Goal: Task Accomplishment & Management: Use online tool/utility

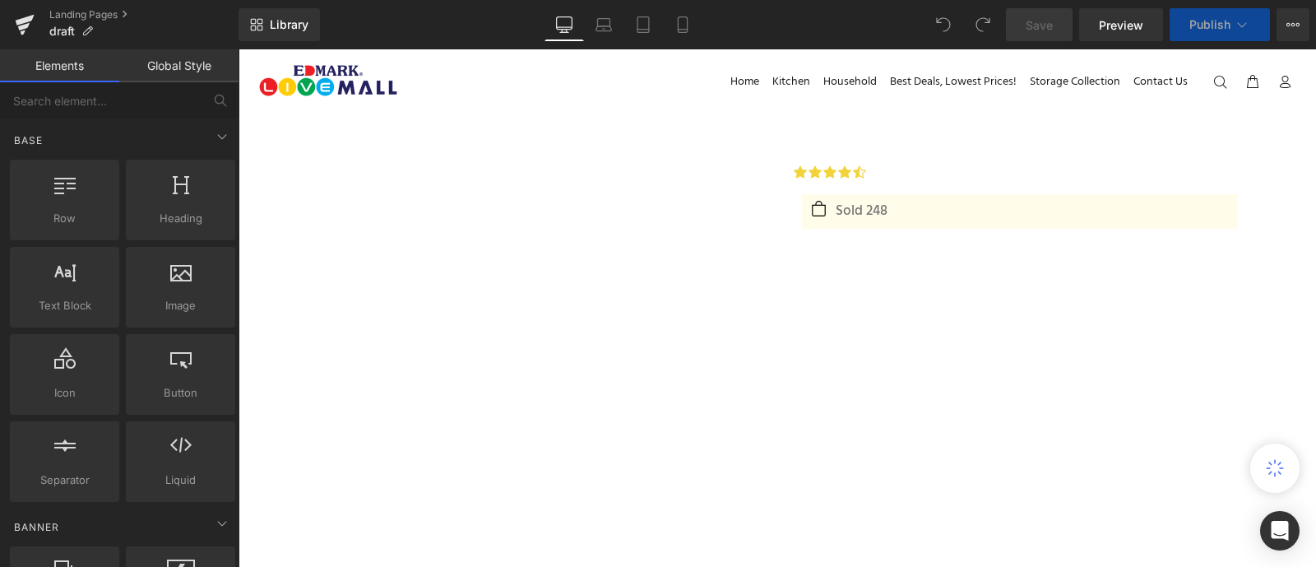
click at [202, 67] on link "Global Style" at bounding box center [178, 65] width 119 height 33
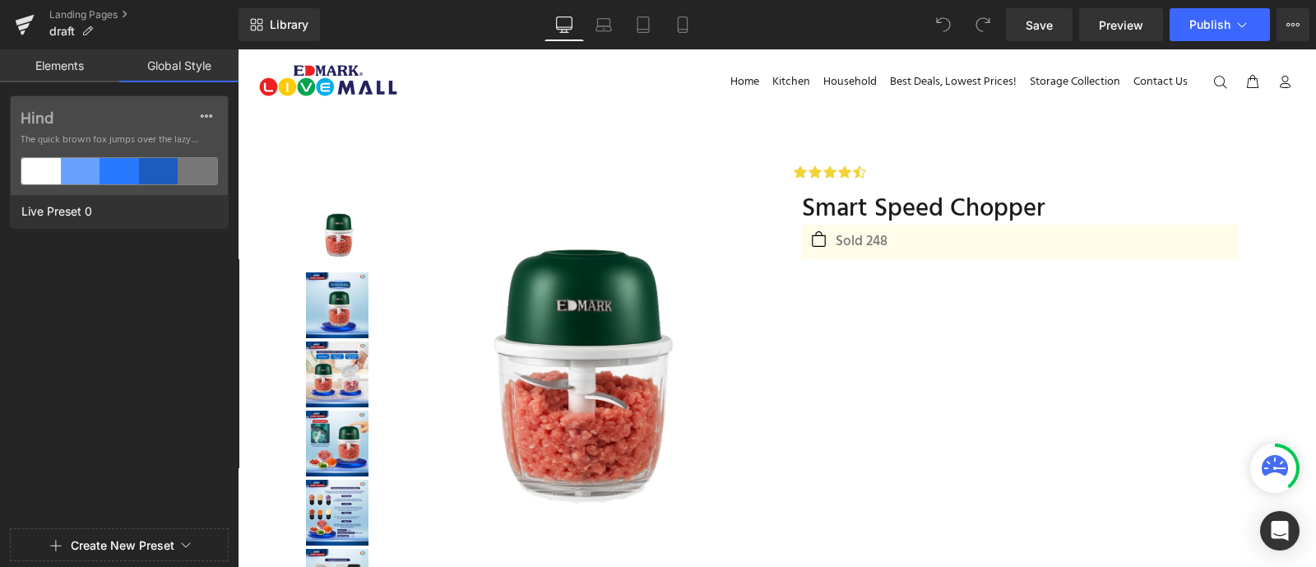
click at [66, 59] on link "Elements" at bounding box center [59, 65] width 119 height 33
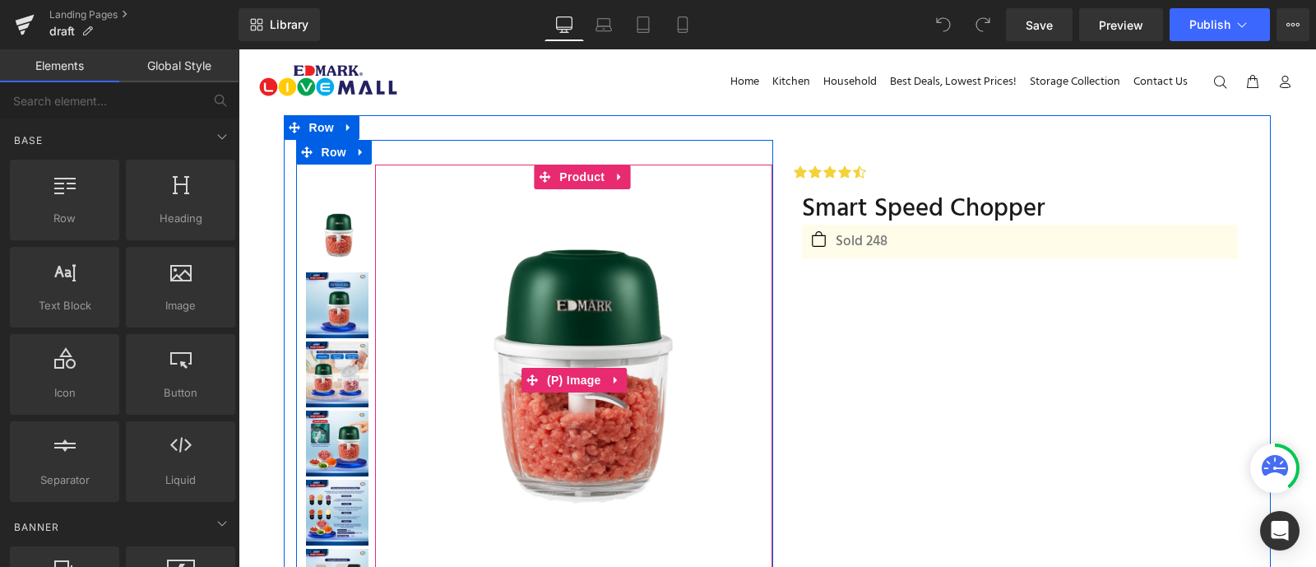
click at [530, 316] on img at bounding box center [573, 379] width 381 height 381
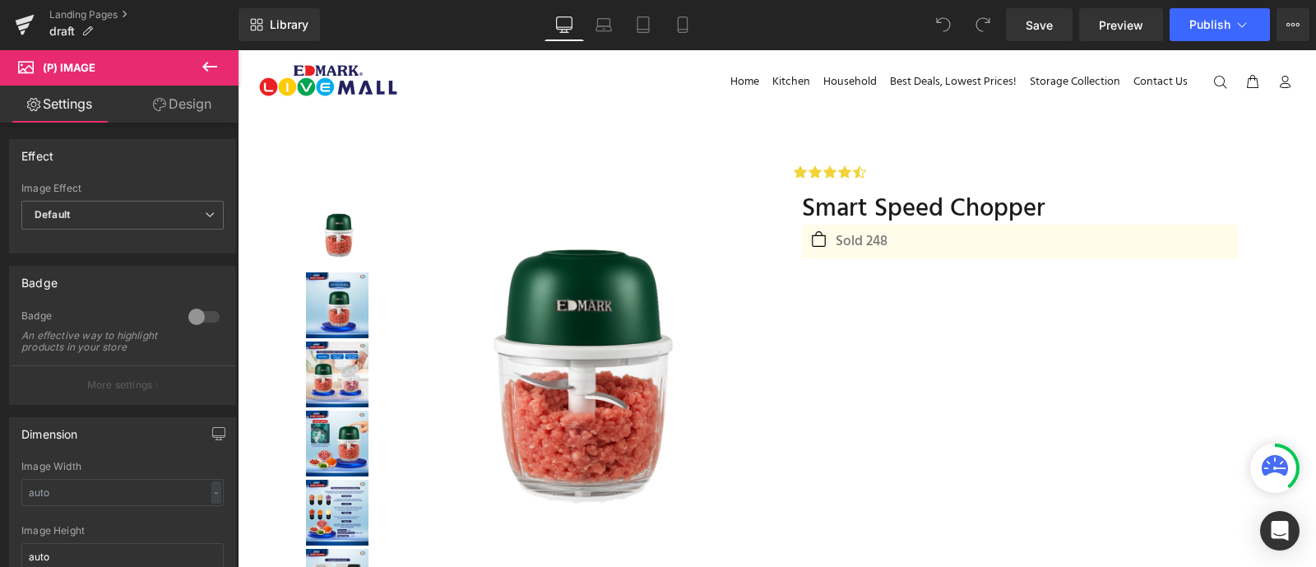
click at [212, 58] on icon at bounding box center [210, 67] width 20 height 20
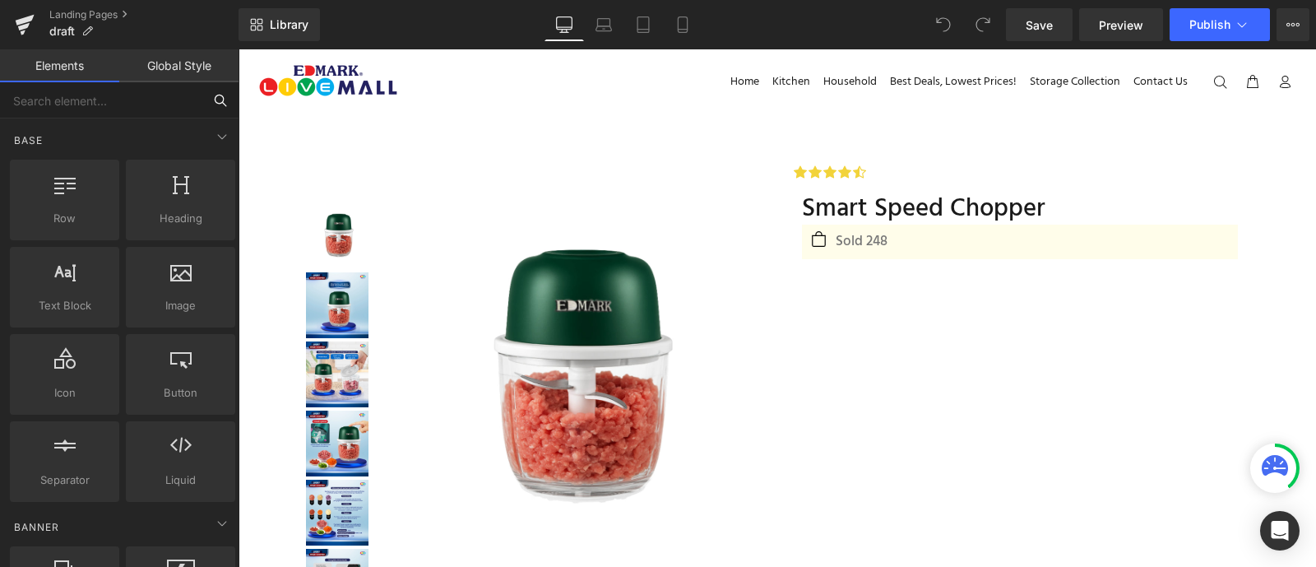
click at [103, 101] on input "text" at bounding box center [101, 100] width 202 height 36
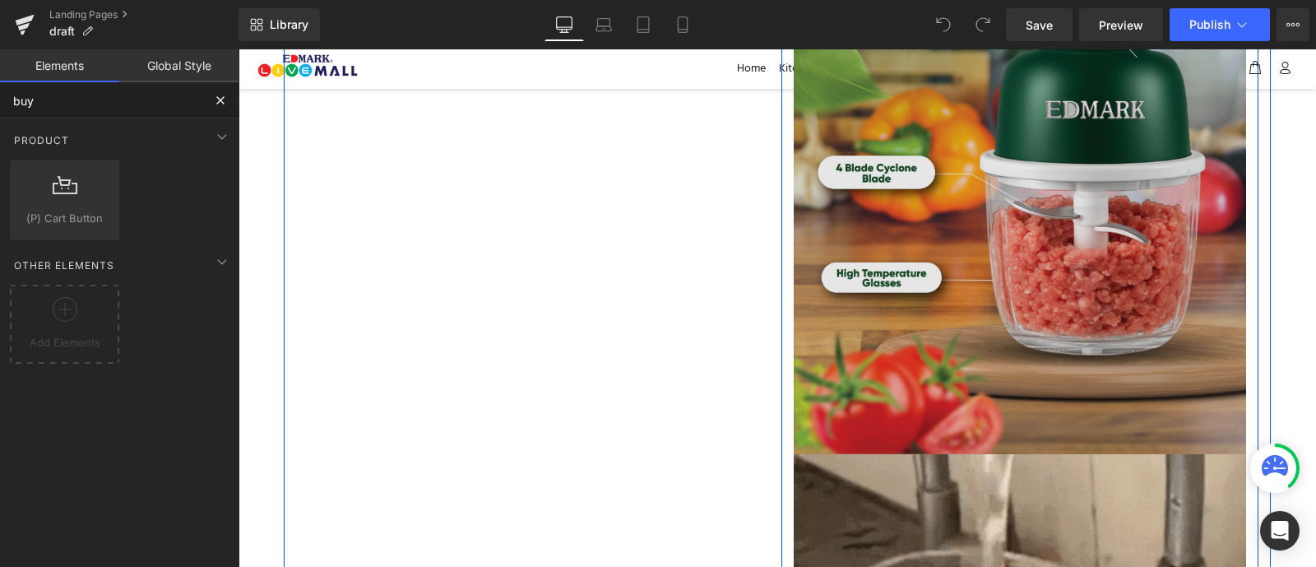
scroll to position [1260, 0]
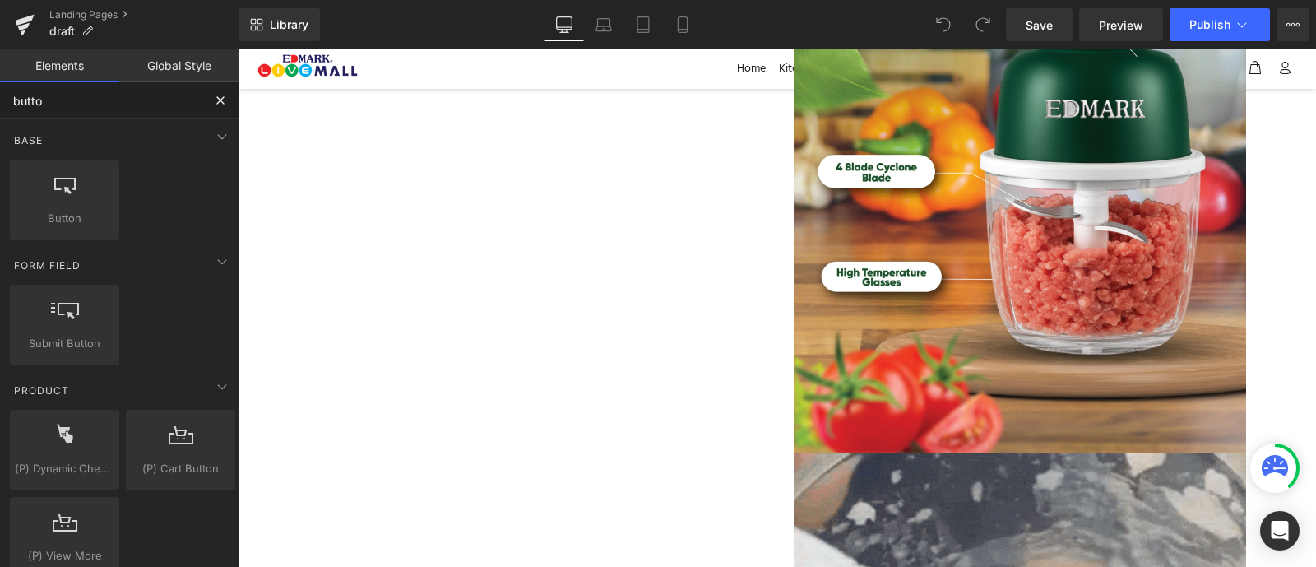
type input "button"
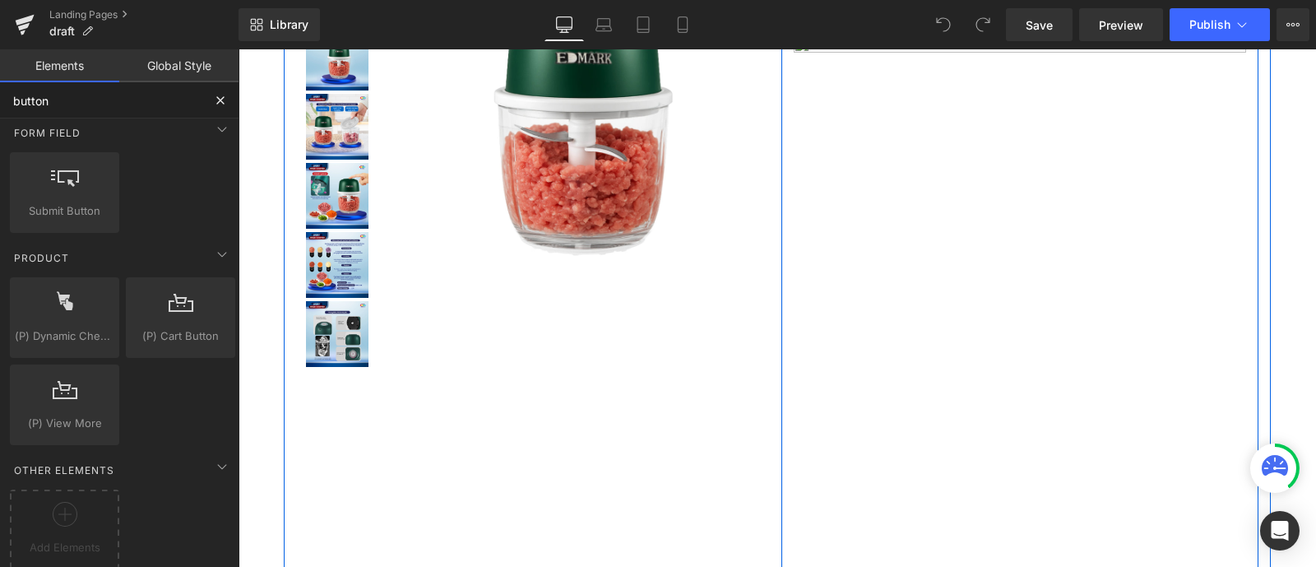
scroll to position [0, 0]
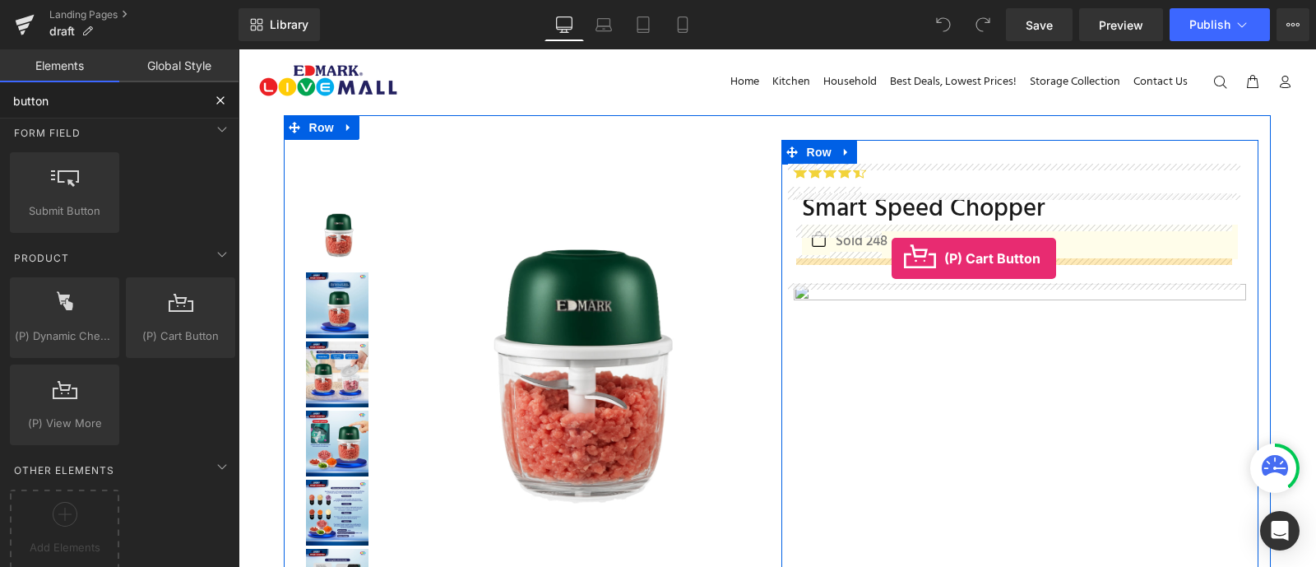
drag, startPoint x: 419, startPoint y: 358, endPoint x: 892, endPoint y: 258, distance: 483.3
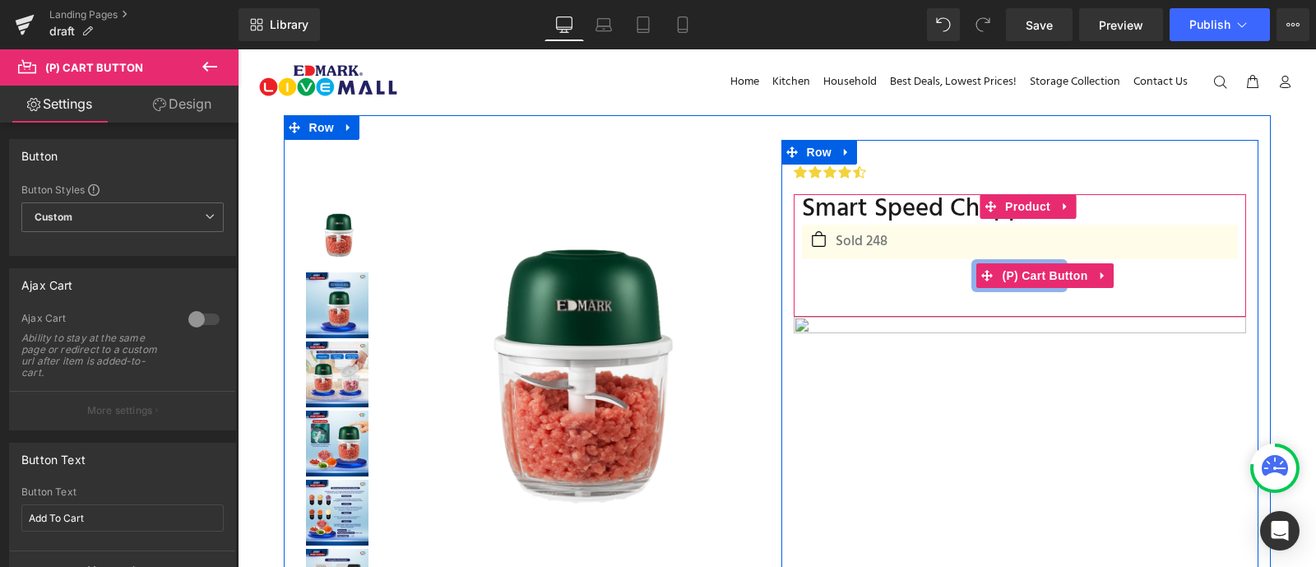
click at [1021, 280] on span "(P) Cart Button" at bounding box center [1045, 275] width 94 height 25
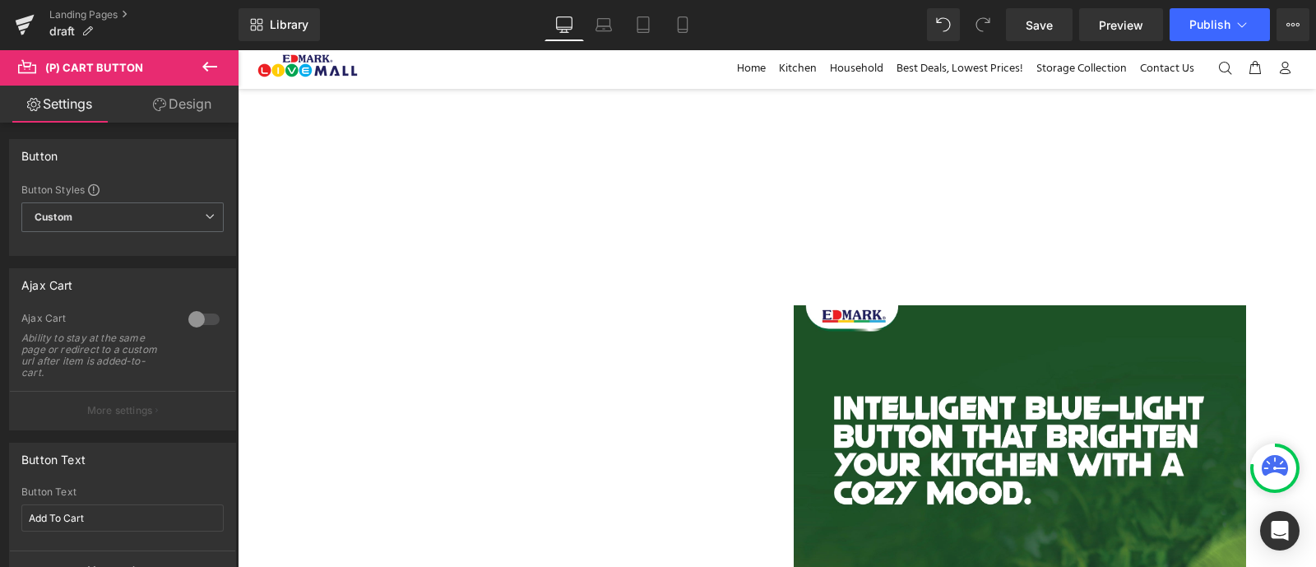
scroll to position [626, 0]
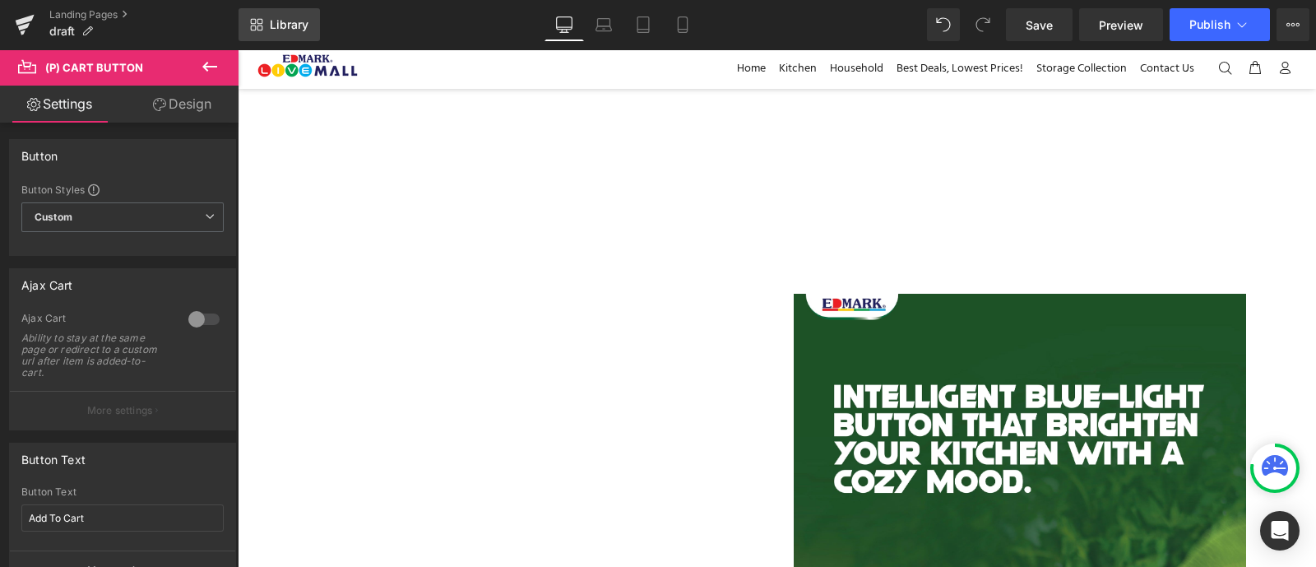
click at [280, 18] on span "Library" at bounding box center [289, 24] width 39 height 15
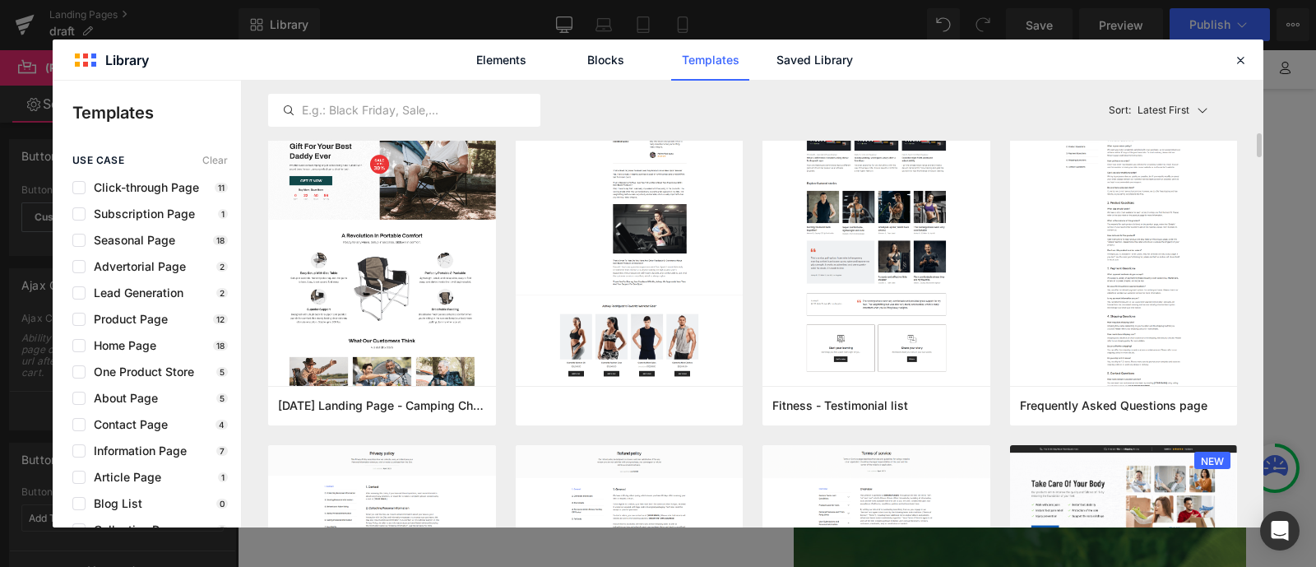
scroll to position [955, 0]
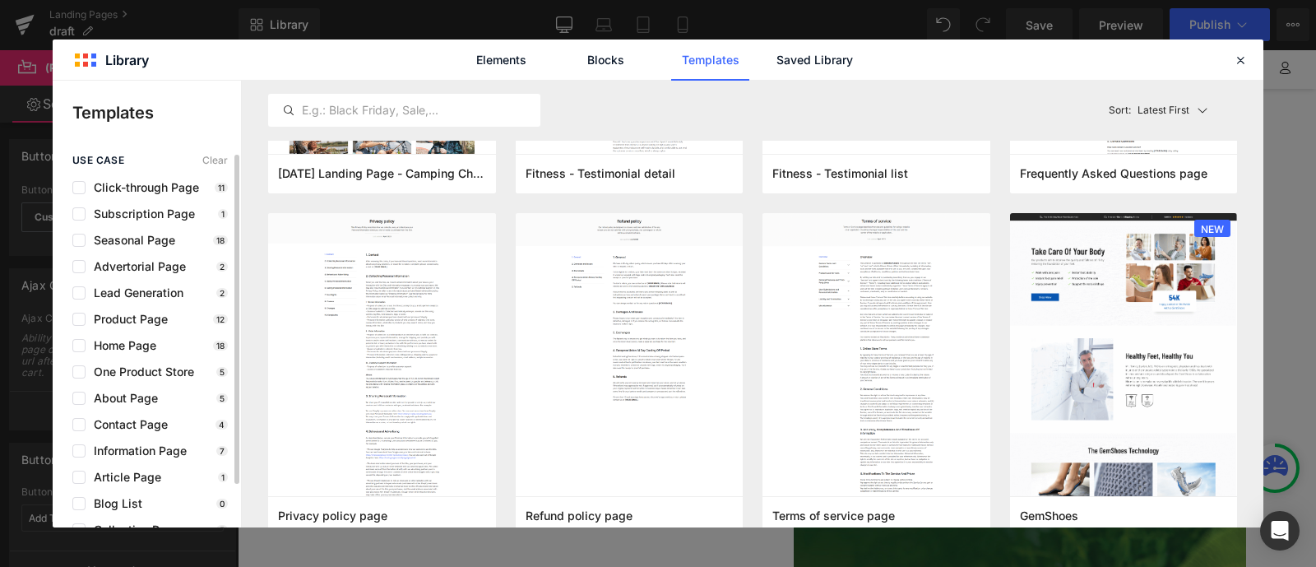
click at [184, 321] on div "Product Page 12" at bounding box center [149, 319] width 155 height 13
click at [121, 315] on span "Product Page" at bounding box center [127, 319] width 82 height 13
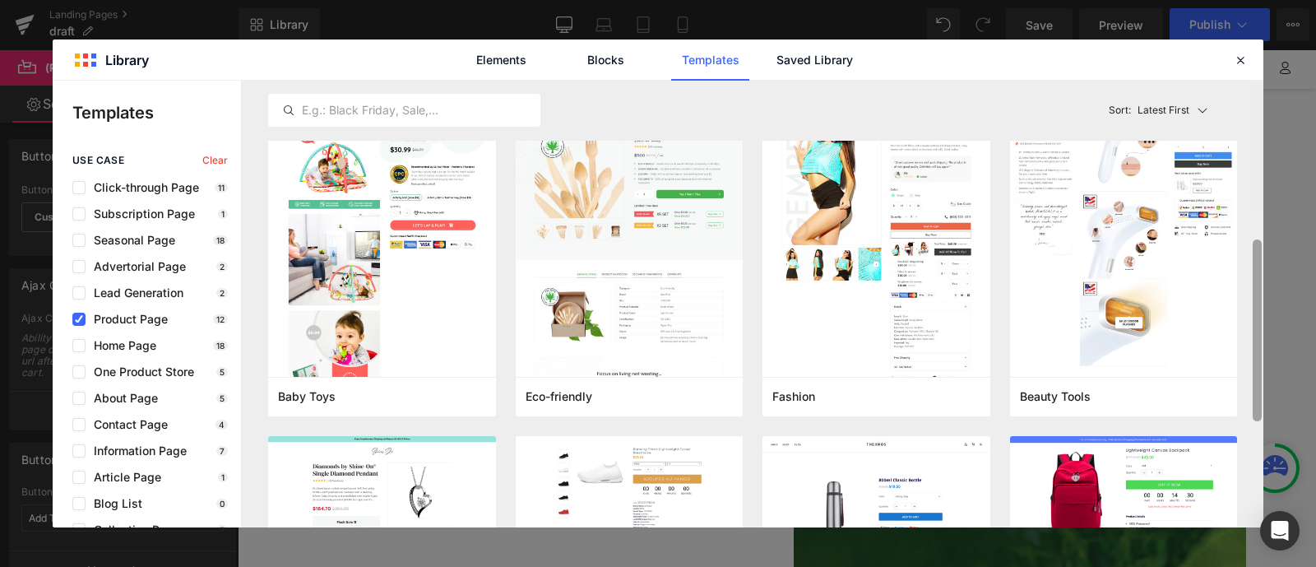
scroll to position [387, 0]
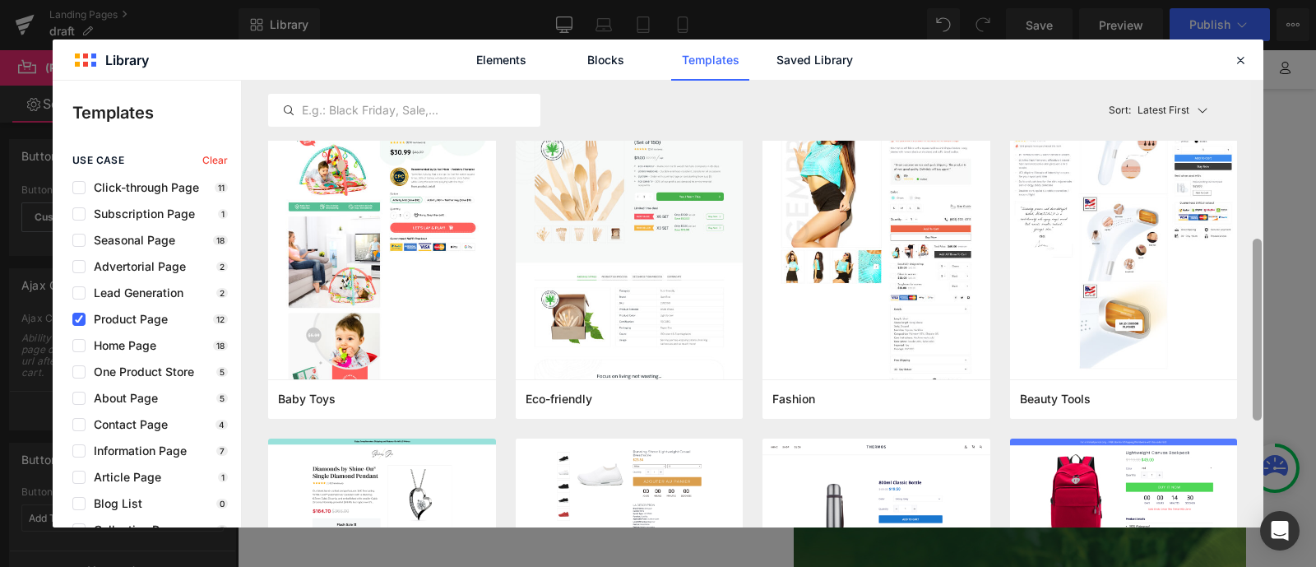
drag, startPoint x: 726, startPoint y: 390, endPoint x: 1246, endPoint y: 352, distance: 521.2
click at [1246, 352] on div "Latest First Most View Latest First Sort: Latest First Vélocity Bikes Add to Pa…" at bounding box center [753, 304] width 1022 height 447
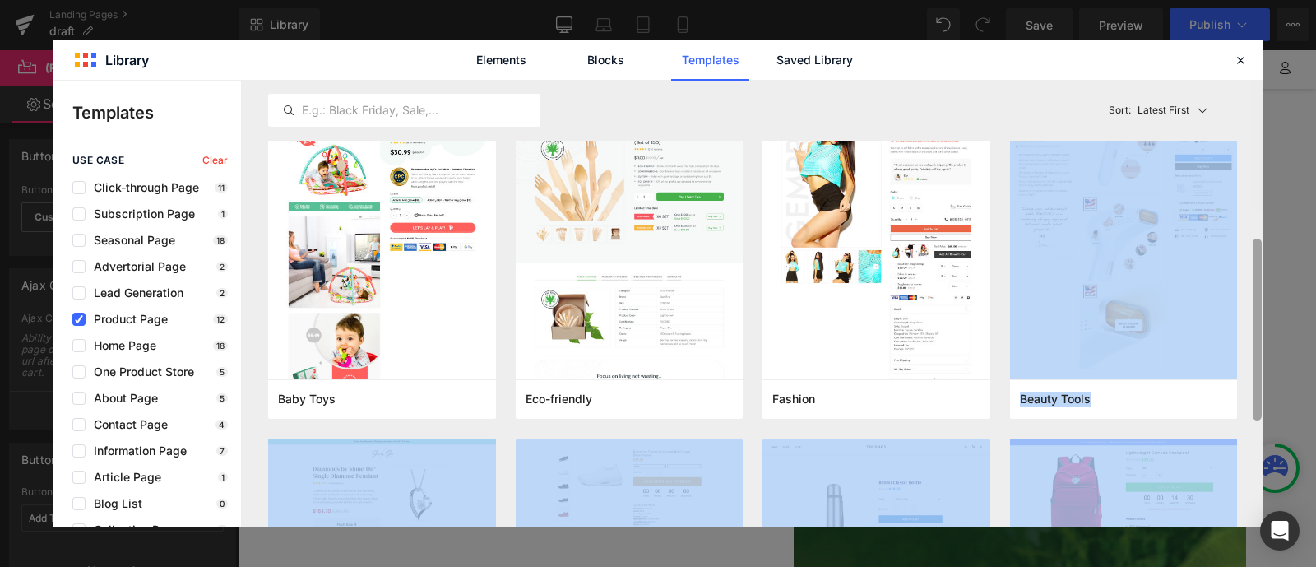
drag, startPoint x: 1246, startPoint y: 352, endPoint x: 1261, endPoint y: 319, distance: 36.1
click at [1261, 319] on div "Latest First Most View Latest First Sort: Latest First Vélocity Bikes Add to Pa…" at bounding box center [753, 304] width 1022 height 447
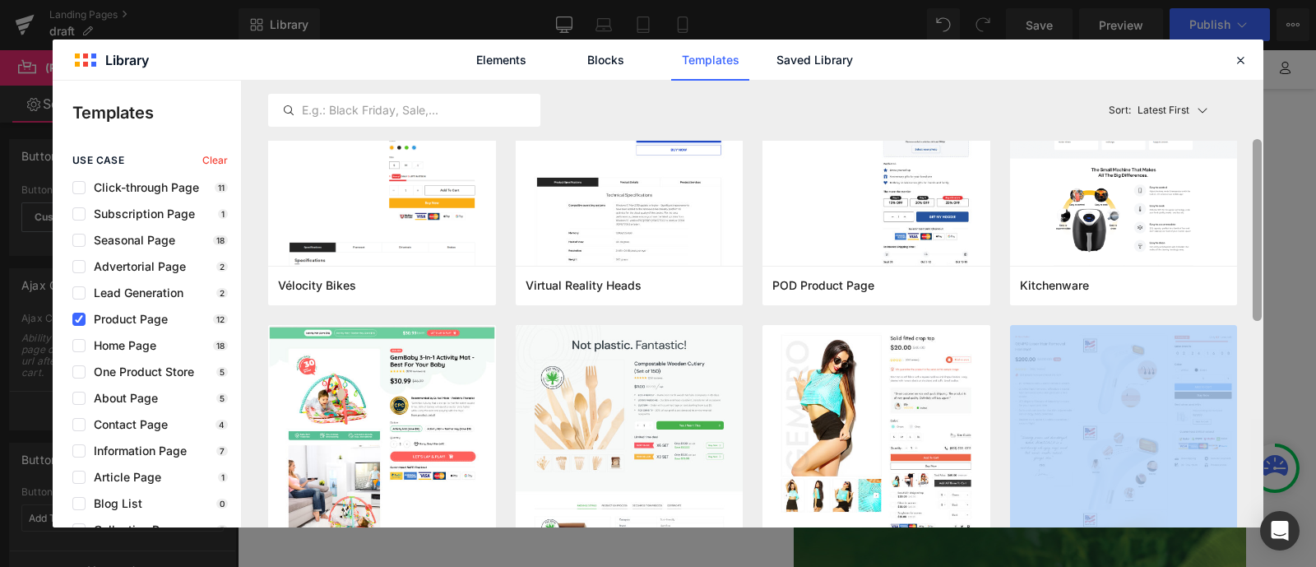
drag, startPoint x: 1261, startPoint y: 319, endPoint x: 1252, endPoint y: 225, distance: 94.2
click at [1253, 225] on div at bounding box center [1257, 230] width 9 height 182
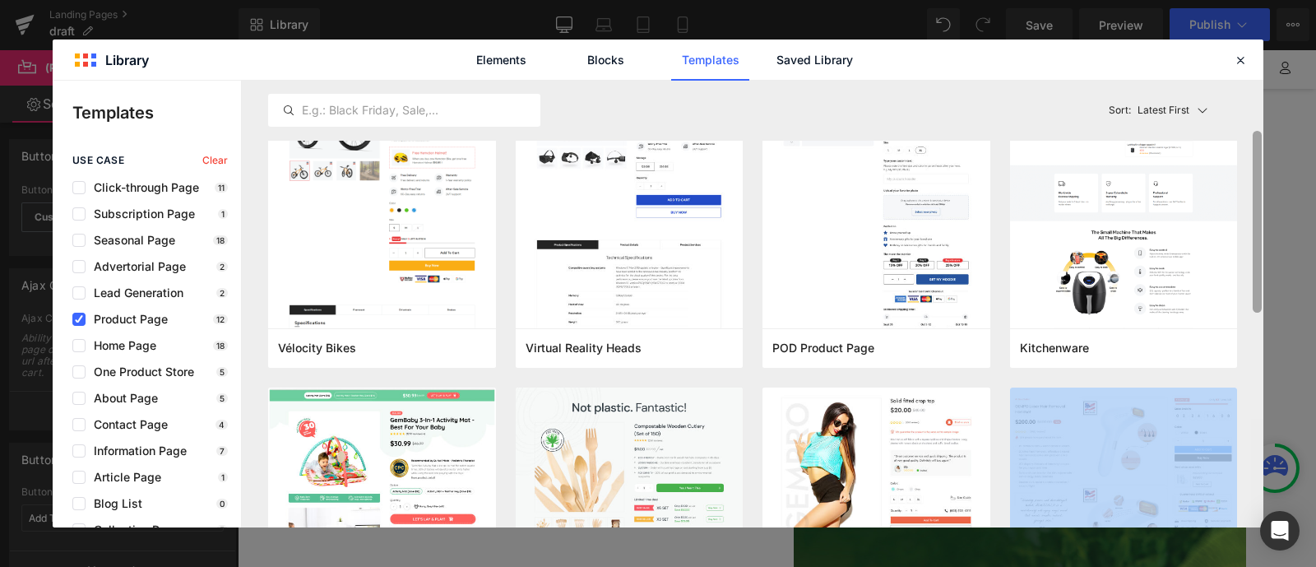
scroll to position [62, 0]
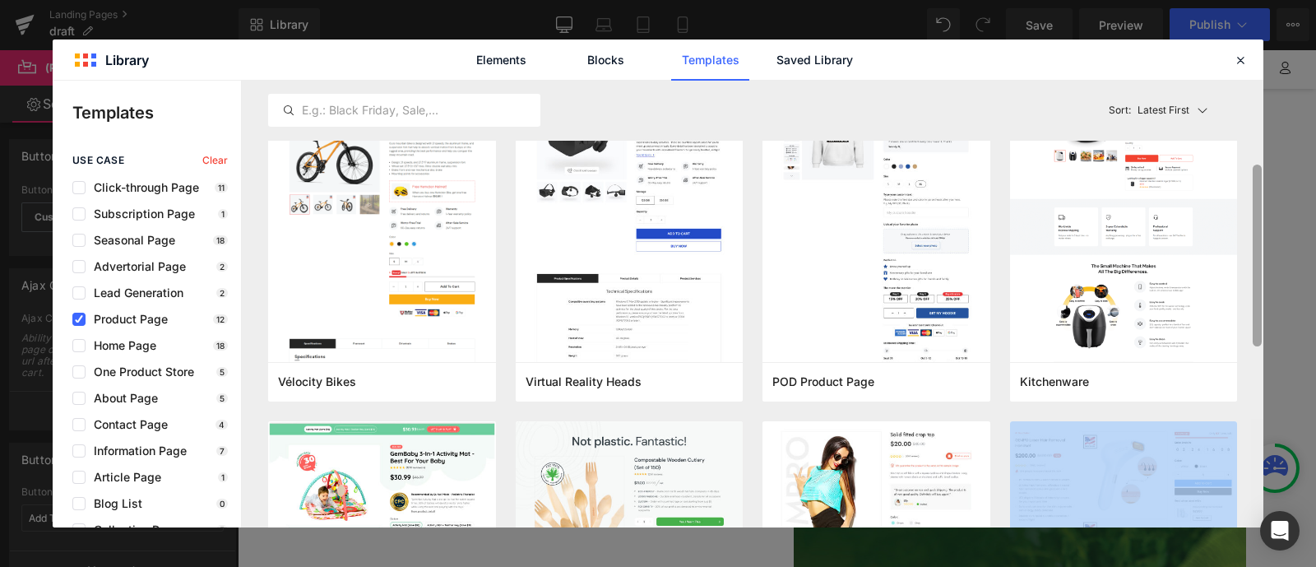
drag, startPoint x: 1252, startPoint y: 225, endPoint x: 1254, endPoint y: 186, distance: 39.5
click at [1254, 186] on div at bounding box center [1257, 256] width 9 height 182
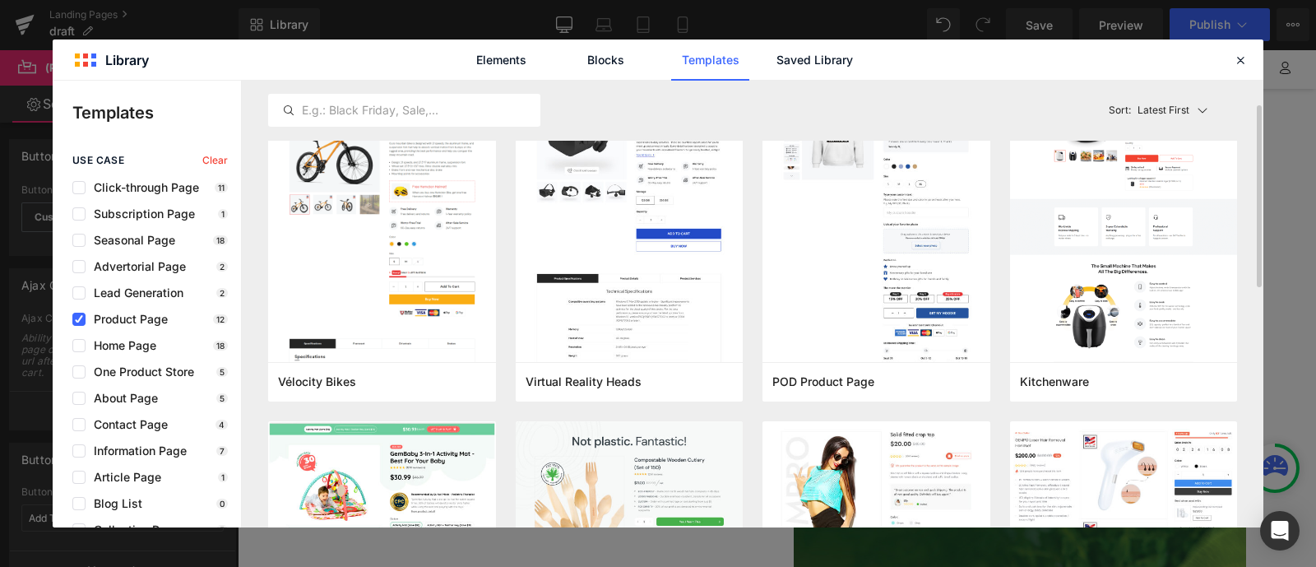
click at [1047, 100] on div "Latest First Most View Latest First Sort: Latest First" at bounding box center [752, 110] width 969 height 59
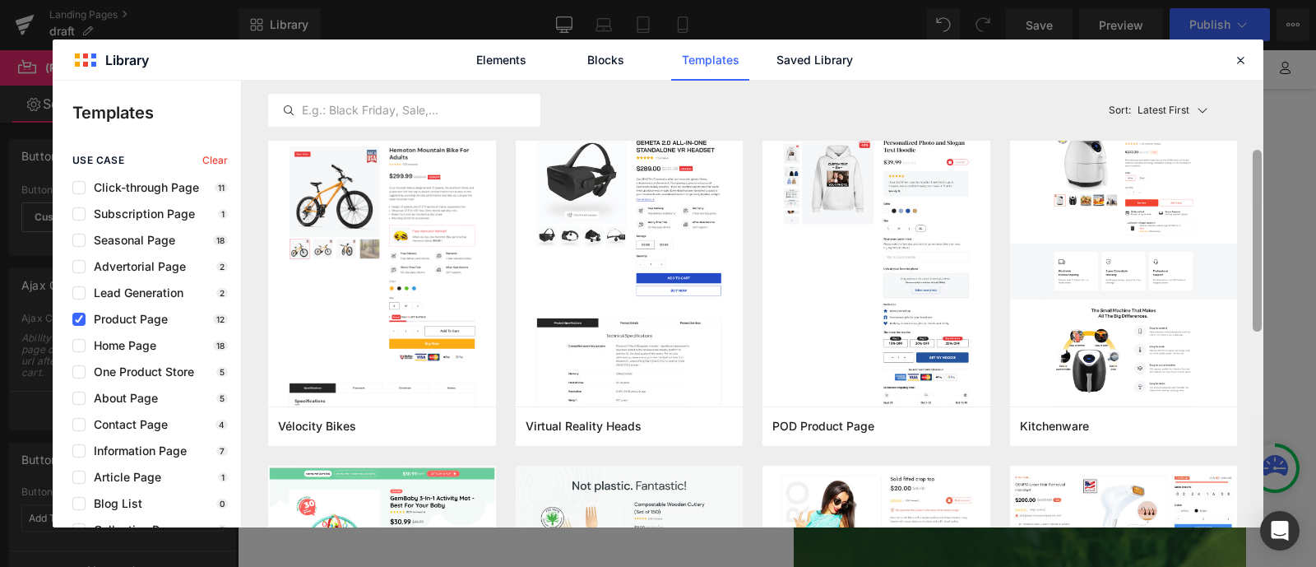
scroll to position [0, 0]
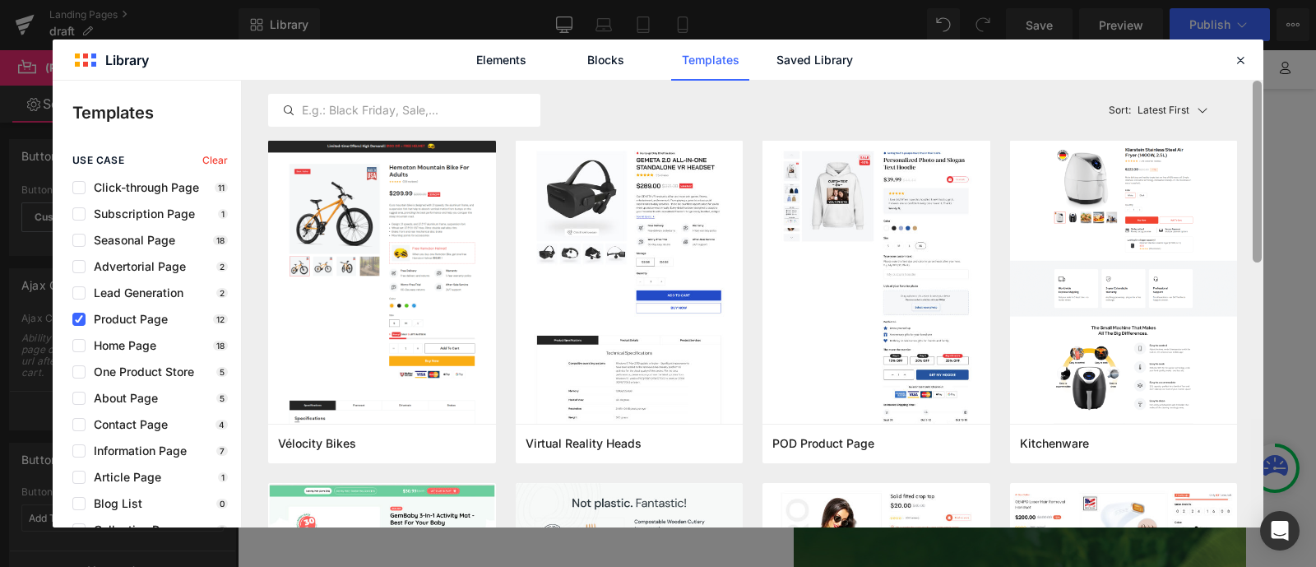
drag, startPoint x: 1258, startPoint y: 173, endPoint x: 1256, endPoint y: 146, distance: 27.2
click at [1256, 146] on div at bounding box center [1257, 172] width 9 height 182
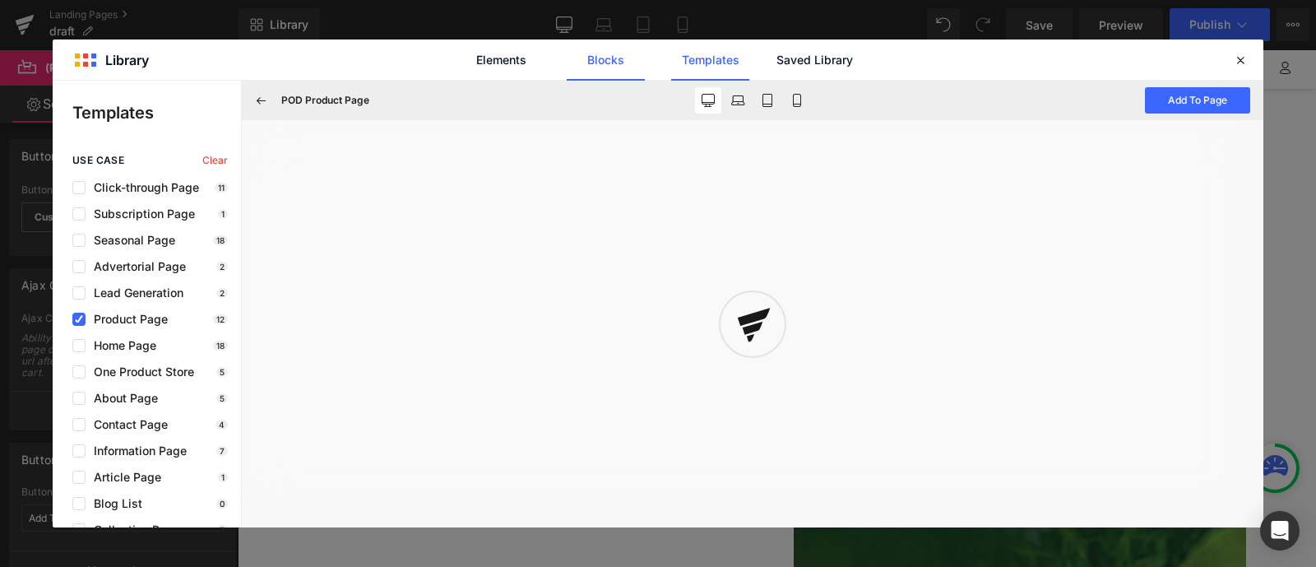
click at [633, 51] on link "Blocks" at bounding box center [606, 59] width 78 height 41
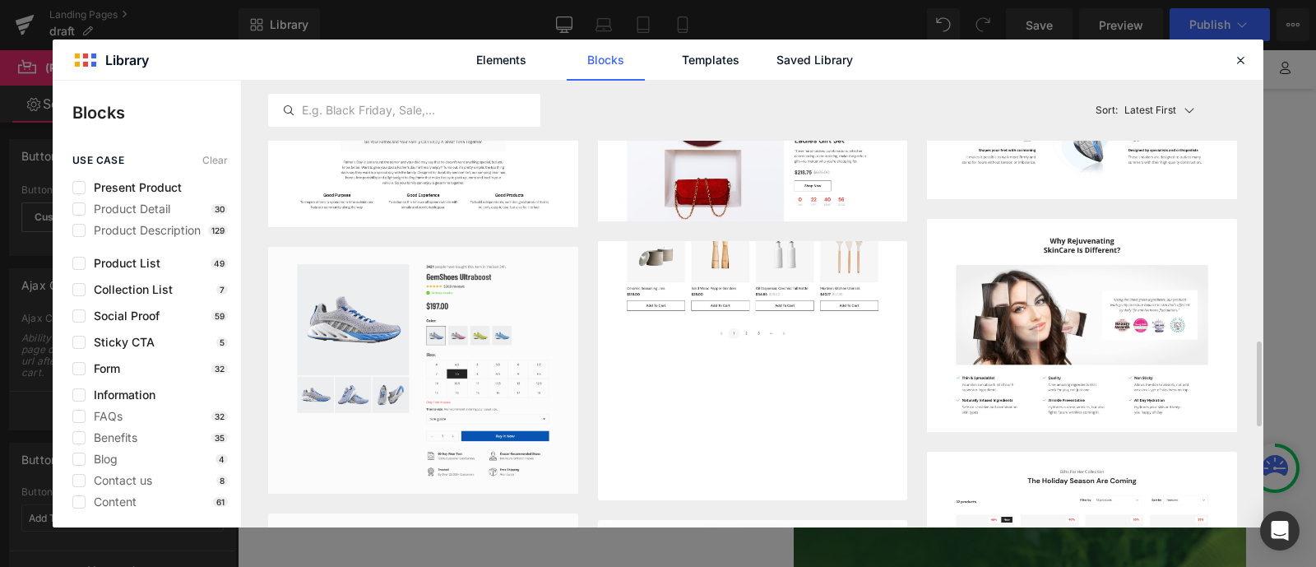
scroll to position [1266, 0]
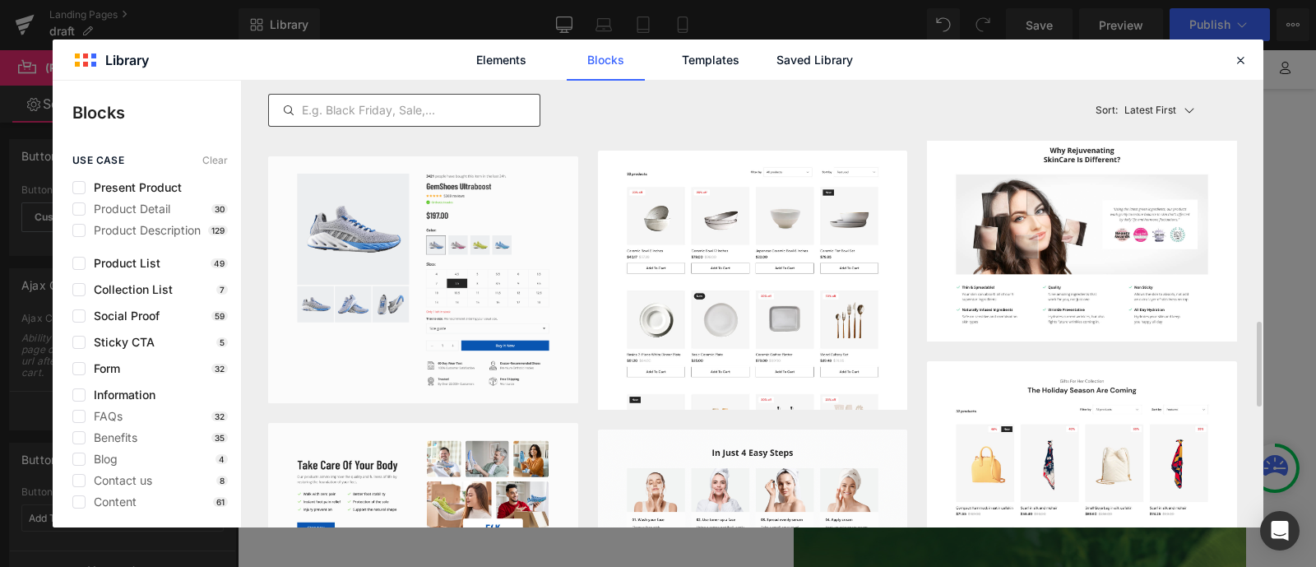
click at [477, 108] on input "text" at bounding box center [404, 110] width 271 height 20
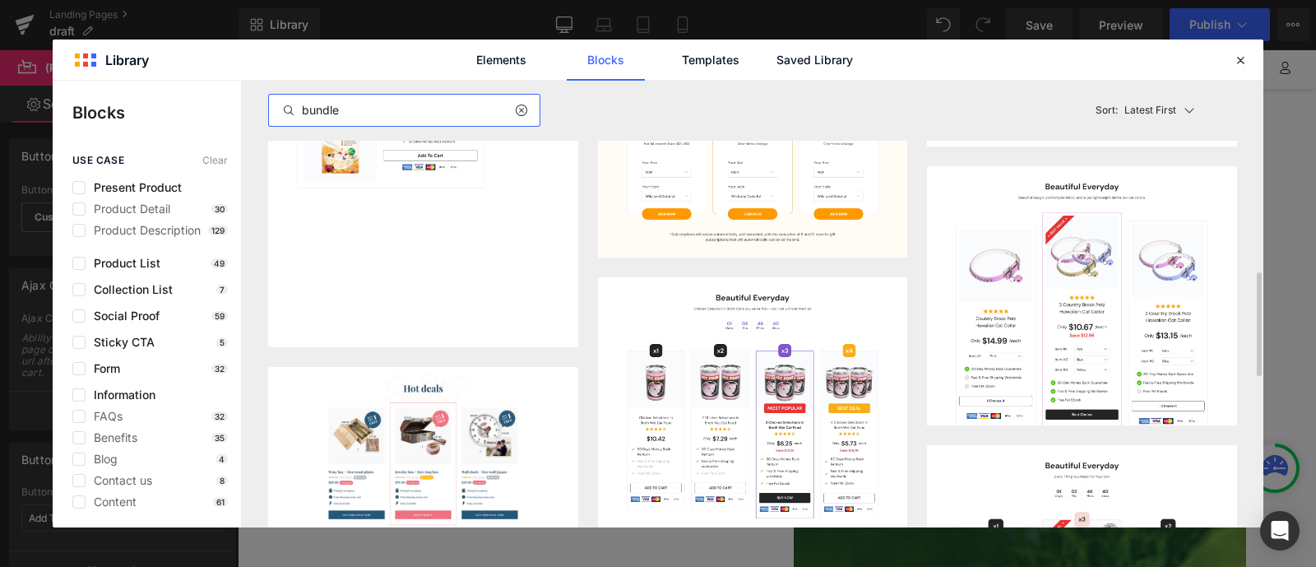
scroll to position [813, 0]
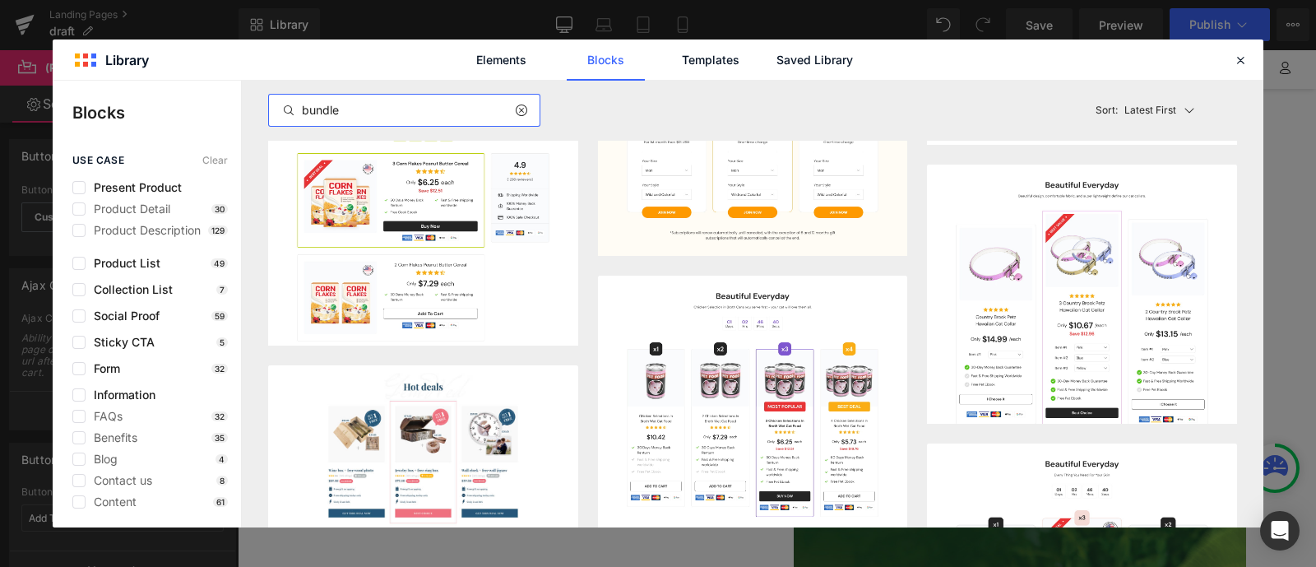
type input "bundle"
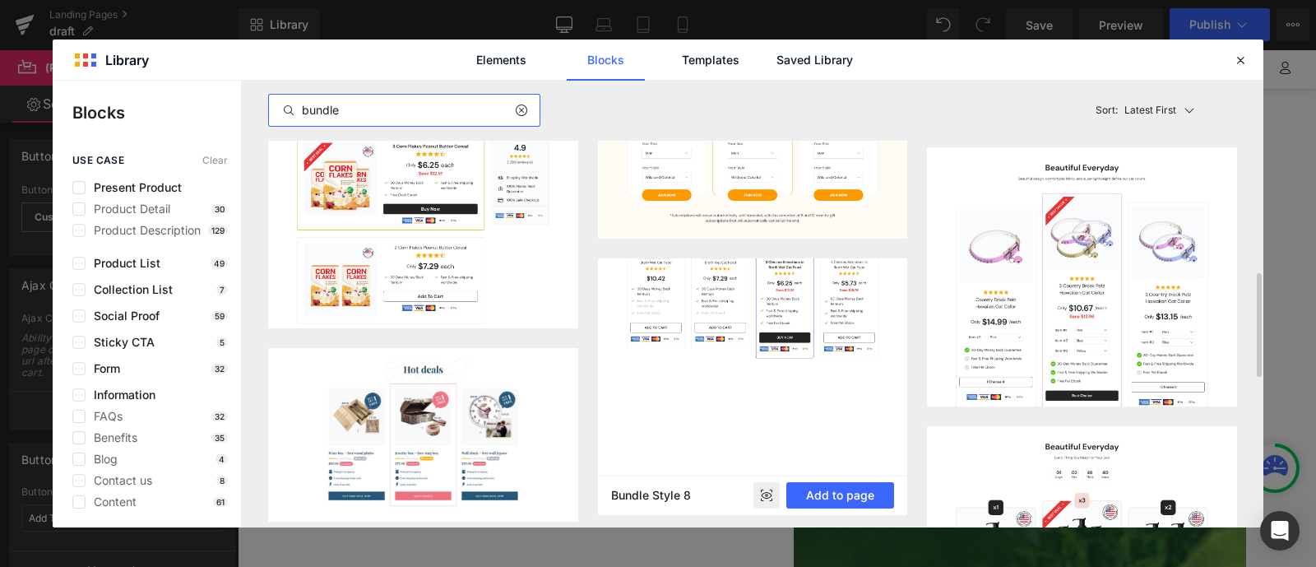
scroll to position [830, 0]
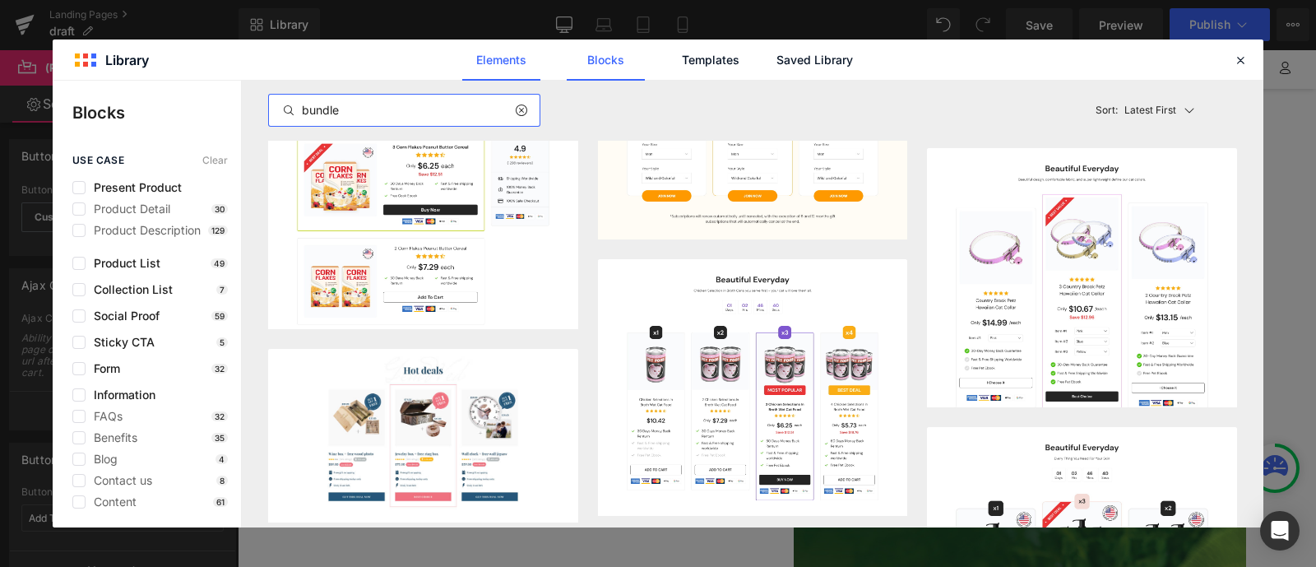
click at [508, 71] on link "Elements" at bounding box center [501, 59] width 78 height 41
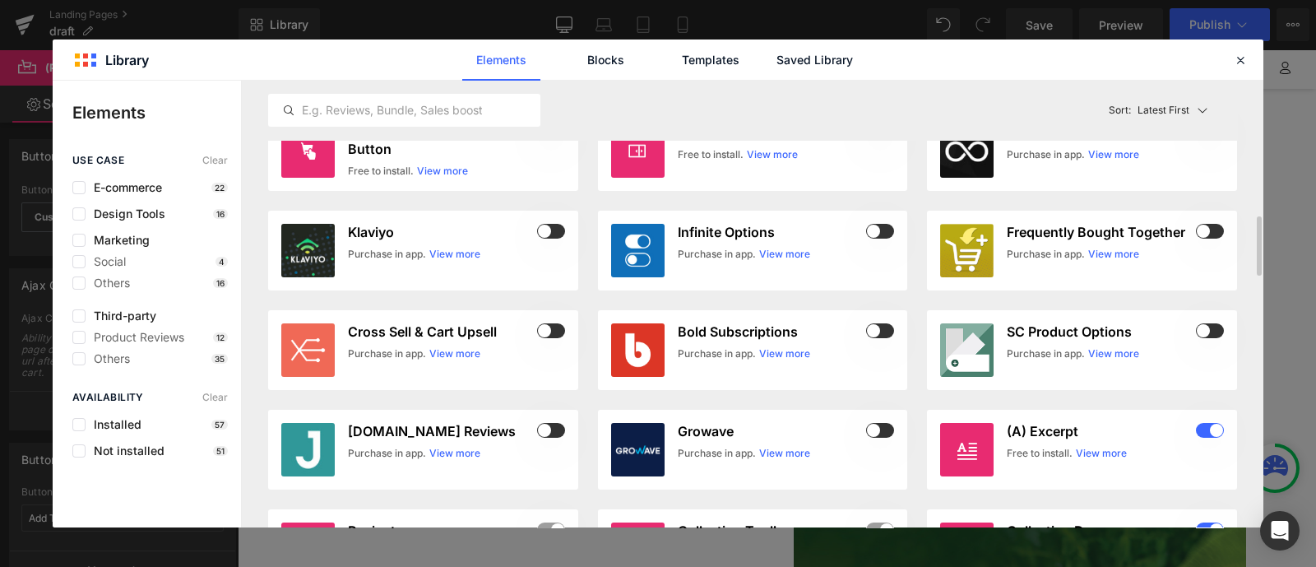
scroll to position [1024, 0]
click at [462, 350] on link "View more" at bounding box center [454, 353] width 51 height 15
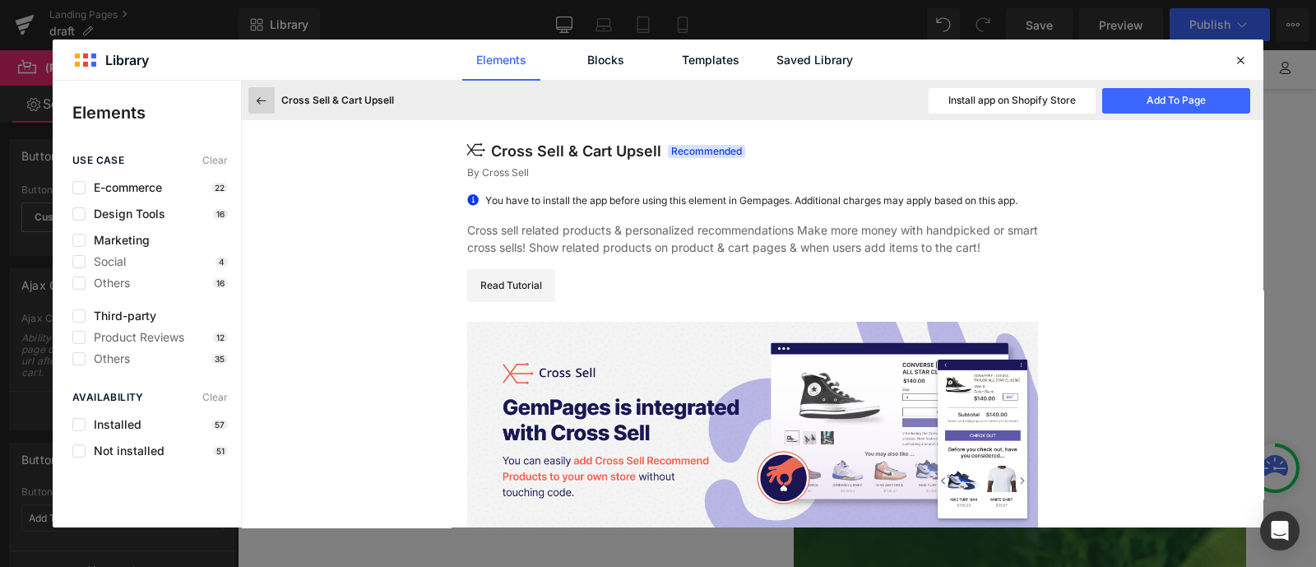
click at [257, 97] on icon at bounding box center [261, 100] width 15 height 15
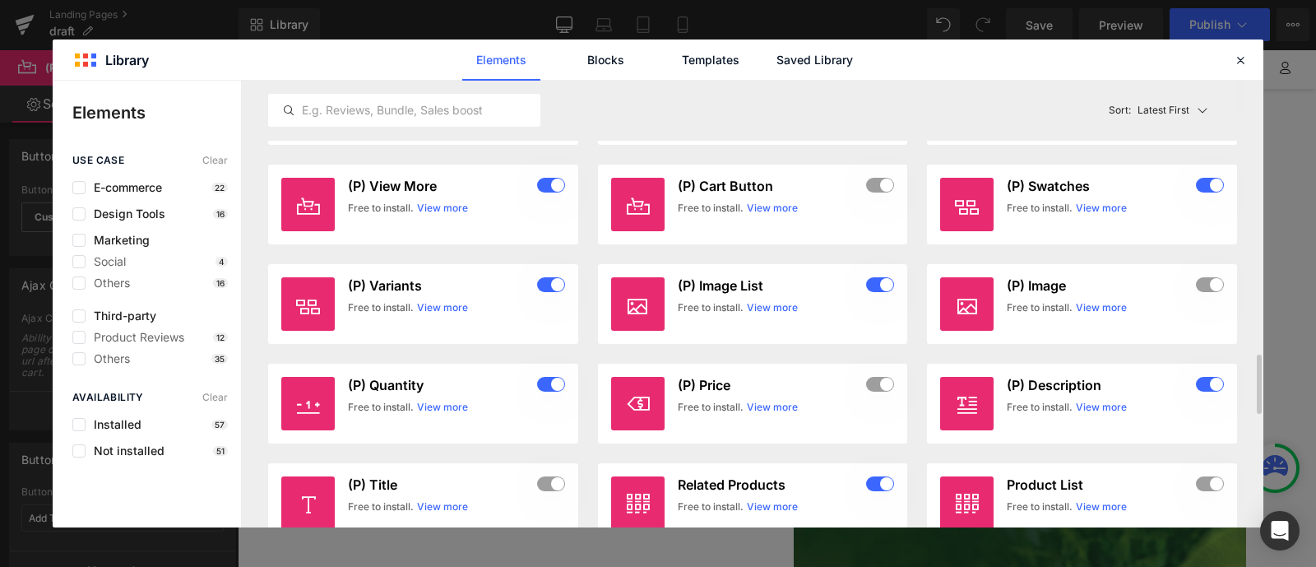
scroll to position [2066, 0]
click at [1197, 109] on icon at bounding box center [1202, 110] width 13 height 13
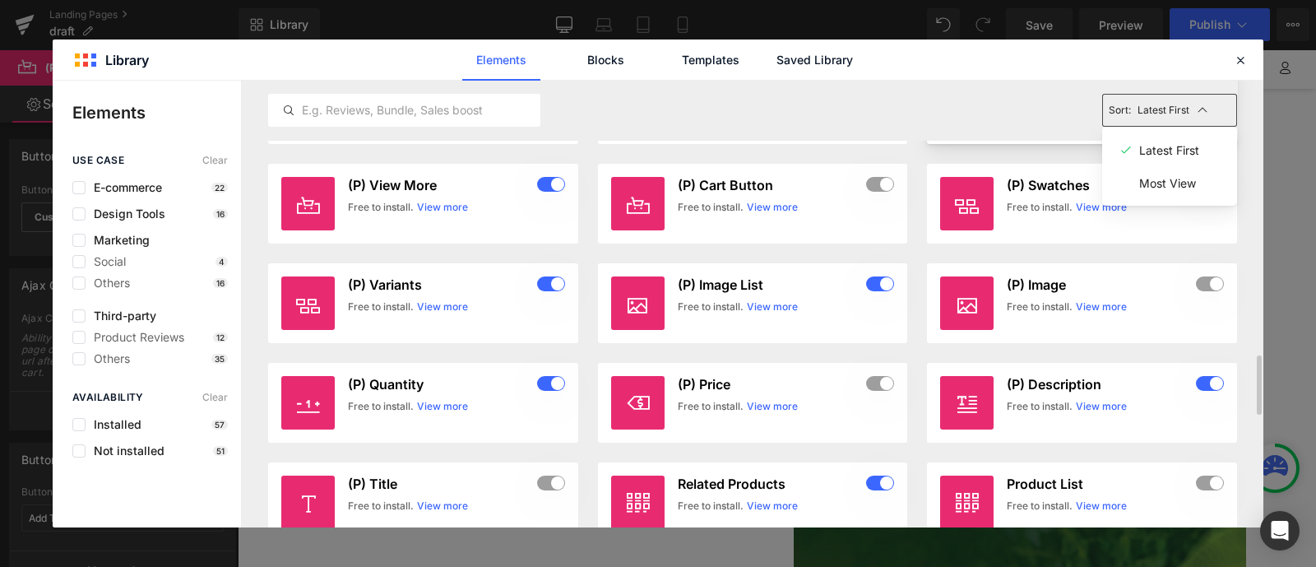
click at [971, 141] on article "(P) Stock Counter Free to install. View more" at bounding box center [1082, 104] width 310 height 80
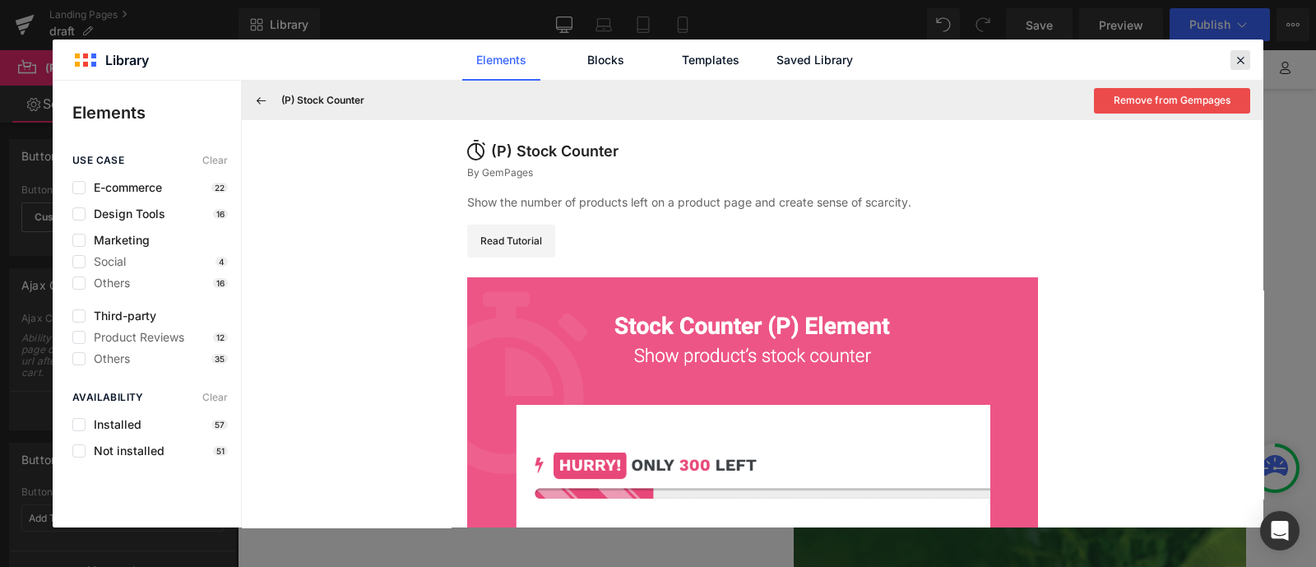
click at [1240, 57] on icon at bounding box center [1240, 60] width 15 height 15
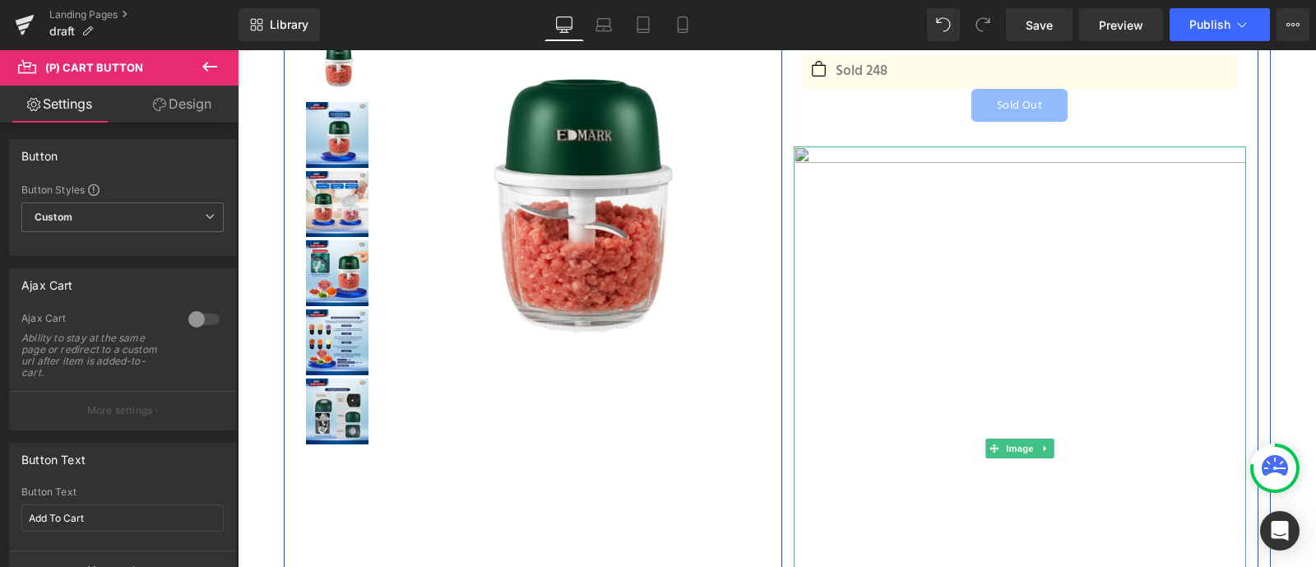
scroll to position [0, 0]
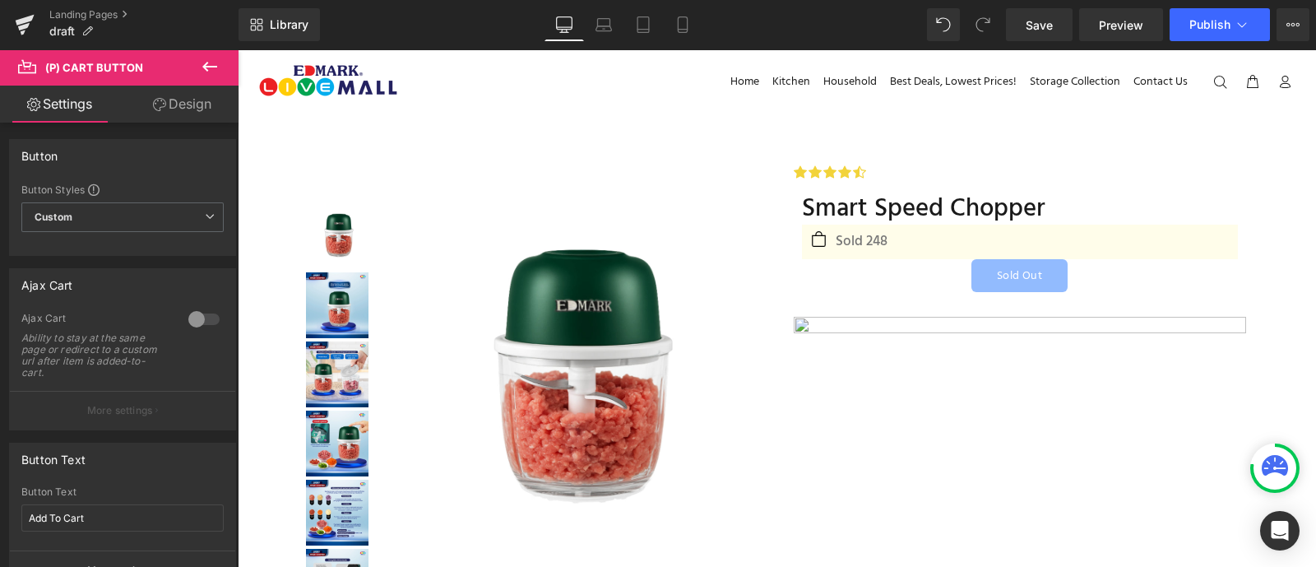
click at [209, 62] on icon at bounding box center [210, 67] width 20 height 20
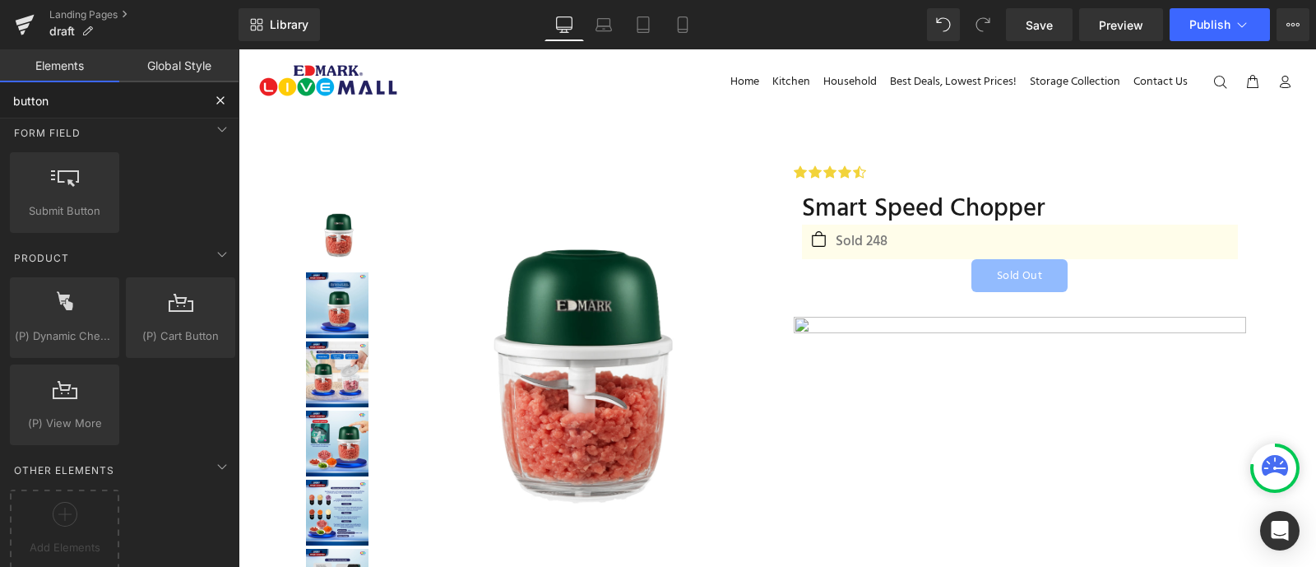
click at [152, 96] on input "button" at bounding box center [101, 100] width 202 height 36
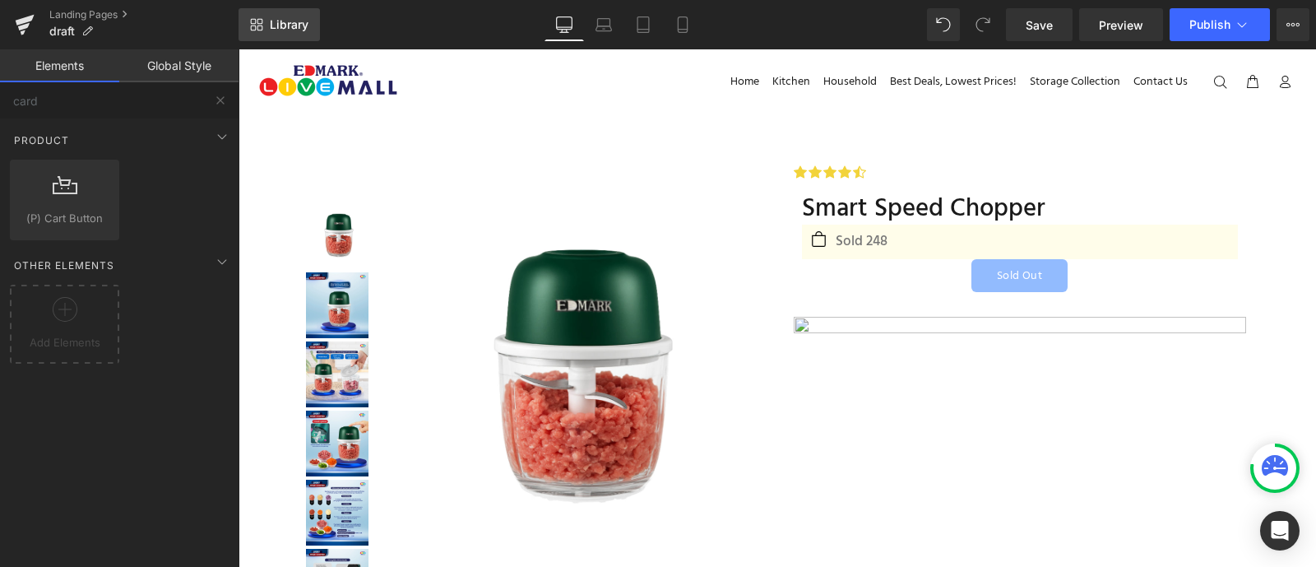
click at [284, 10] on link "Library" at bounding box center [279, 24] width 81 height 33
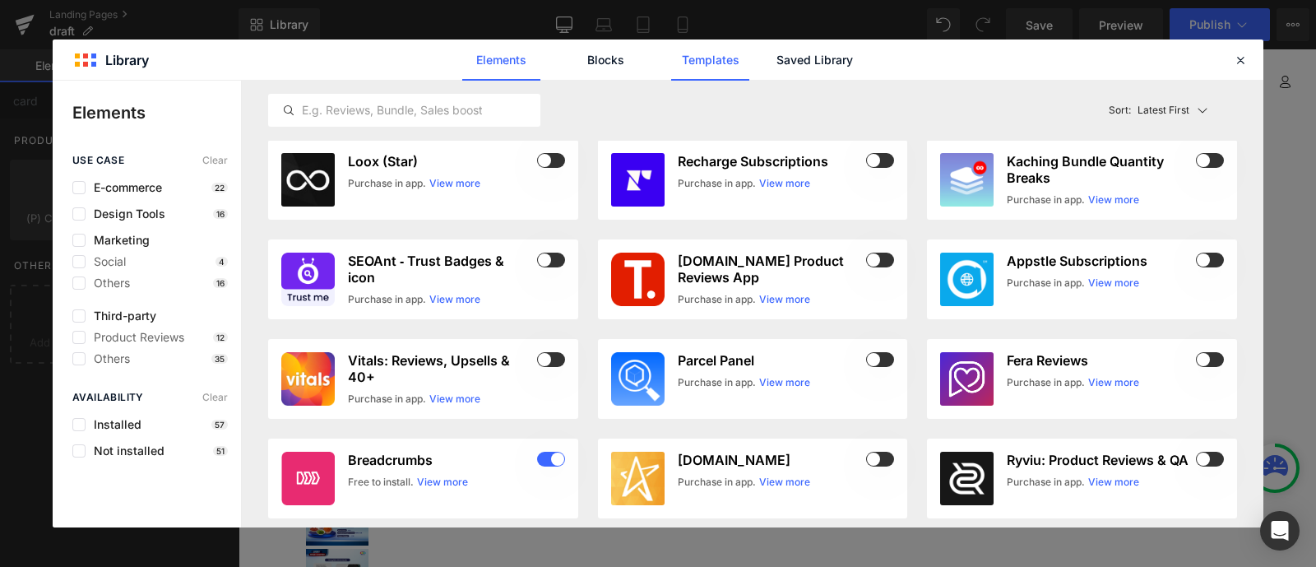
click at [696, 49] on link "Templates" at bounding box center [710, 59] width 78 height 41
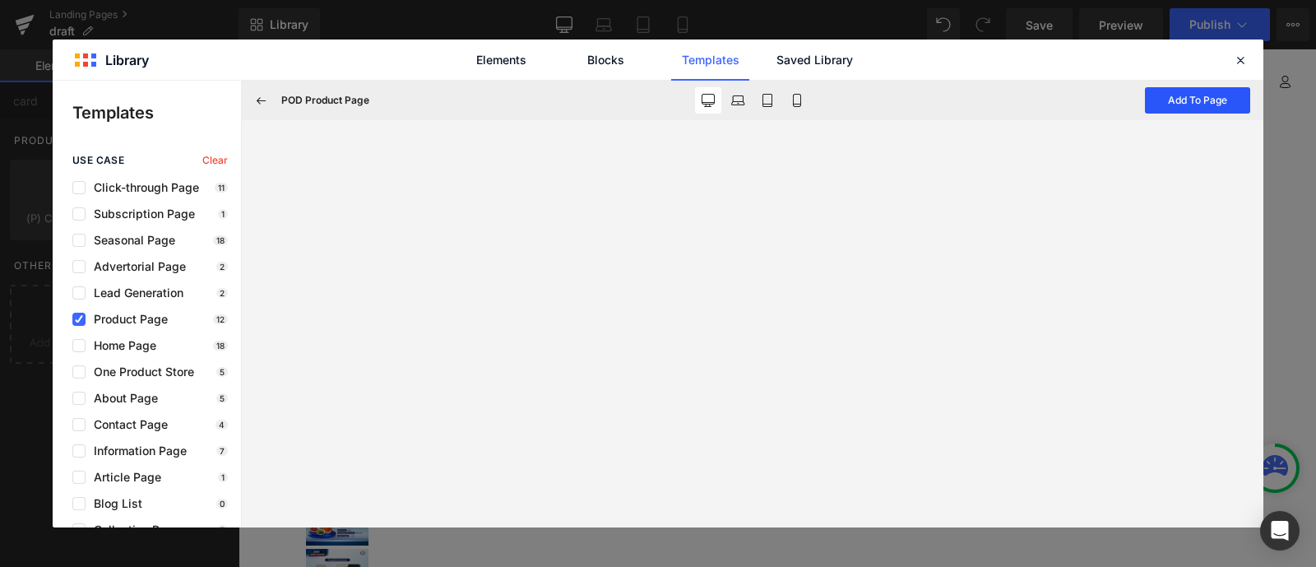
click at [1167, 96] on button "Add To Page" at bounding box center [1197, 100] width 105 height 26
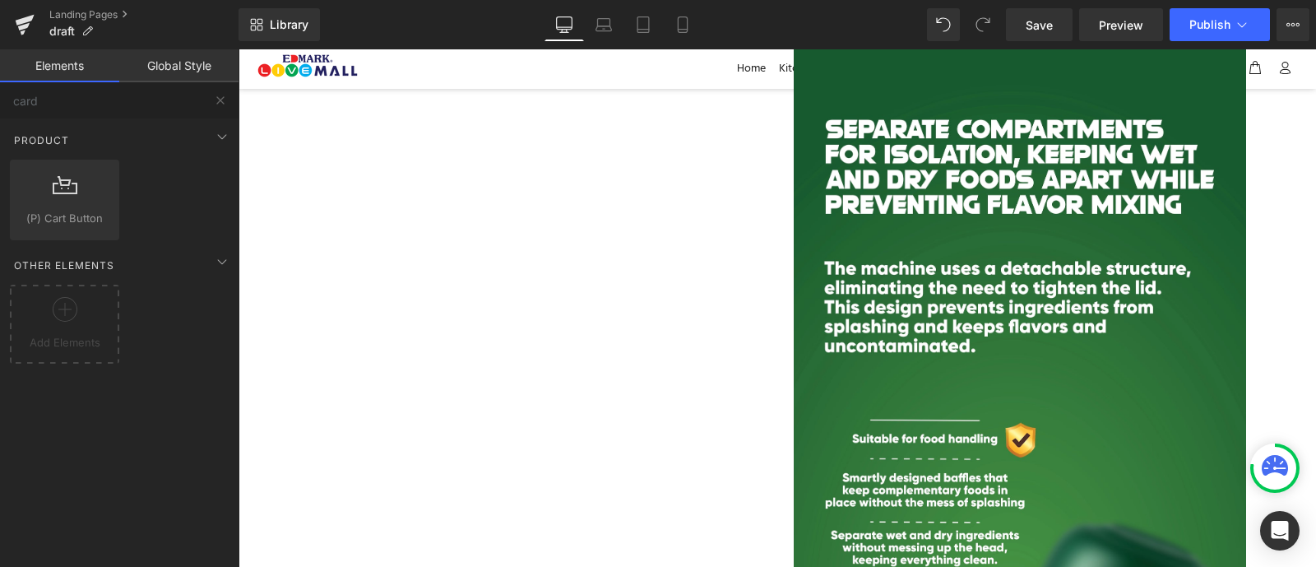
scroll to position [15113, 0]
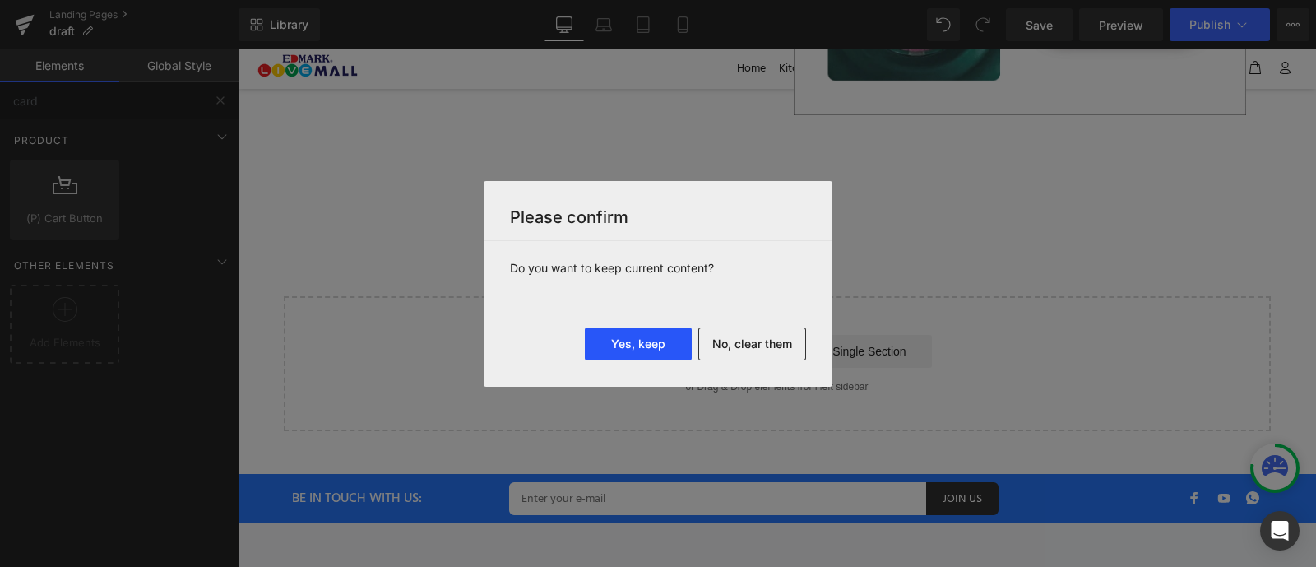
click at [640, 345] on button "Yes, keep" at bounding box center [638, 343] width 107 height 33
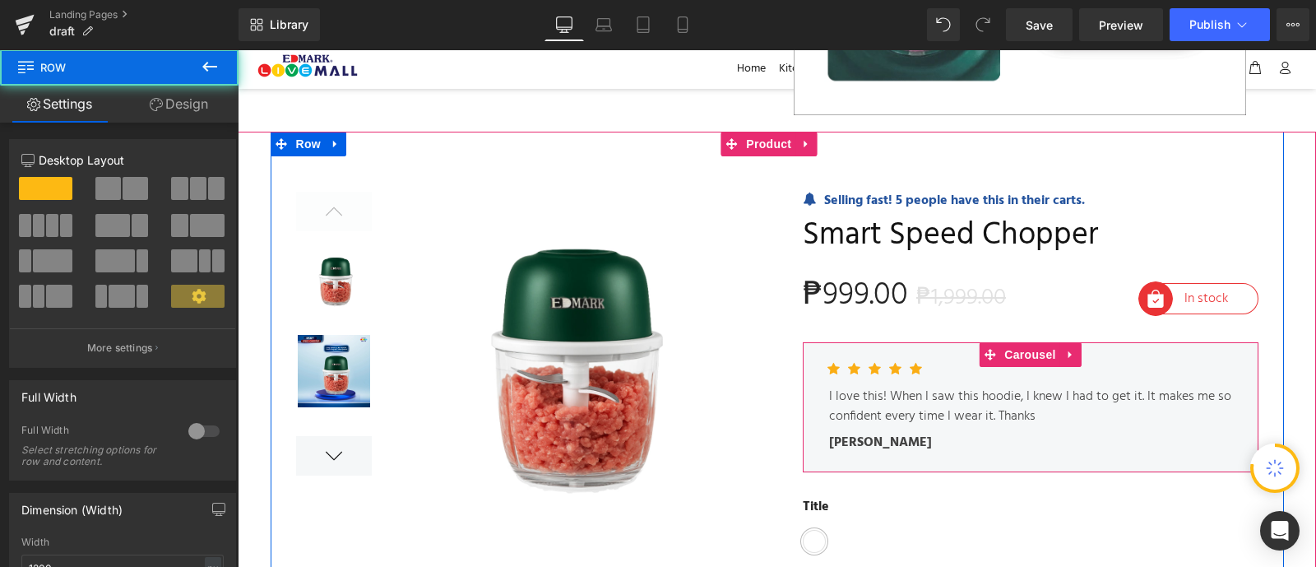
click at [912, 342] on div "Icon Icon Icon Icon Icon Icon List Hoz I love this! When I saw this hoodie, I k…" at bounding box center [1031, 407] width 456 height 130
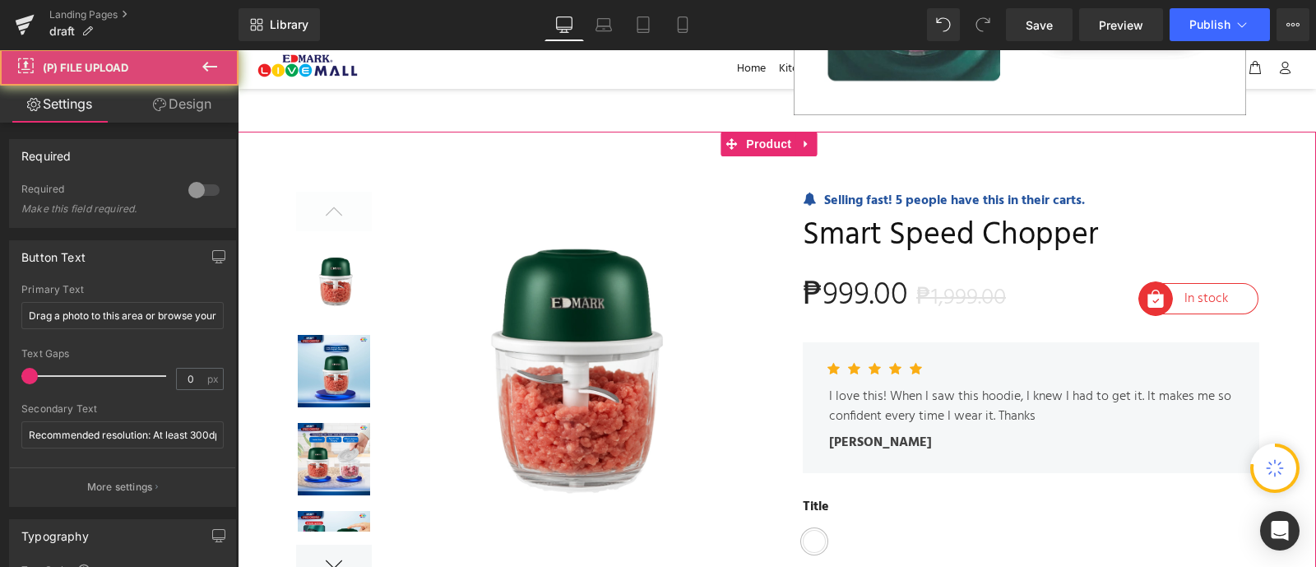
scroll to position [15805, 0]
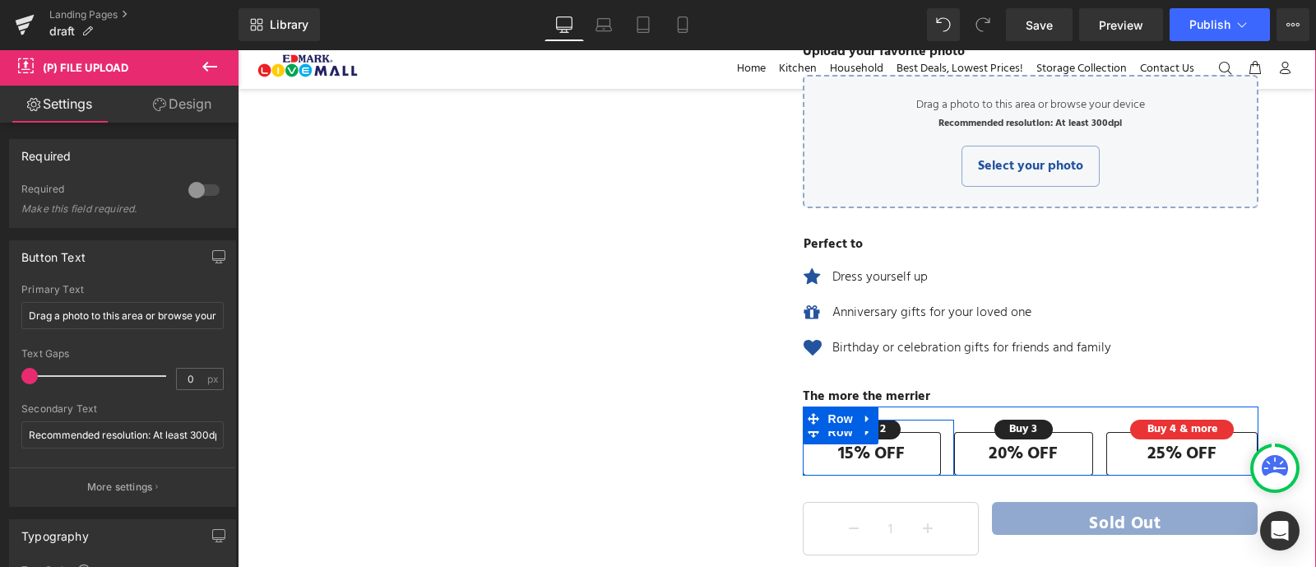
click at [924, 419] on div "Buy 2 Text Block Row 15% OFF Text Block" at bounding box center [872, 447] width 139 height 56
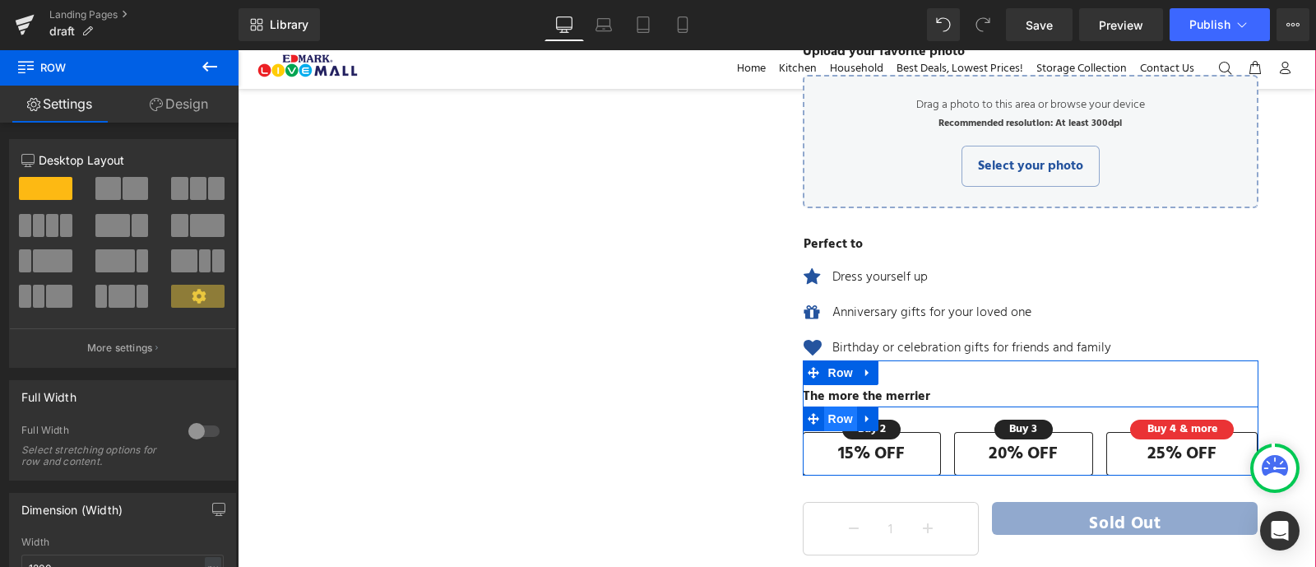
click at [834, 406] on span "Row" at bounding box center [840, 418] width 33 height 25
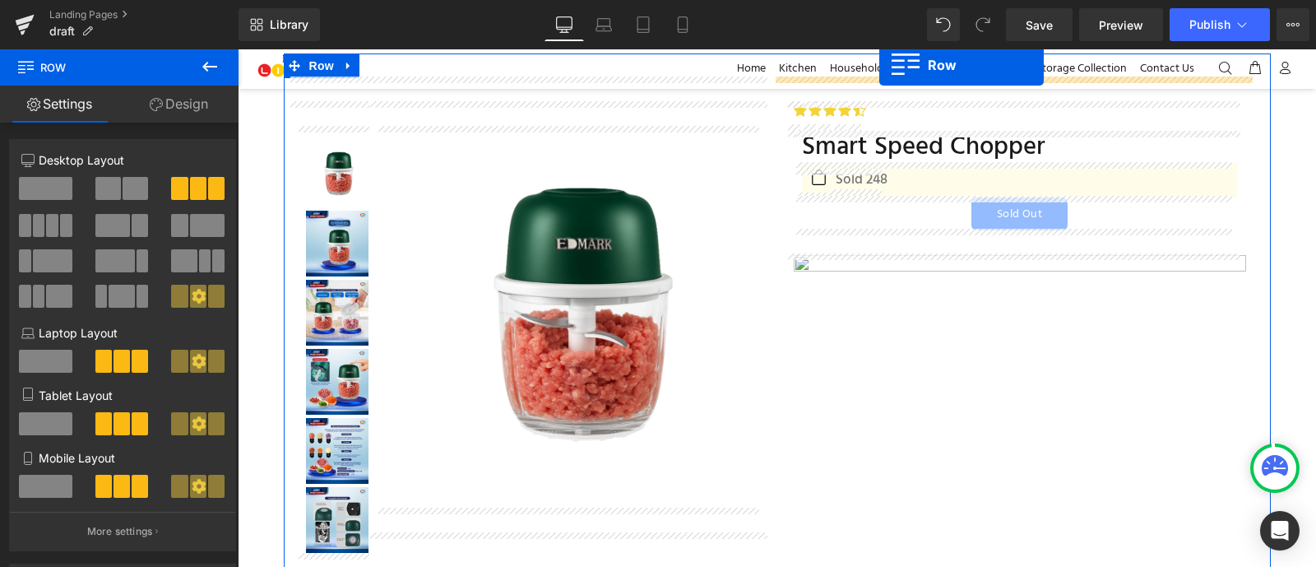
scroll to position [0, 0]
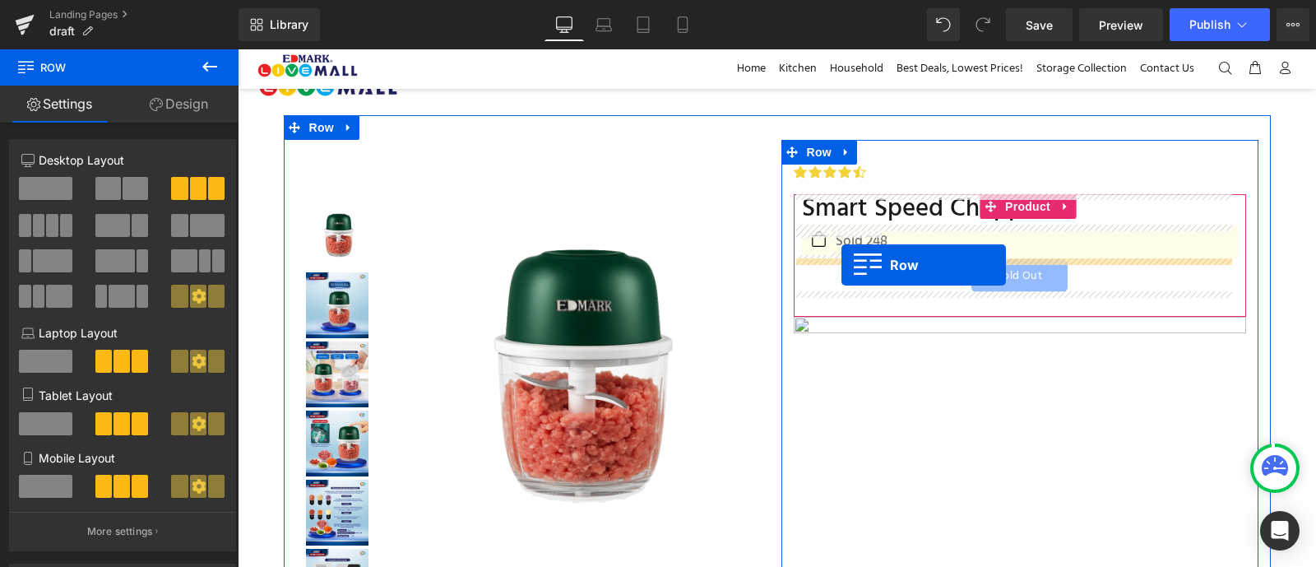
drag, startPoint x: 834, startPoint y: 406, endPoint x: 841, endPoint y: 265, distance: 141.7
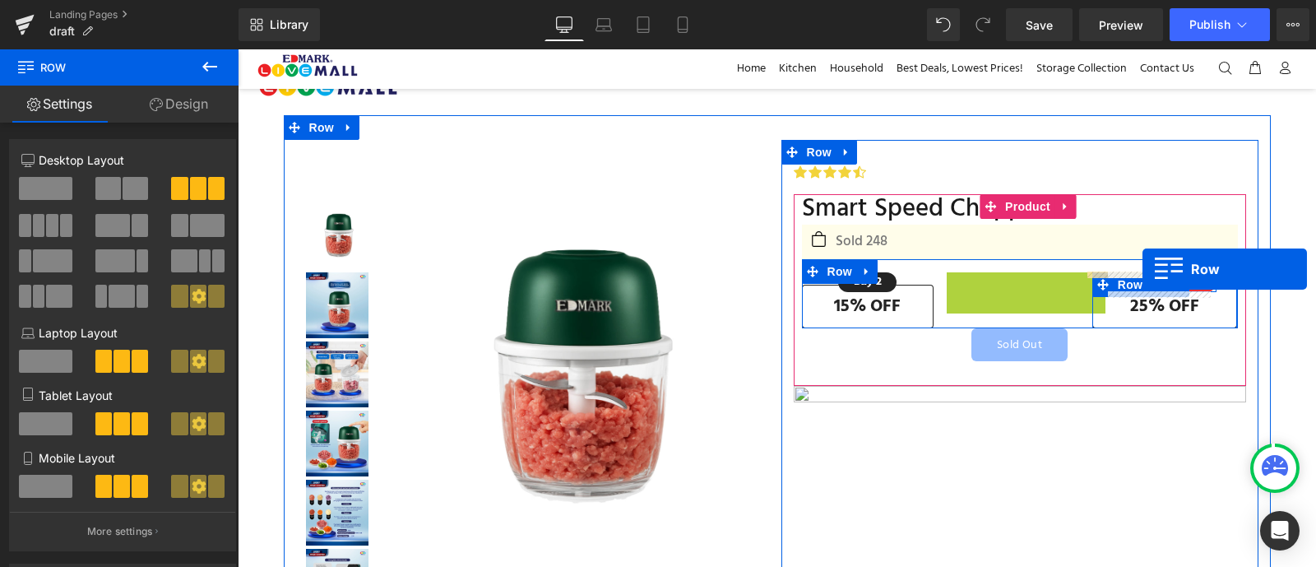
drag, startPoint x: 982, startPoint y: 281, endPoint x: 1143, endPoint y: 267, distance: 161.0
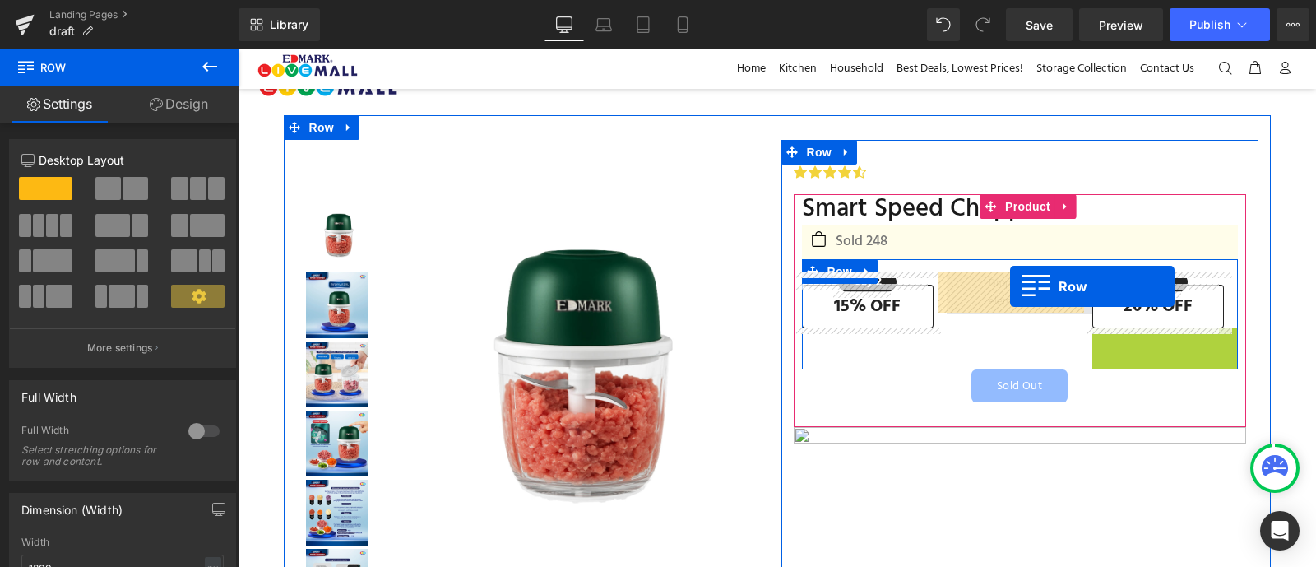
drag, startPoint x: 1125, startPoint y: 339, endPoint x: 1010, endPoint y: 286, distance: 126.6
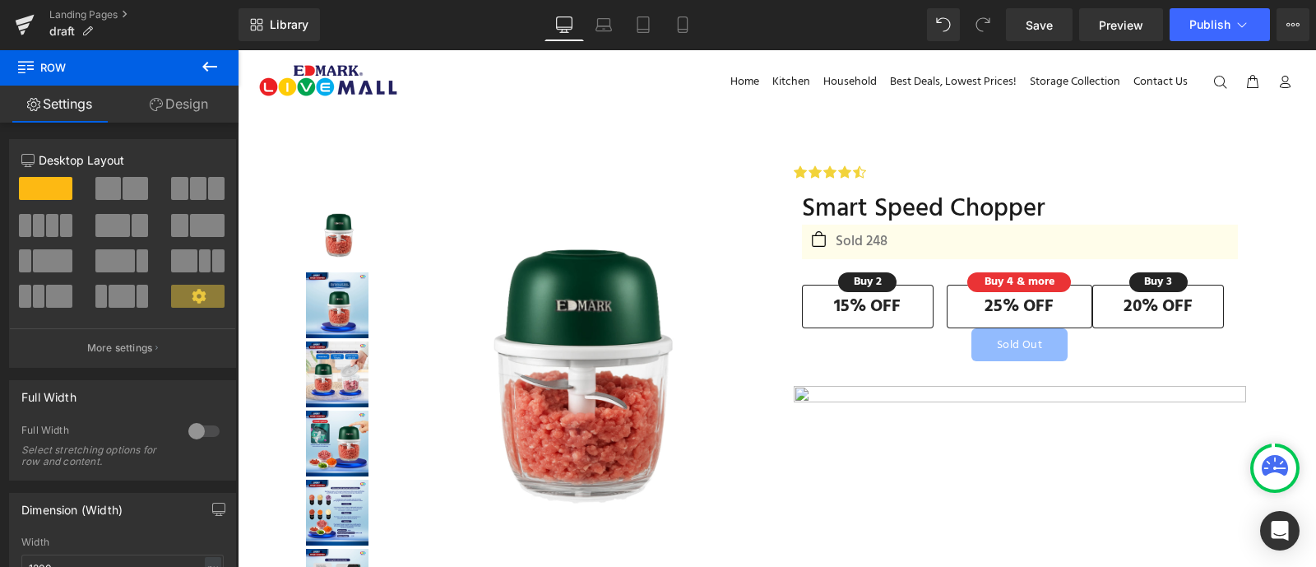
click at [214, 71] on icon at bounding box center [210, 67] width 20 height 20
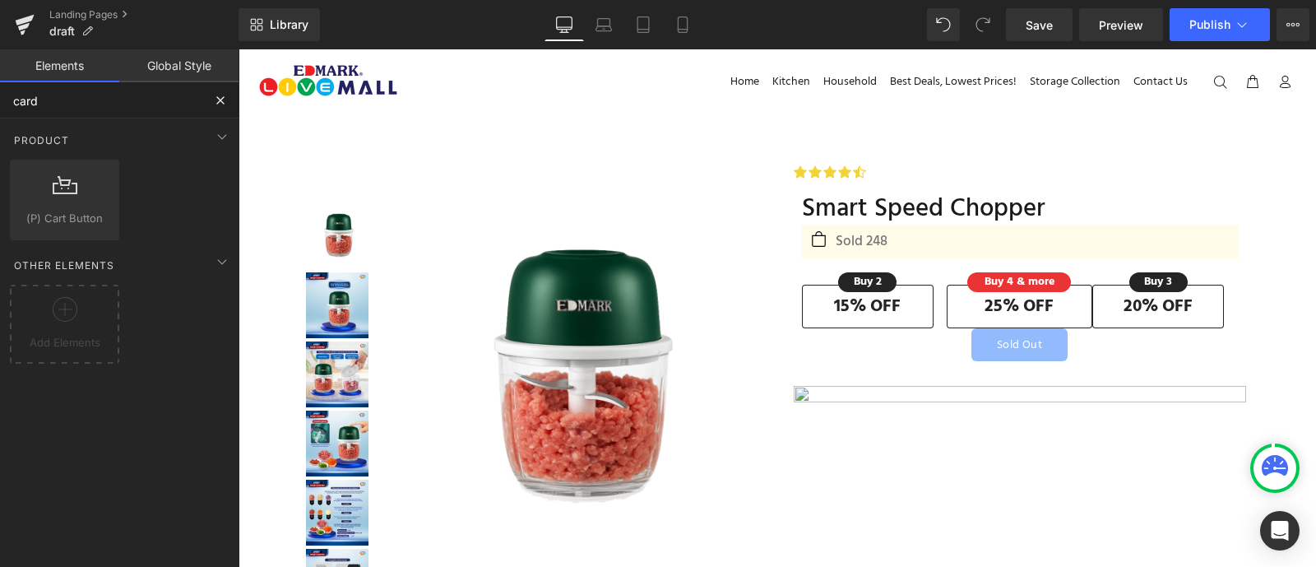
click at [158, 113] on input "card" at bounding box center [101, 100] width 202 height 36
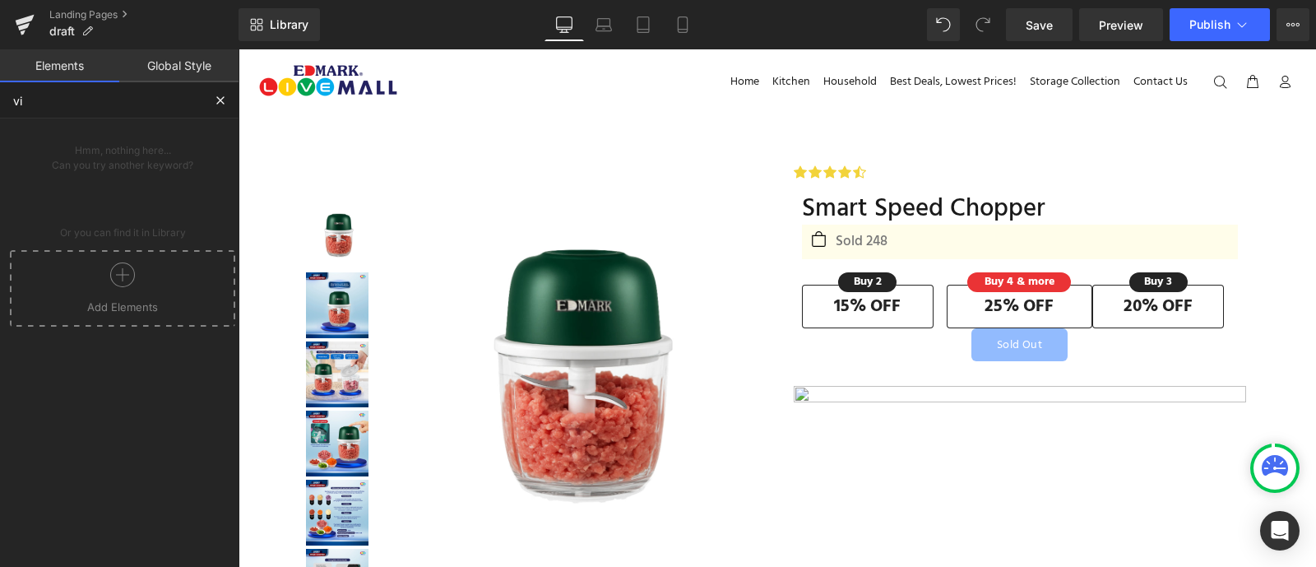
type input "v"
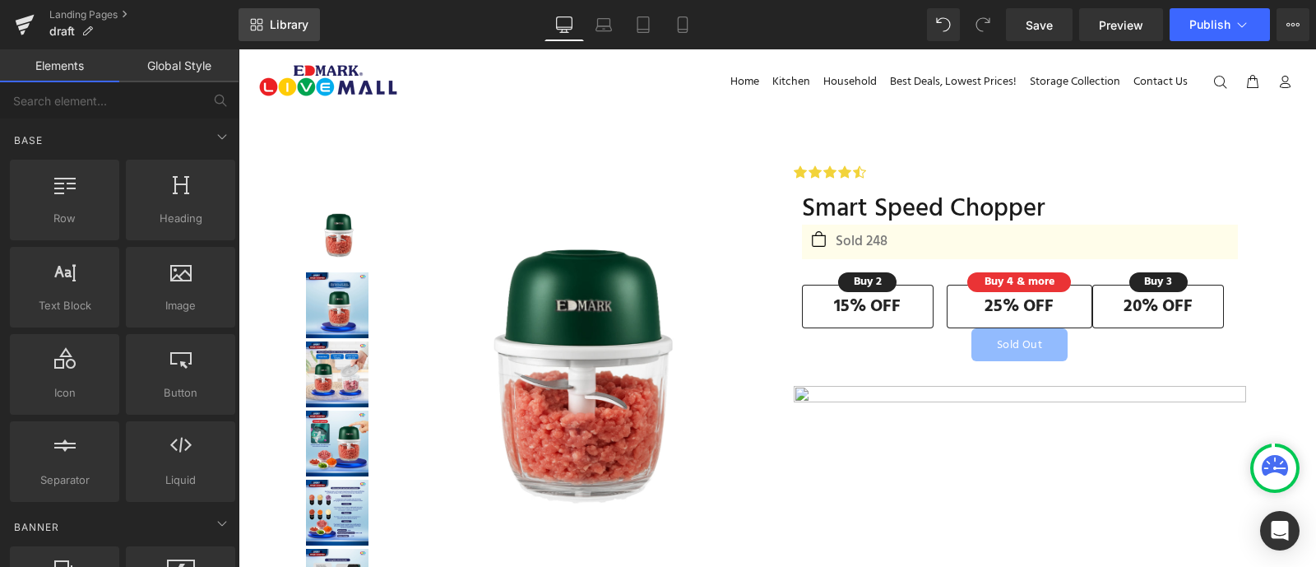
click at [257, 10] on link "Library" at bounding box center [279, 24] width 81 height 33
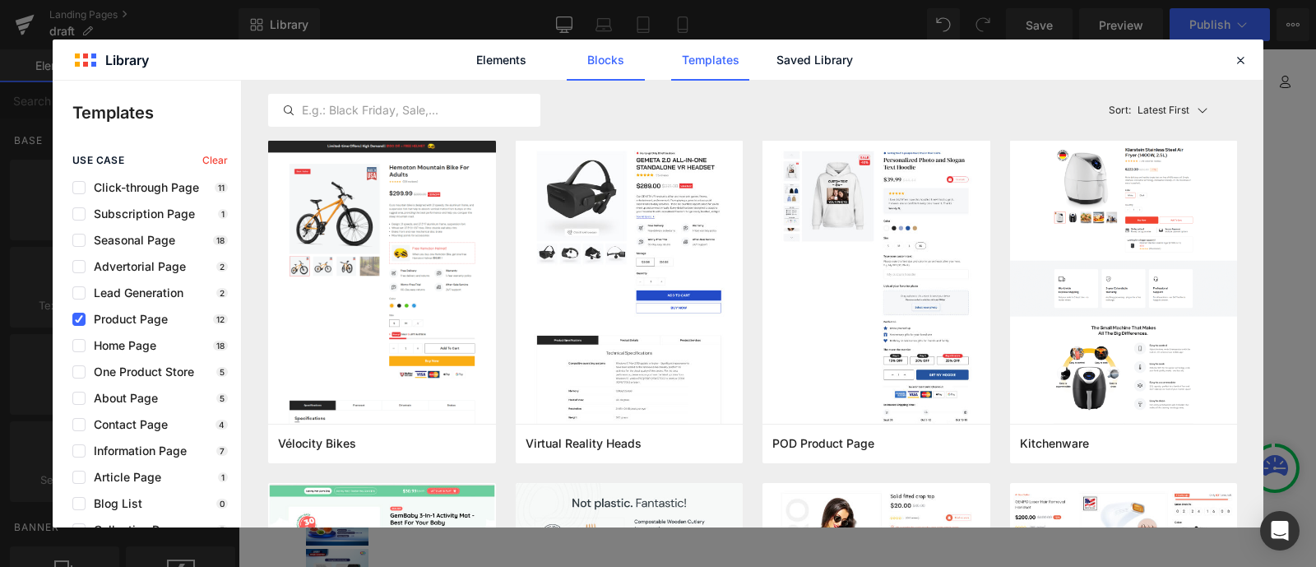
click at [600, 54] on link "Blocks" at bounding box center [606, 59] width 78 height 41
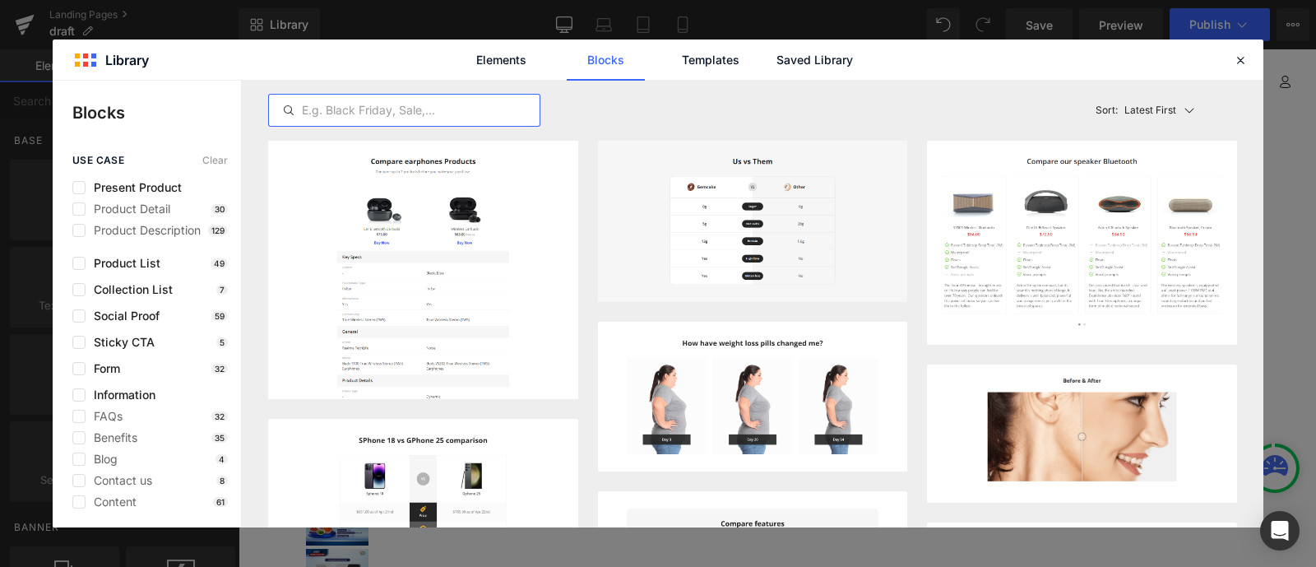
click at [342, 112] on input "text" at bounding box center [404, 110] width 271 height 20
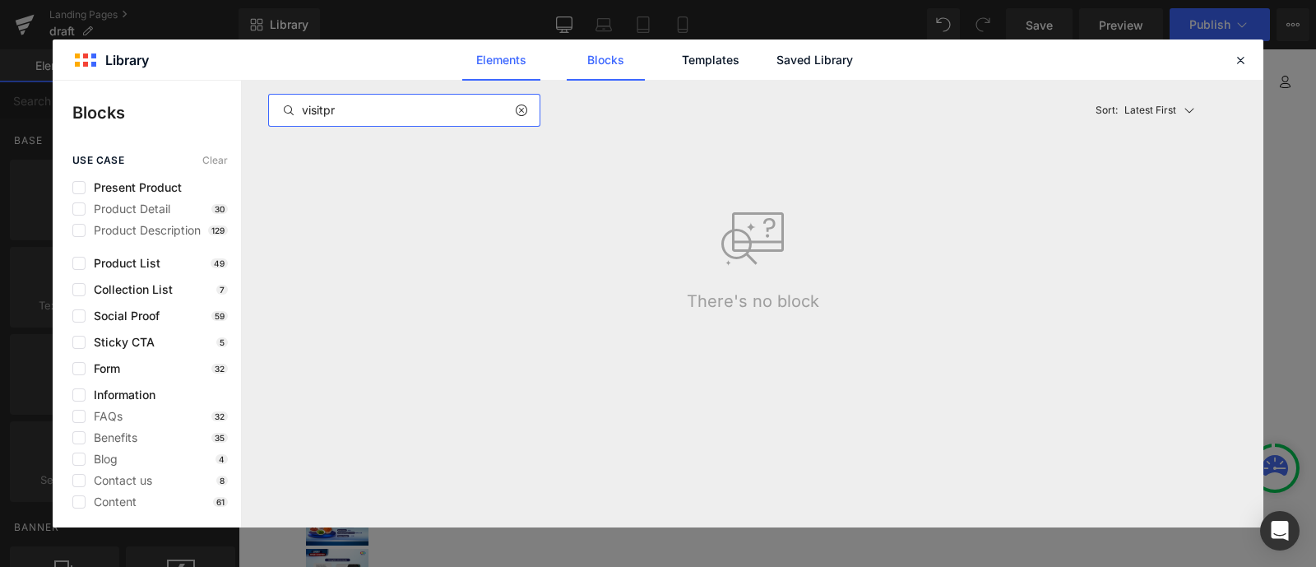
type input "visitpr"
click at [506, 63] on link "Elements" at bounding box center [501, 59] width 78 height 41
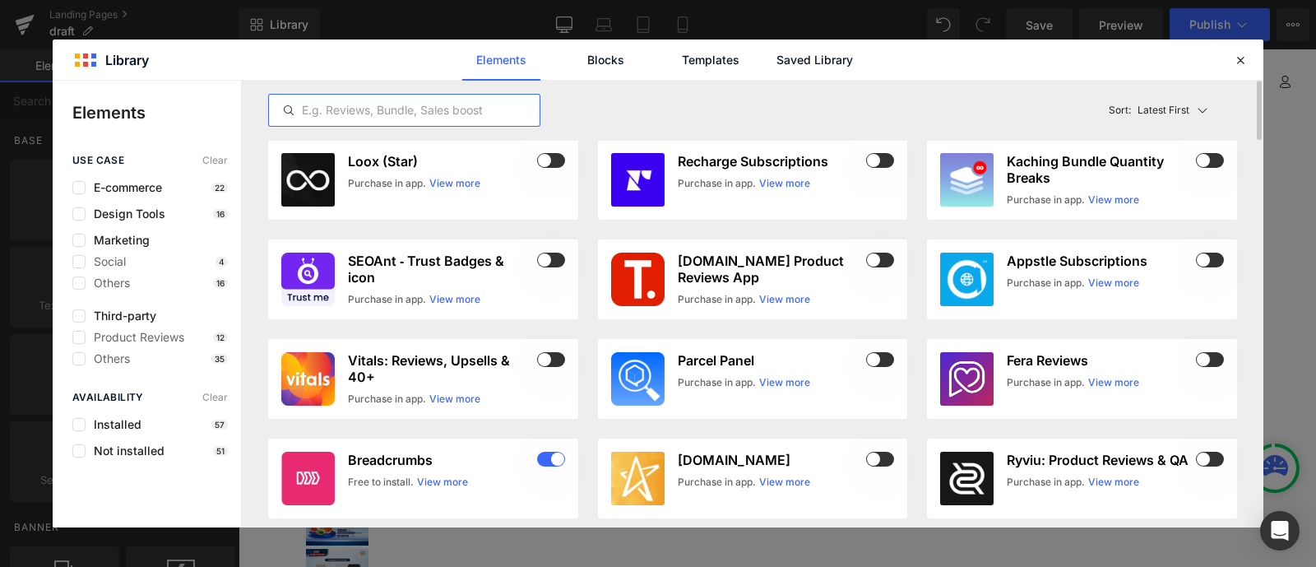
click at [428, 117] on input "text" at bounding box center [404, 110] width 271 height 20
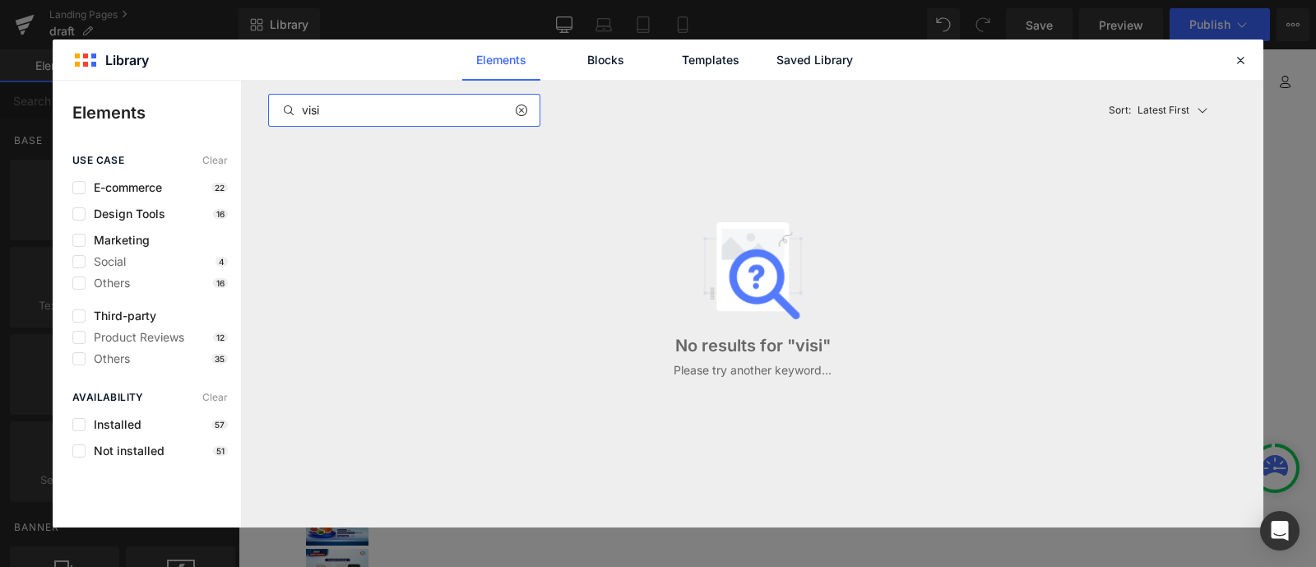
type input "visit"
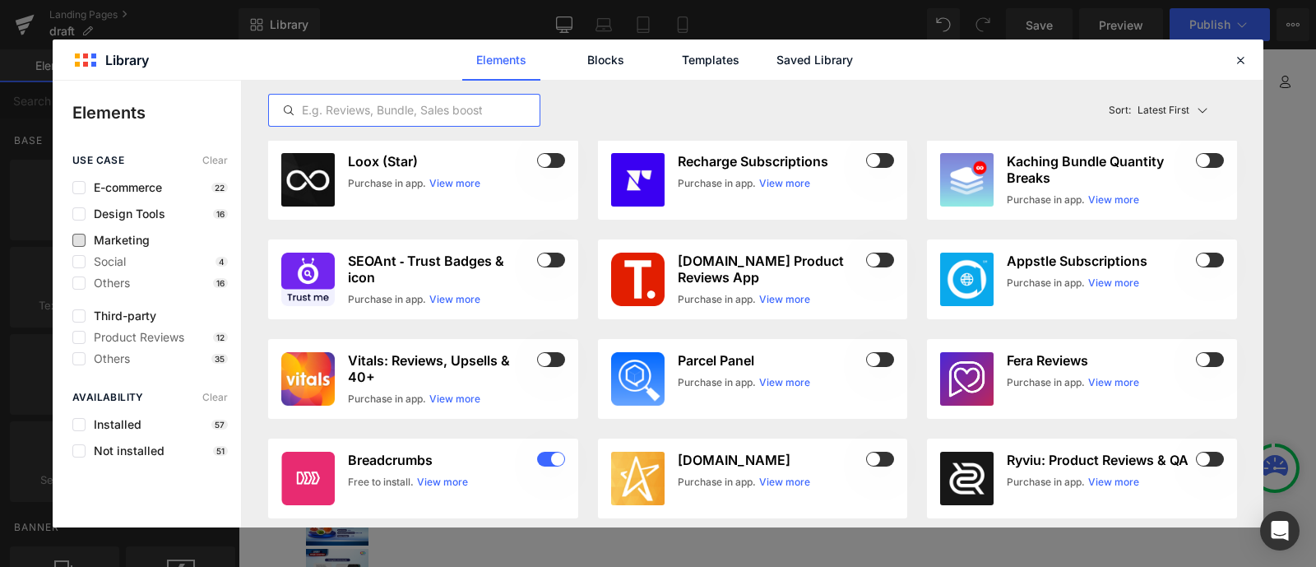
click at [134, 241] on span "Marketing" at bounding box center [118, 240] width 64 height 13
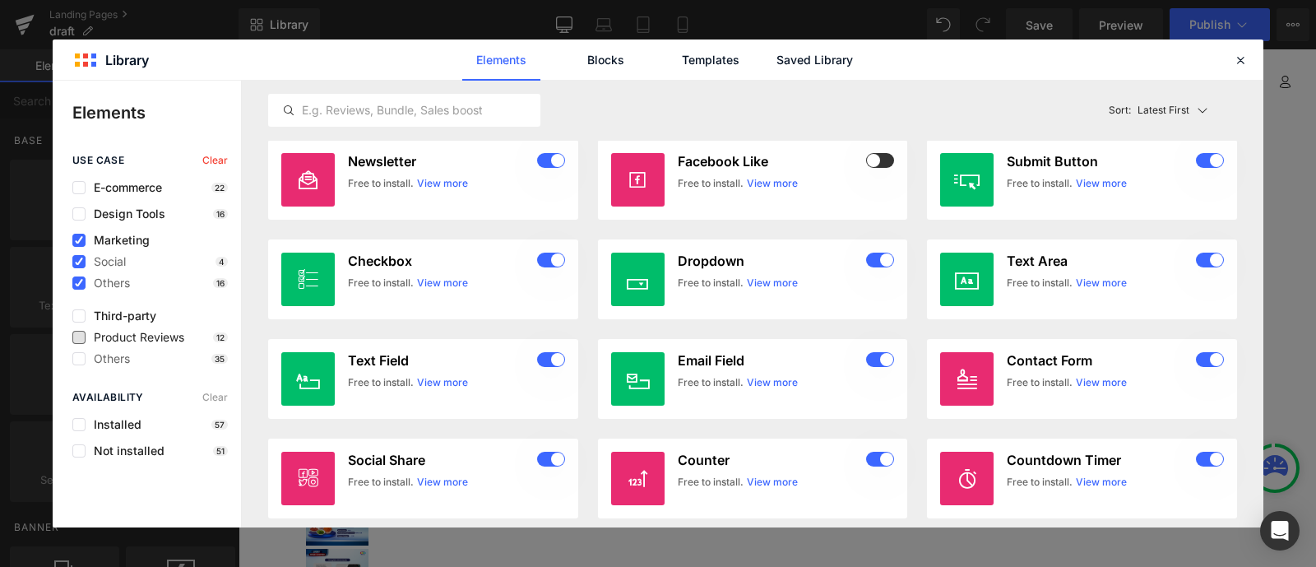
click at [167, 339] on span "Product Reviews" at bounding box center [135, 337] width 99 height 13
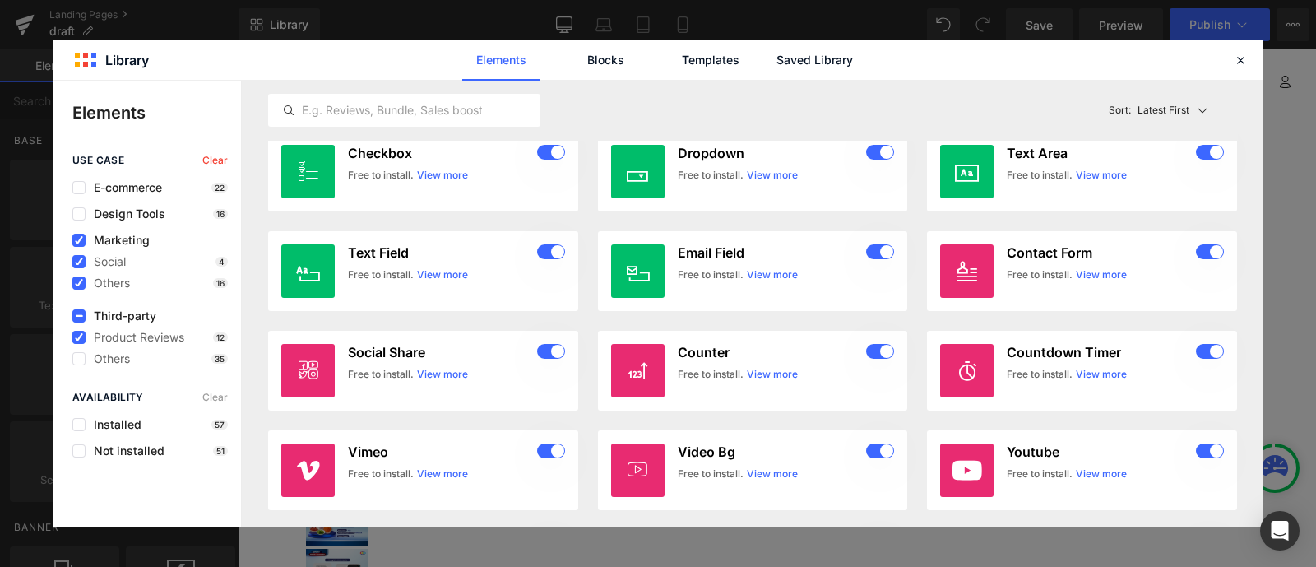
scroll to position [718, 0]
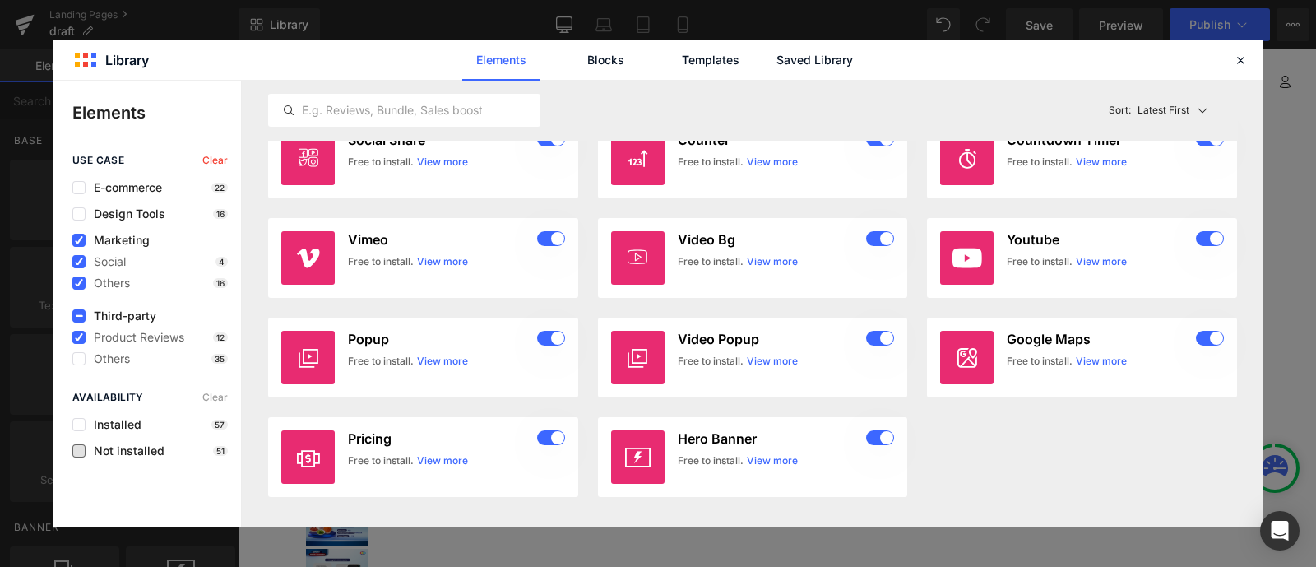
click at [160, 445] on span "Not installed" at bounding box center [125, 450] width 79 height 13
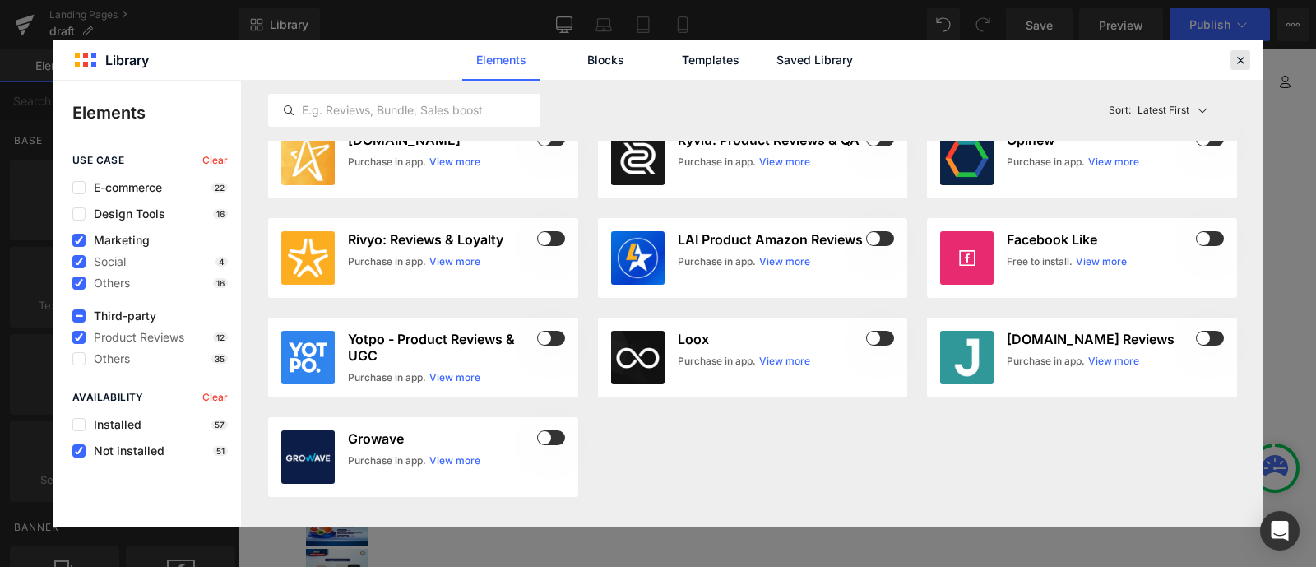
click at [1247, 63] on icon at bounding box center [1240, 60] width 15 height 15
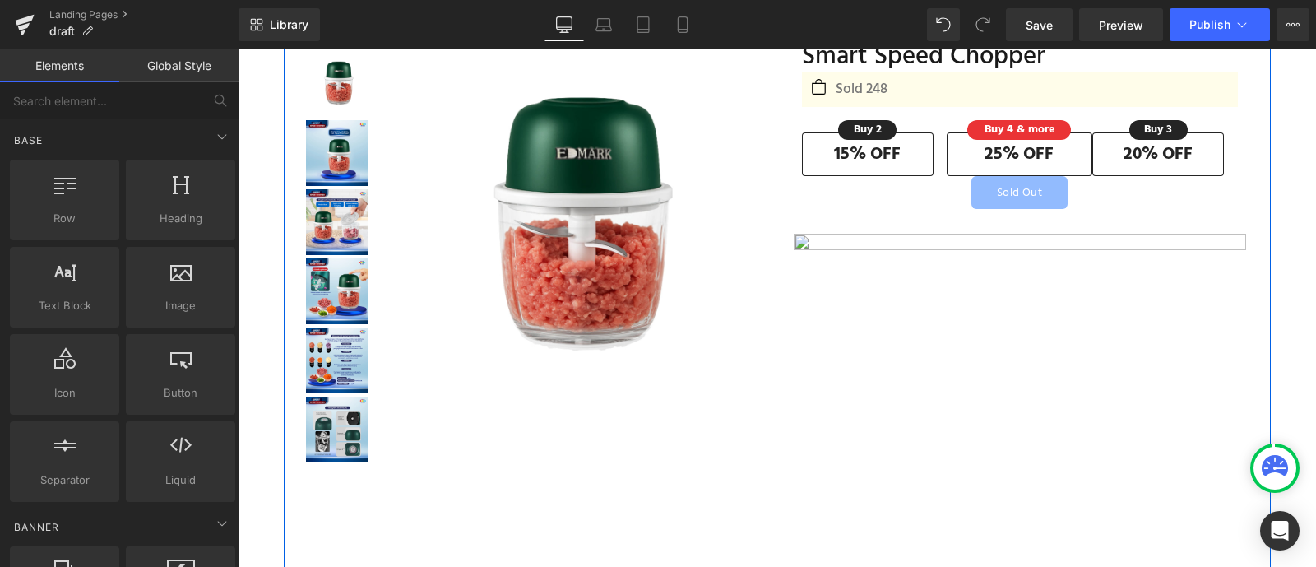
scroll to position [0, 0]
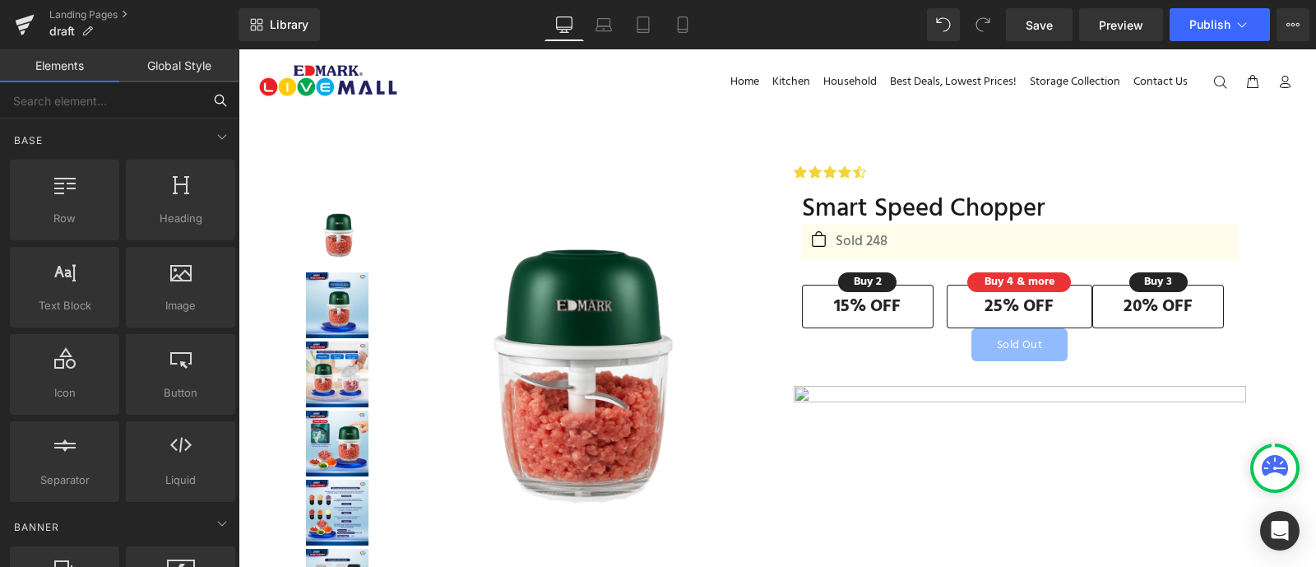
click at [119, 109] on input "text" at bounding box center [101, 100] width 202 height 36
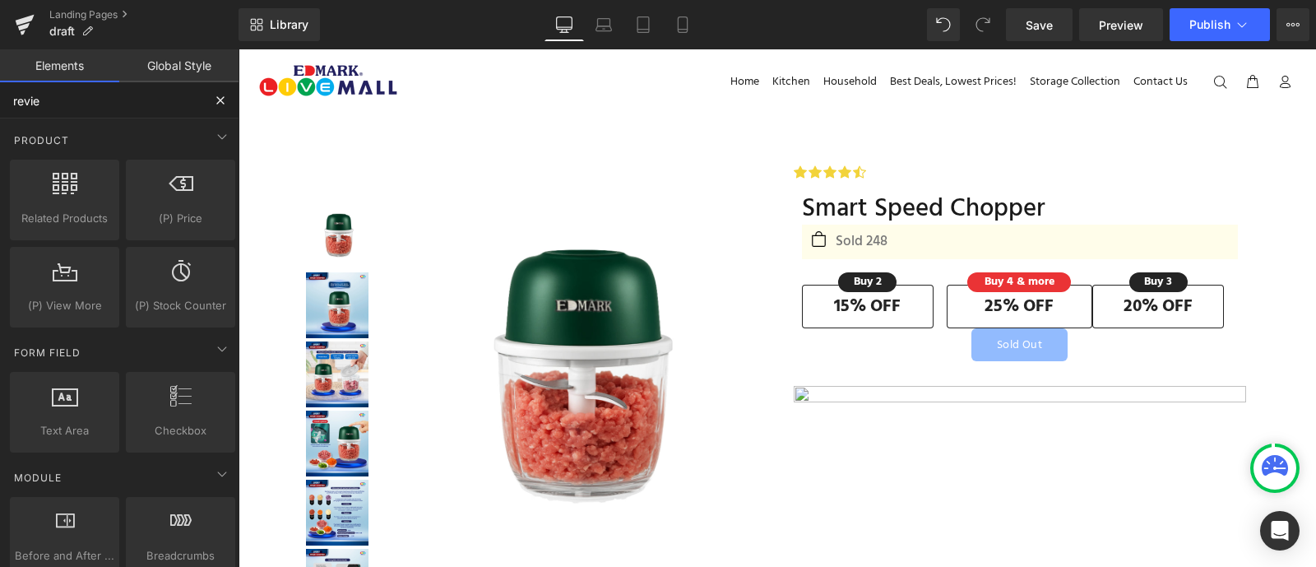
type input "review"
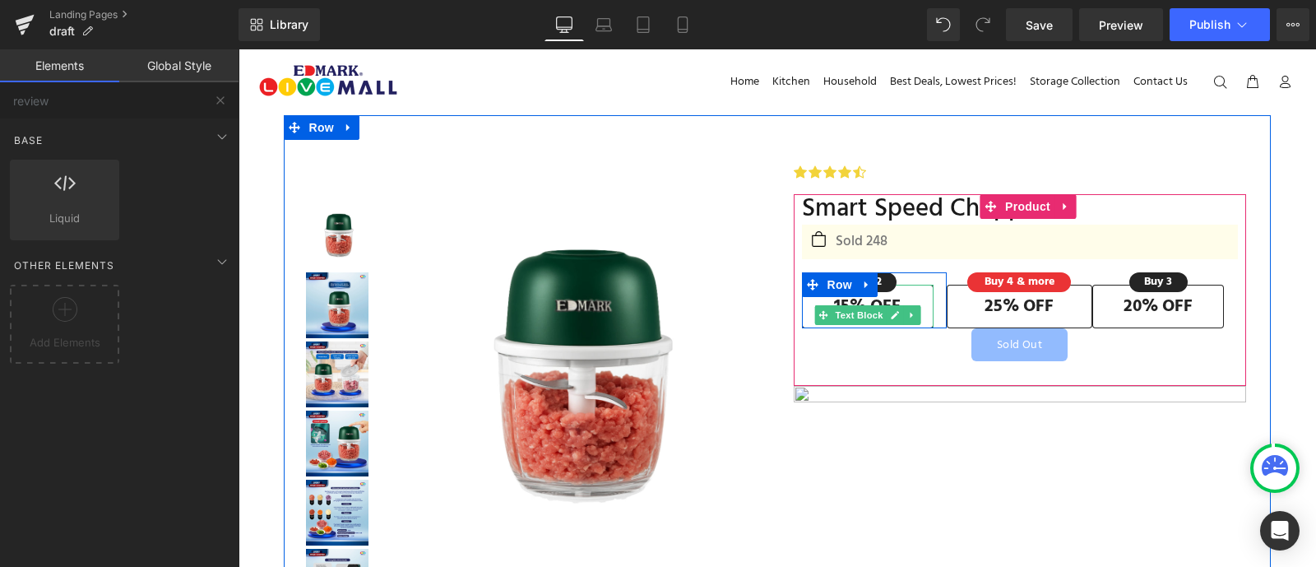
click at [855, 301] on strong "15% OFF" at bounding box center [867, 306] width 67 height 27
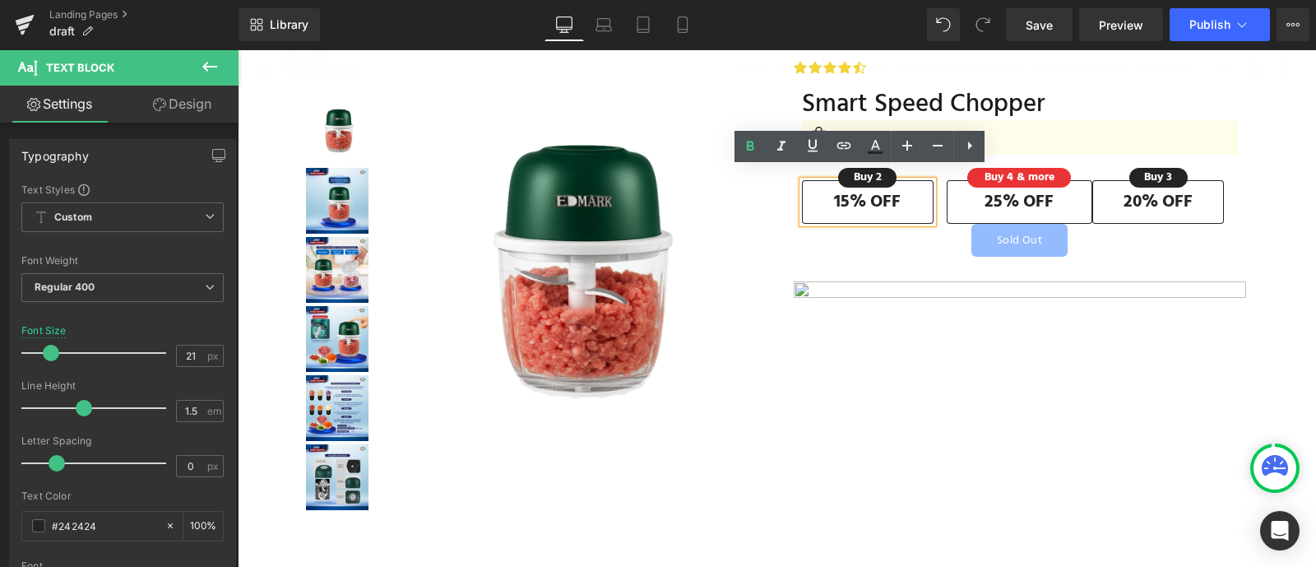
scroll to position [115, 0]
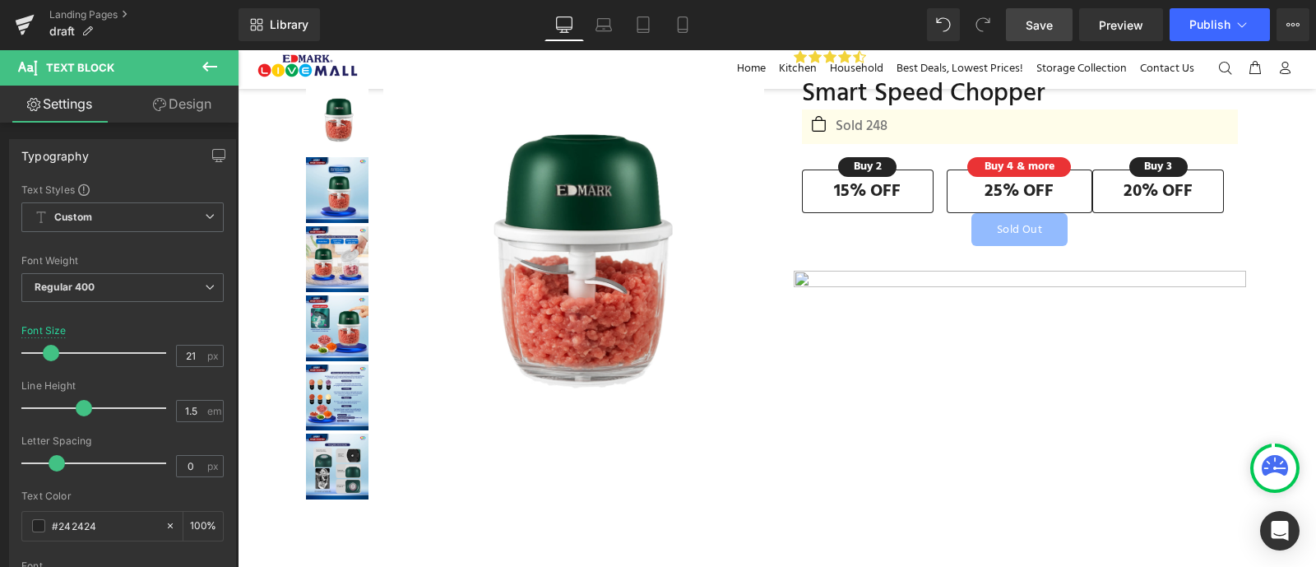
click at [1042, 11] on link "Save" at bounding box center [1039, 24] width 67 height 33
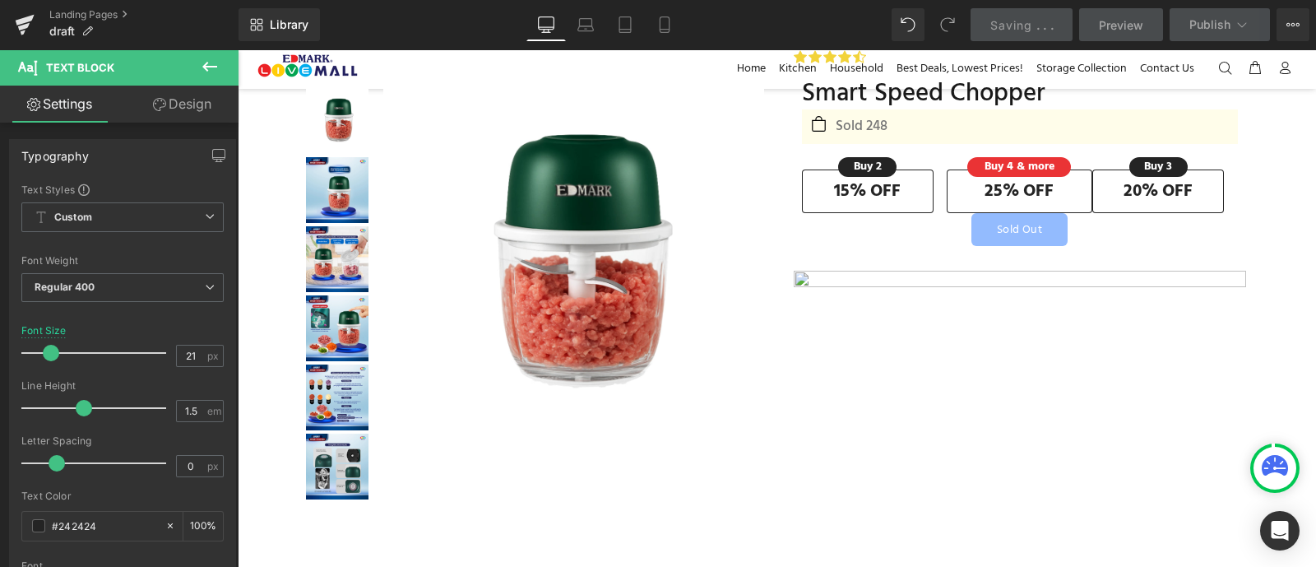
scroll to position [1751, 0]
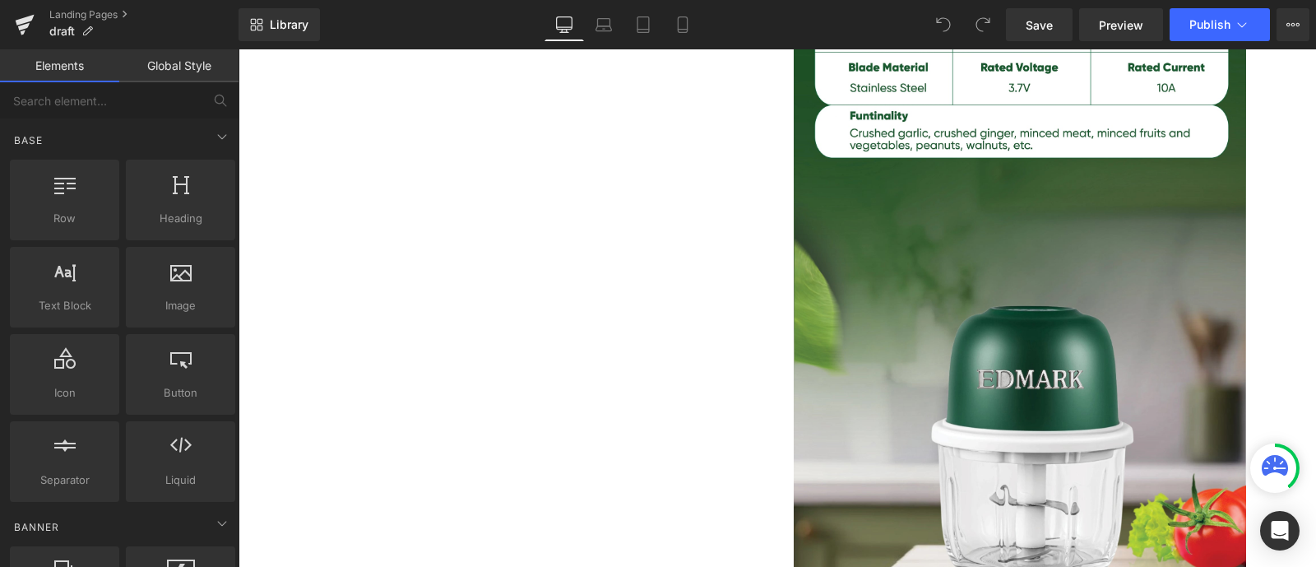
scroll to position [14821, 0]
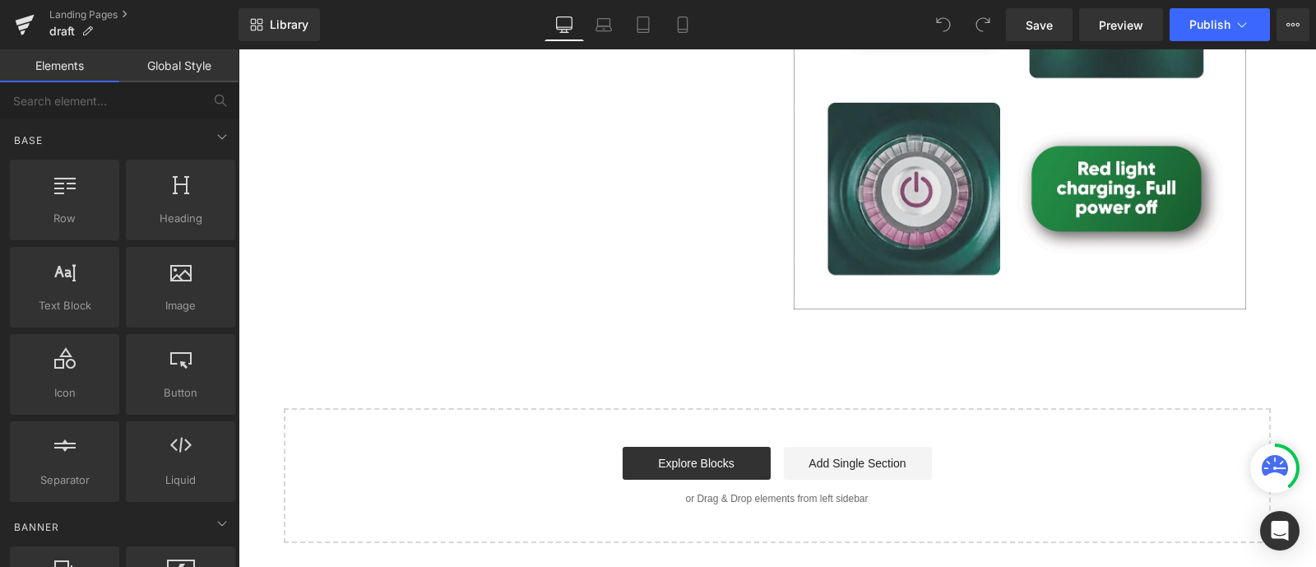
click at [730, 445] on div "Start building your page Explore Blocks Add Single Section or Drag & Drop eleme…" at bounding box center [777, 476] width 984 height 132
click at [729, 465] on link "Explore Blocks" at bounding box center [697, 463] width 148 height 33
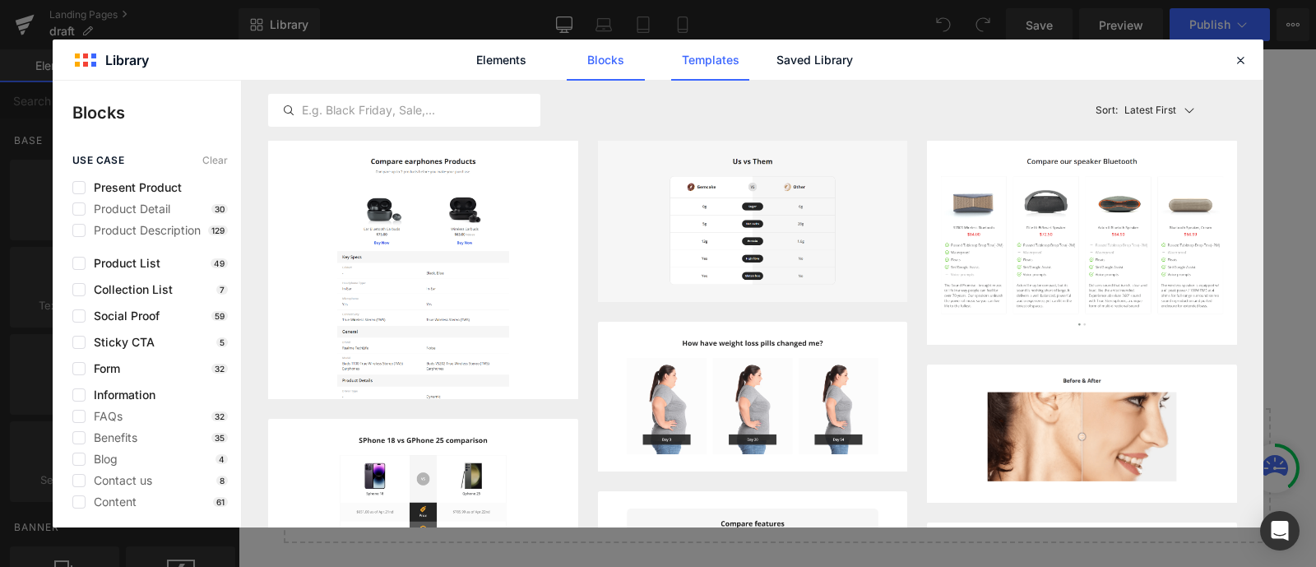
click at [737, 53] on link "Templates" at bounding box center [710, 59] width 78 height 41
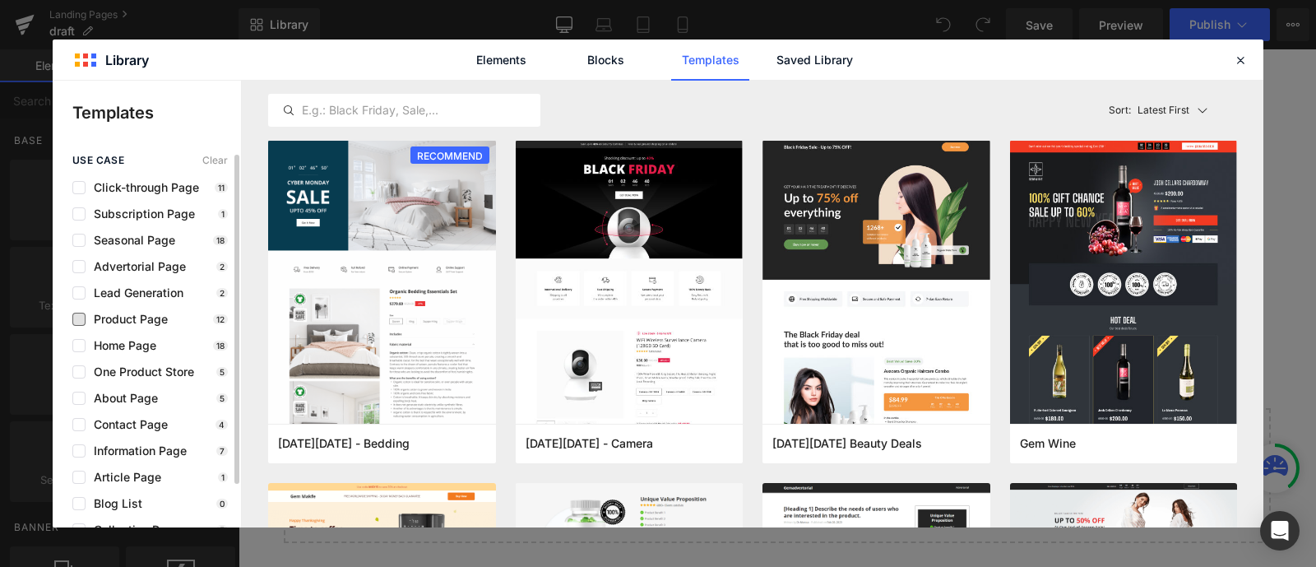
click at [157, 315] on span "Product Page" at bounding box center [127, 319] width 82 height 13
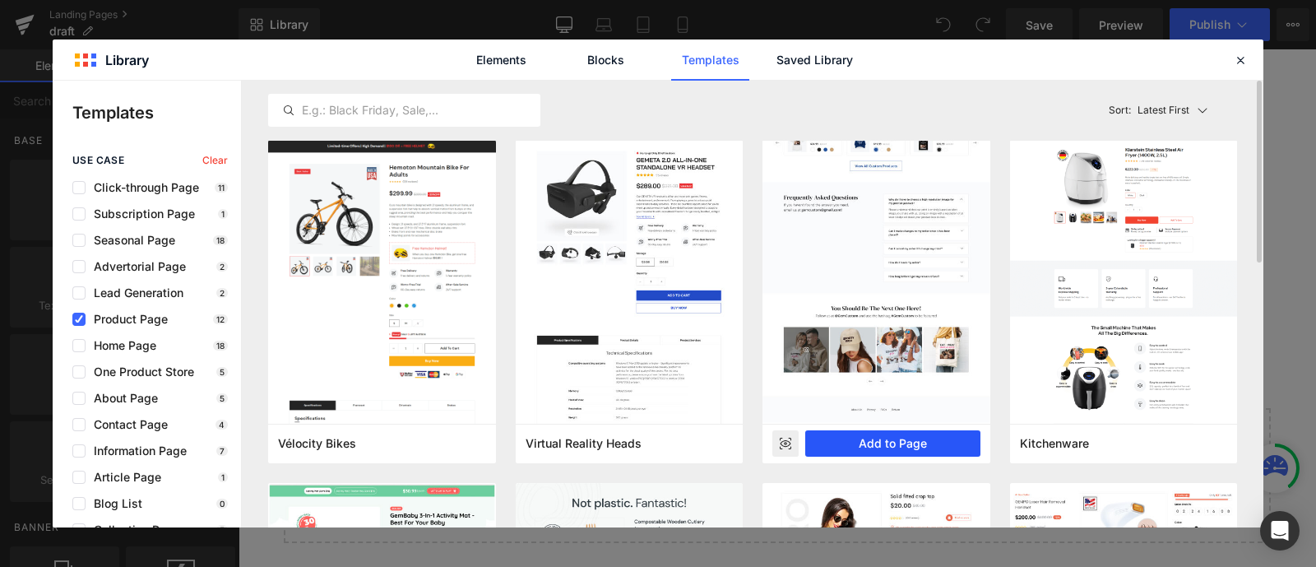
click at [917, 438] on button "Add to Page" at bounding box center [892, 443] width 175 height 26
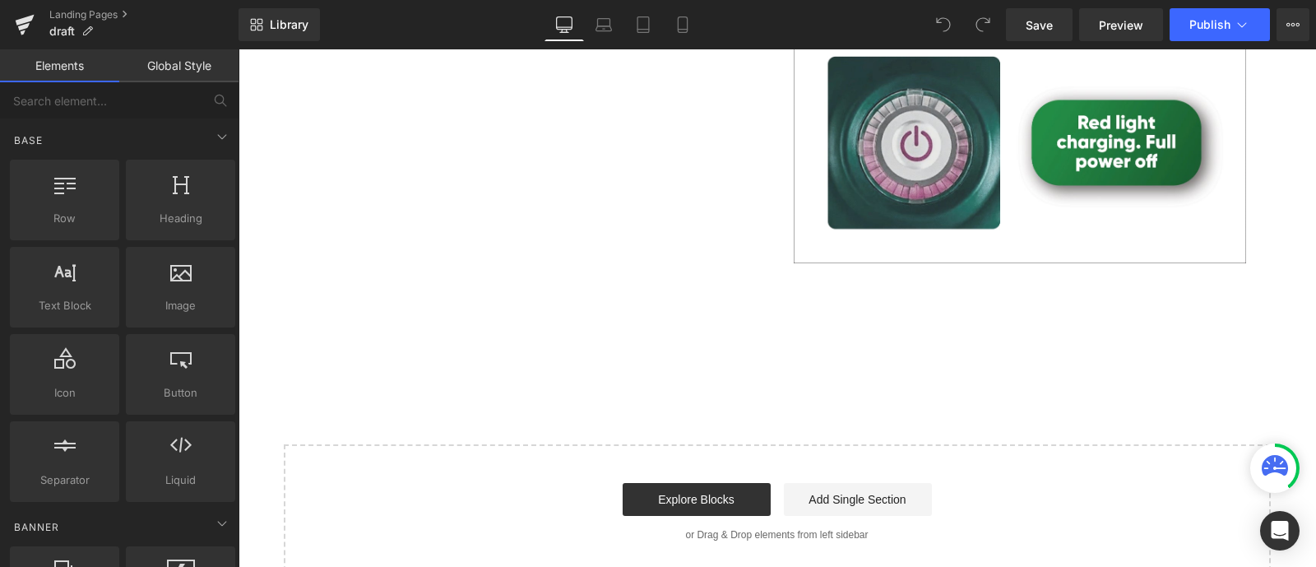
scroll to position [14903, 0]
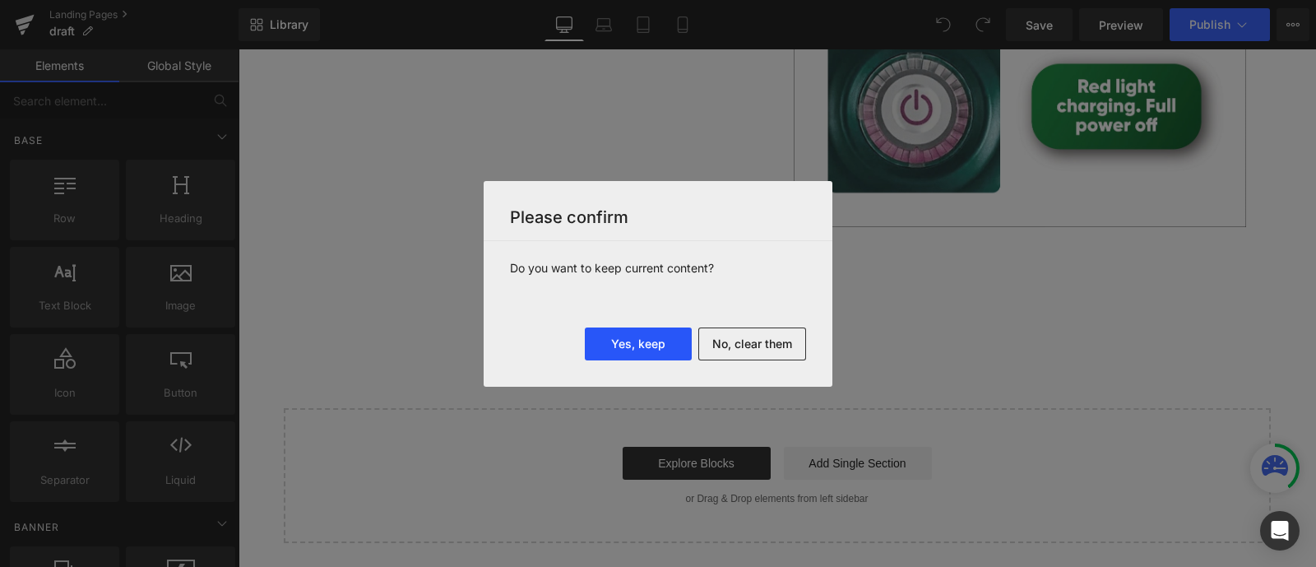
click at [648, 341] on button "Yes, keep" at bounding box center [638, 343] width 107 height 33
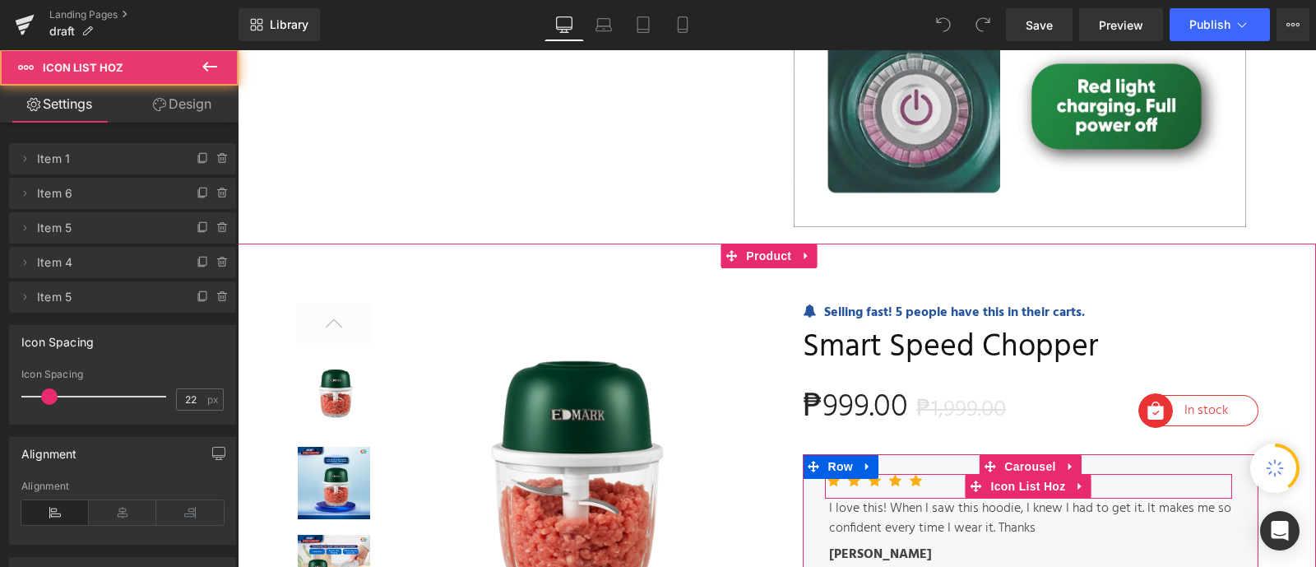
click at [1012, 498] on div "I love this! When I saw this hoodie, I knew I had to get it. It makes me so con…" at bounding box center [1030, 517] width 403 height 39
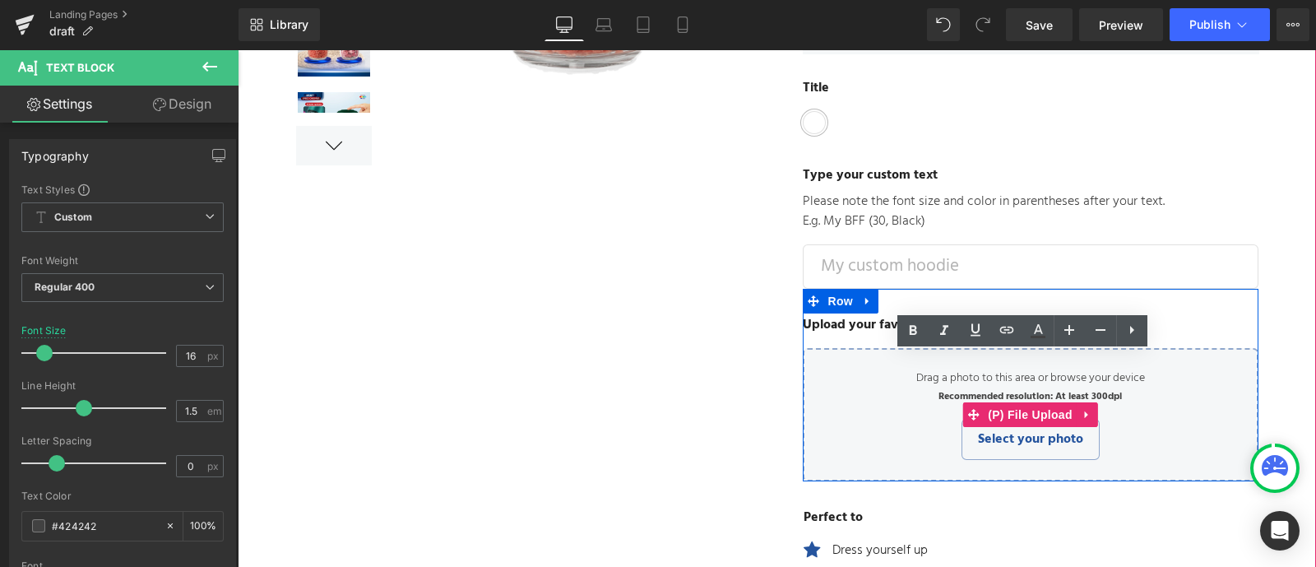
scroll to position [15427, 0]
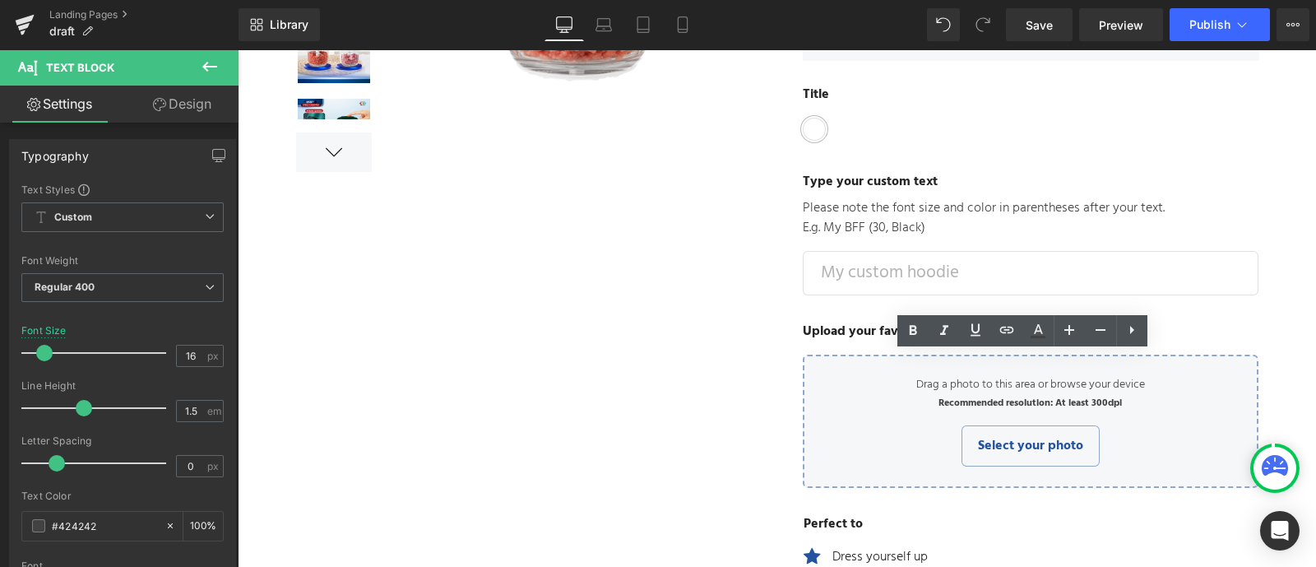
click at [994, 251] on div "Text Field" at bounding box center [1031, 273] width 456 height 44
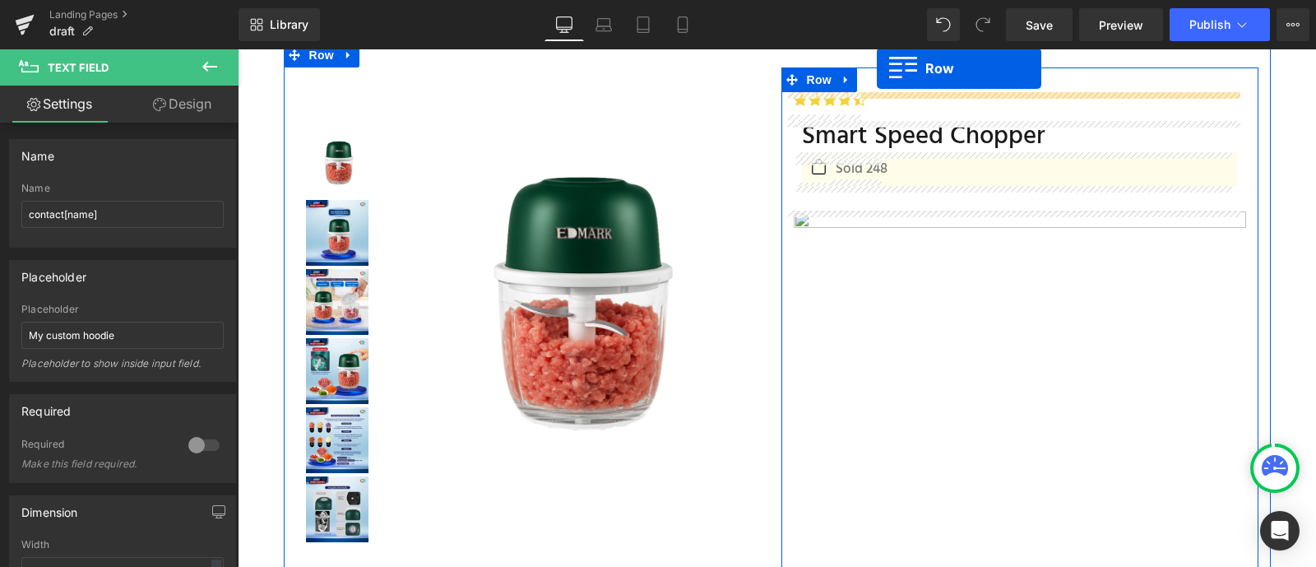
scroll to position [0, 0]
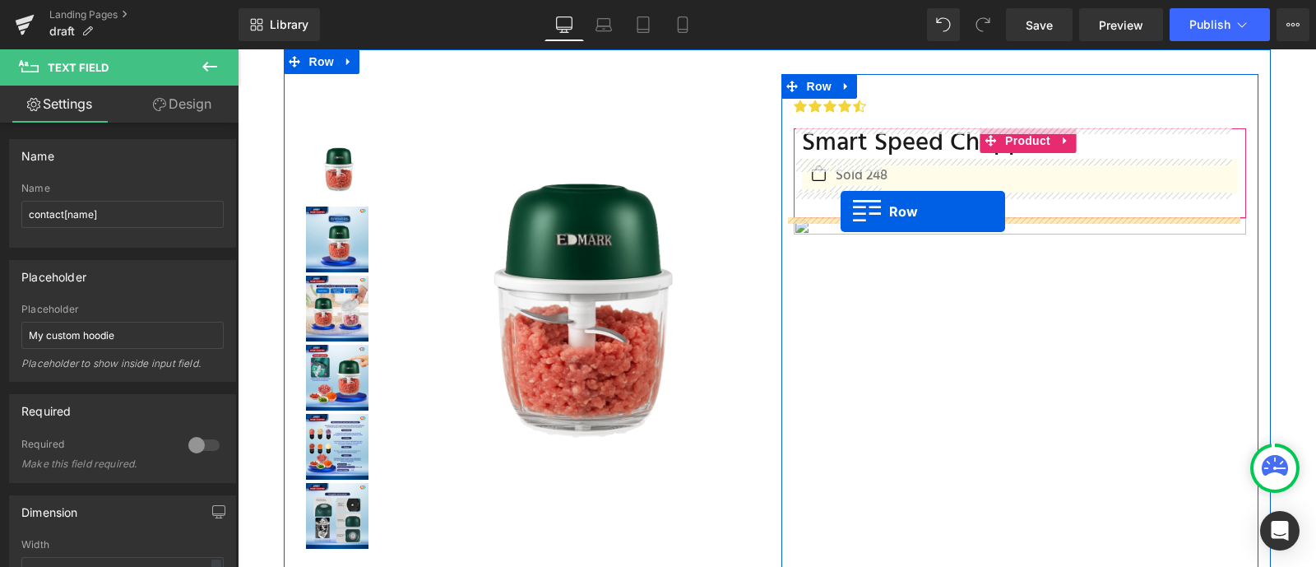
drag, startPoint x: 830, startPoint y: 285, endPoint x: 841, endPoint y: 211, distance: 74.8
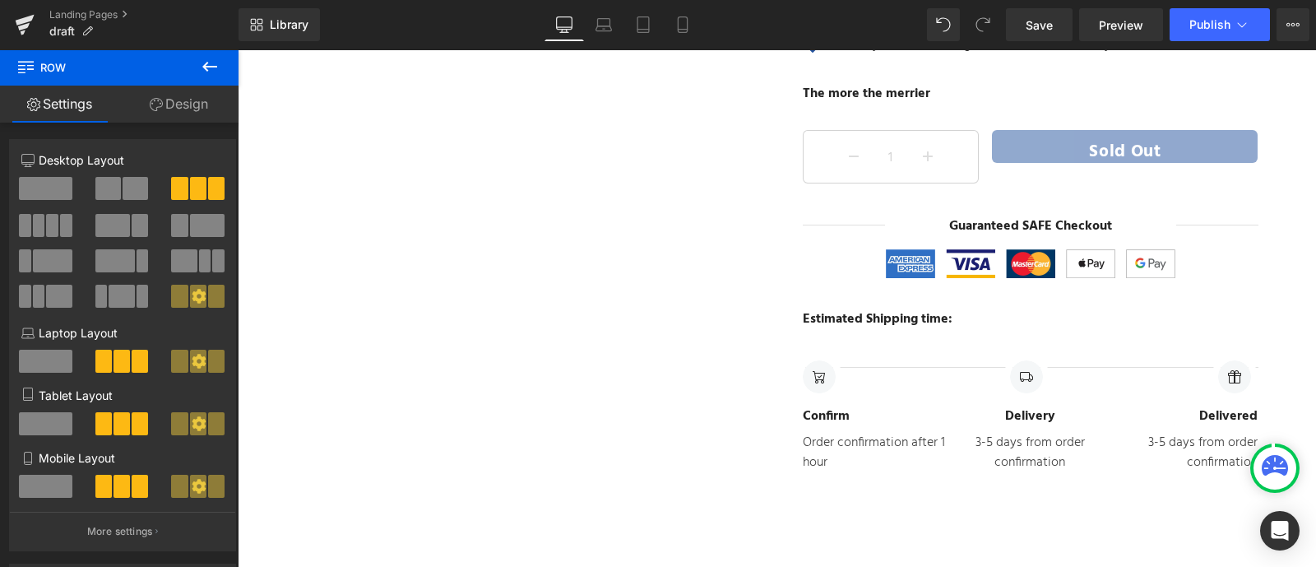
scroll to position [16049, 0]
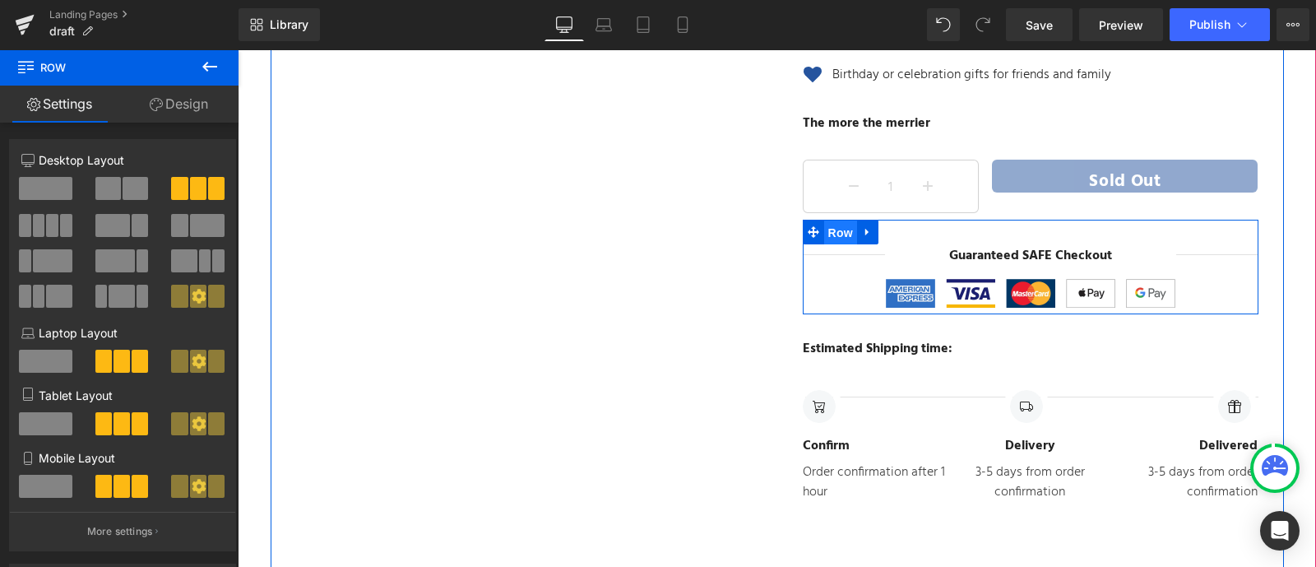
click at [839, 232] on span "Row" at bounding box center [840, 232] width 33 height 25
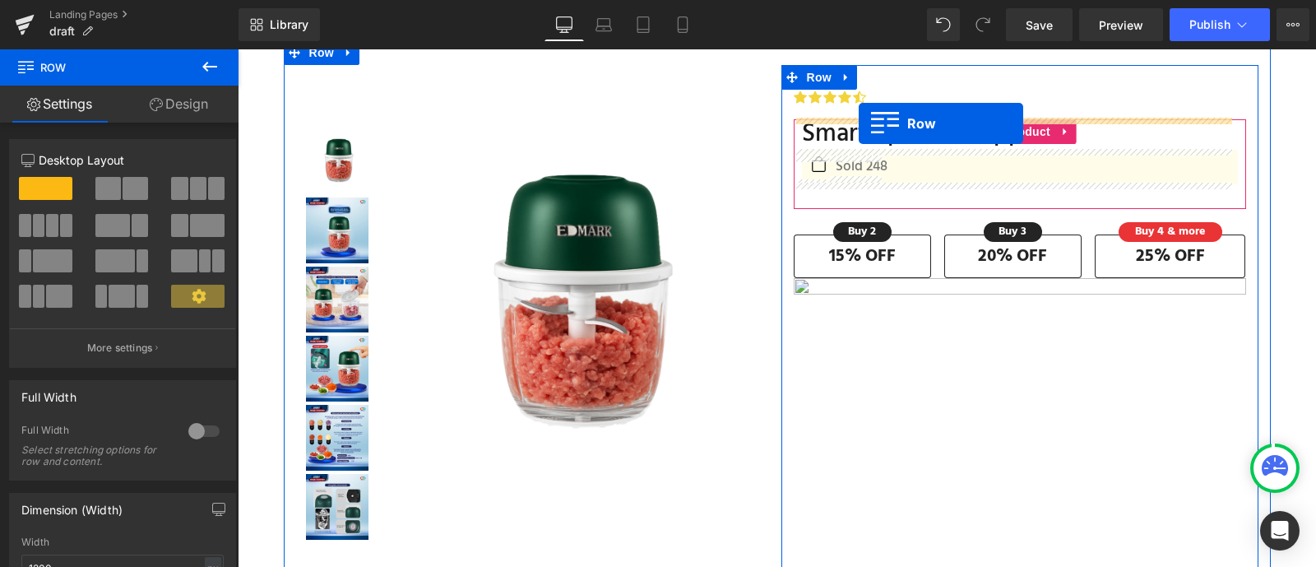
scroll to position [0, 0]
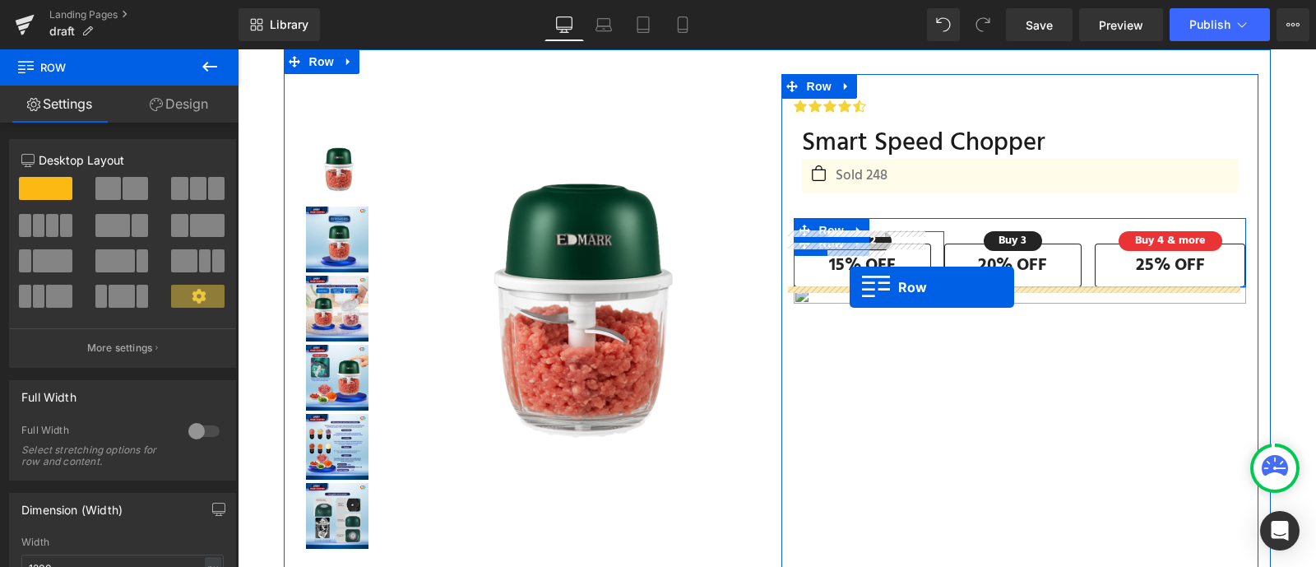
drag, startPoint x: 831, startPoint y: 225, endPoint x: 850, endPoint y: 287, distance: 65.3
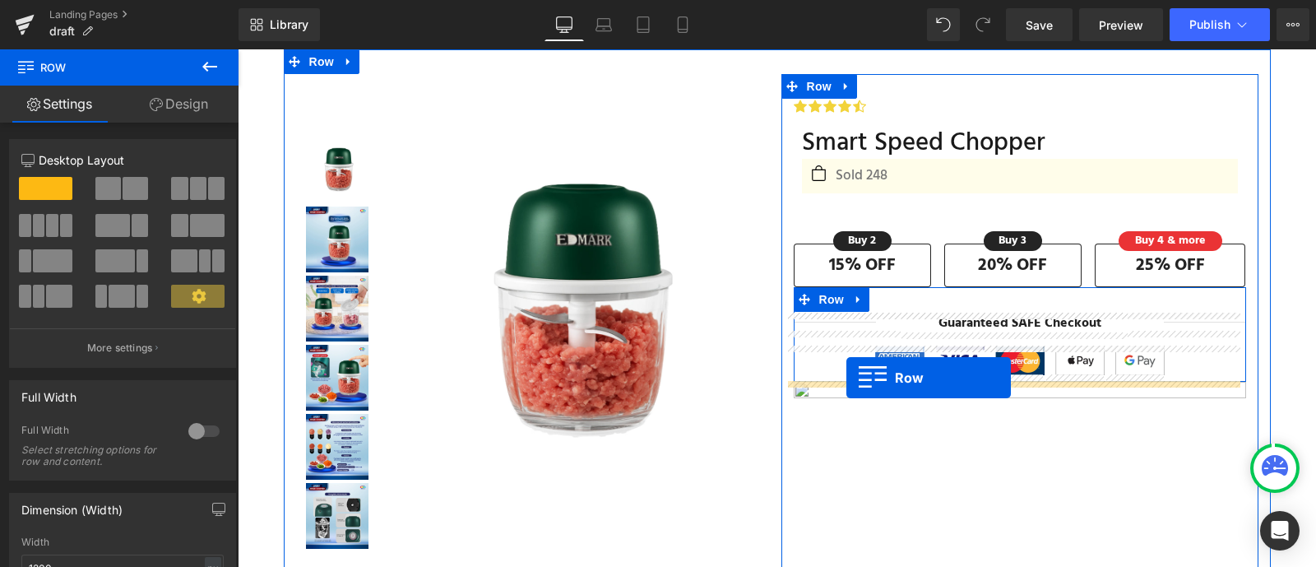
drag, startPoint x: 838, startPoint y: 254, endPoint x: 846, endPoint y: 378, distance: 123.7
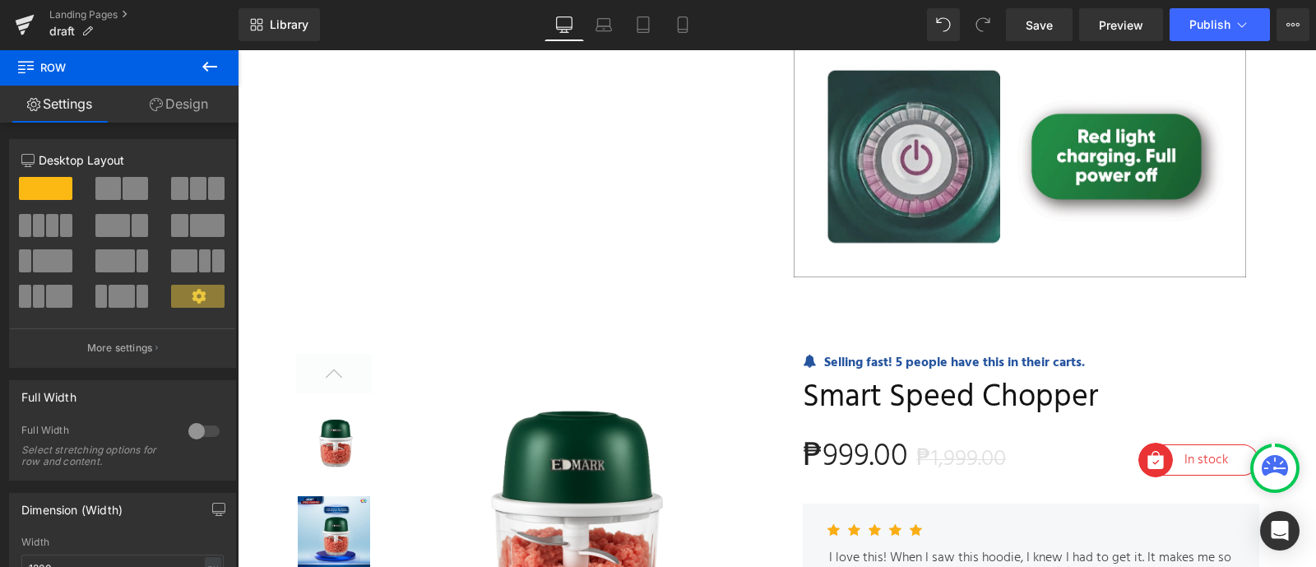
scroll to position [15219, 0]
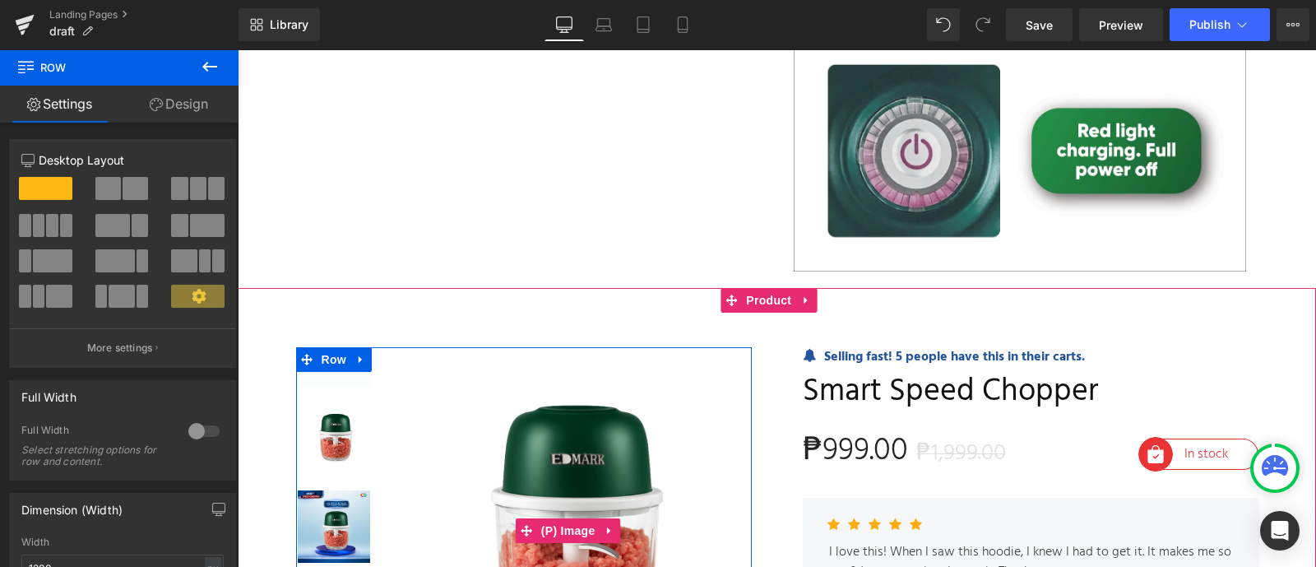
click at [716, 373] on img at bounding box center [562, 530] width 380 height 367
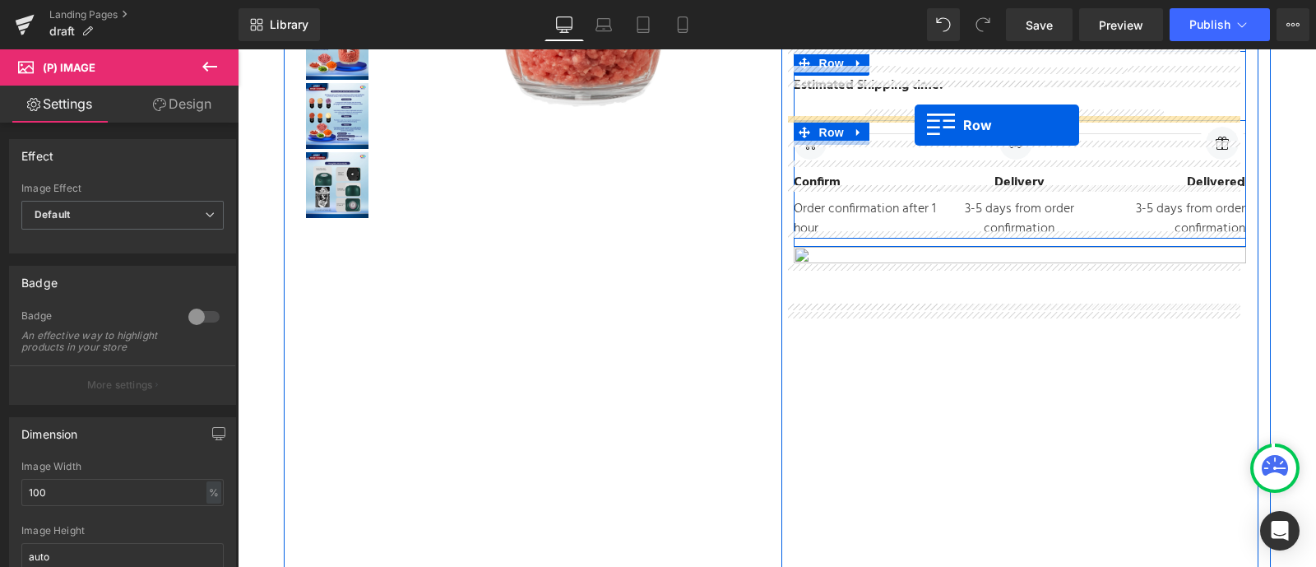
scroll to position [248, 0]
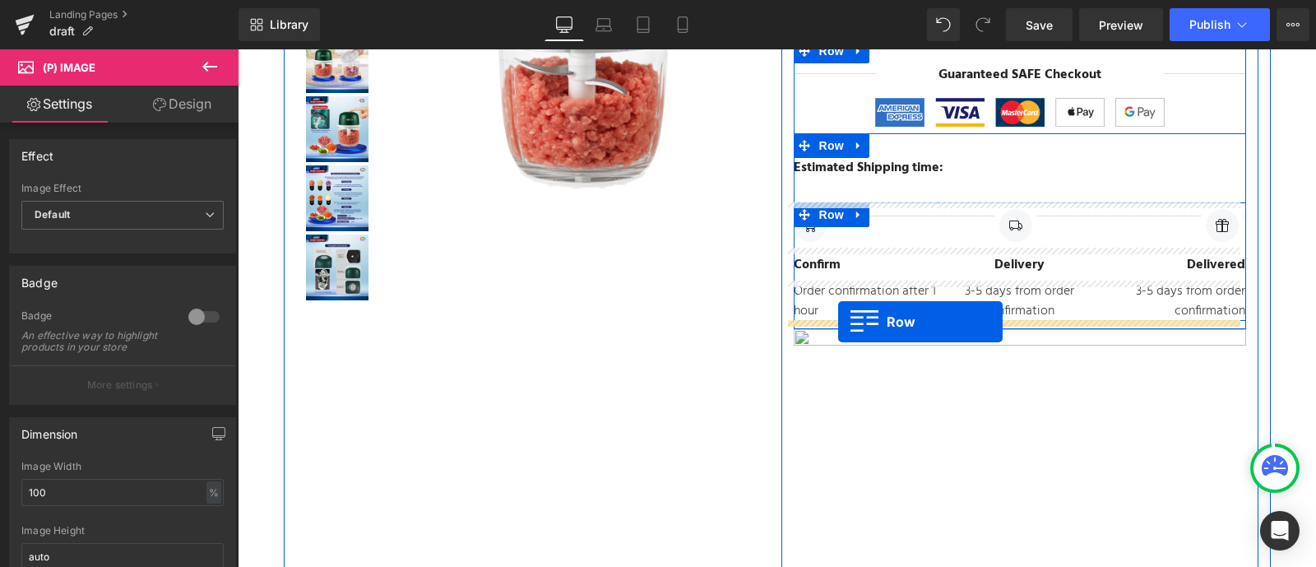
drag, startPoint x: 821, startPoint y: 355, endPoint x: 838, endPoint y: 322, distance: 37.9
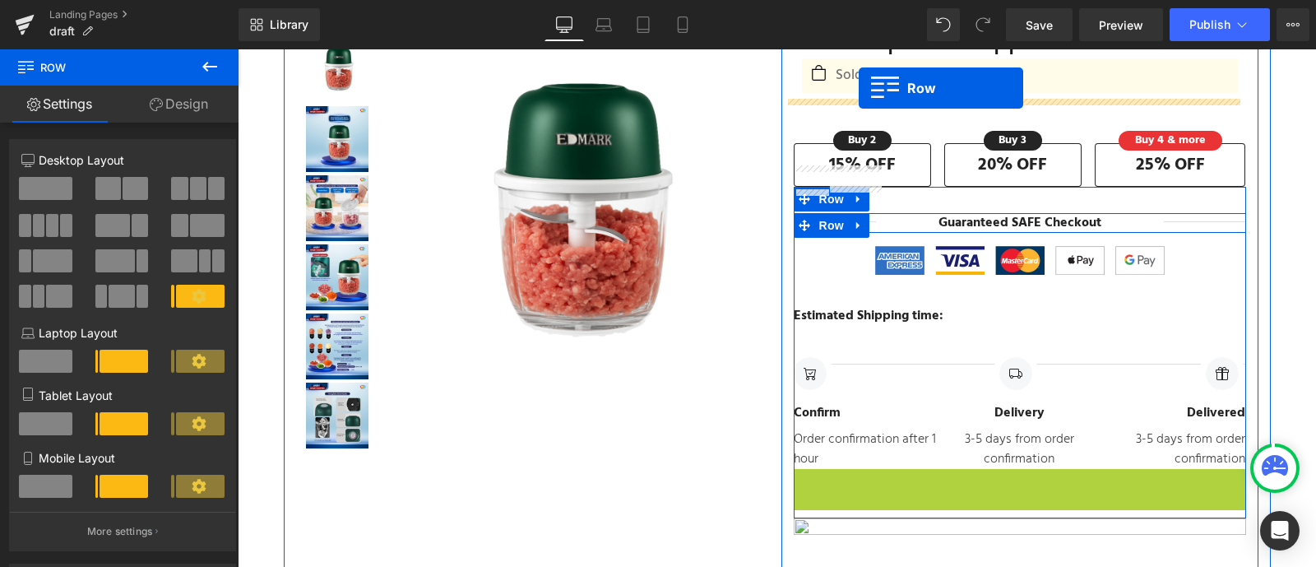
scroll to position [0, 0]
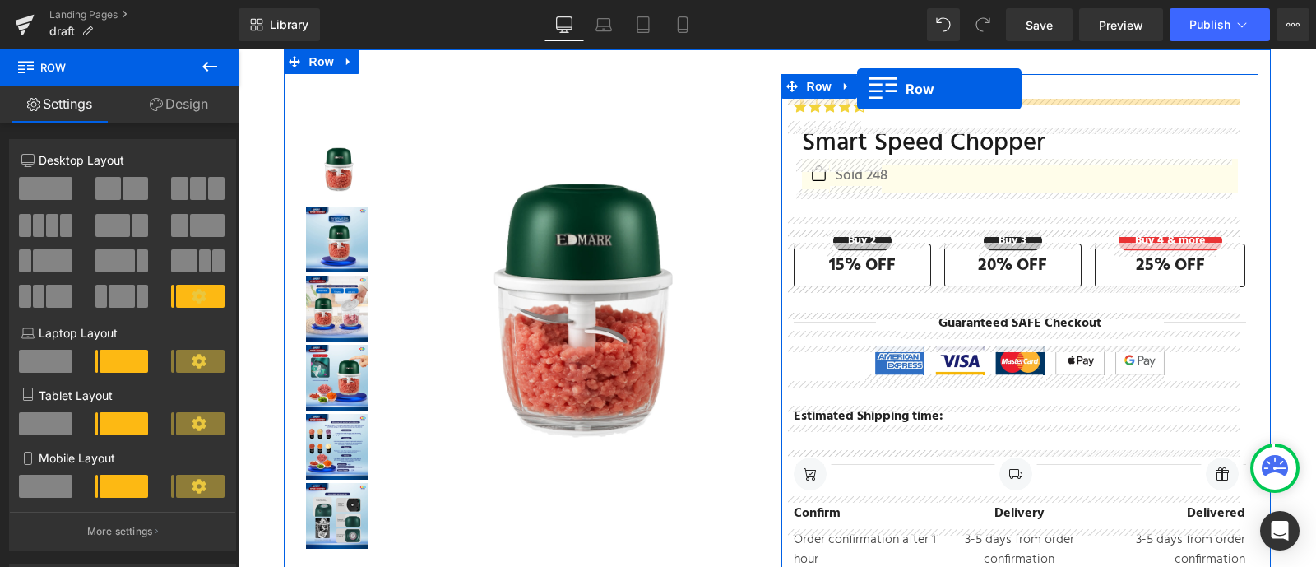
drag, startPoint x: 831, startPoint y: 327, endPoint x: 857, endPoint y: 89, distance: 240.0
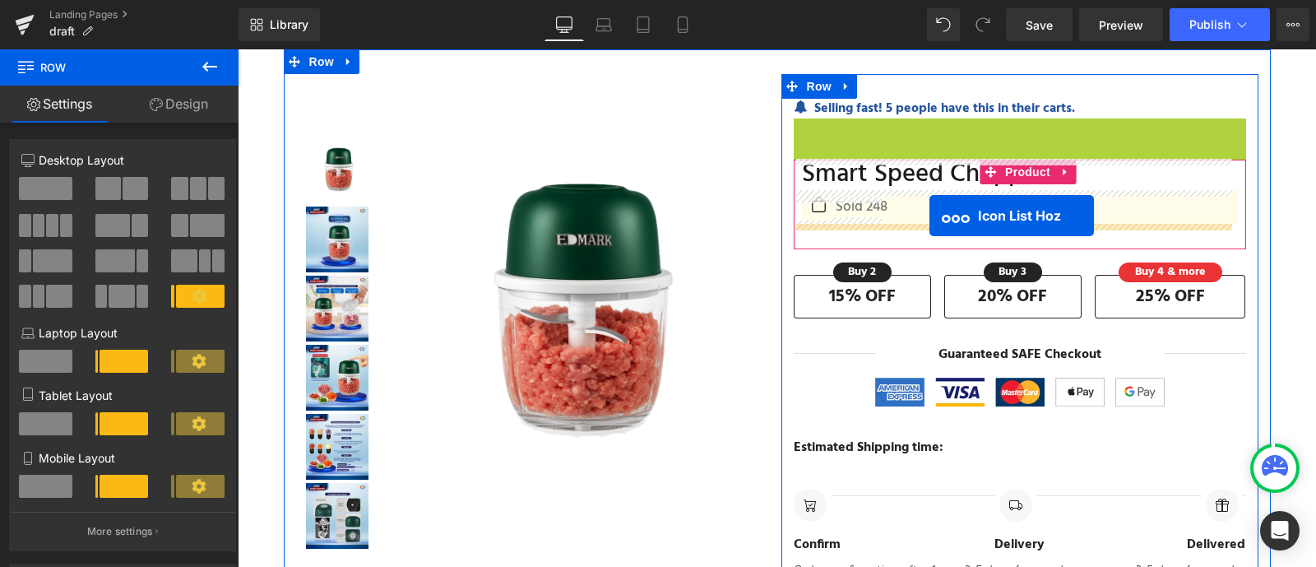
drag, startPoint x: 973, startPoint y: 129, endPoint x: 929, endPoint y: 216, distance: 96.7
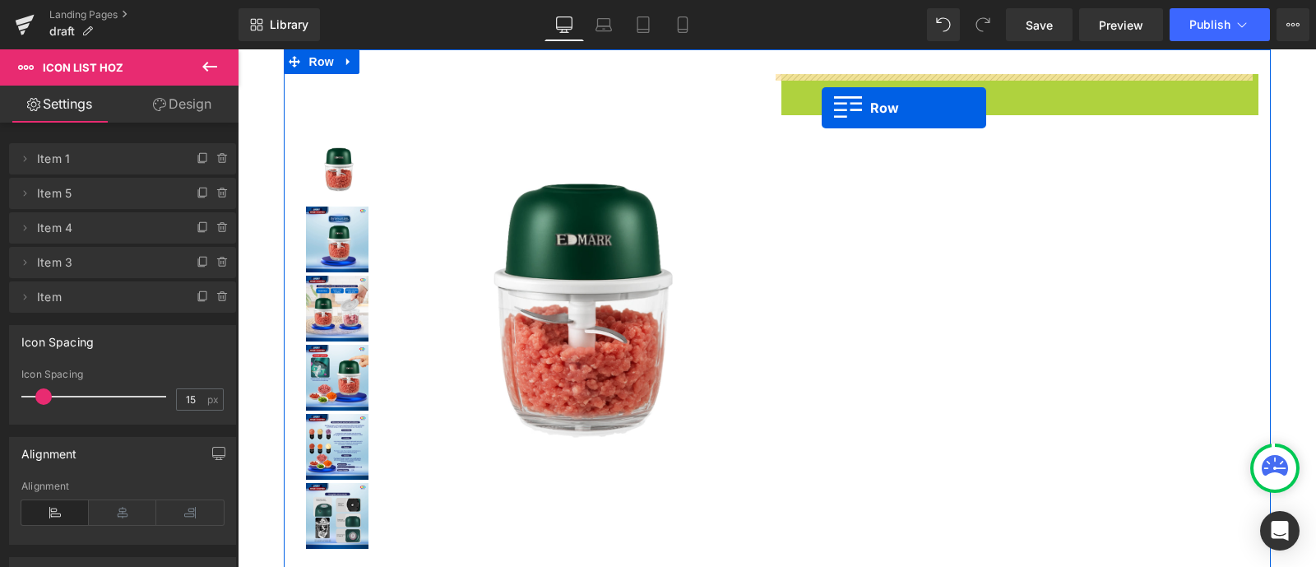
drag, startPoint x: 816, startPoint y: 88, endPoint x: 822, endPoint y: 108, distance: 20.6
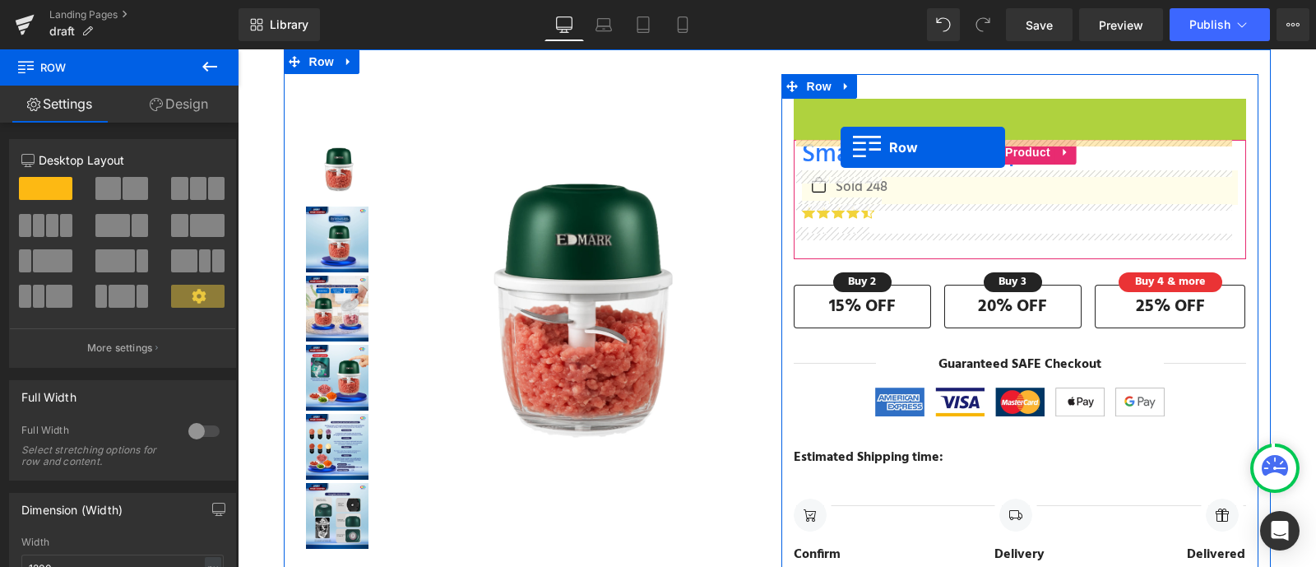
drag, startPoint x: 823, startPoint y: 108, endPoint x: 841, endPoint y: 147, distance: 43.1
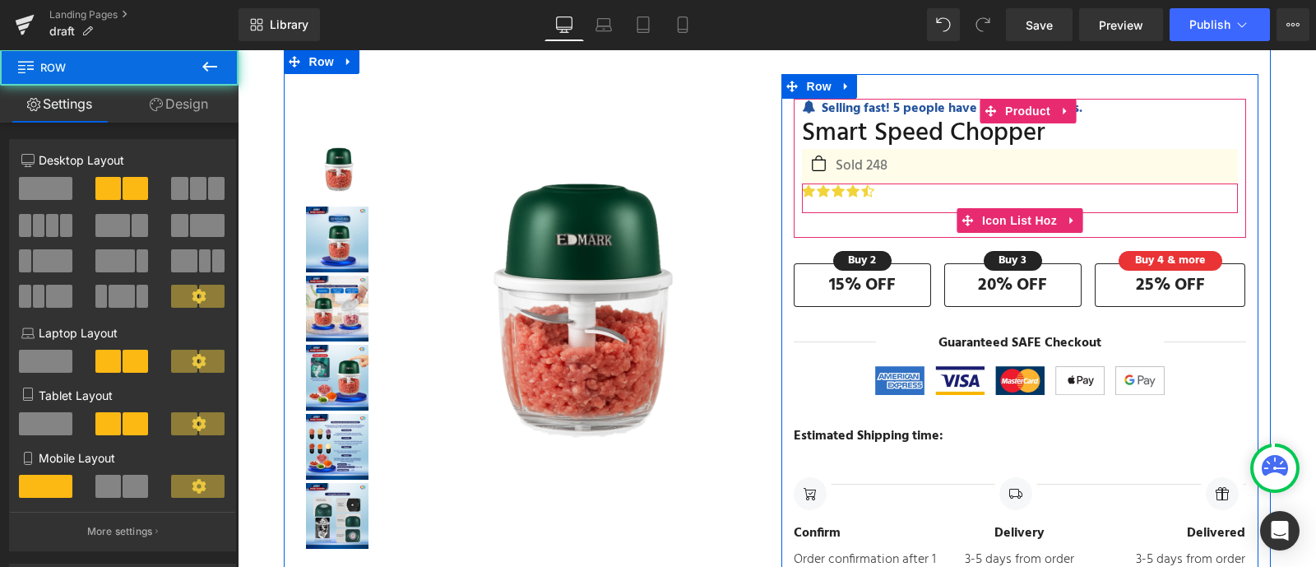
click at [1096, 189] on ul "Icon Icon Icon Icon Icon" at bounding box center [1020, 198] width 436 height 30
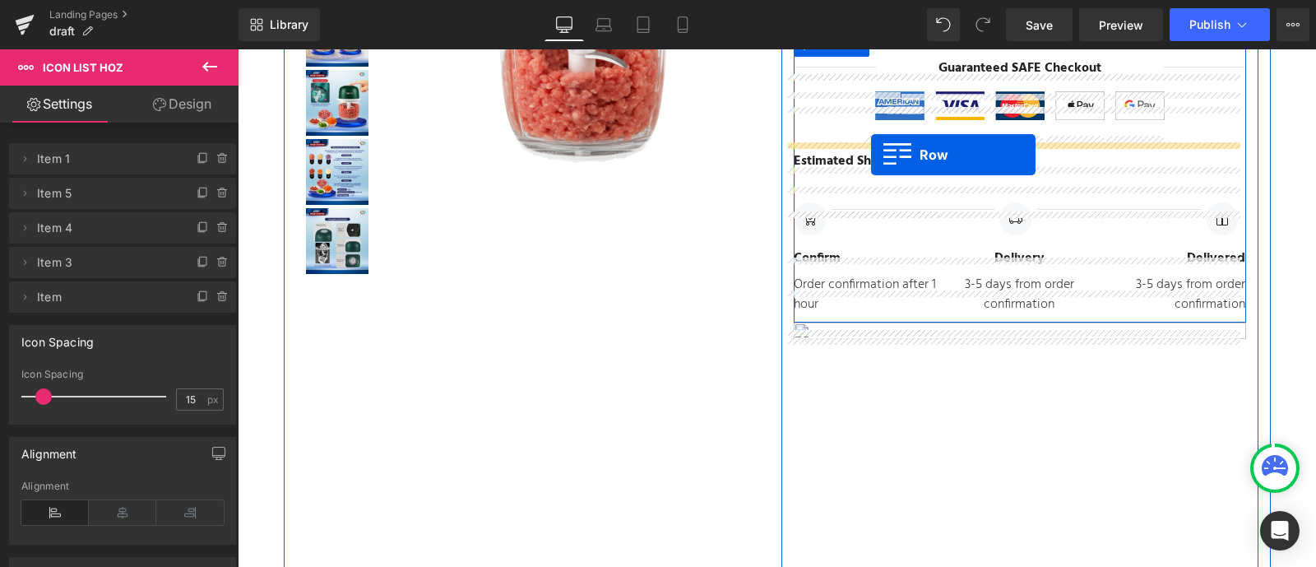
scroll to position [258, 0]
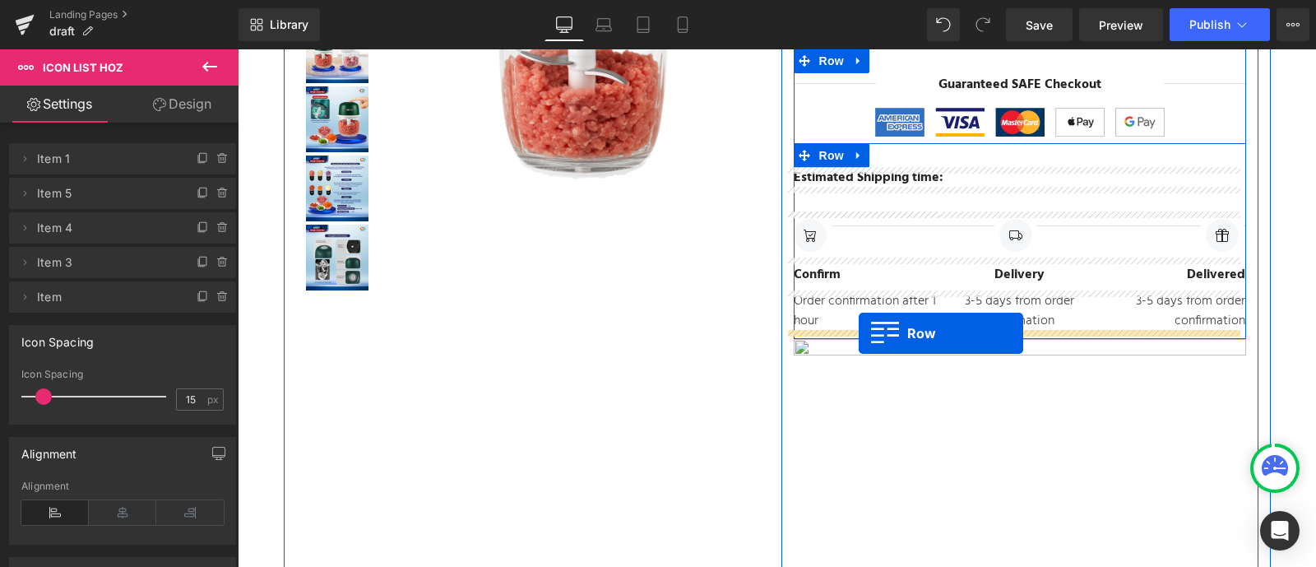
drag, startPoint x: 834, startPoint y: 339, endPoint x: 859, endPoint y: 333, distance: 25.3
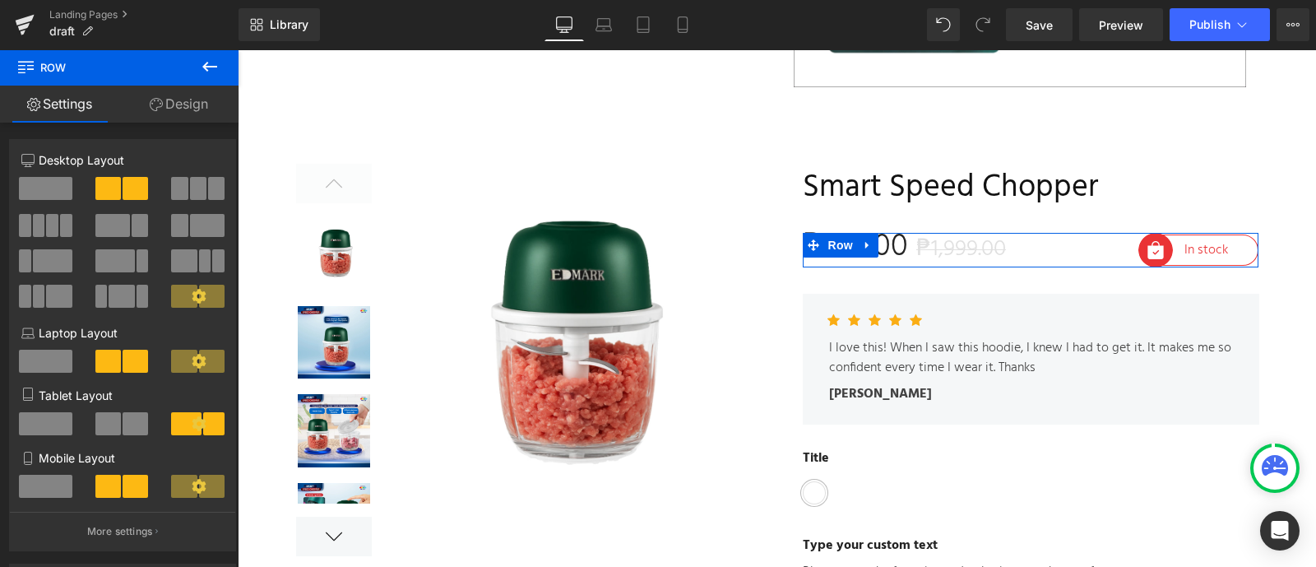
scroll to position [15394, 0]
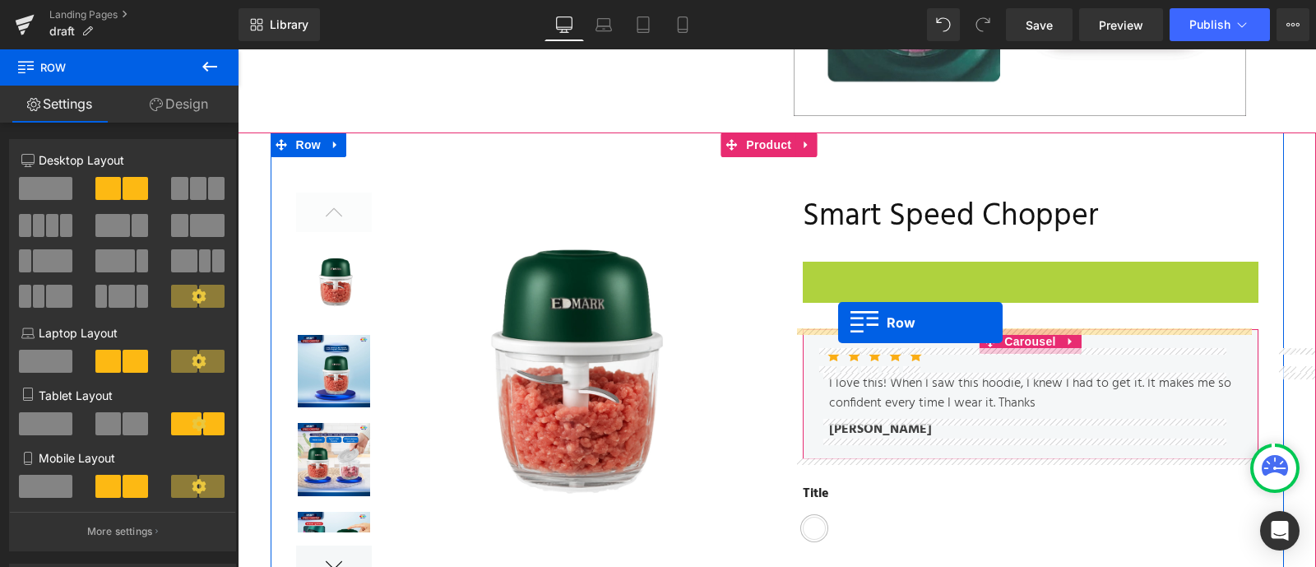
drag, startPoint x: 830, startPoint y: 276, endPoint x: 838, endPoint y: 322, distance: 47.6
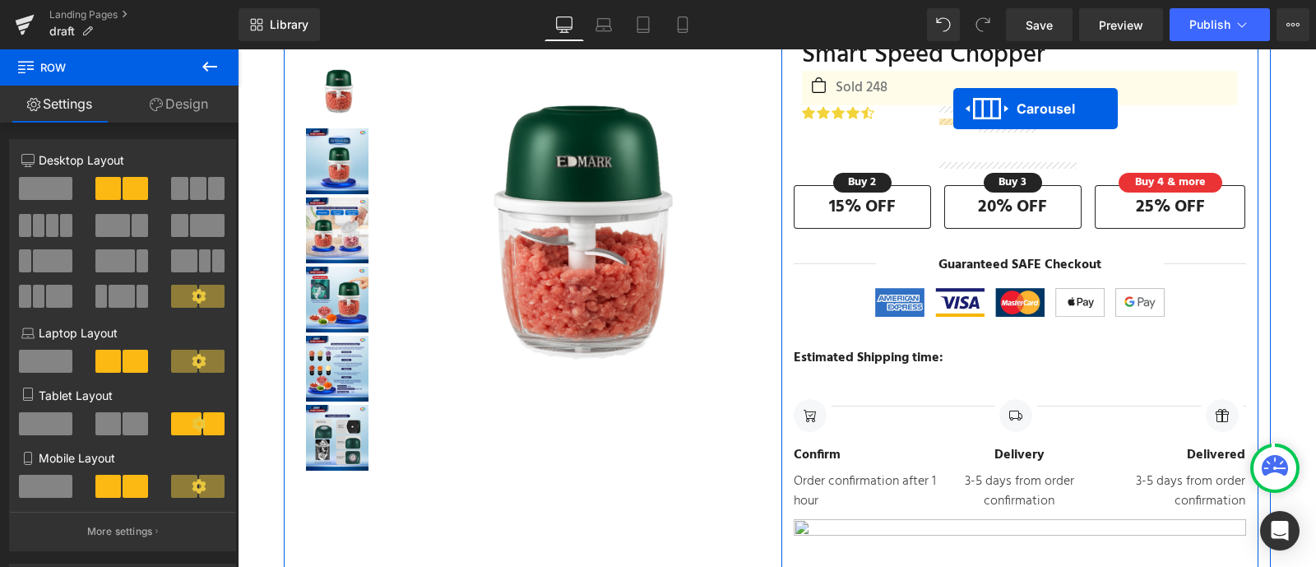
scroll to position [0, 0]
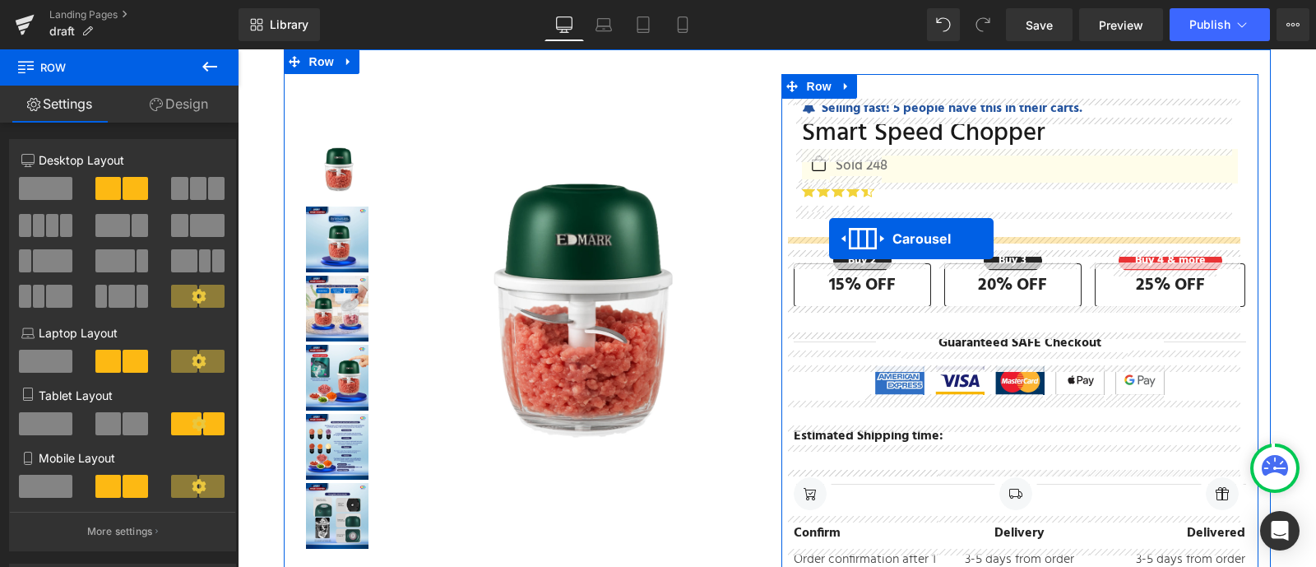
drag, startPoint x: 1014, startPoint y: 248, endPoint x: 829, endPoint y: 239, distance: 185.3
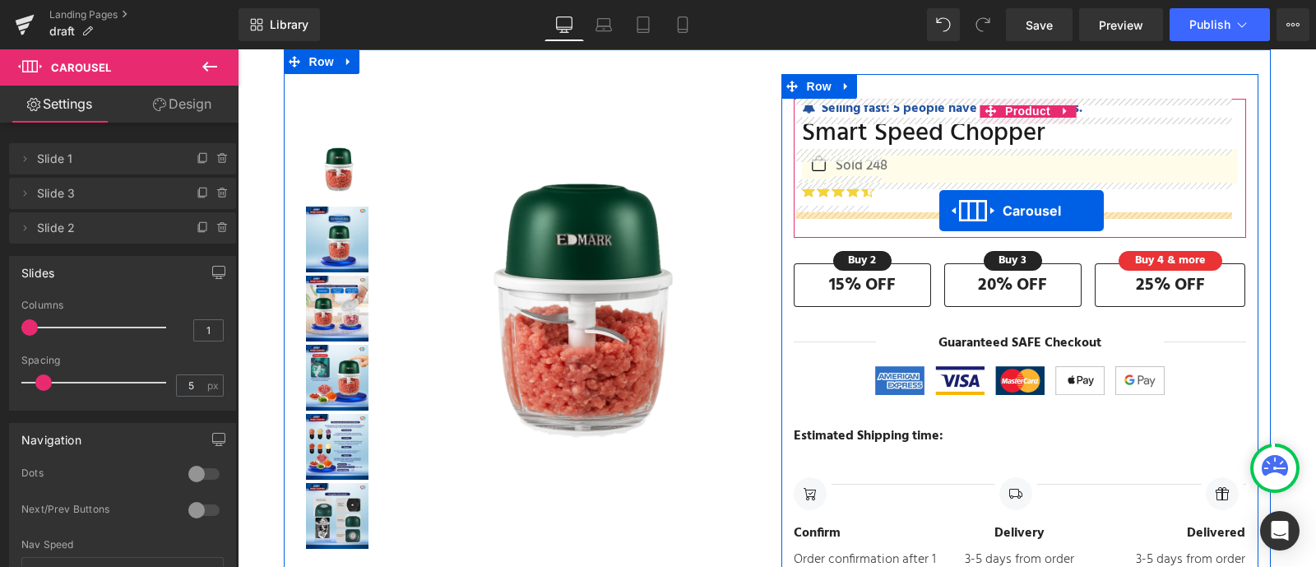
drag, startPoint x: 1027, startPoint y: 250, endPoint x: 939, endPoint y: 211, distance: 96.5
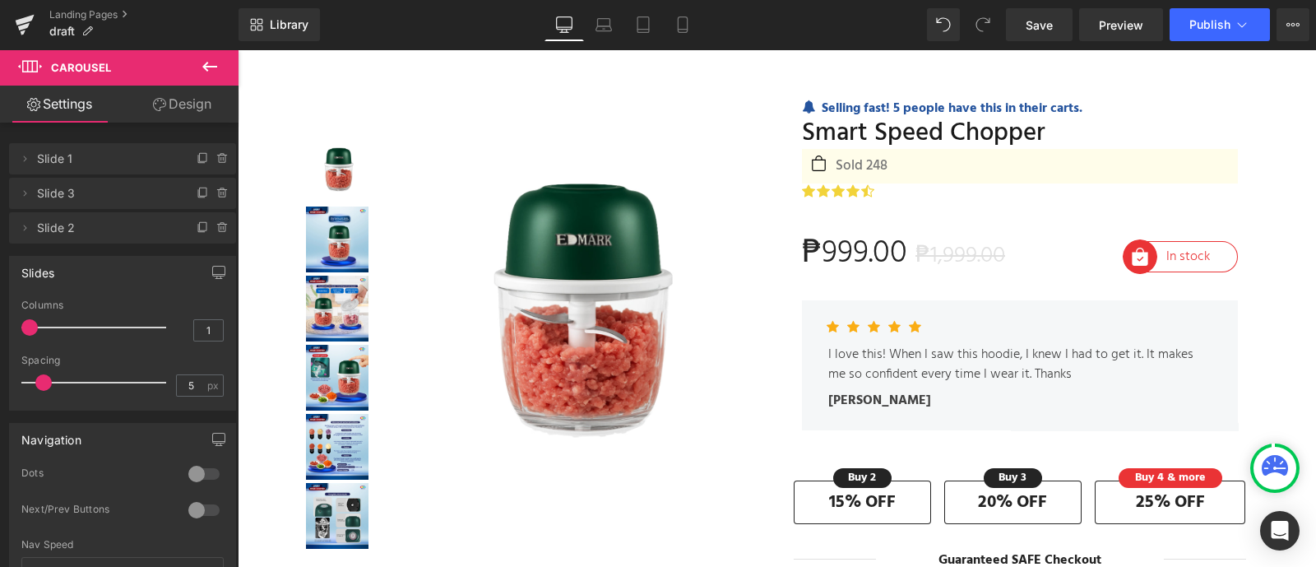
click at [211, 73] on icon at bounding box center [210, 67] width 20 height 20
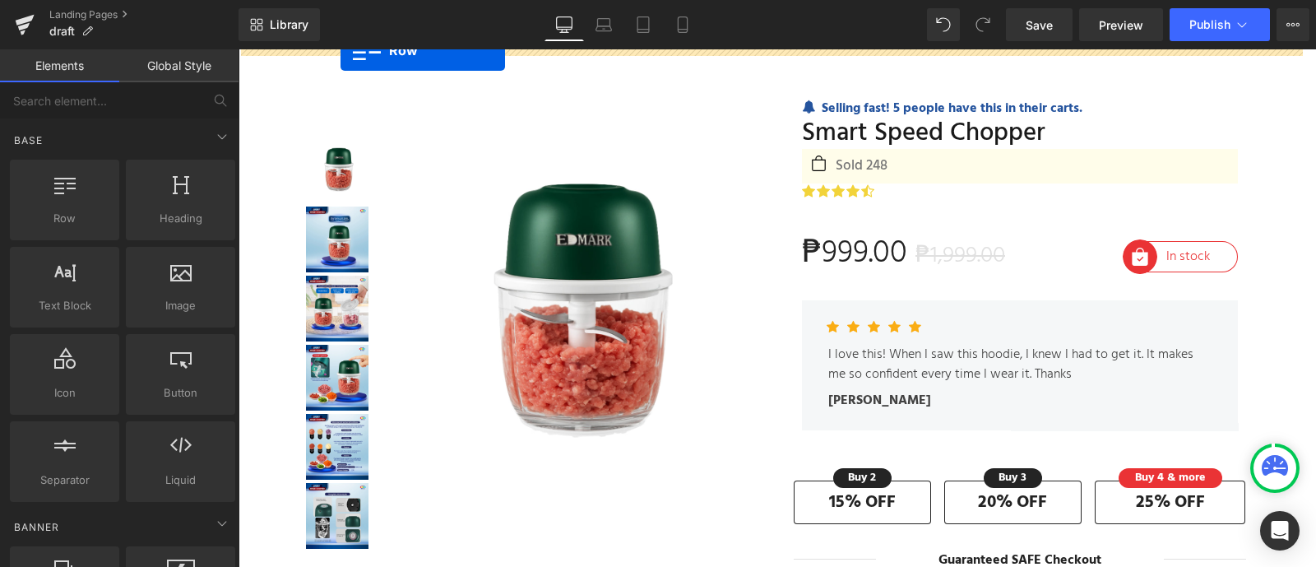
drag, startPoint x: 280, startPoint y: 271, endPoint x: 341, endPoint y: 50, distance: 228.5
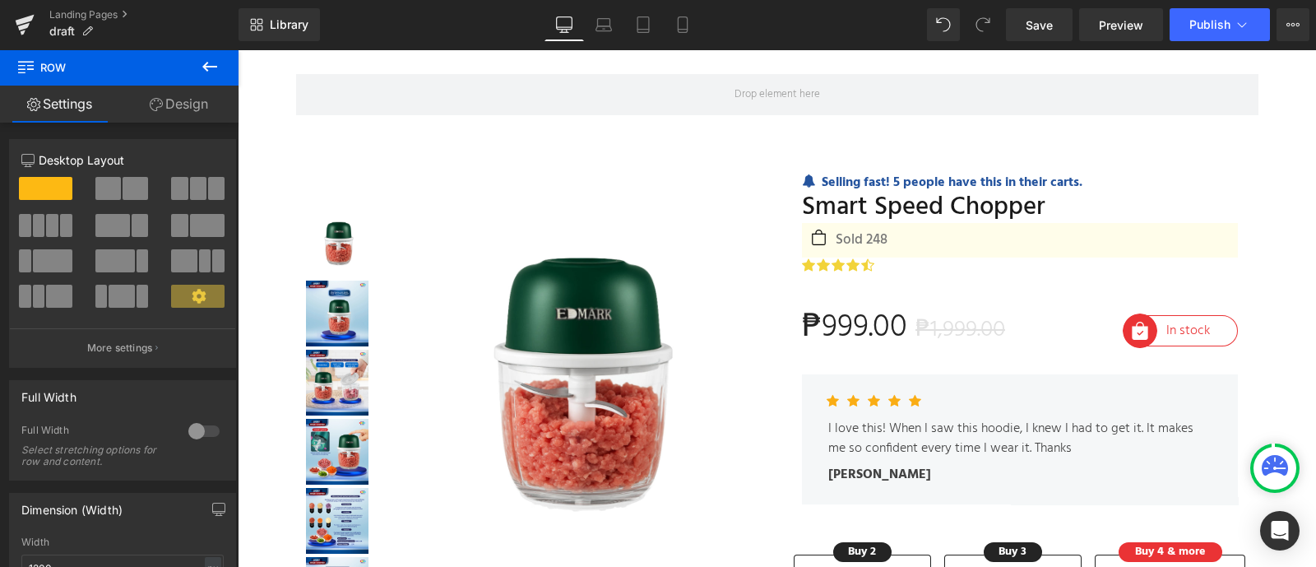
click at [212, 70] on icon at bounding box center [210, 67] width 20 height 20
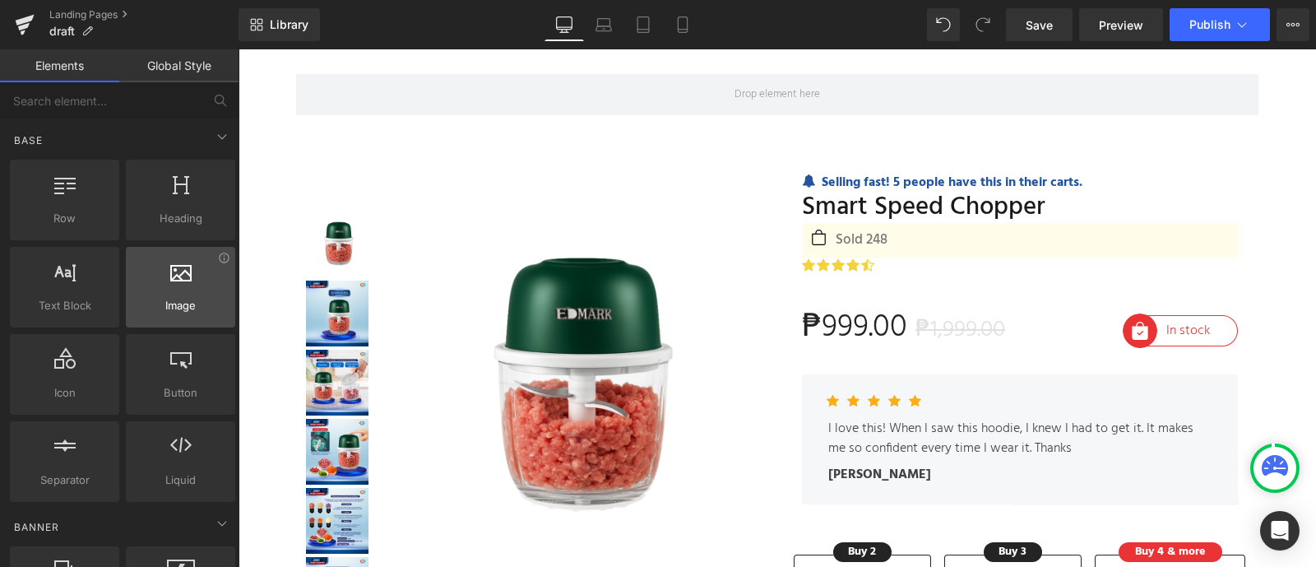
click at [177, 294] on div at bounding box center [181, 278] width 100 height 37
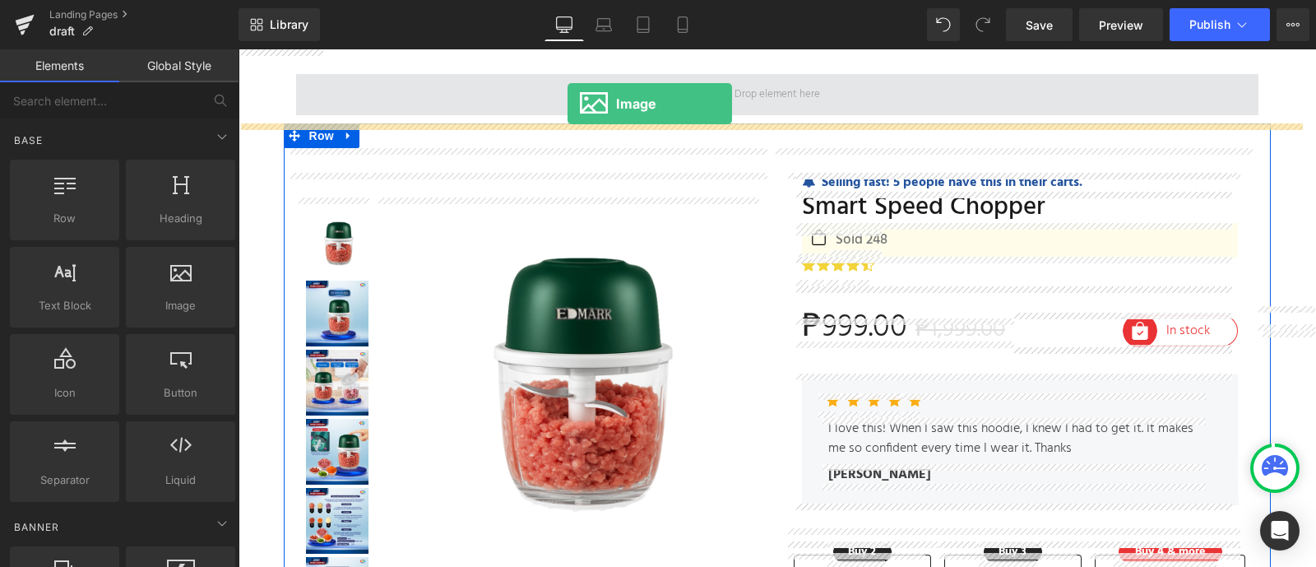
drag, startPoint x: 420, startPoint y: 339, endPoint x: 568, endPoint y: 104, distance: 277.5
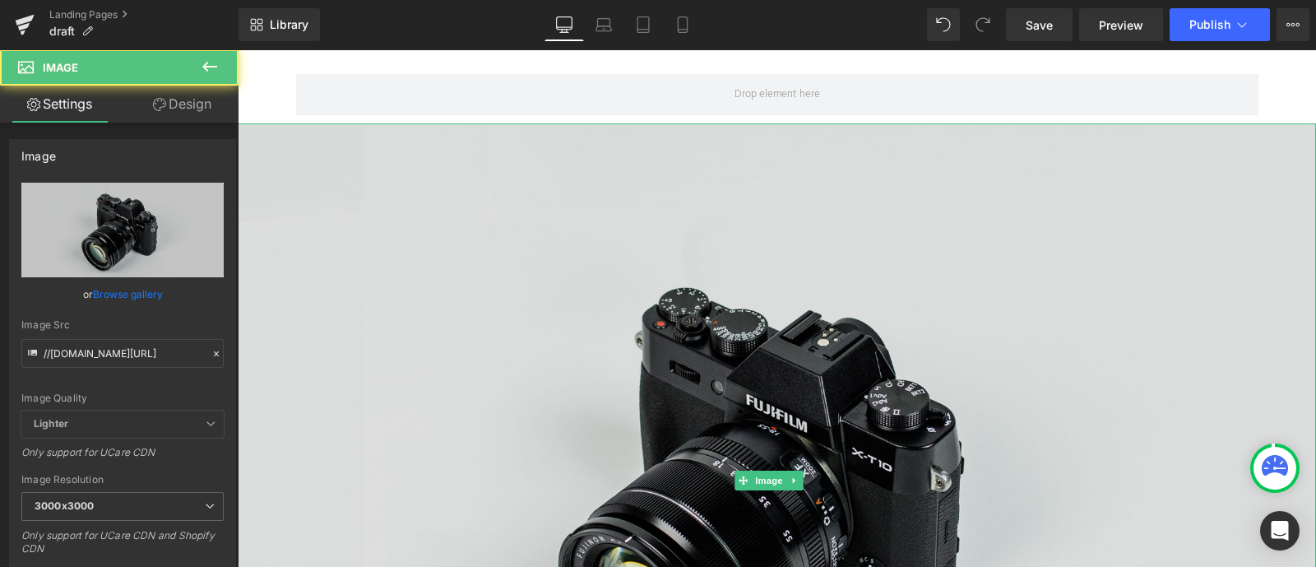
click at [744, 220] on img at bounding box center [777, 480] width 1078 height 715
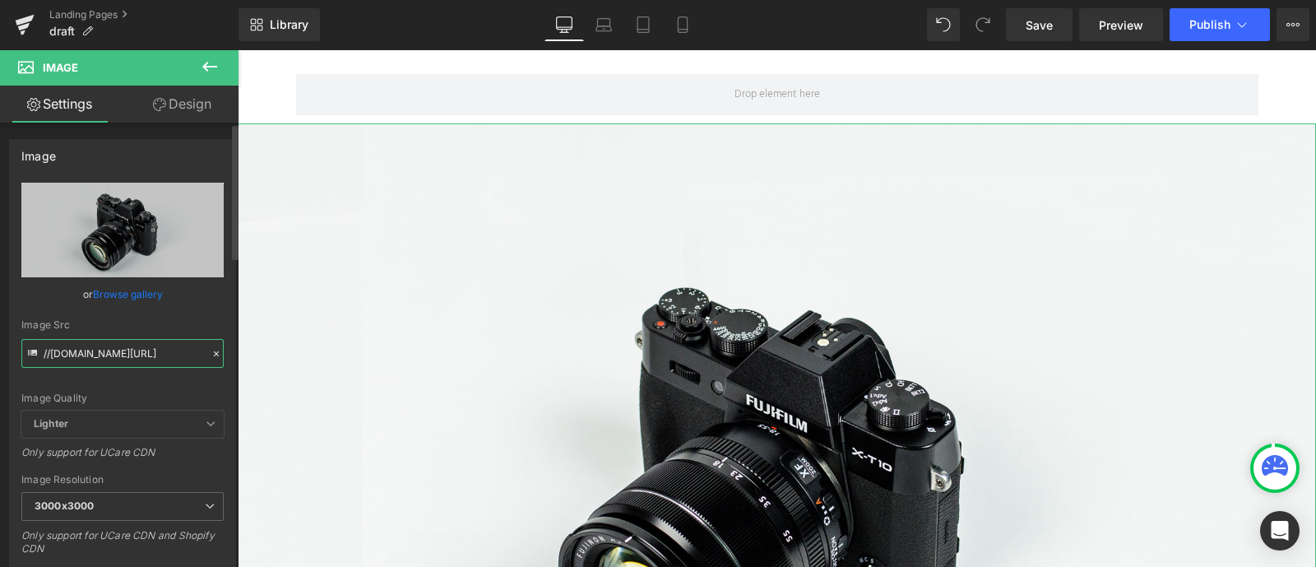
click at [178, 351] on input "//d1um8515vdn9kb.cloudfront.net/images/parallax.jpg" at bounding box center [122, 353] width 202 height 29
paste input "https://ucarecdn.com/e3ca0b0f-ef14-4b2e-935e-89245c6d9762/-/format/auto/-/previ…"
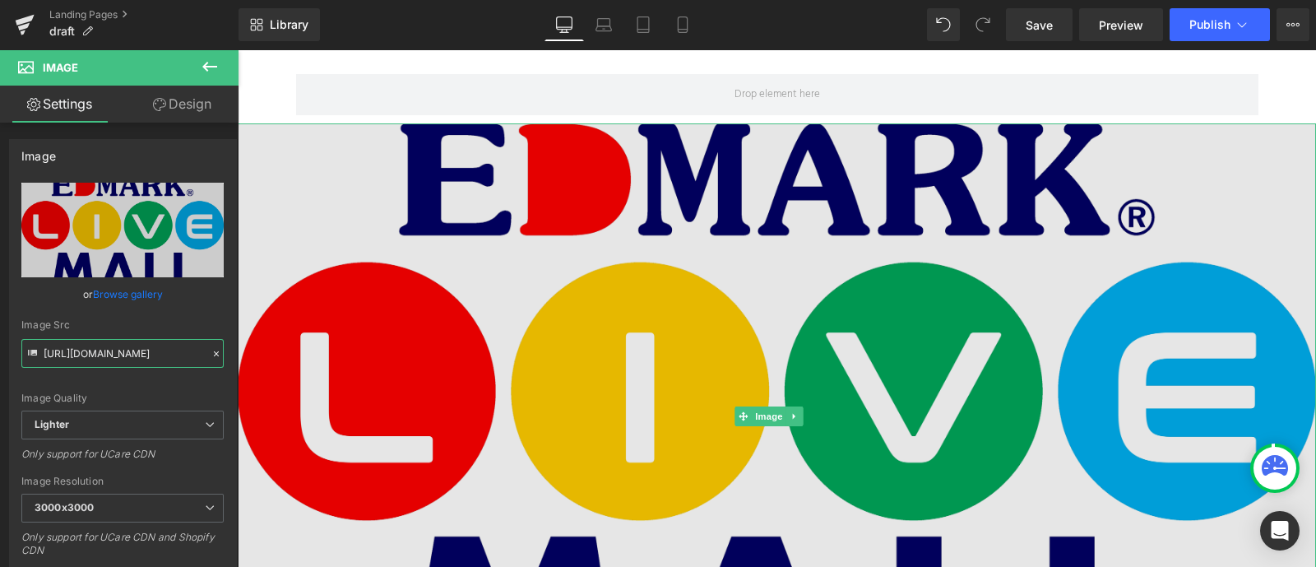
type input "[URL][DOMAIN_NAME]"
click at [434, 314] on img at bounding box center [777, 416] width 1078 height 586
click at [885, 253] on img at bounding box center [777, 416] width 1078 height 586
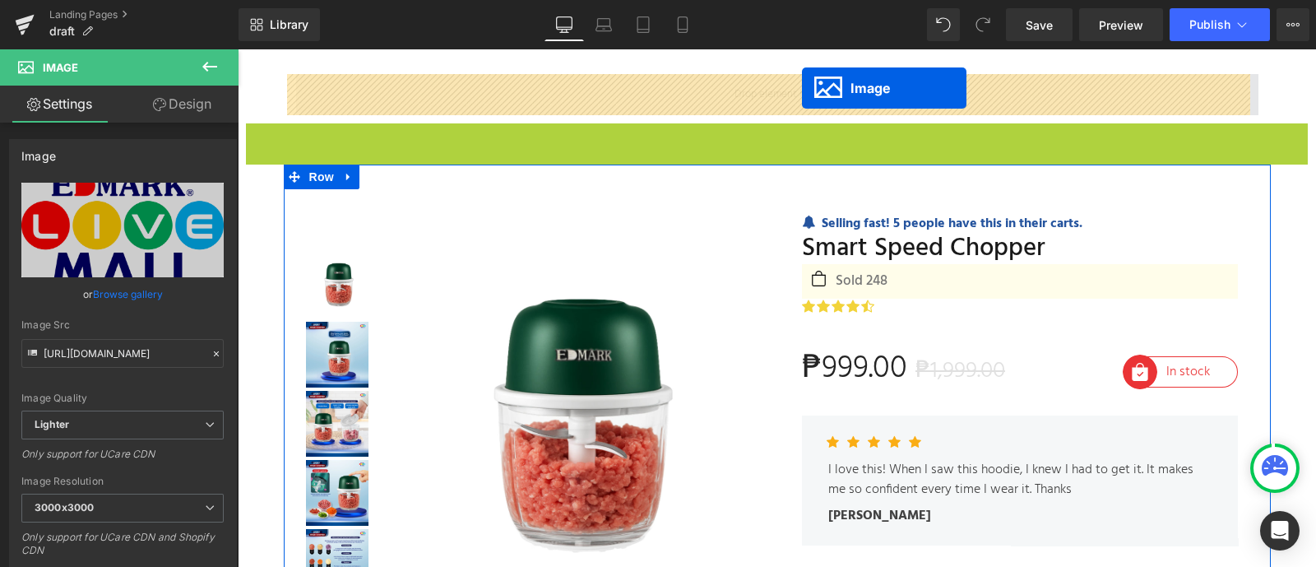
drag, startPoint x: 777, startPoint y: 406, endPoint x: 802, endPoint y: 86, distance: 320.9
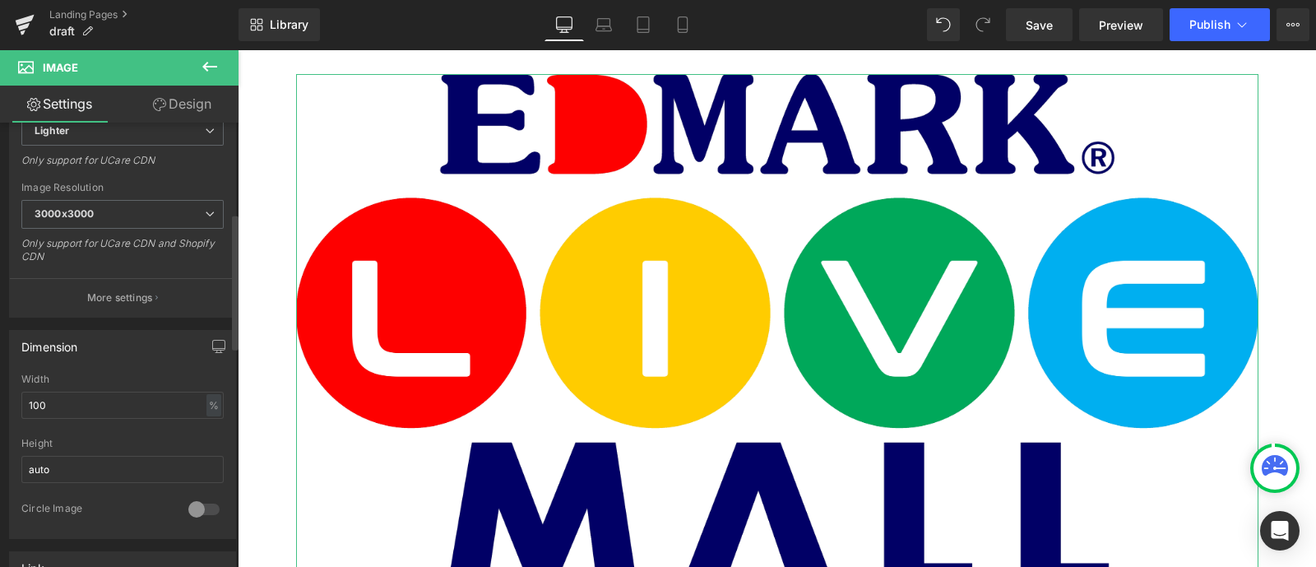
scroll to position [294, 0]
click at [99, 401] on input "100" at bounding box center [122, 404] width 202 height 27
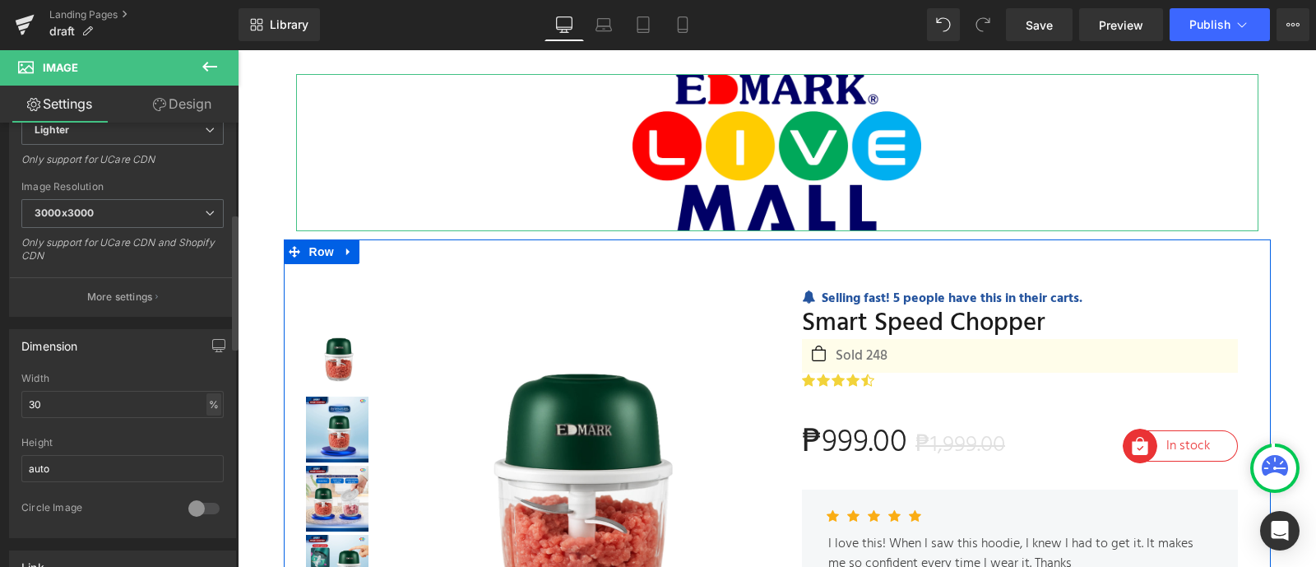
click at [208, 396] on div "%" at bounding box center [213, 404] width 15 height 22
click at [206, 447] on li "px" at bounding box center [212, 454] width 21 height 24
click at [147, 410] on input "351" at bounding box center [122, 404] width 202 height 27
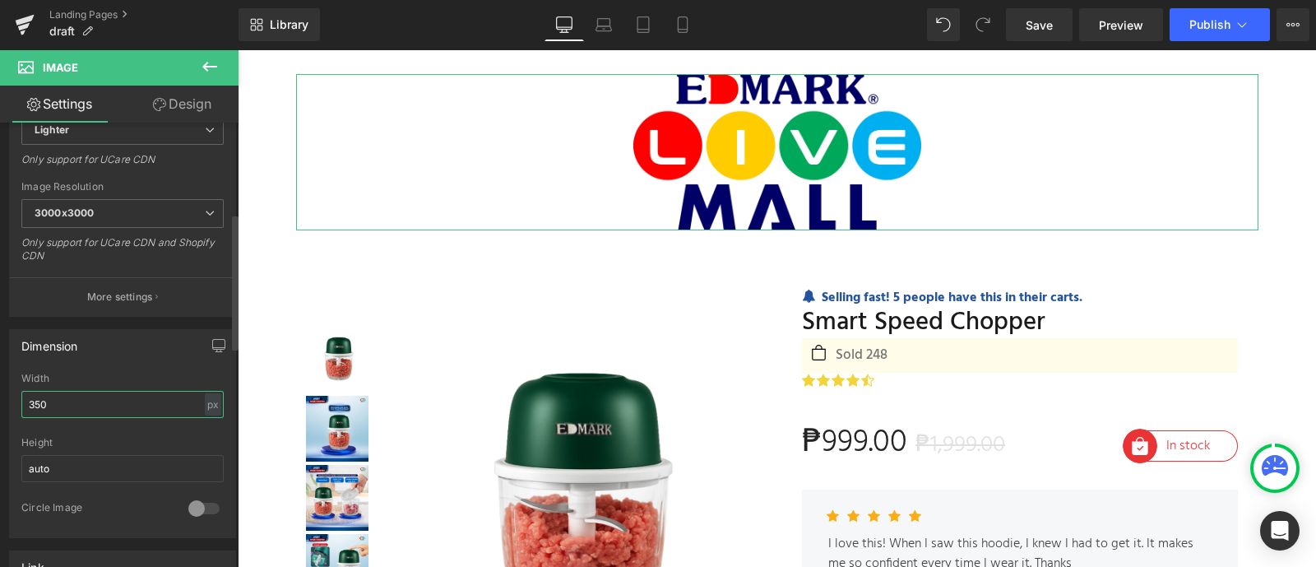
click at [66, 405] on input "350" at bounding box center [122, 404] width 202 height 27
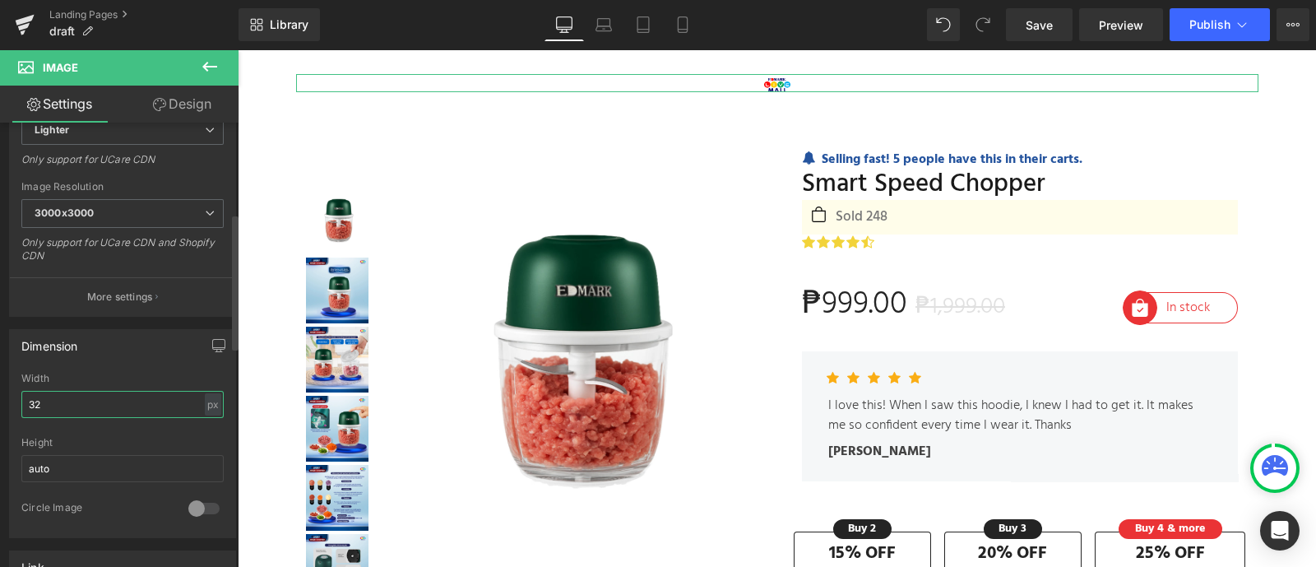
type input "3"
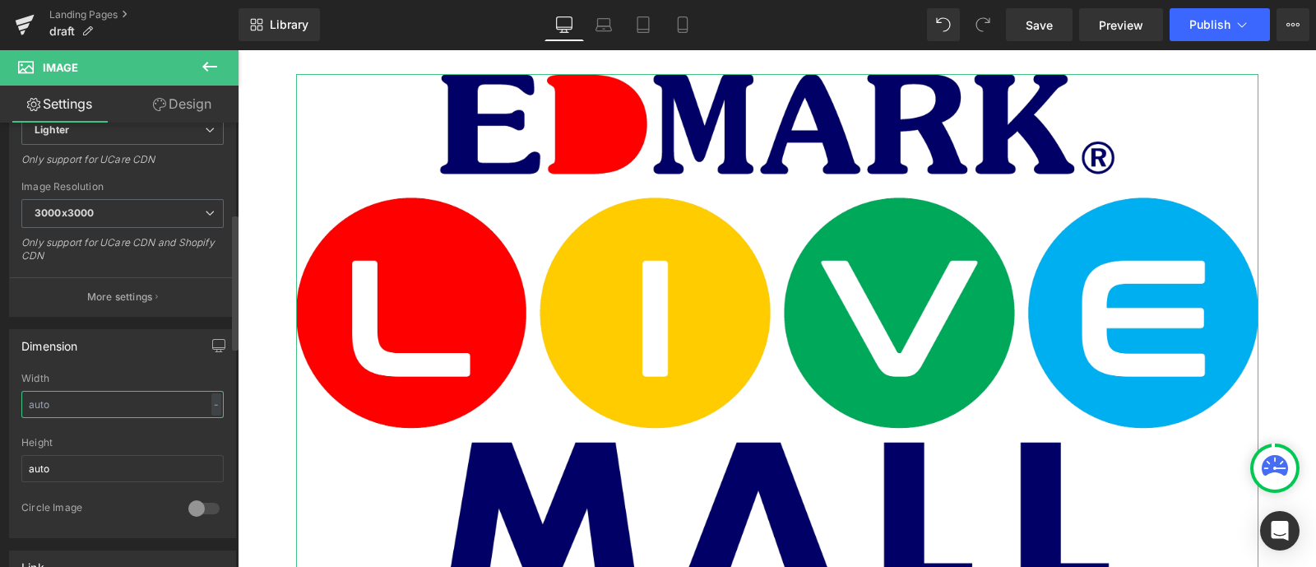
type input "1"
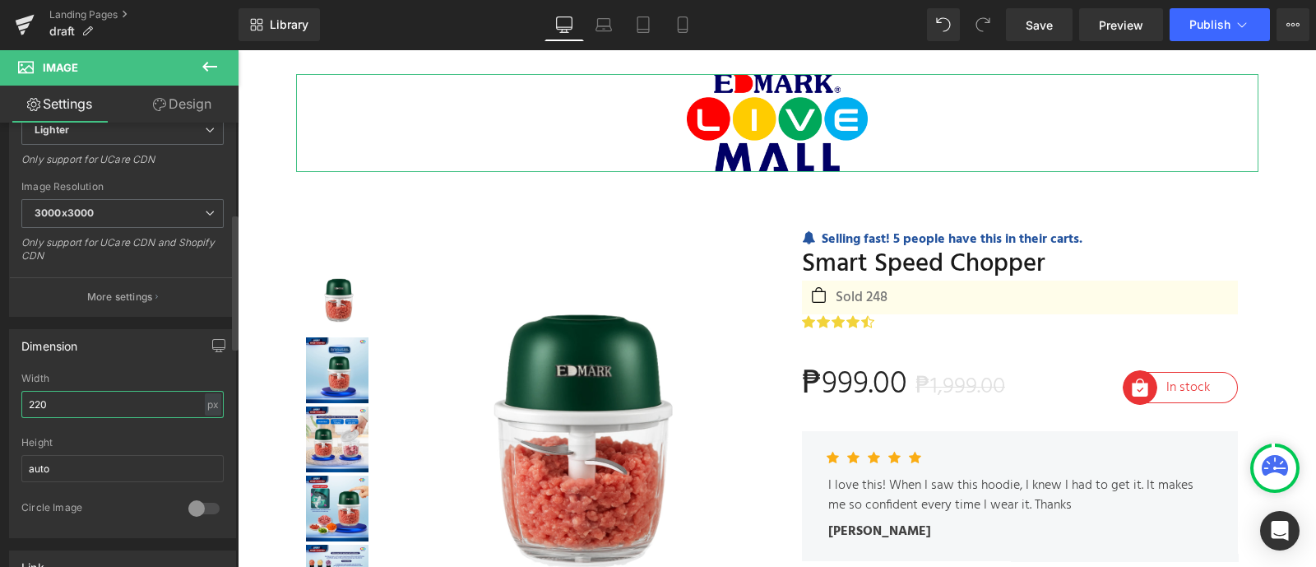
click at [72, 399] on input "220" at bounding box center [122, 404] width 202 height 27
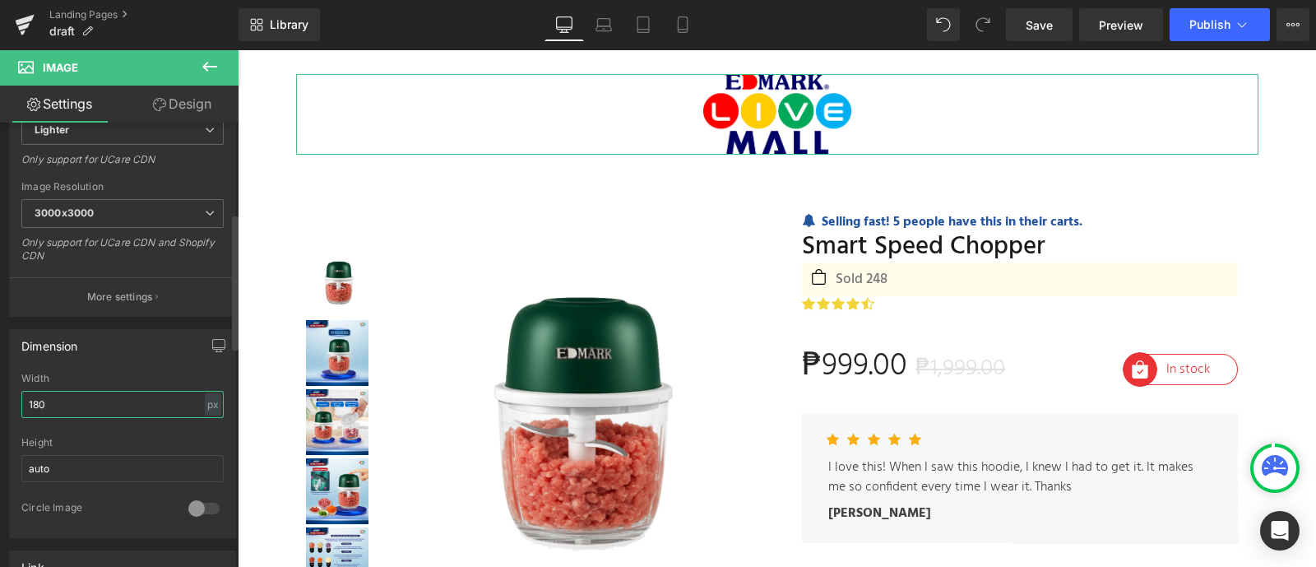
click at [95, 396] on input "180" at bounding box center [122, 404] width 202 height 27
type input "150"
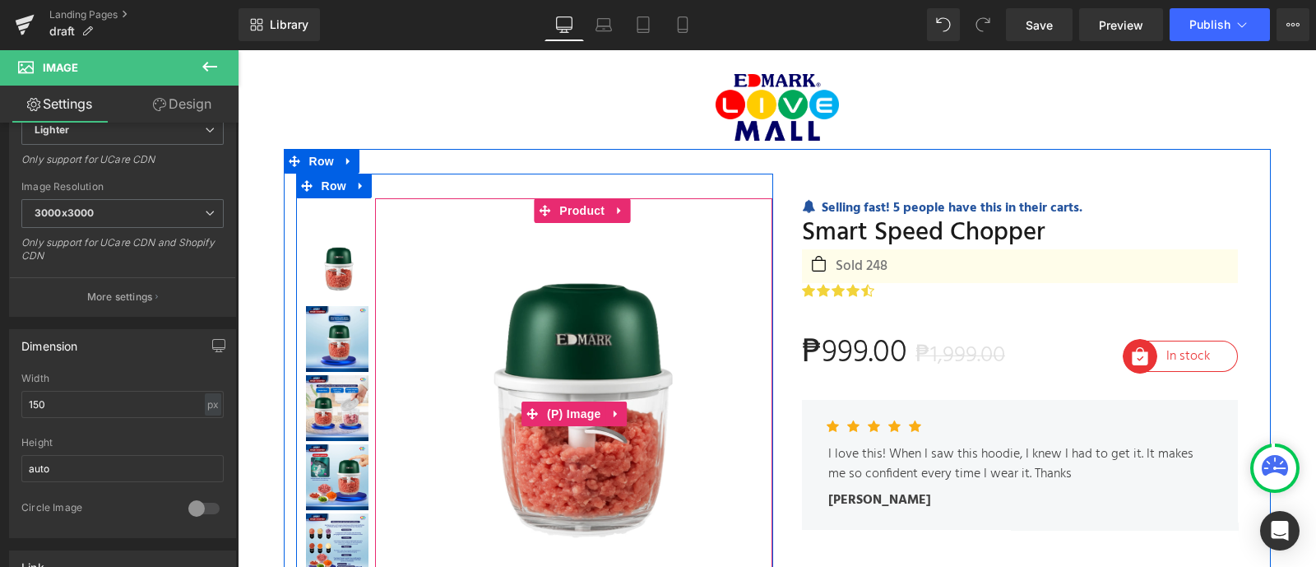
click at [500, 263] on img at bounding box center [573, 413] width 381 height 381
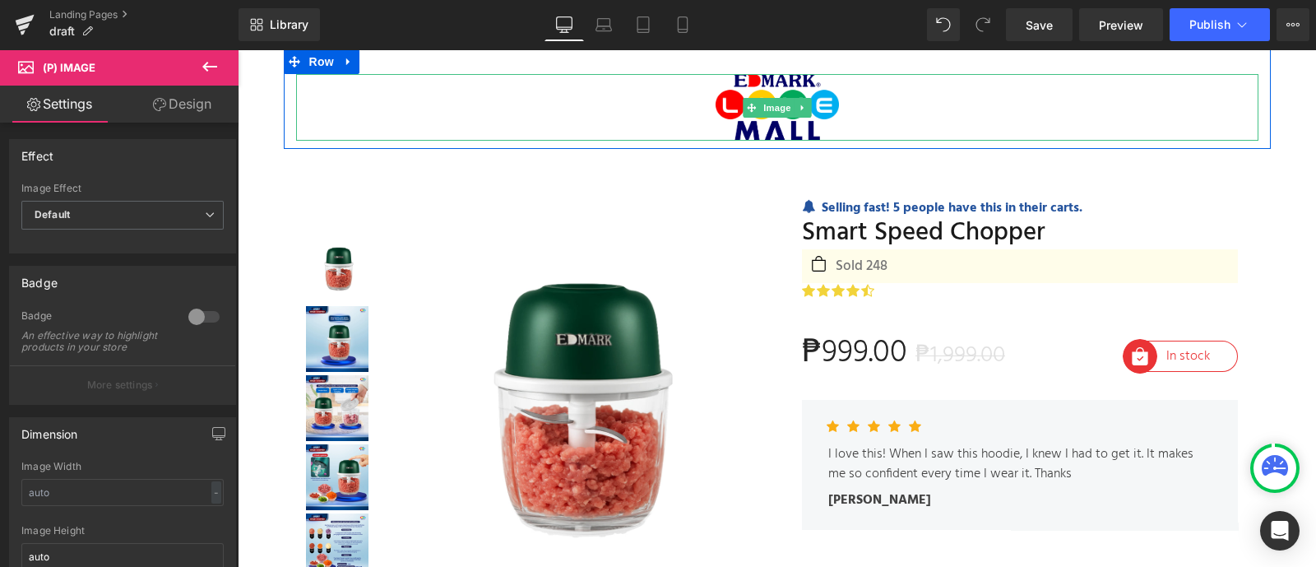
click at [889, 87] on div at bounding box center [777, 107] width 962 height 67
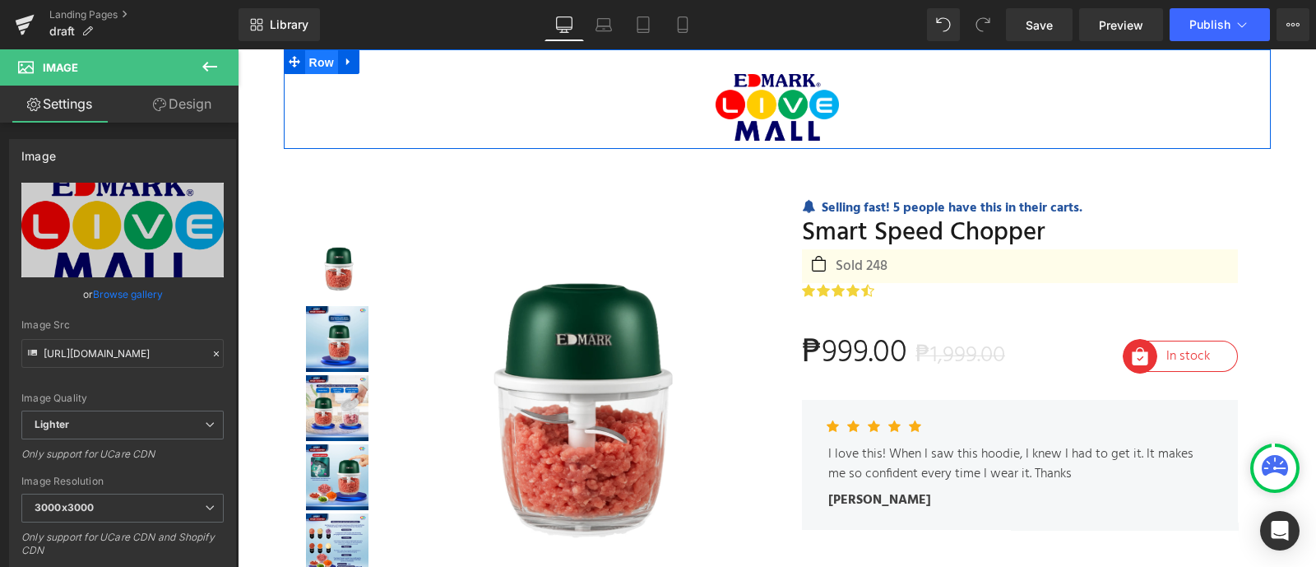
click at [311, 55] on span "Row" at bounding box center [321, 62] width 33 height 25
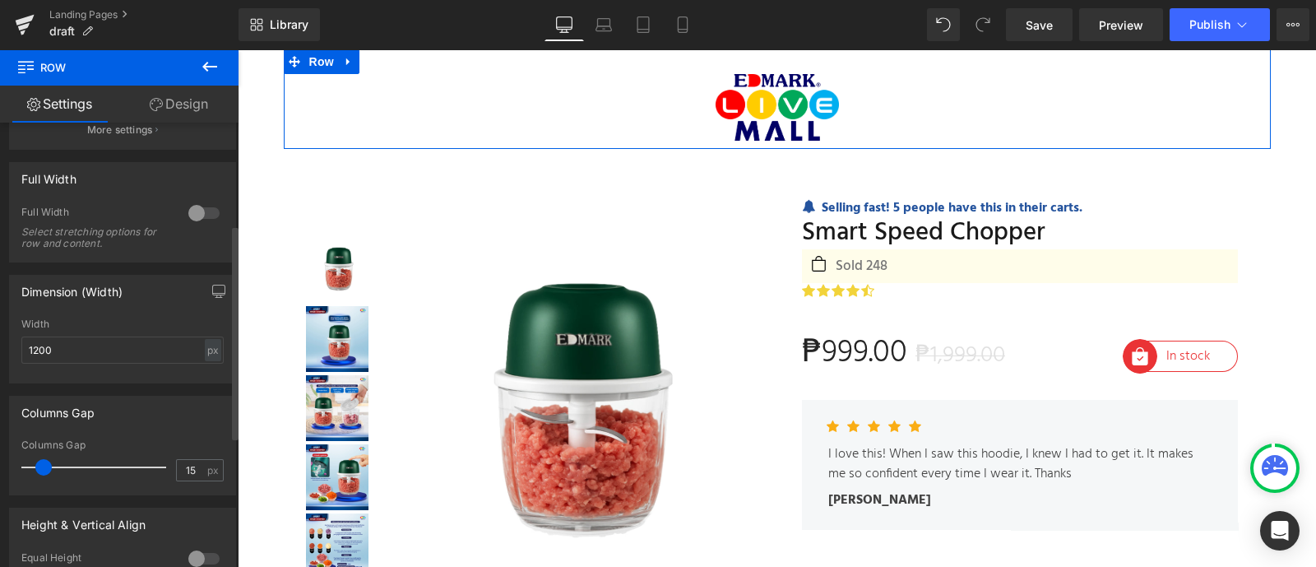
scroll to position [209, 0]
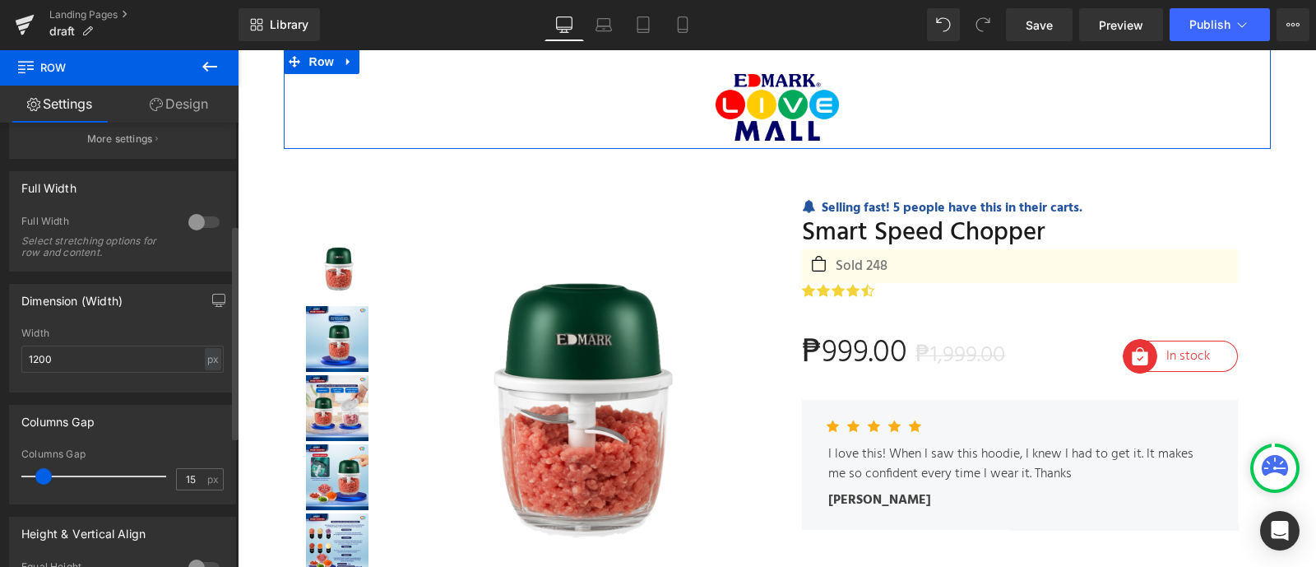
click at [196, 225] on div at bounding box center [203, 222] width 39 height 26
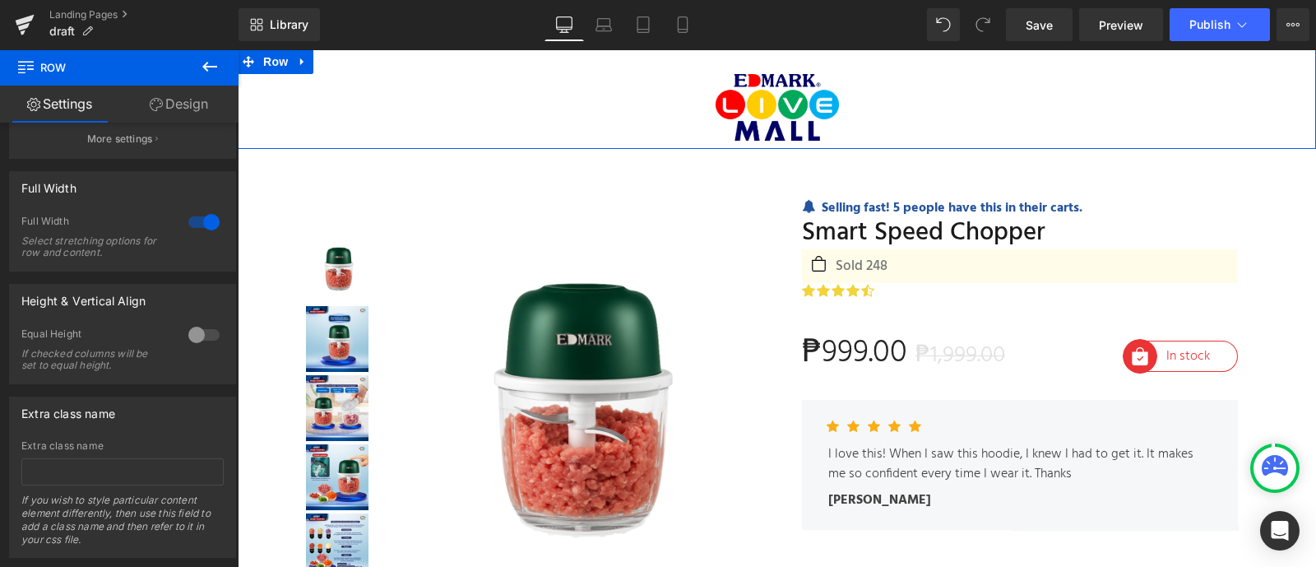
click at [173, 114] on link "Design" at bounding box center [178, 104] width 119 height 37
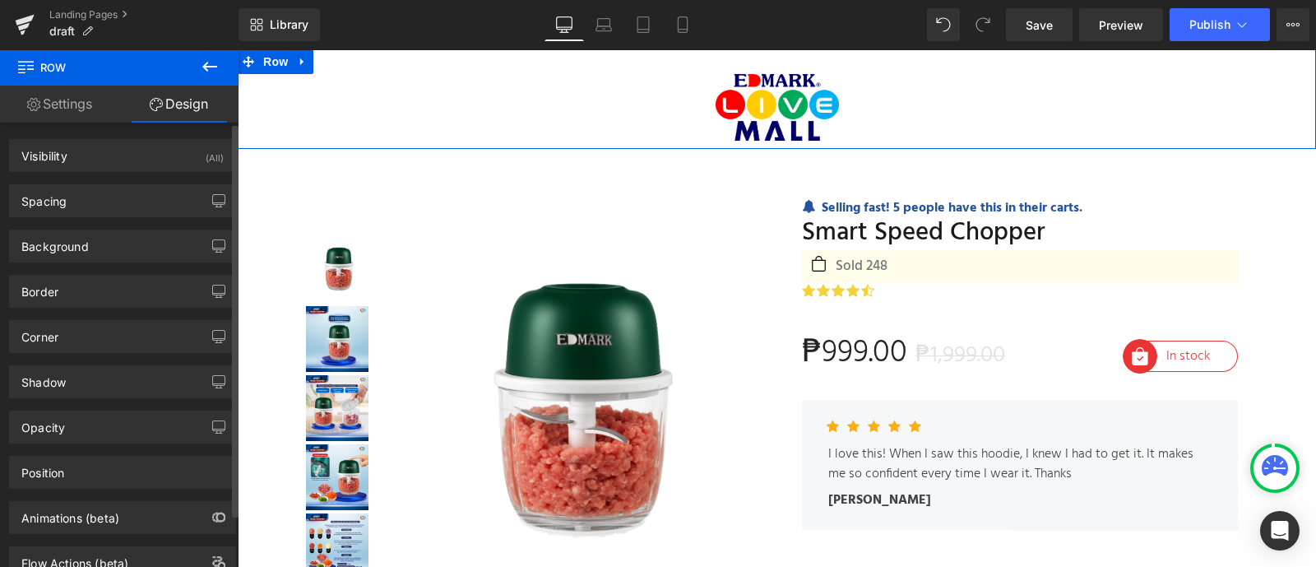
type input "0"
type input "30"
type input "0"
type input "10"
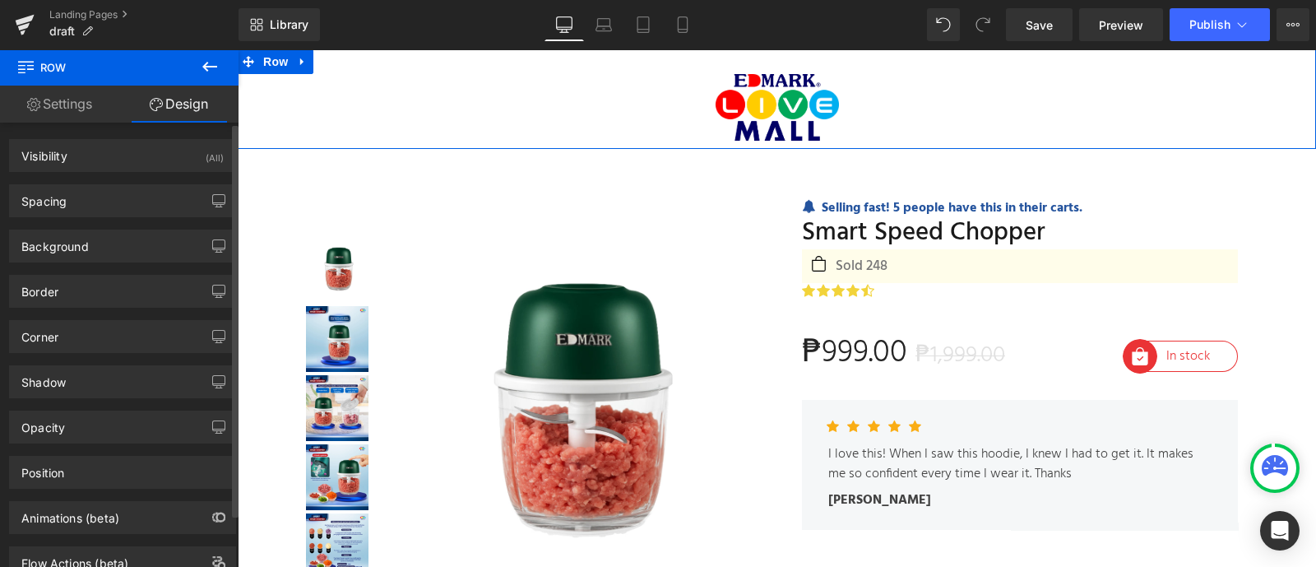
type input "0"
click at [133, 208] on div "Spacing" at bounding box center [122, 200] width 225 height 31
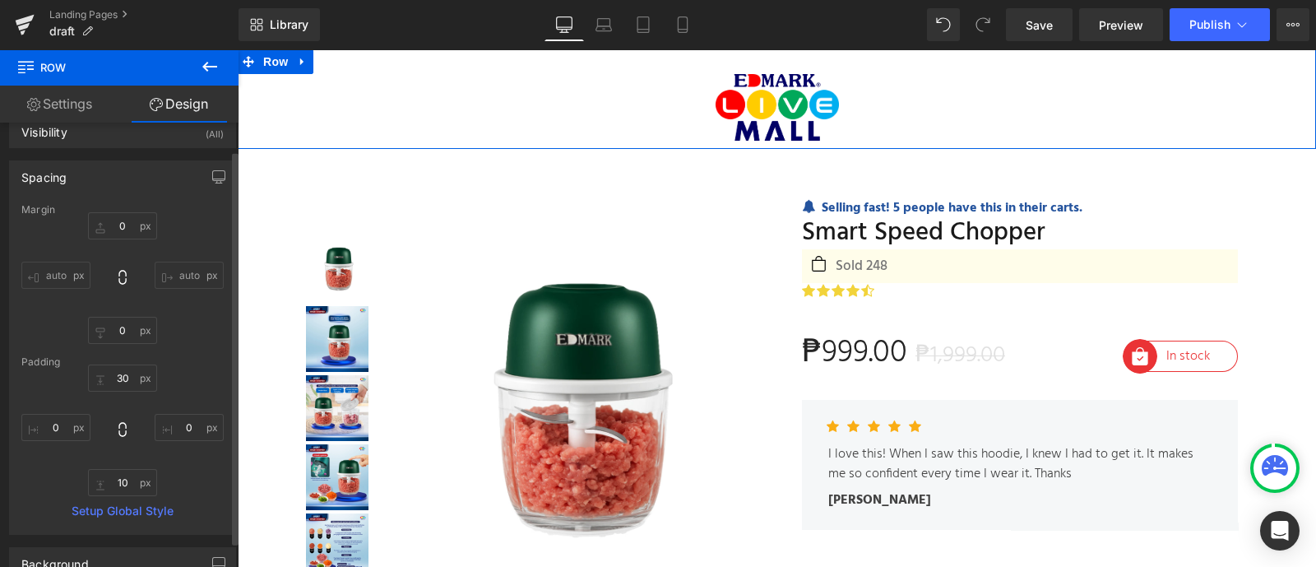
scroll to position [31, 0]
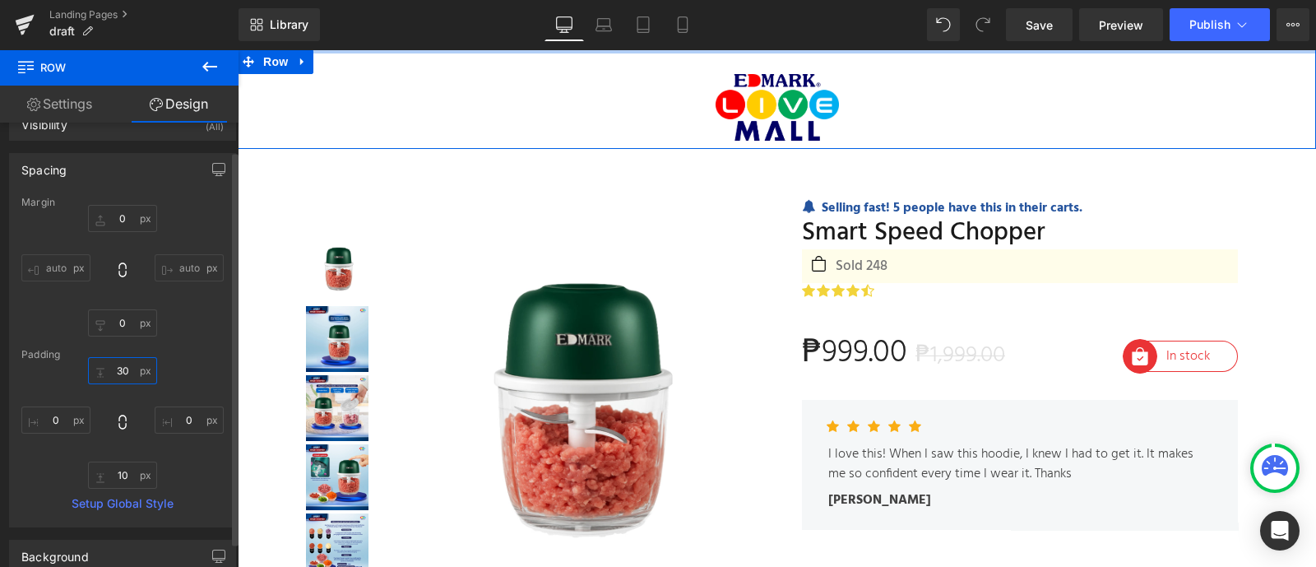
click at [114, 373] on input "30" at bounding box center [122, 370] width 69 height 27
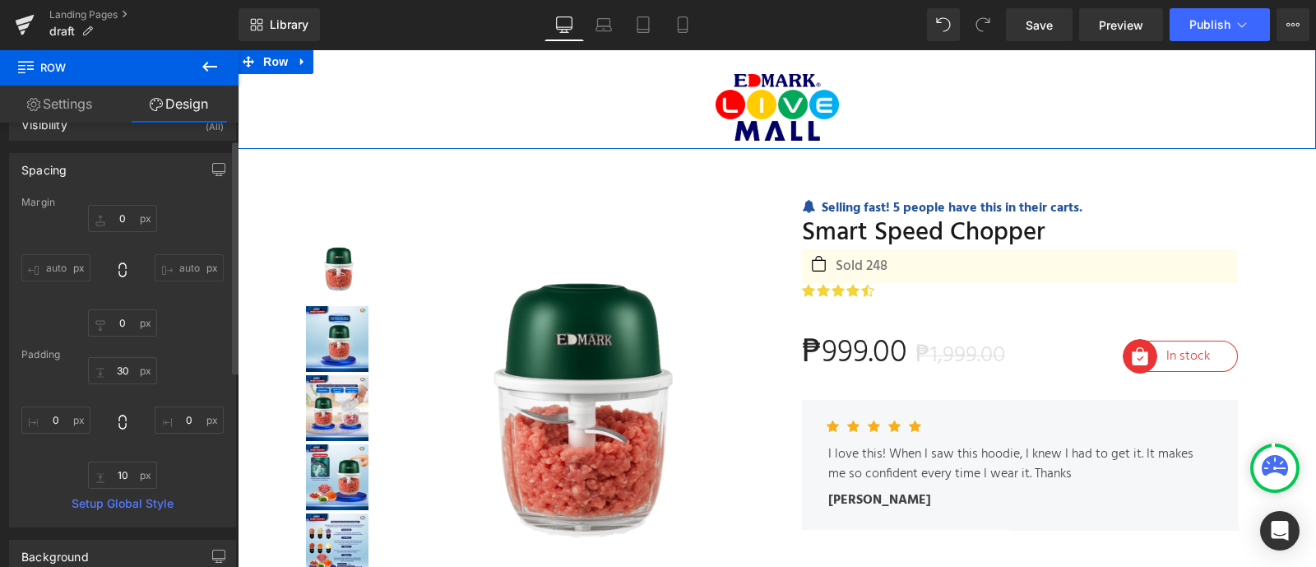
click at [181, 342] on div "Margin 0px 0 auto auto 0px 0 auto auto Padding 30px 30 0px 0 10px 10 0px 0 Setu…" at bounding box center [122, 362] width 225 height 330
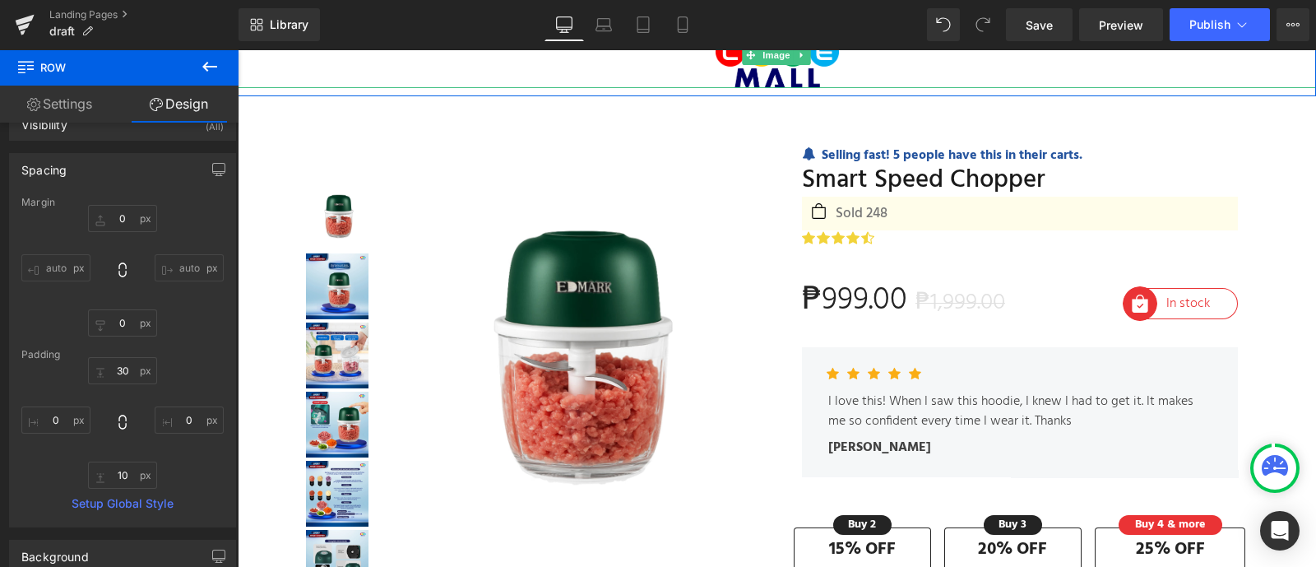
scroll to position [0, 0]
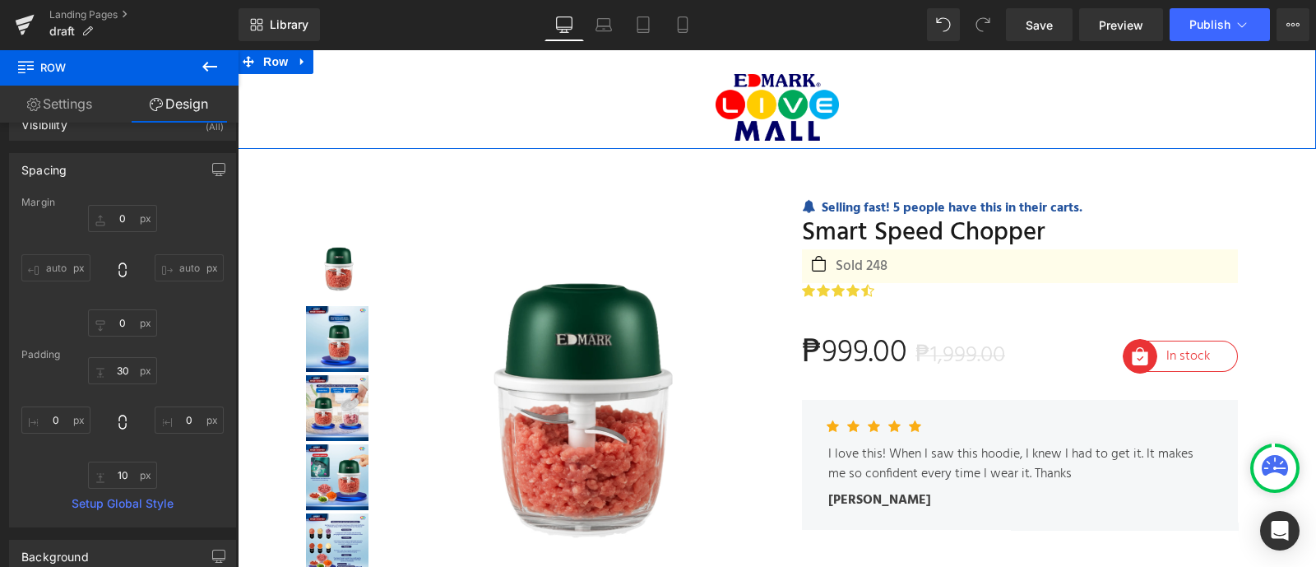
click at [614, 59] on div "Image Row" at bounding box center [777, 99] width 1078 height 100
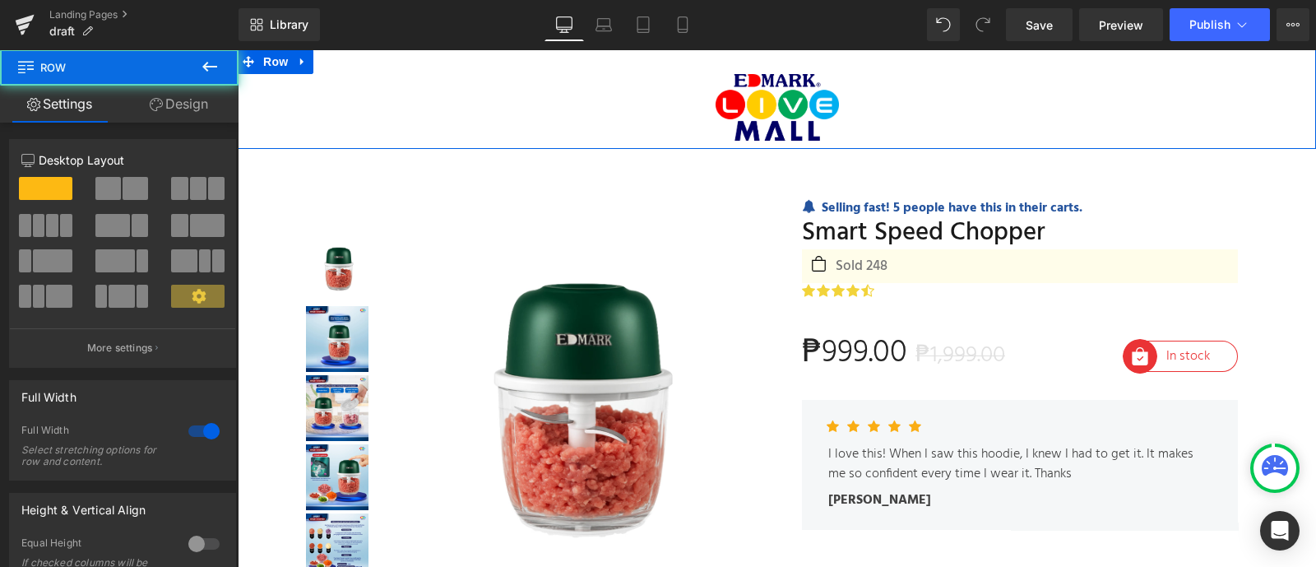
click at [614, 59] on div "Image Row" at bounding box center [777, 99] width 1078 height 100
click at [616, 58] on div "Image Row" at bounding box center [777, 99] width 1078 height 100
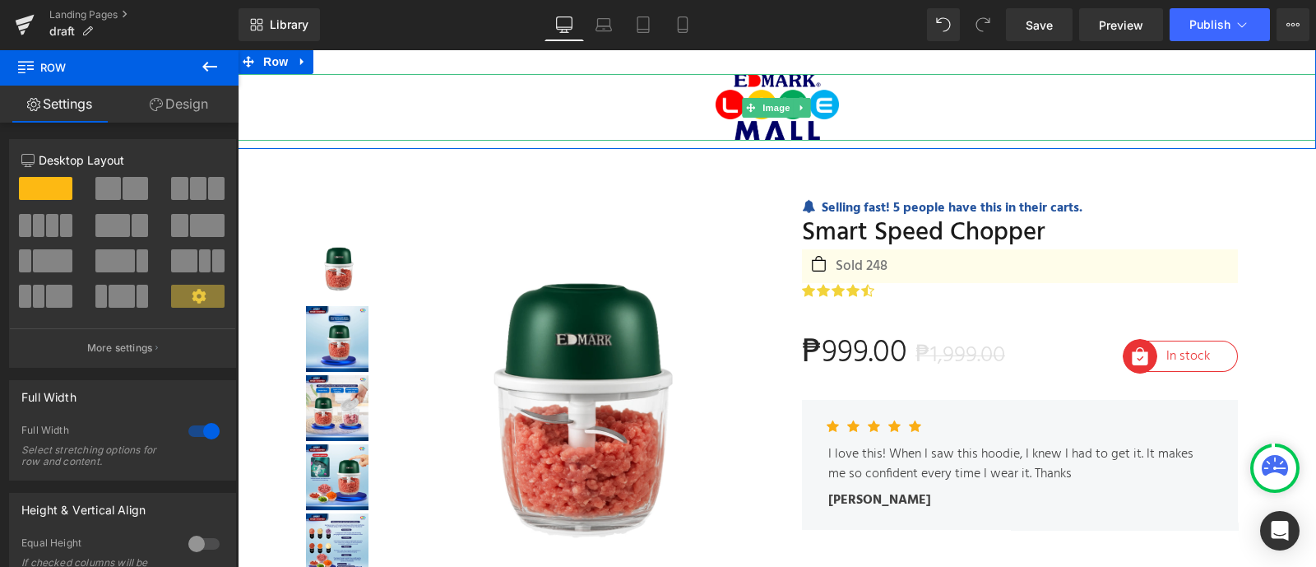
click at [477, 110] on div at bounding box center [777, 107] width 1078 height 67
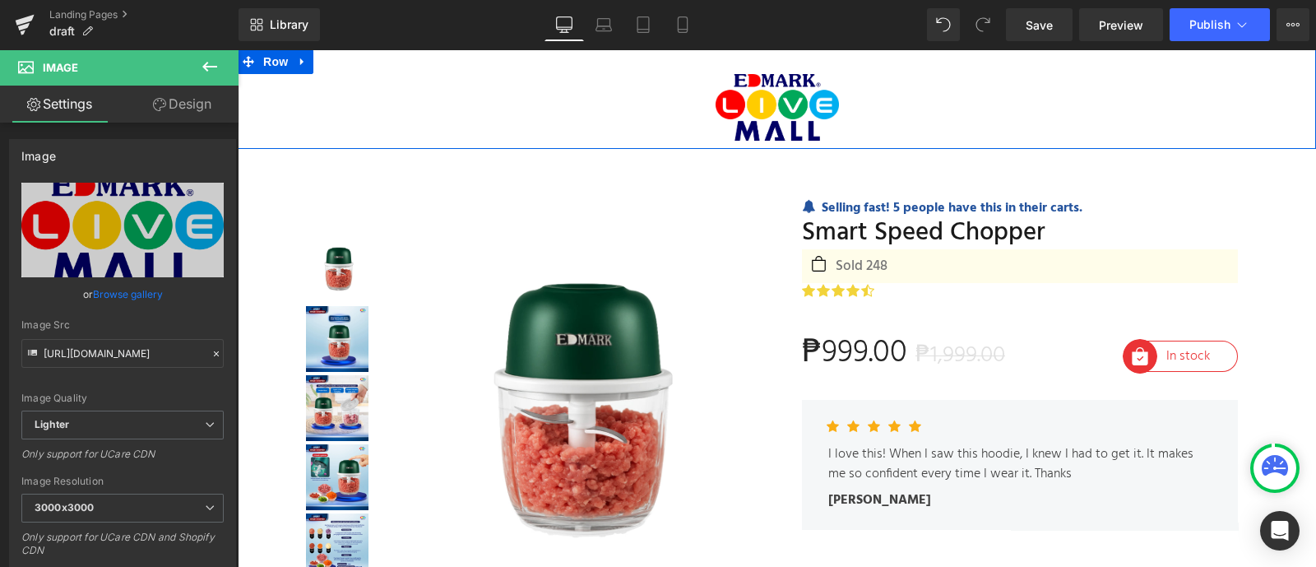
click at [495, 59] on div "Image Row" at bounding box center [777, 99] width 1078 height 100
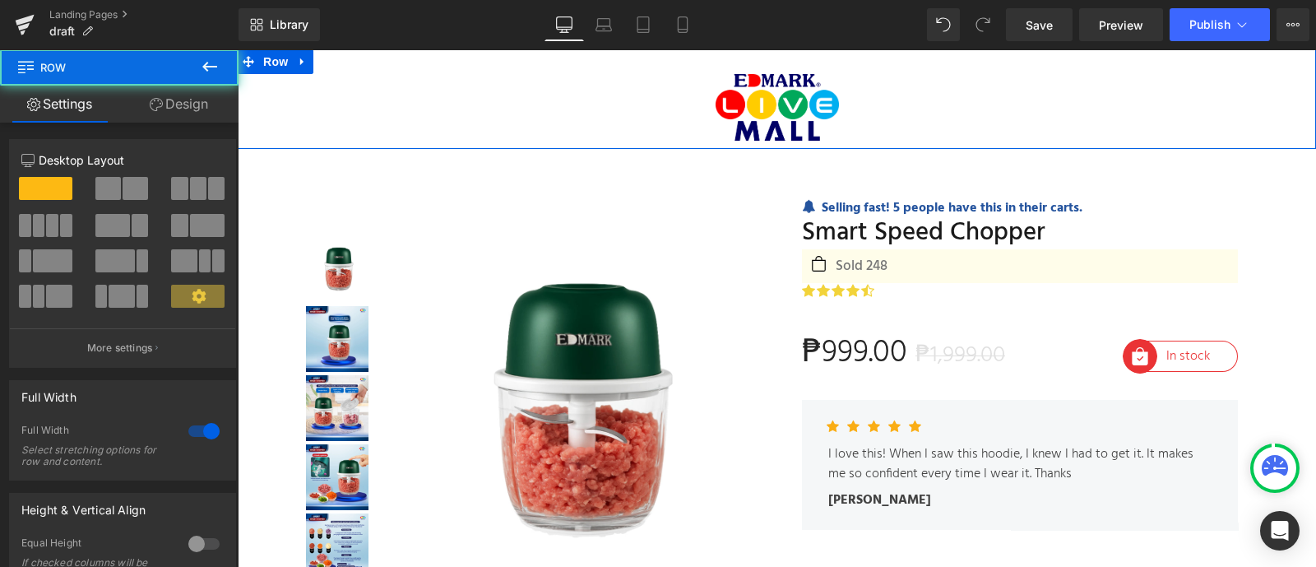
click at [495, 59] on div "Image Row" at bounding box center [777, 99] width 1078 height 100
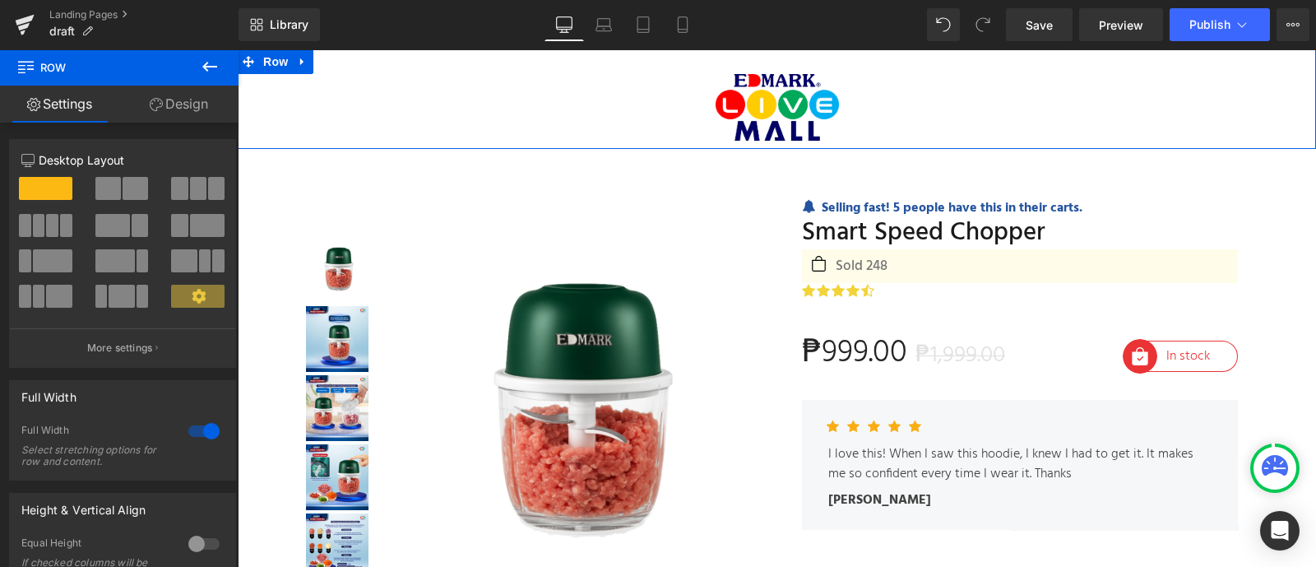
click at [177, 110] on link "Design" at bounding box center [178, 104] width 119 height 37
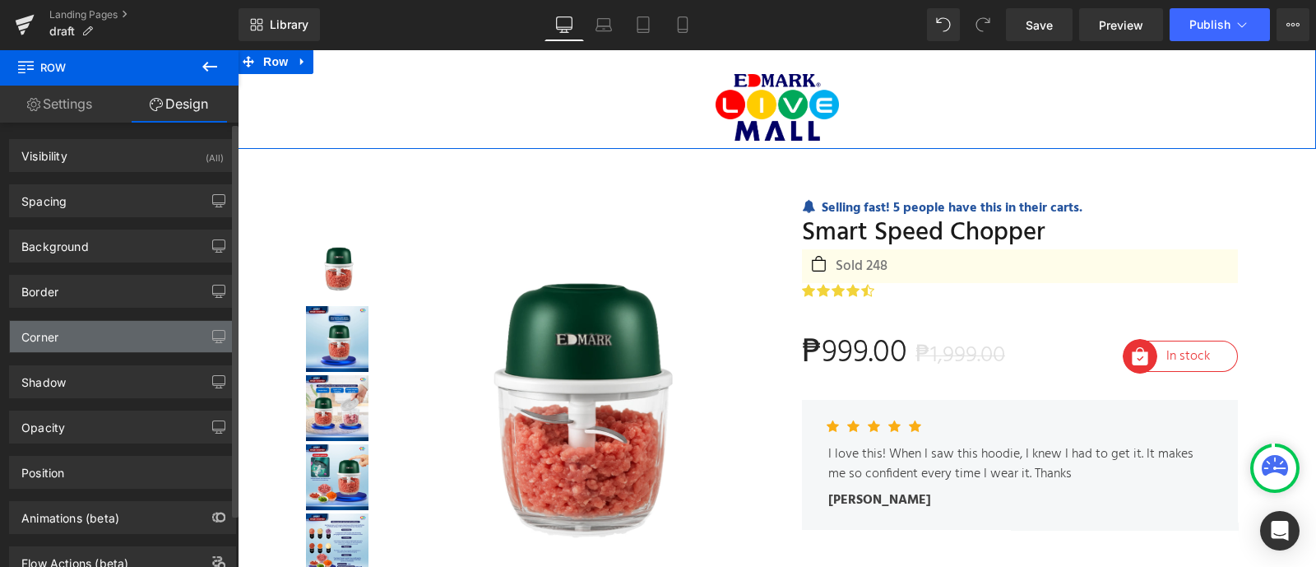
type input "0"
type input "30"
type input "0"
type input "10"
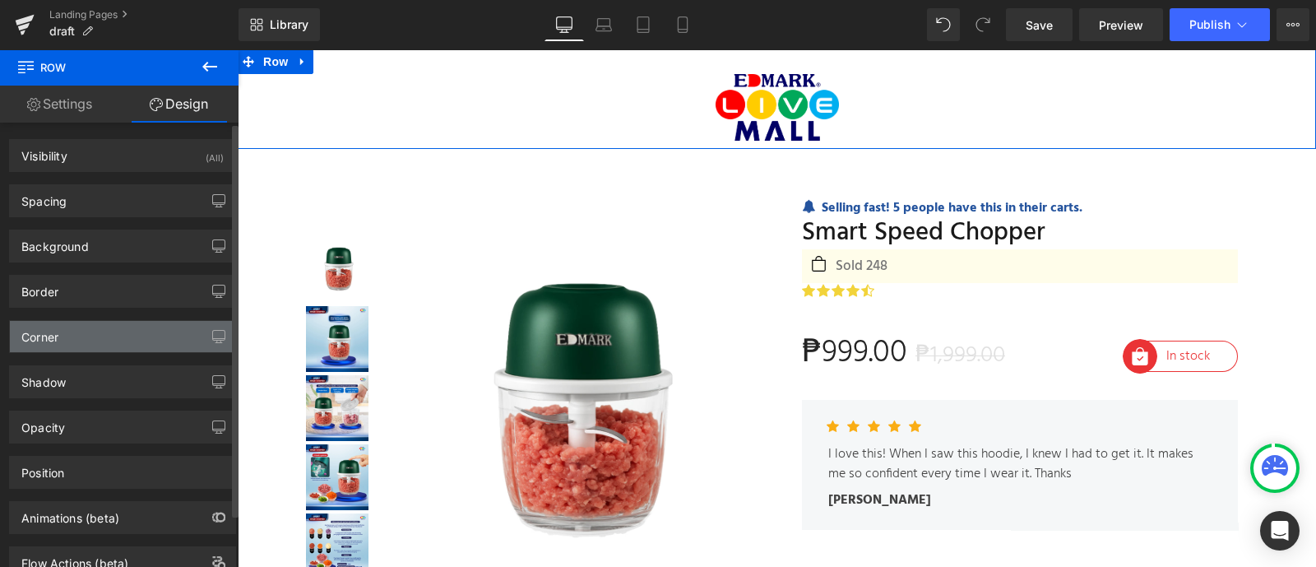
type input "0"
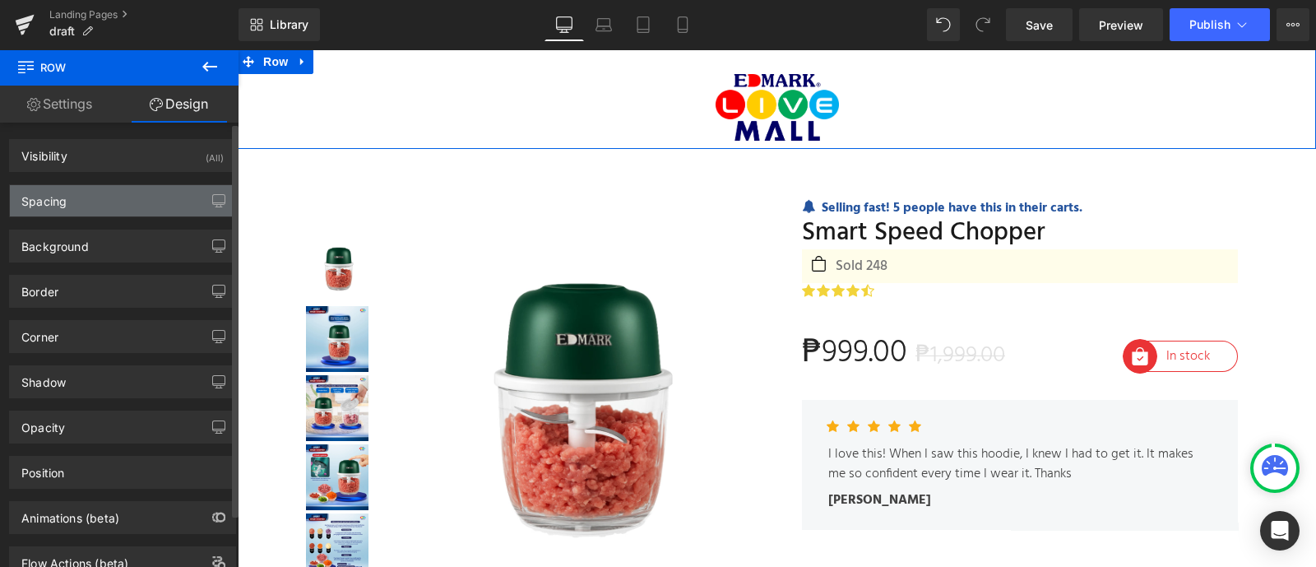
click at [132, 204] on div "Spacing" at bounding box center [122, 200] width 225 height 31
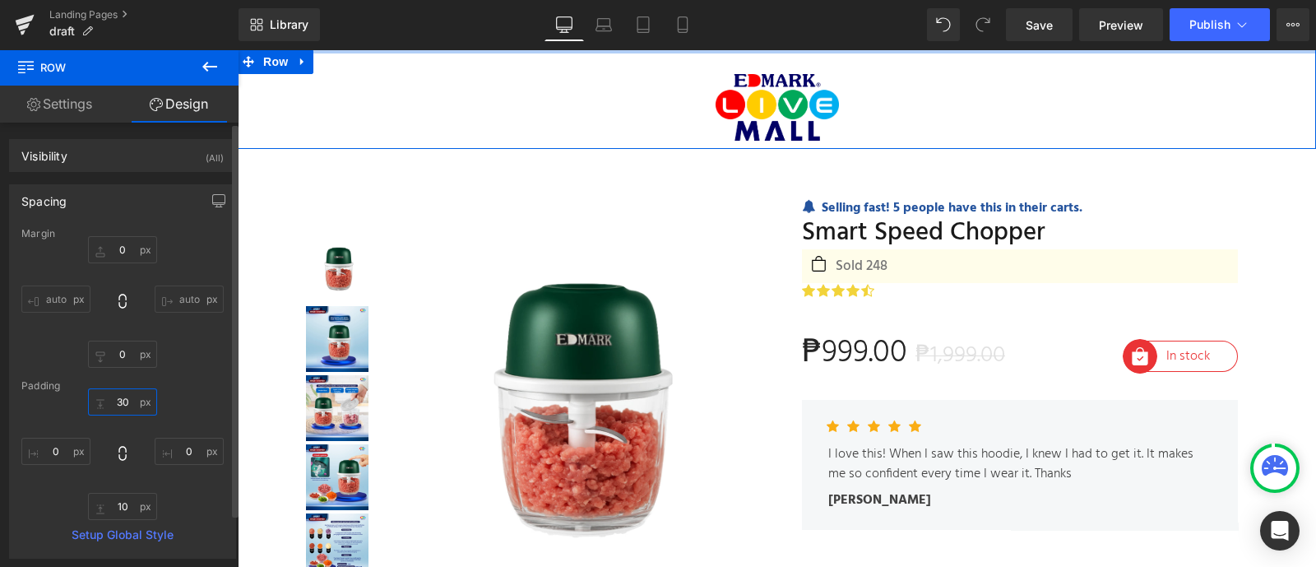
click at [123, 395] on input "30" at bounding box center [122, 401] width 69 height 27
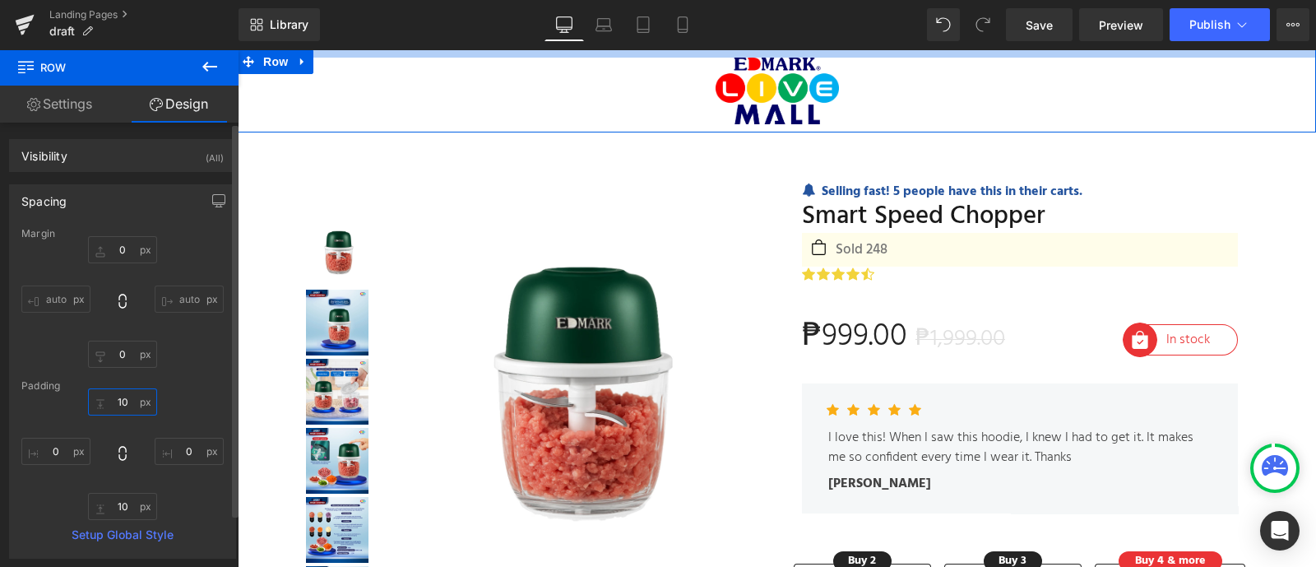
click at [122, 396] on input "10" at bounding box center [122, 401] width 69 height 27
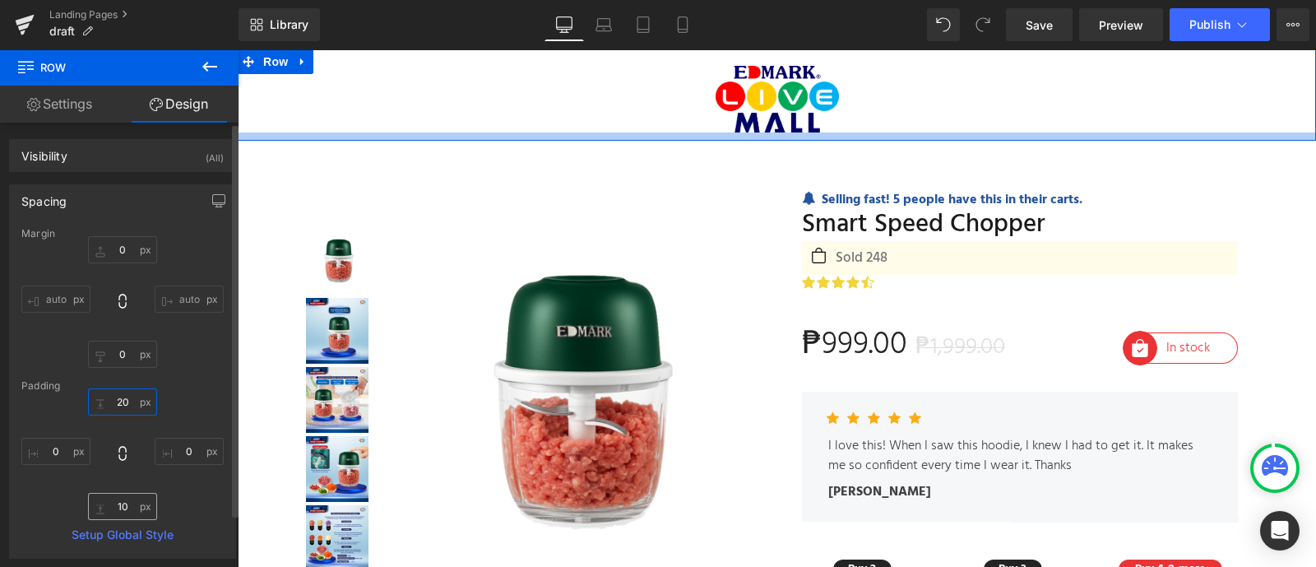
type input "20"
click at [124, 506] on input "10" at bounding box center [122, 506] width 69 height 27
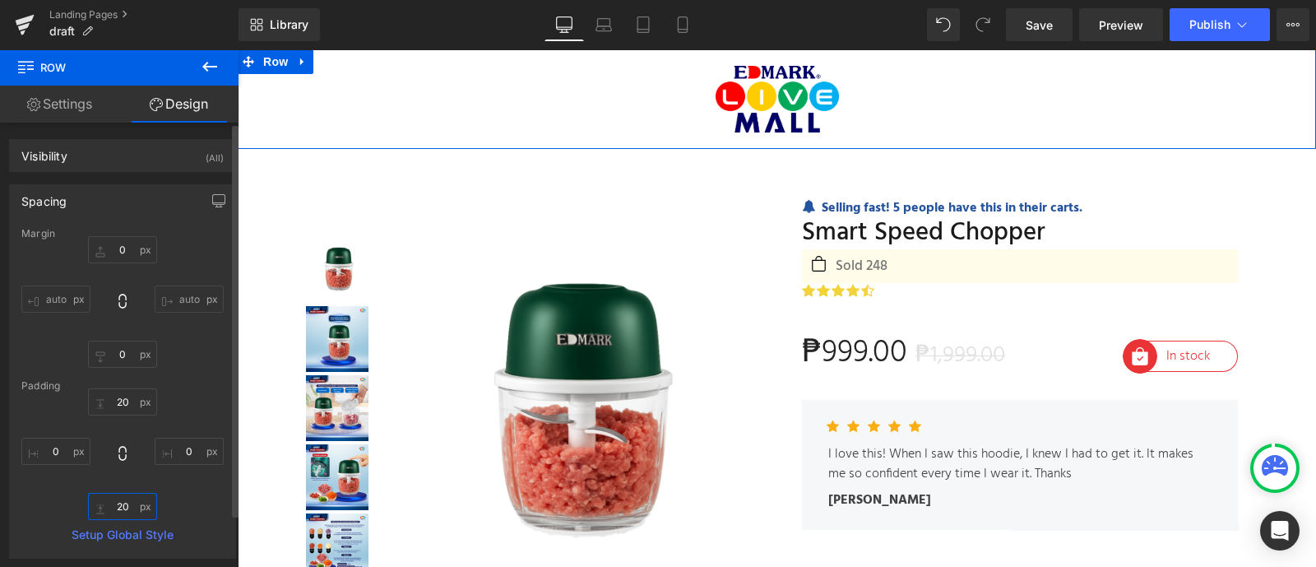
type input "20"
click at [169, 508] on div "20 20 0px 0 20 20 0px 0" at bounding box center [122, 454] width 202 height 132
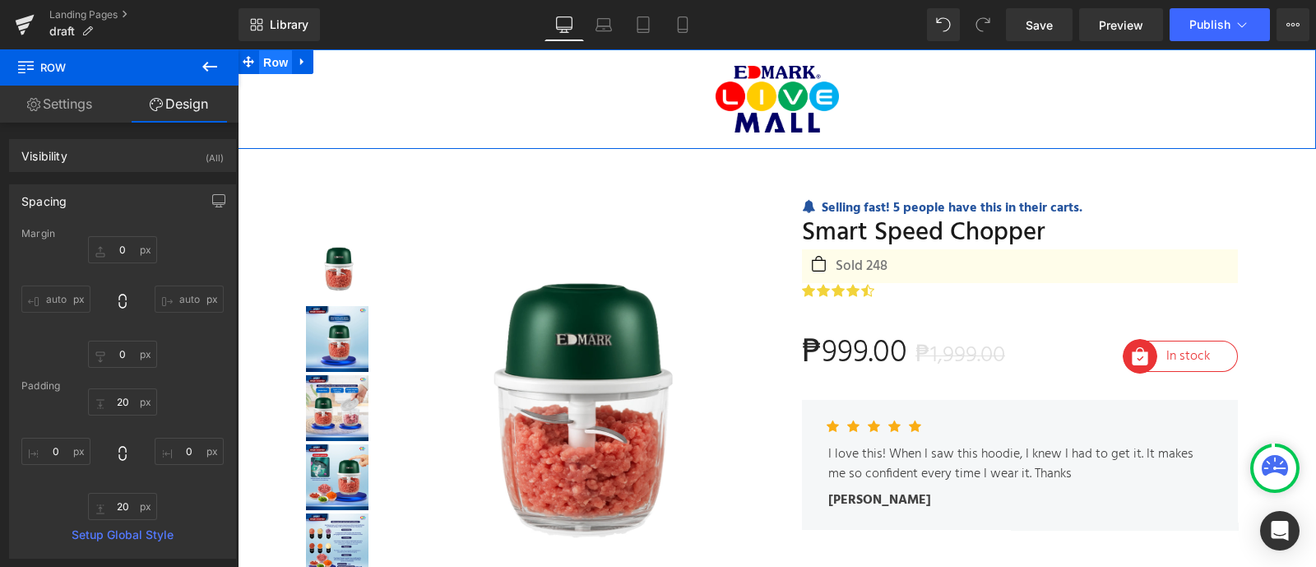
click at [271, 67] on span "Row" at bounding box center [275, 62] width 33 height 25
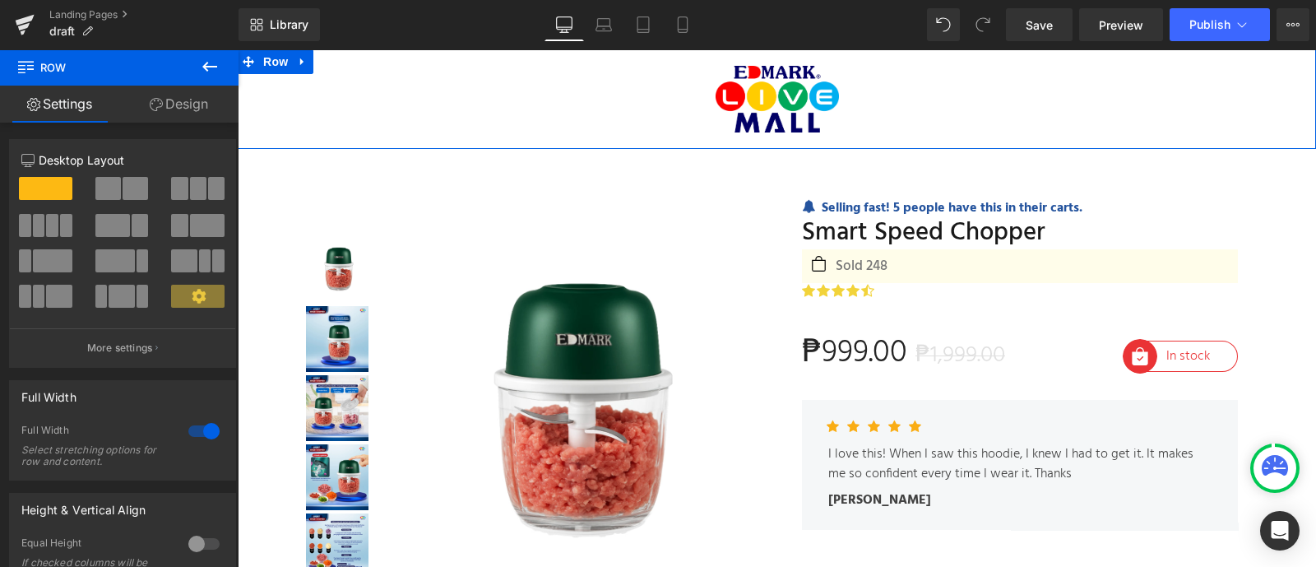
click at [213, 106] on link "Design" at bounding box center [178, 104] width 119 height 37
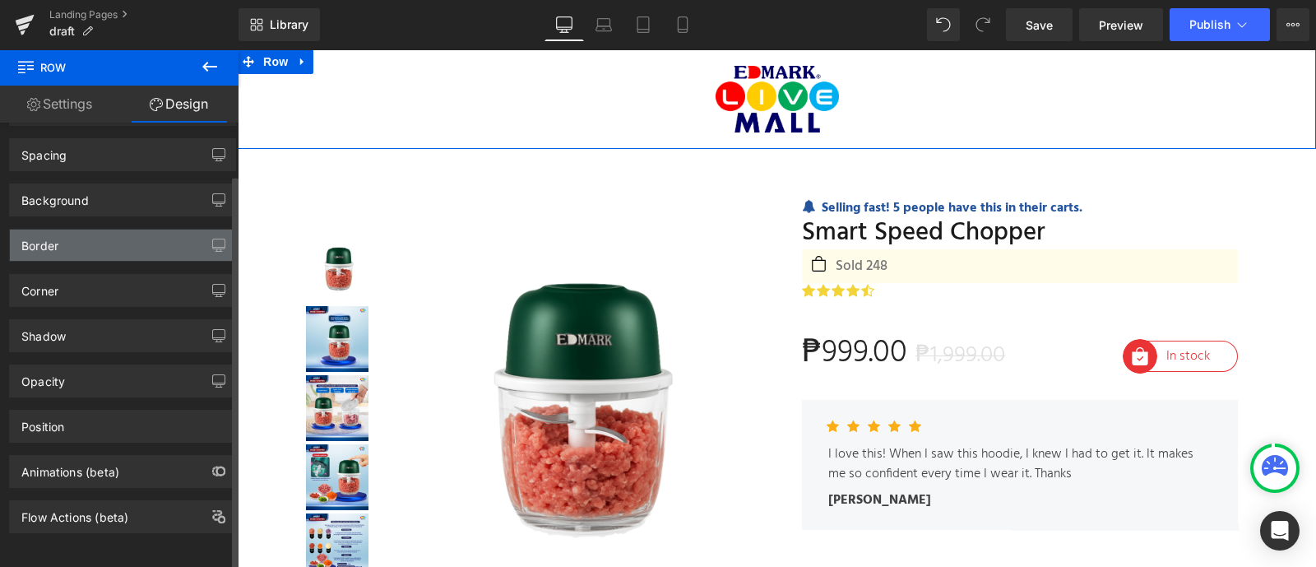
scroll to position [58, 0]
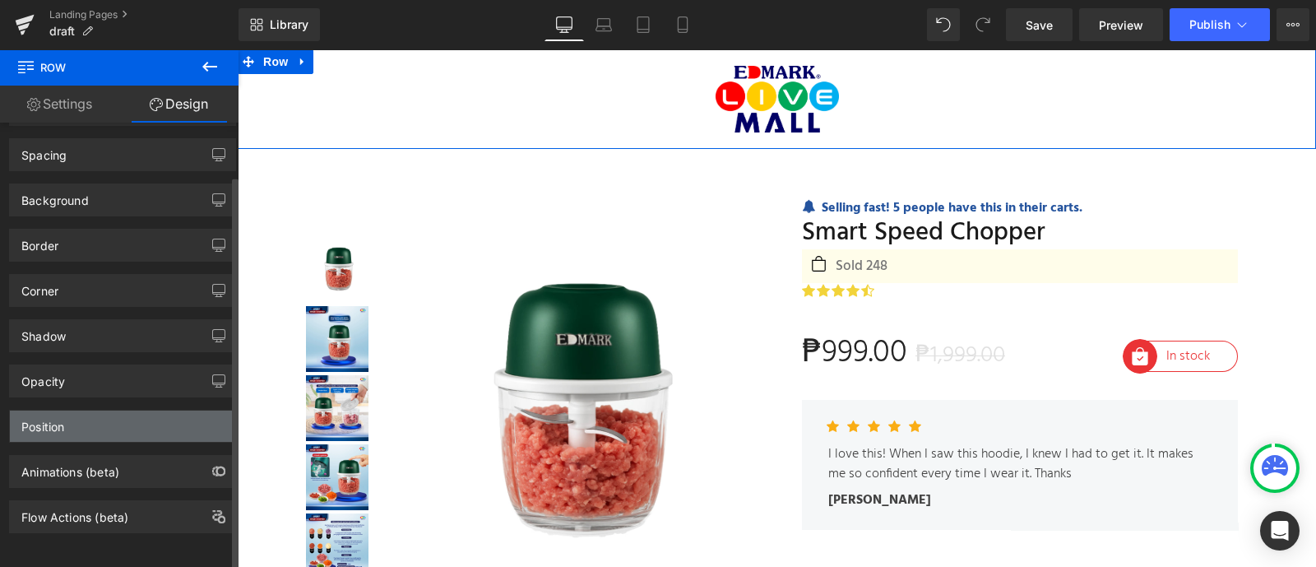
click at [114, 411] on div "Position" at bounding box center [122, 425] width 225 height 31
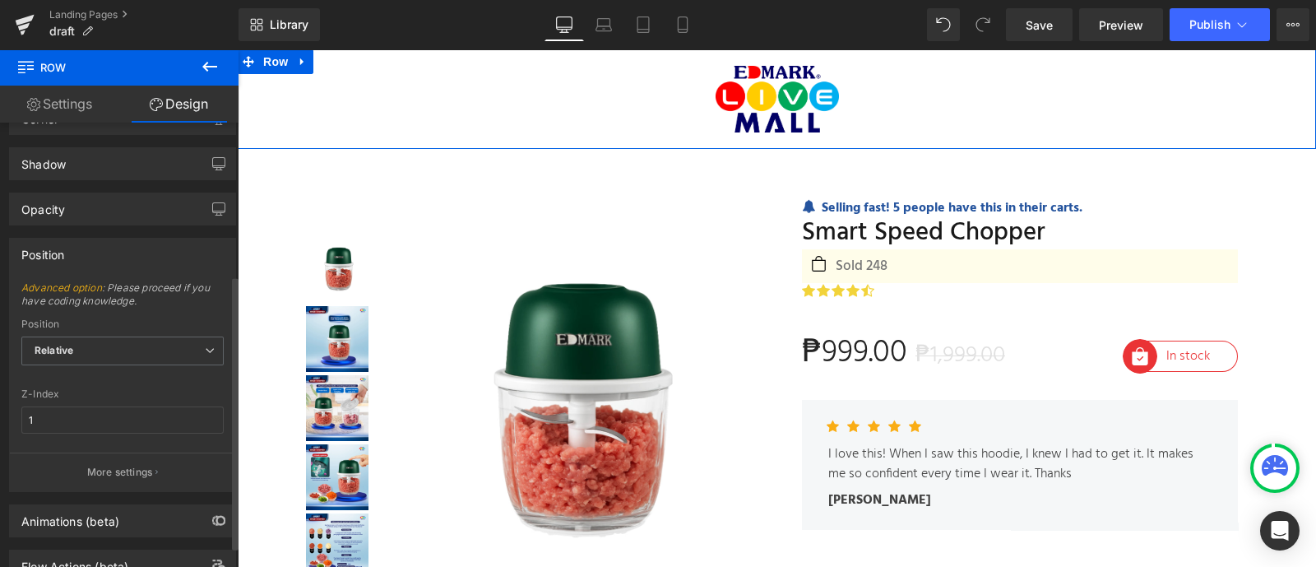
scroll to position [246, 0]
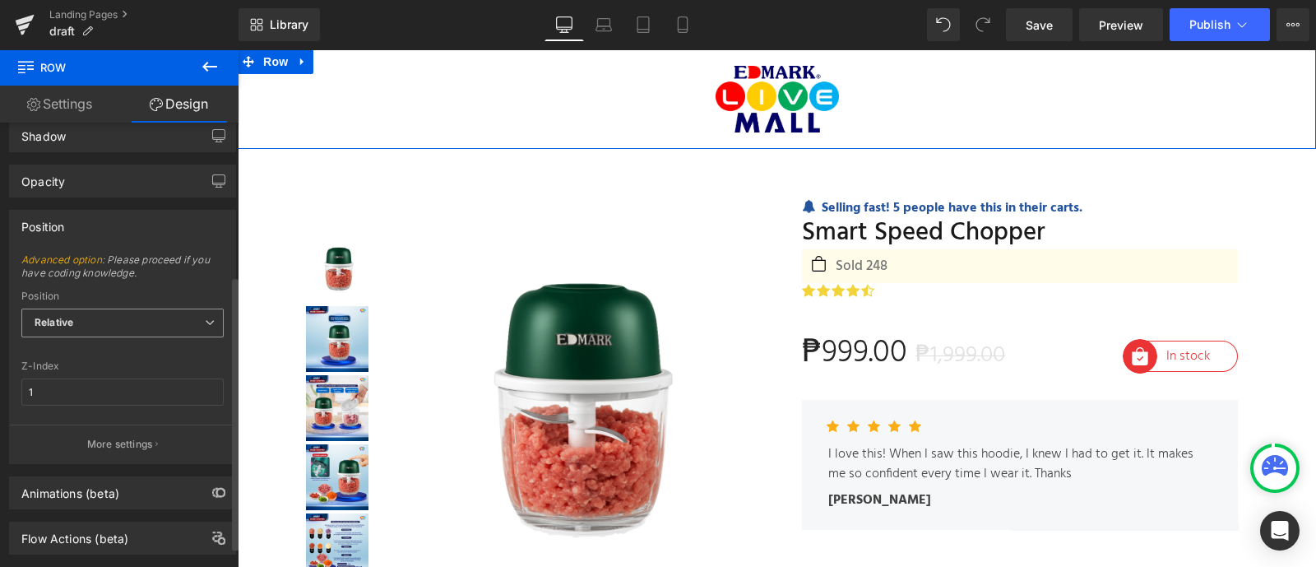
click at [118, 322] on span "Relative" at bounding box center [122, 322] width 202 height 29
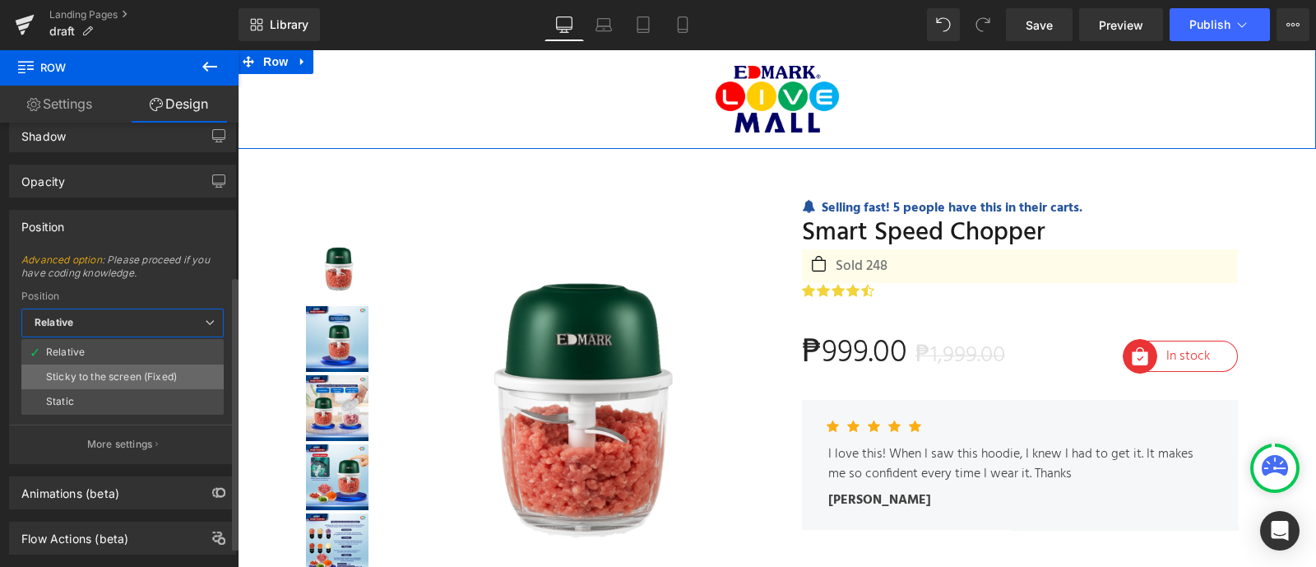
click at [127, 371] on div "Sticky to the screen (Fixed)" at bounding box center [111, 377] width 131 height 12
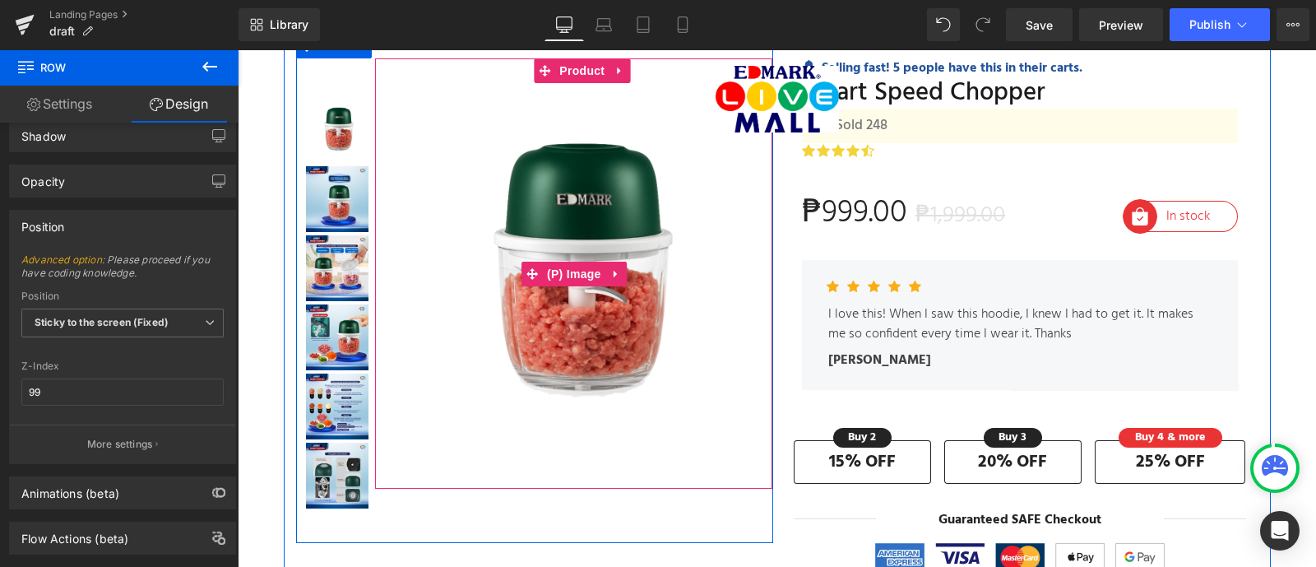
scroll to position [0, 0]
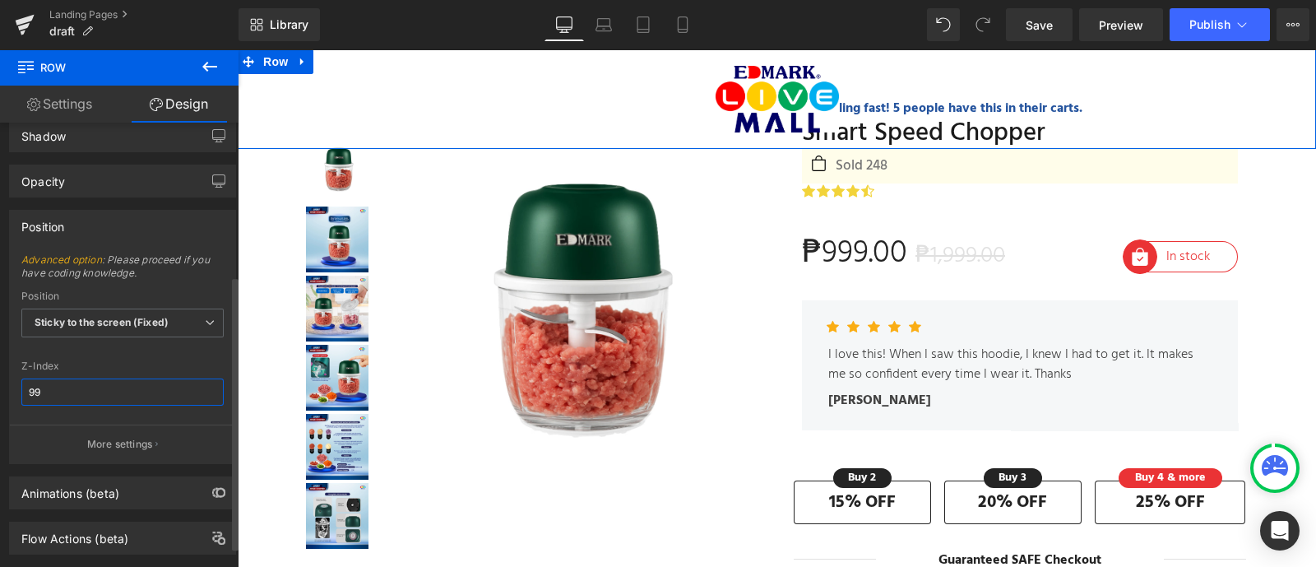
click at [94, 394] on input "99" at bounding box center [122, 391] width 202 height 27
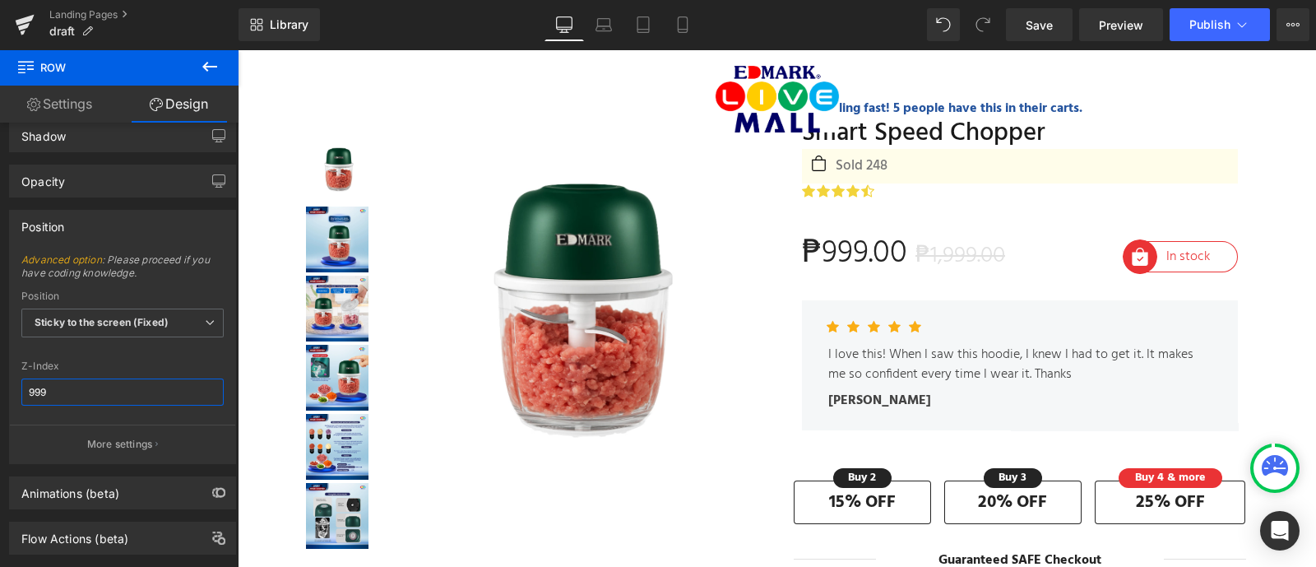
type input "999"
click at [148, 53] on span "Row" at bounding box center [98, 67] width 165 height 36
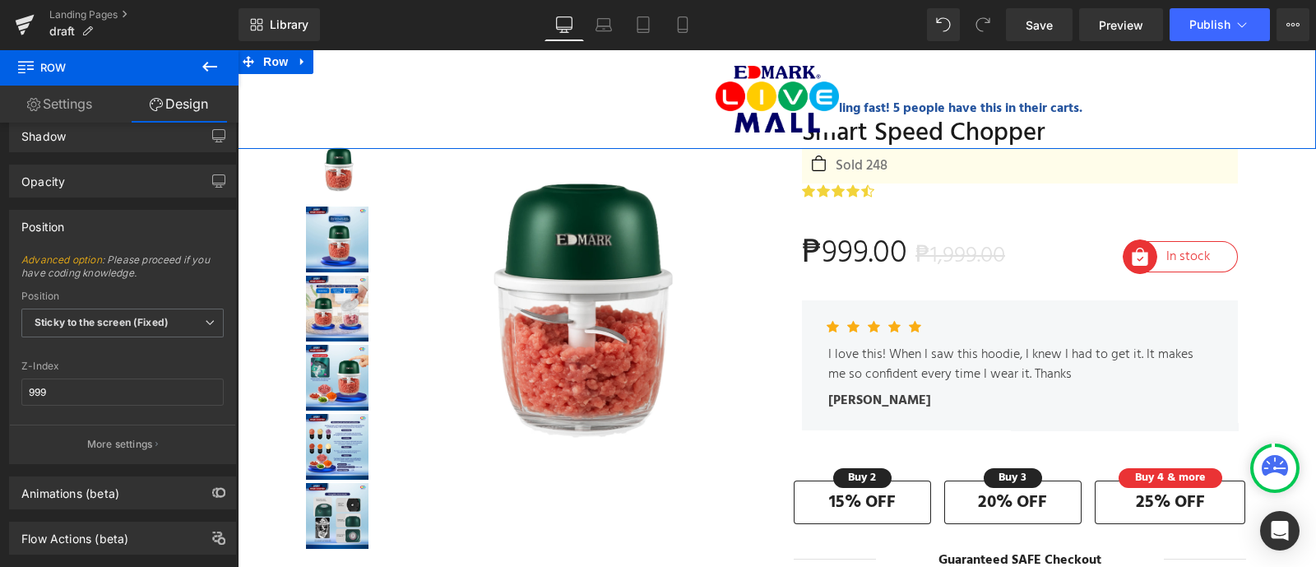
click at [202, 102] on link "Design" at bounding box center [178, 104] width 119 height 37
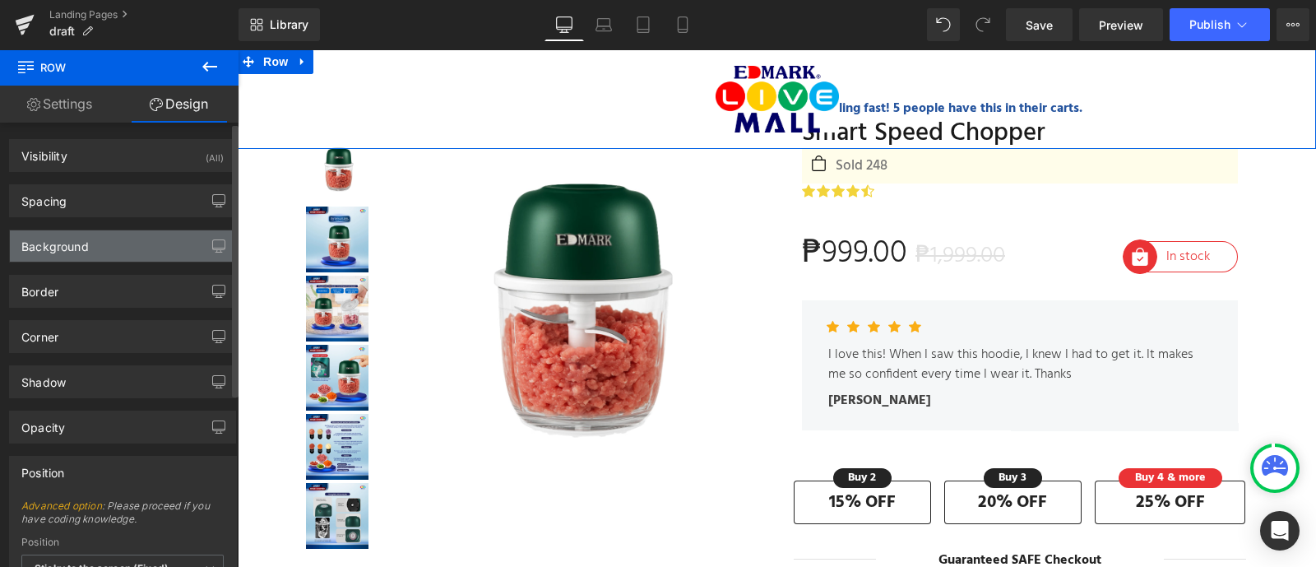
click at [119, 244] on div "Background" at bounding box center [122, 245] width 225 height 31
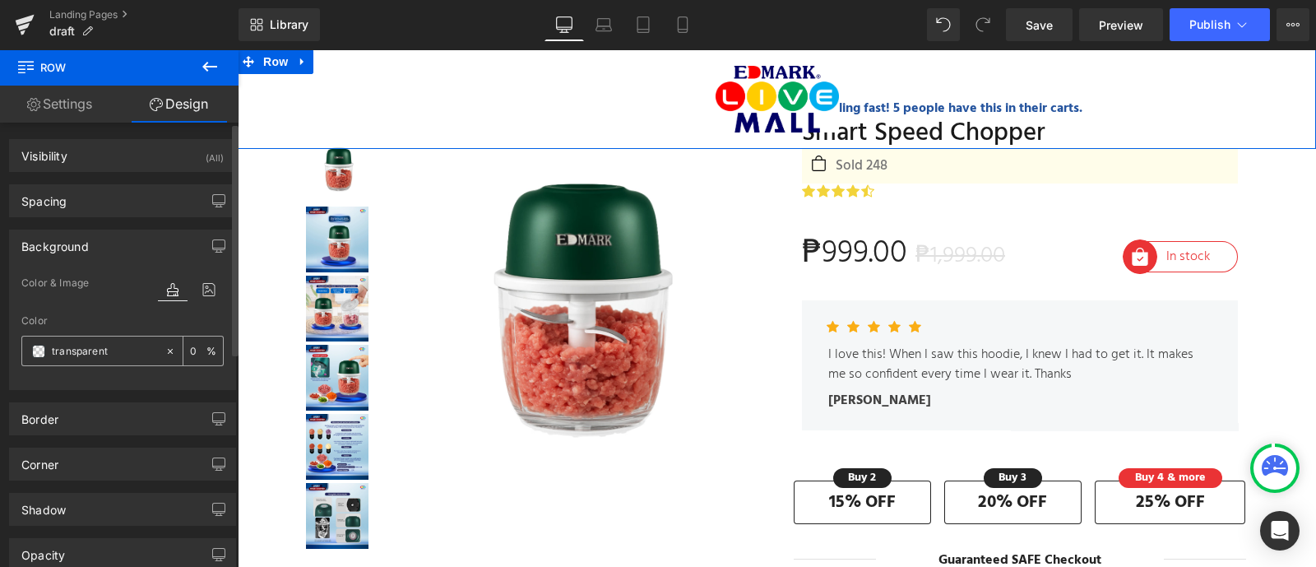
click at [32, 355] on span at bounding box center [38, 351] width 13 height 13
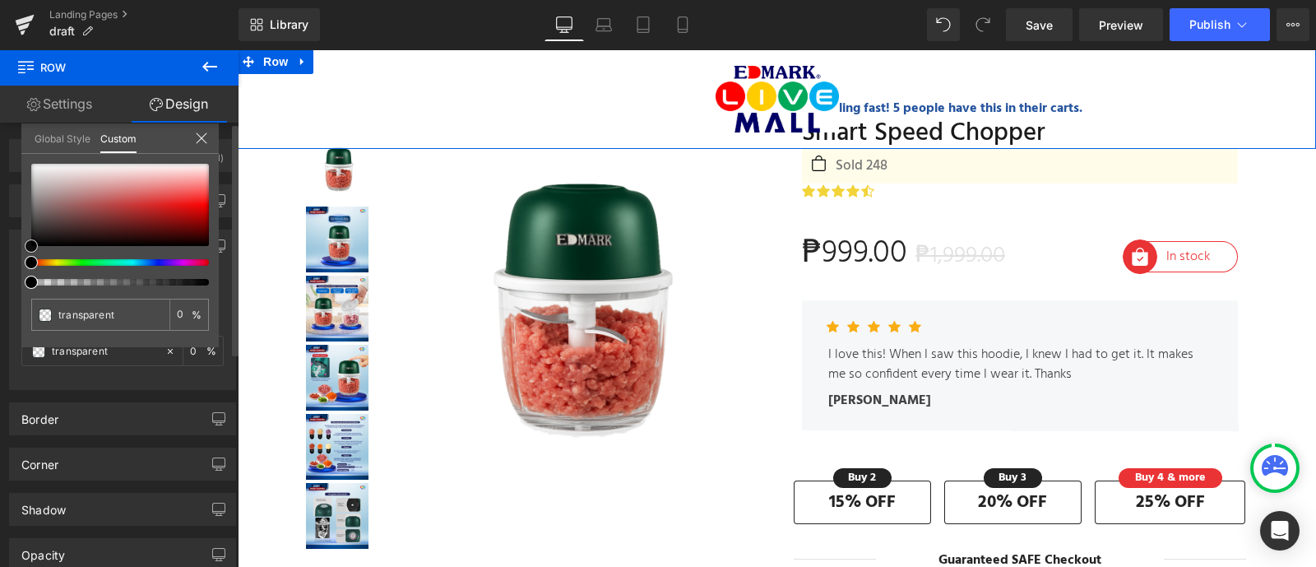
type input "#5a2f2f"
type input "100"
type input "#5a2f2f"
type input "100"
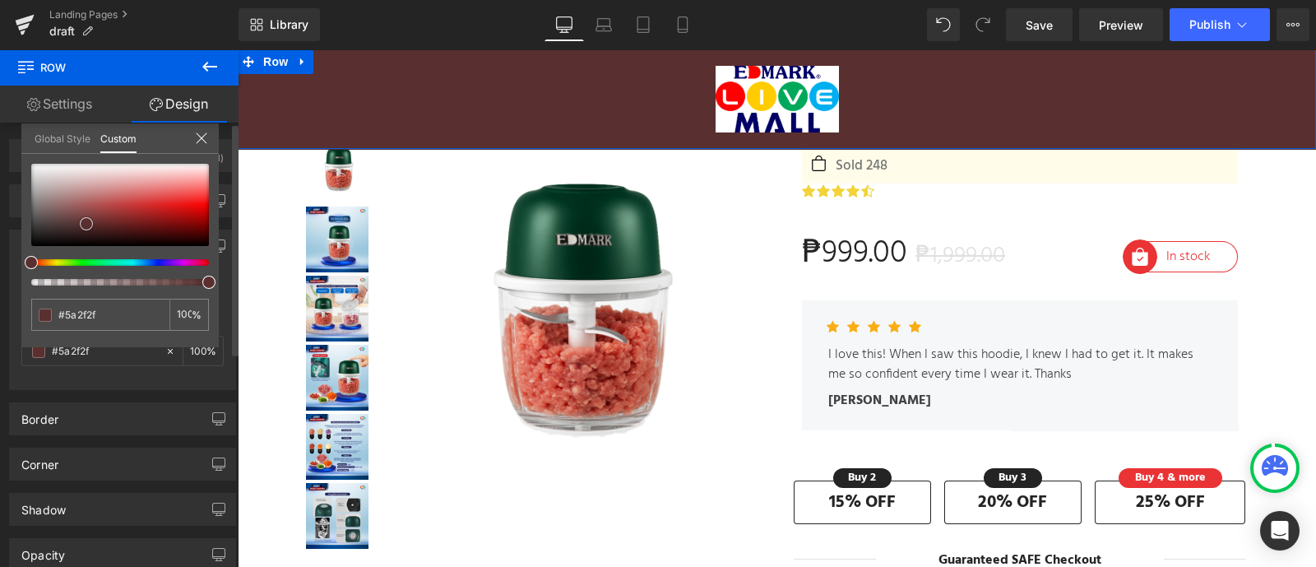
type input "#6c3b3b"
type input "#ae8888"
type input "#c5b3b3"
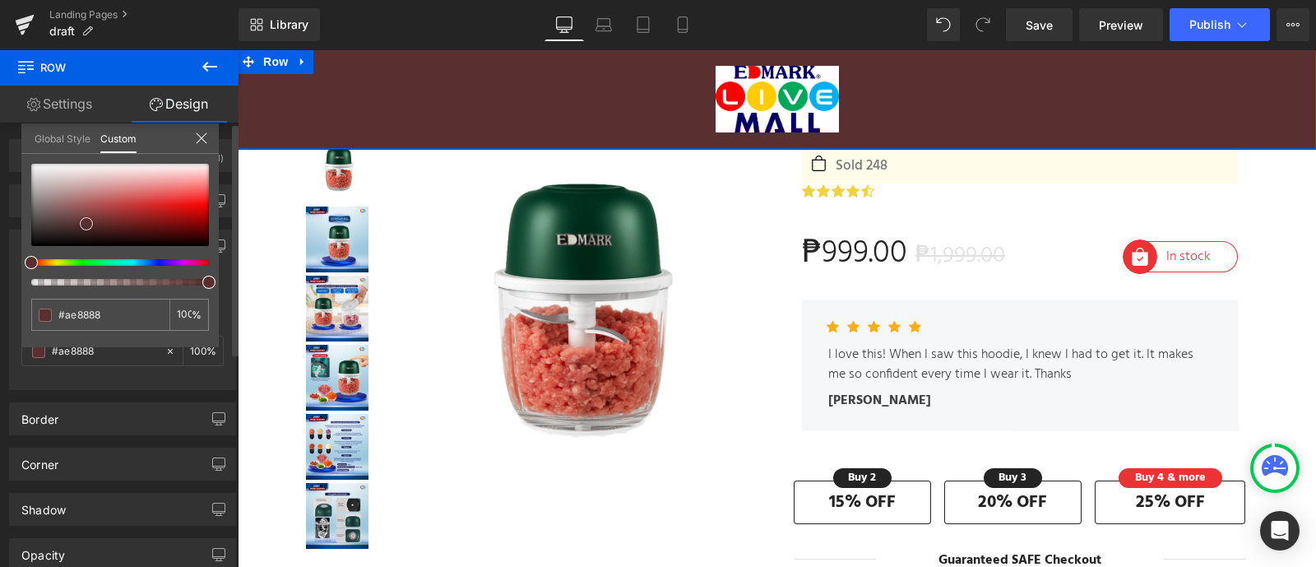
type input "#c5b3b3"
type input "#cec4c4"
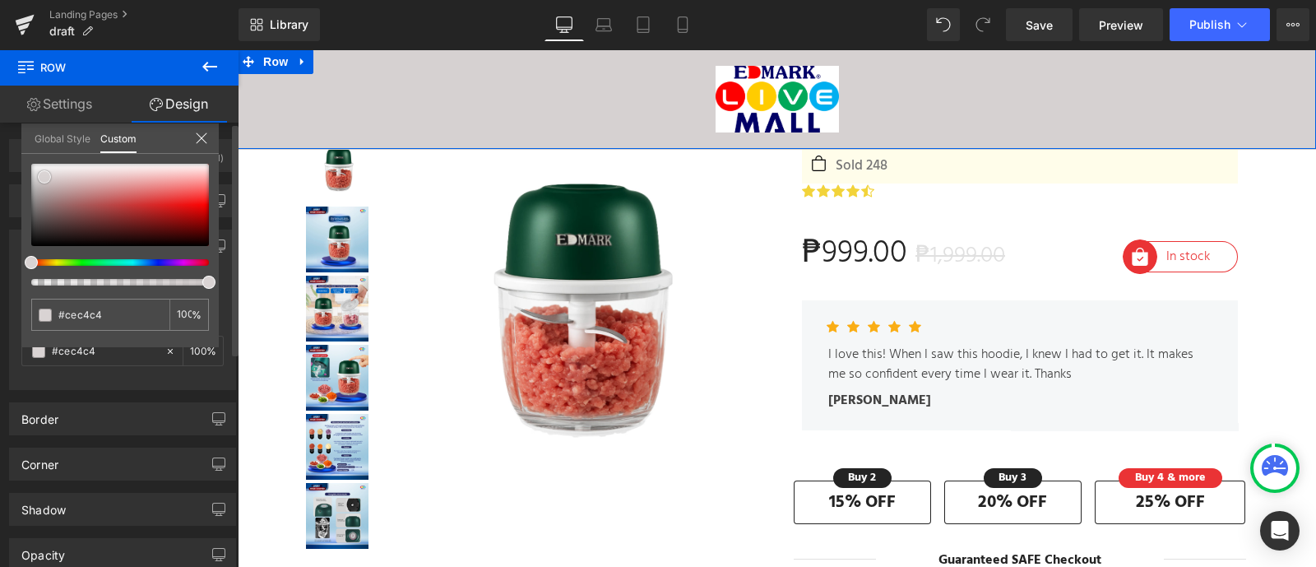
type input "#d6d1d1"
type input "#dfdcdc"
type input "#edecec"
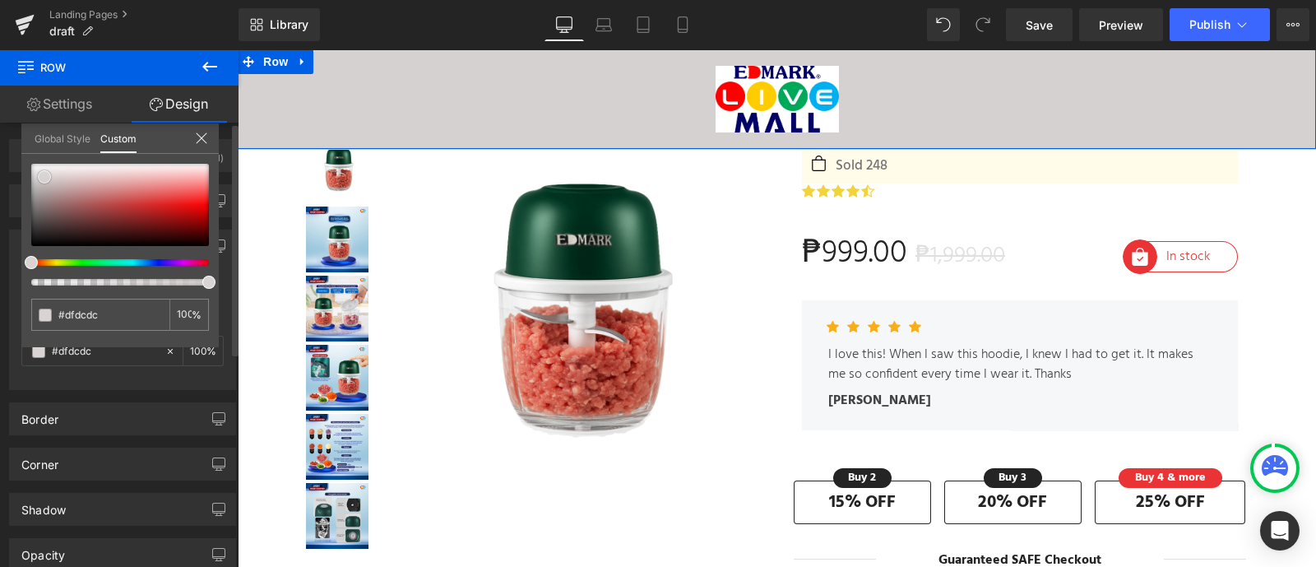
type input "#edecec"
type input "#fcfcfc"
type input "#ffffff"
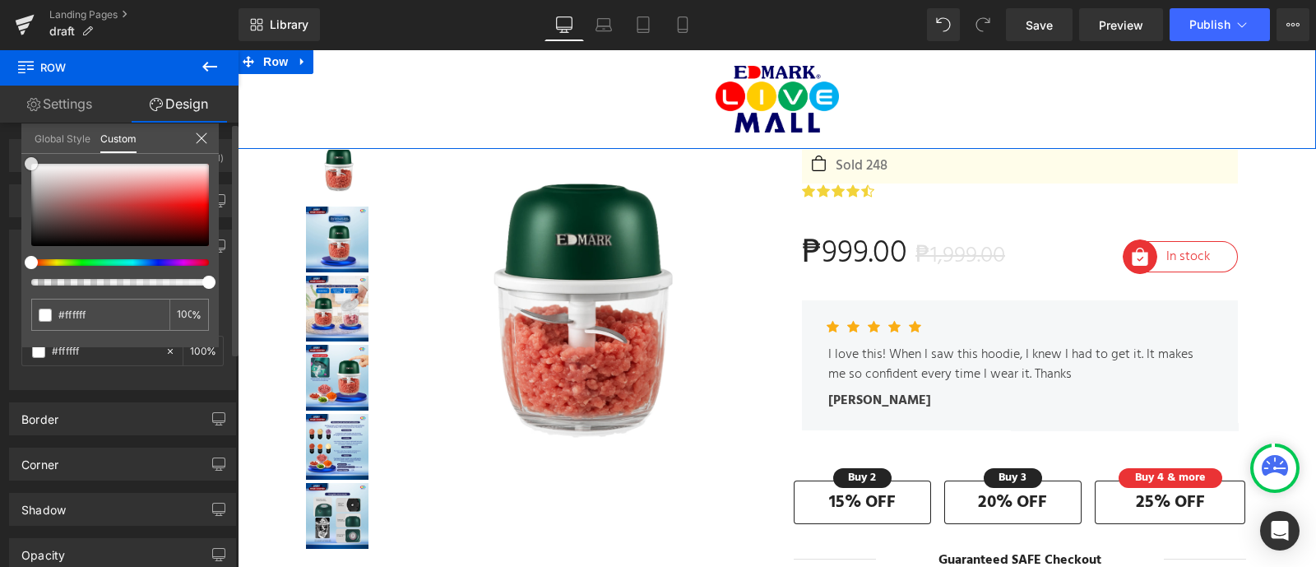
drag, startPoint x: 86, startPoint y: 224, endPoint x: 15, endPoint y: 141, distance: 109.6
click at [15, 217] on div "Background Color & Image color rgba(255, 255, 255, 1) Color #ffffff 100 % Image…" at bounding box center [123, 303] width 246 height 173
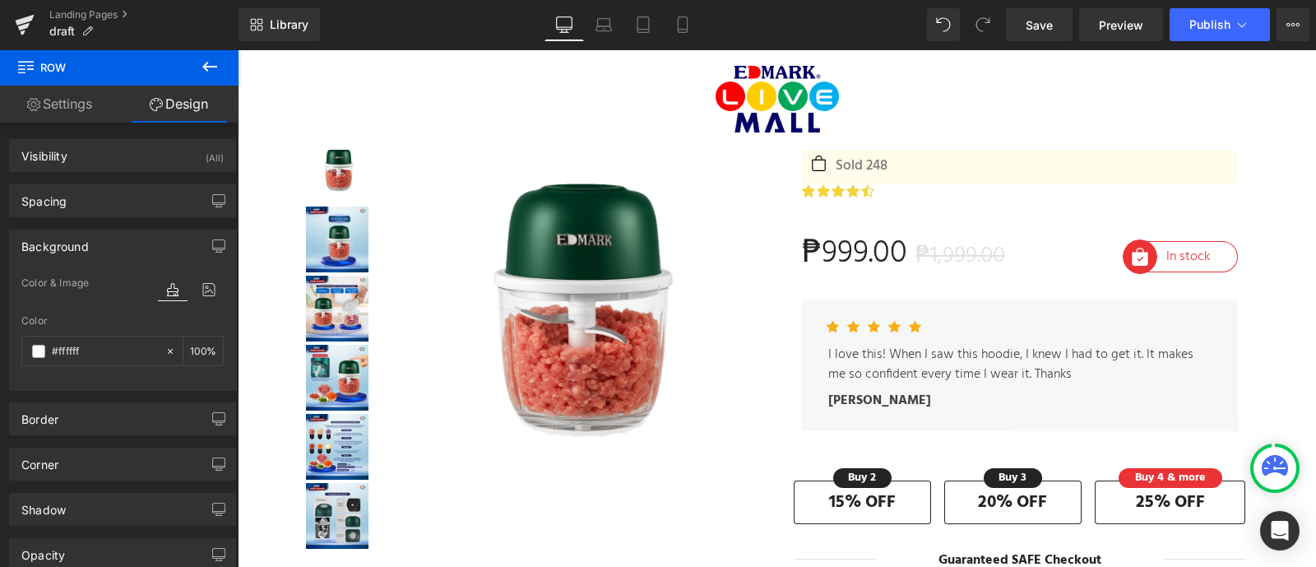
click at [216, 71] on icon at bounding box center [210, 67] width 20 height 20
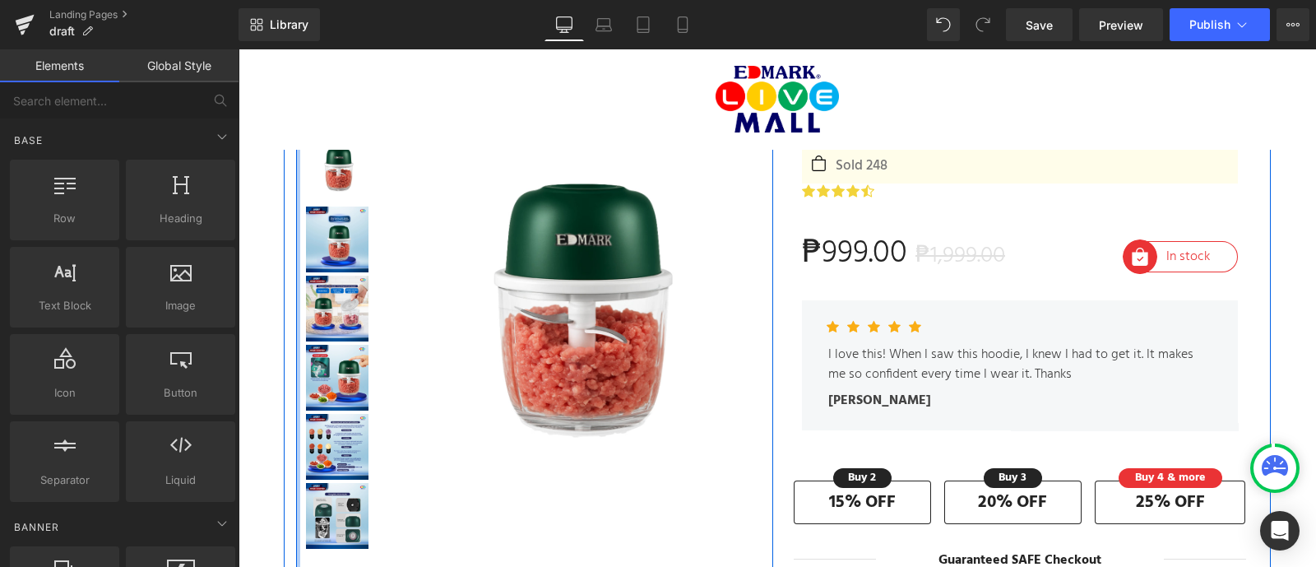
click at [296, 219] on div at bounding box center [298, 328] width 4 height 509
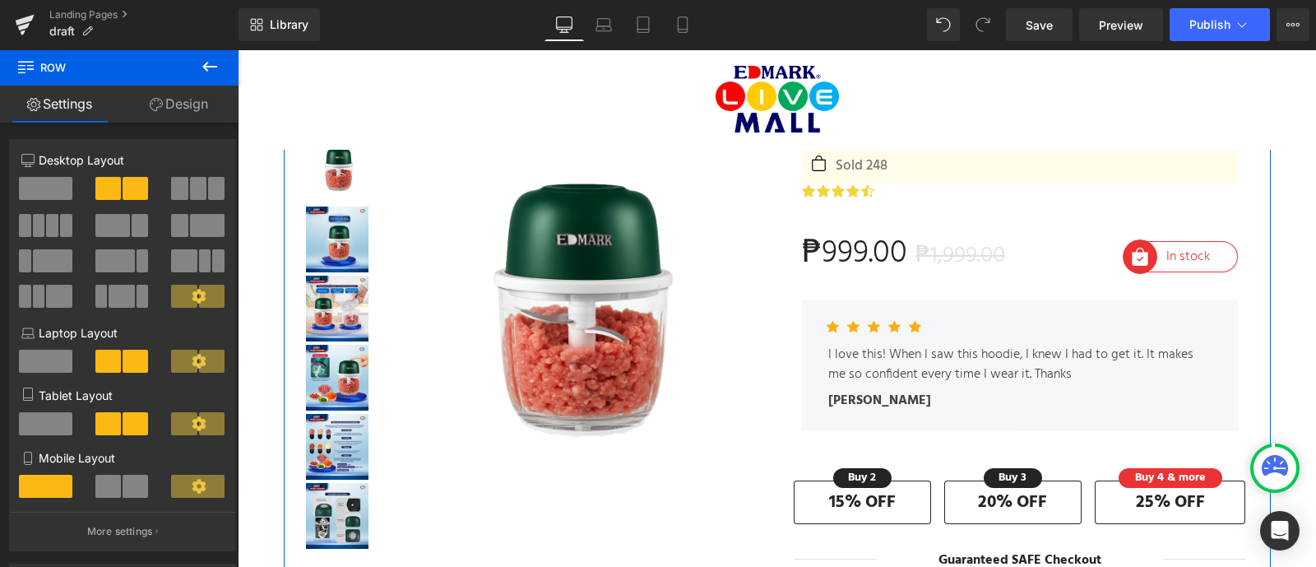
click at [185, 95] on link "Design" at bounding box center [178, 104] width 119 height 37
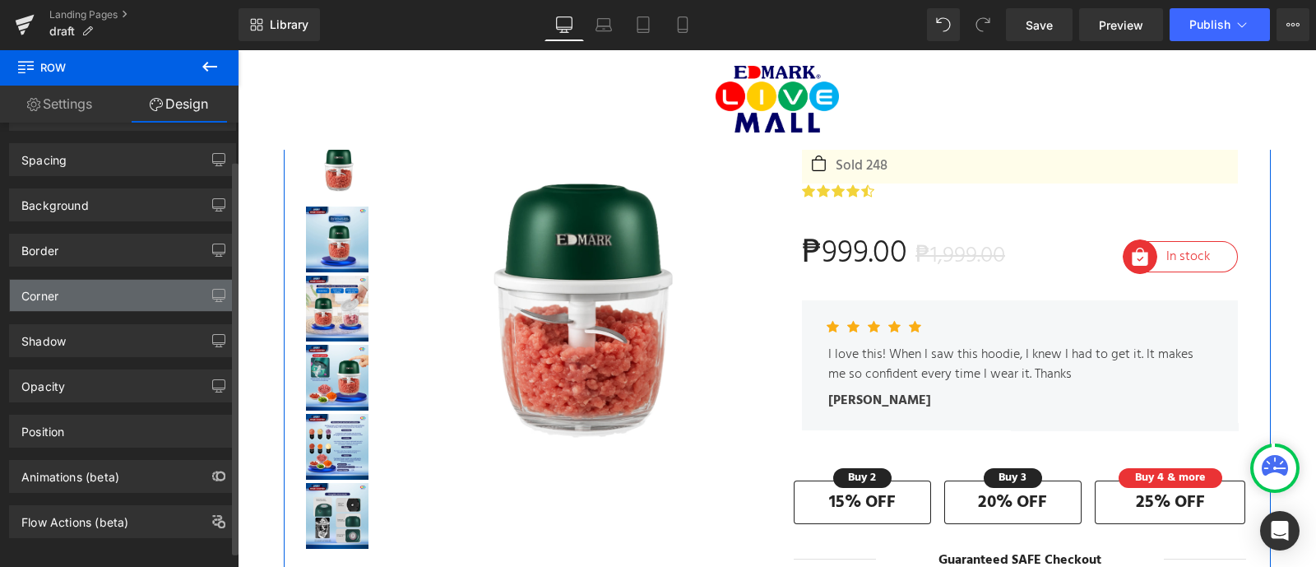
scroll to position [58, 0]
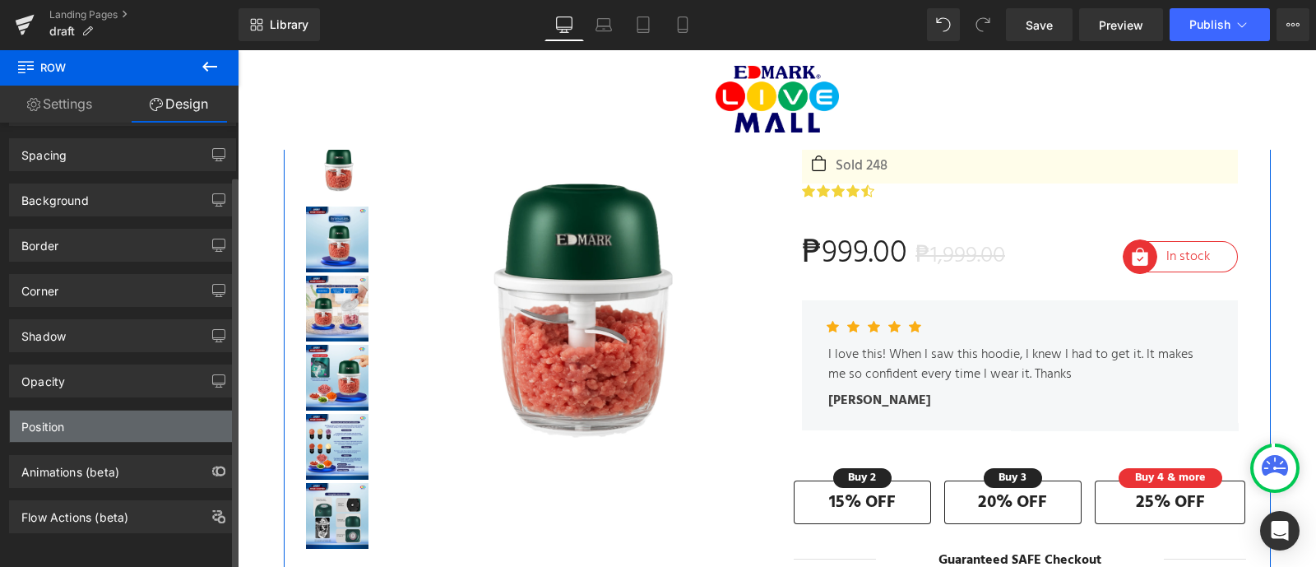
click at [82, 419] on div "Position" at bounding box center [122, 425] width 225 height 31
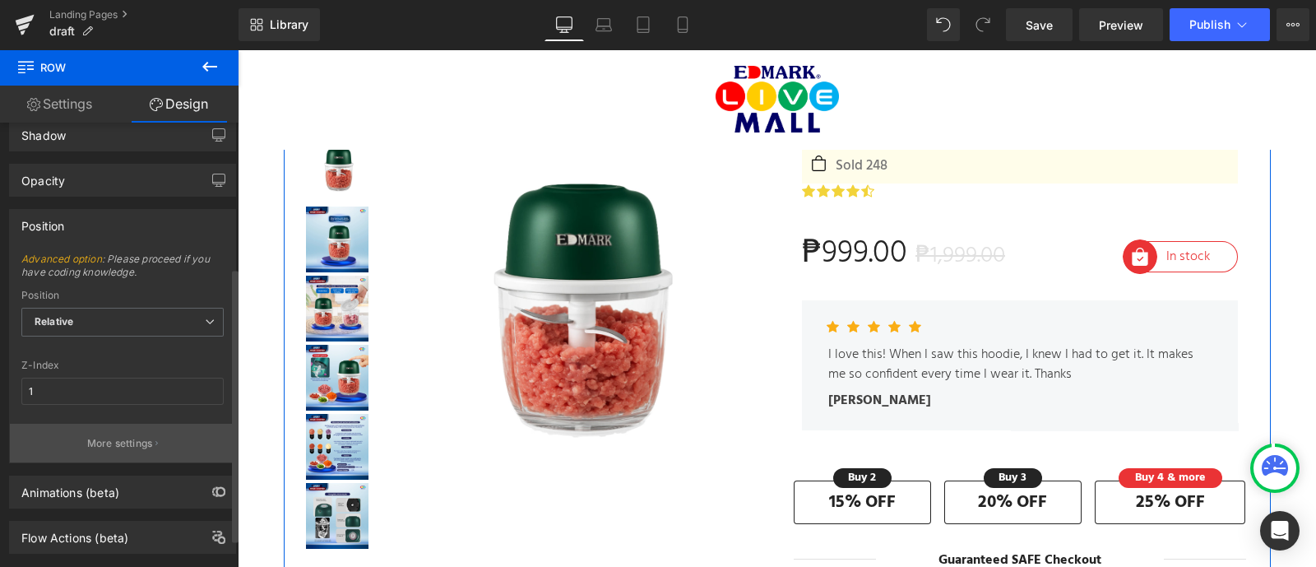
scroll to position [251, 0]
click at [110, 433] on p "More settings" at bounding box center [120, 439] width 66 height 15
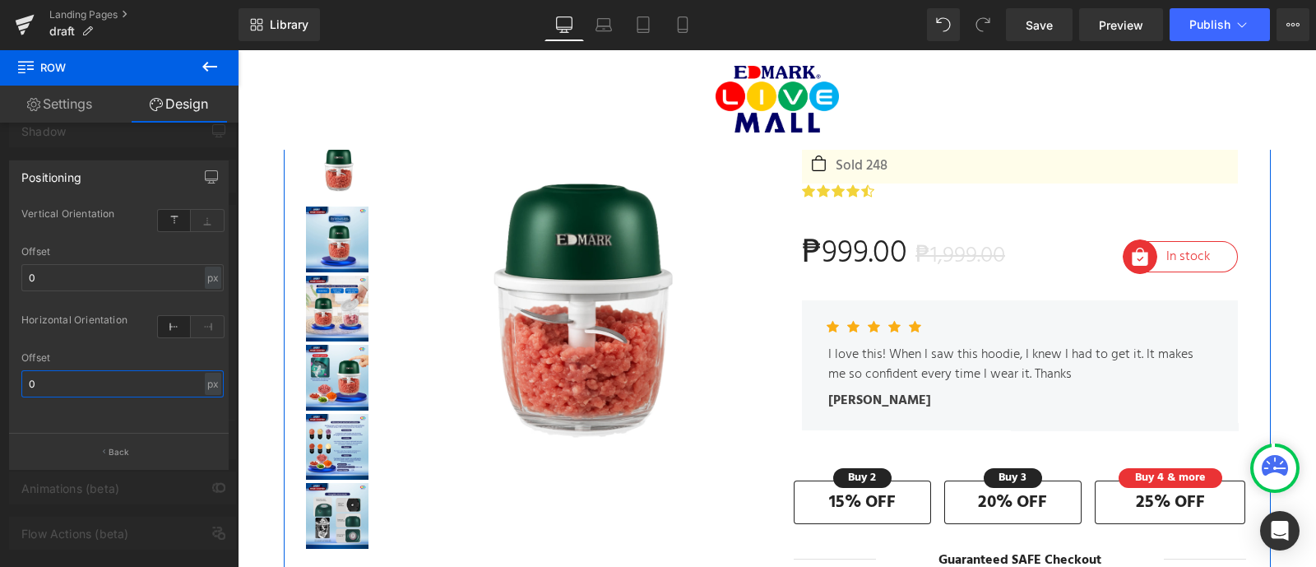
click at [92, 387] on input "0" at bounding box center [122, 383] width 202 height 27
drag, startPoint x: 105, startPoint y: 261, endPoint x: 105, endPoint y: 272, distance: 11.5
click at [105, 272] on div "Offset 0 px % px" at bounding box center [122, 278] width 202 height 64
click at [105, 272] on input "0" at bounding box center [122, 277] width 202 height 27
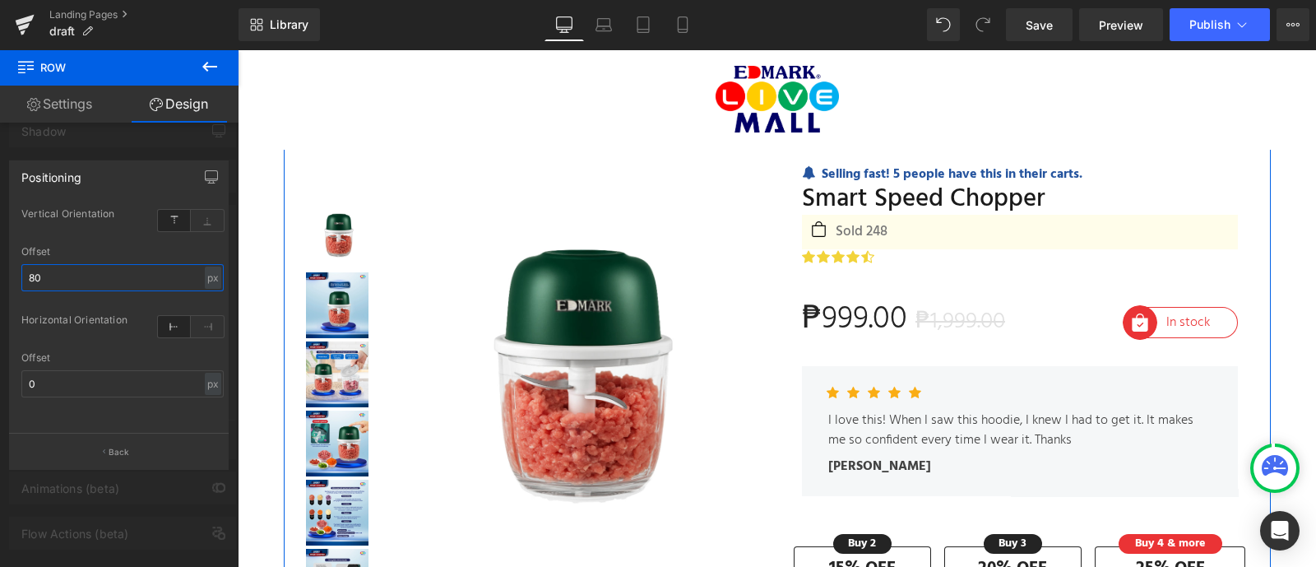
type input "8"
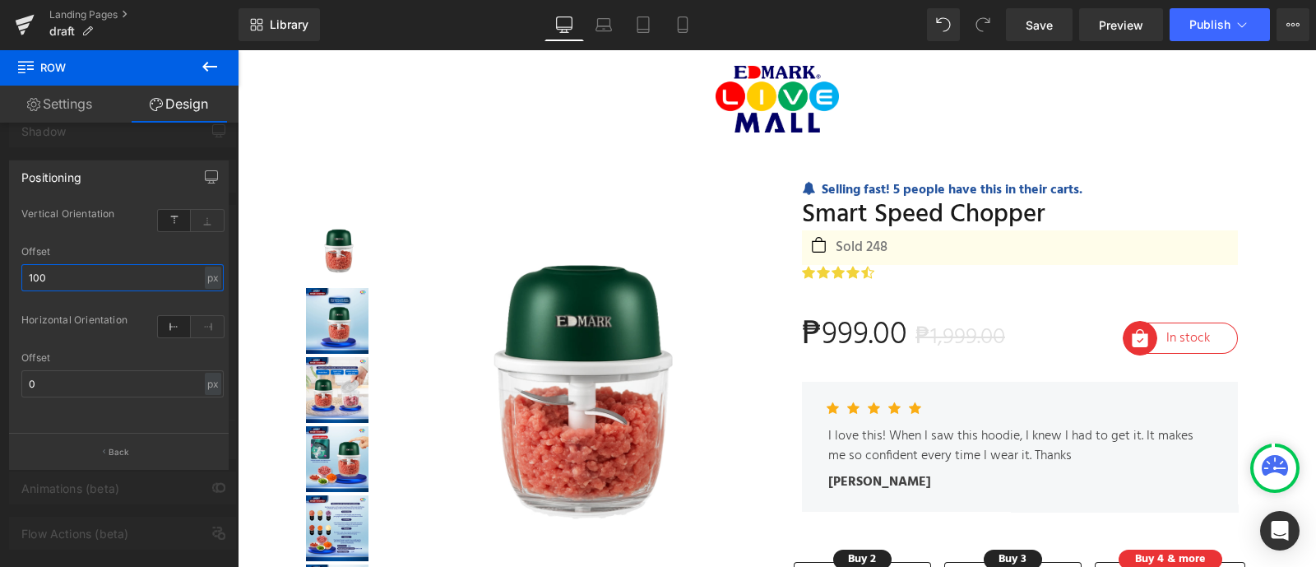
scroll to position [0, 0]
type input "100"
click at [206, 62] on icon at bounding box center [210, 67] width 20 height 20
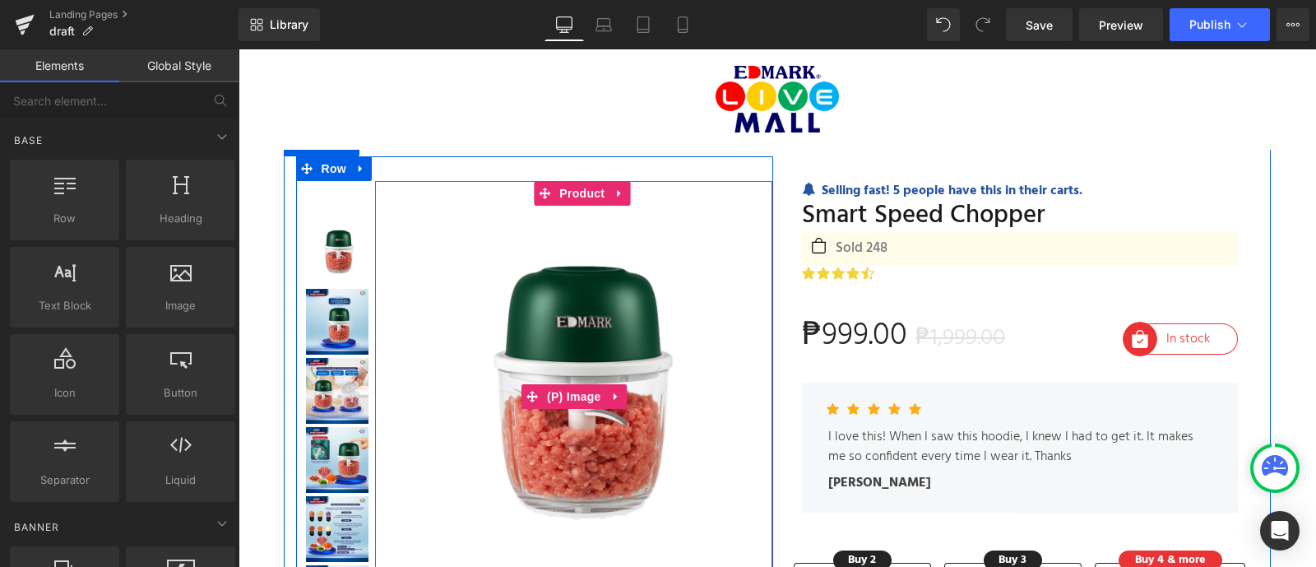
click at [392, 213] on img at bounding box center [573, 396] width 381 height 381
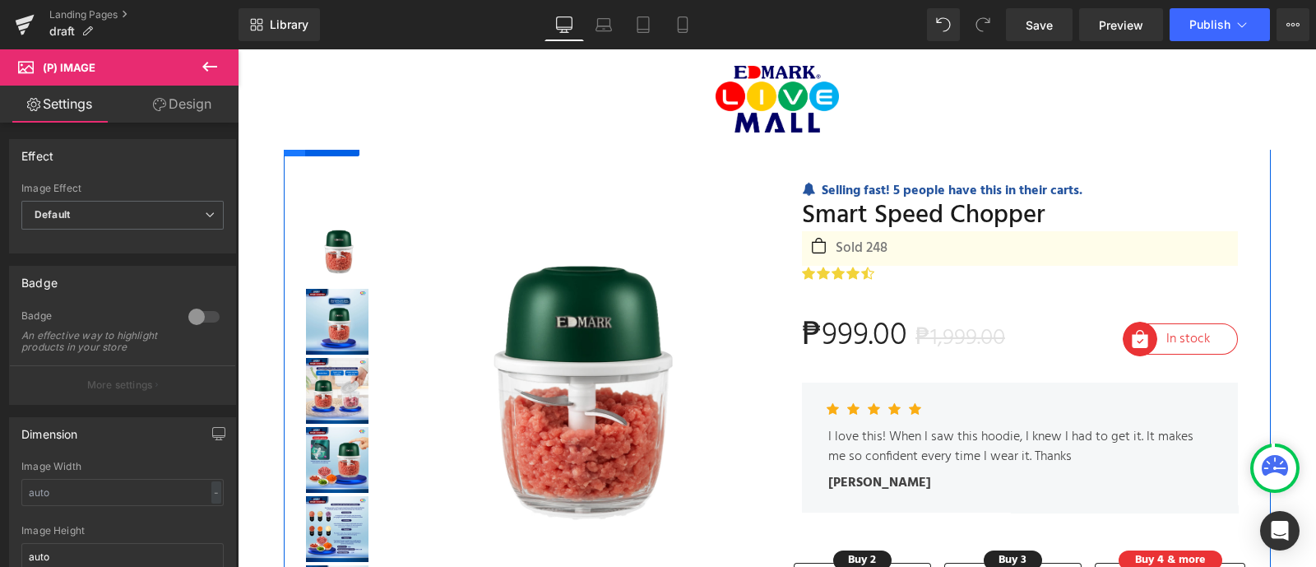
click at [287, 154] on span at bounding box center [294, 144] width 21 height 25
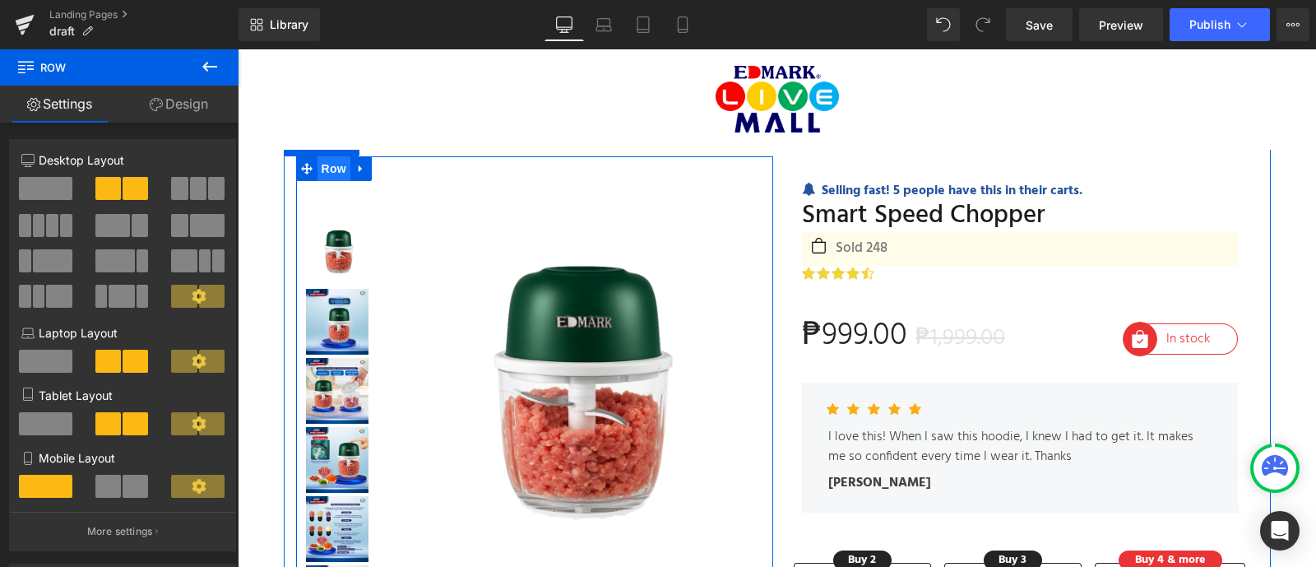
click at [334, 166] on span "Row" at bounding box center [334, 168] width 33 height 25
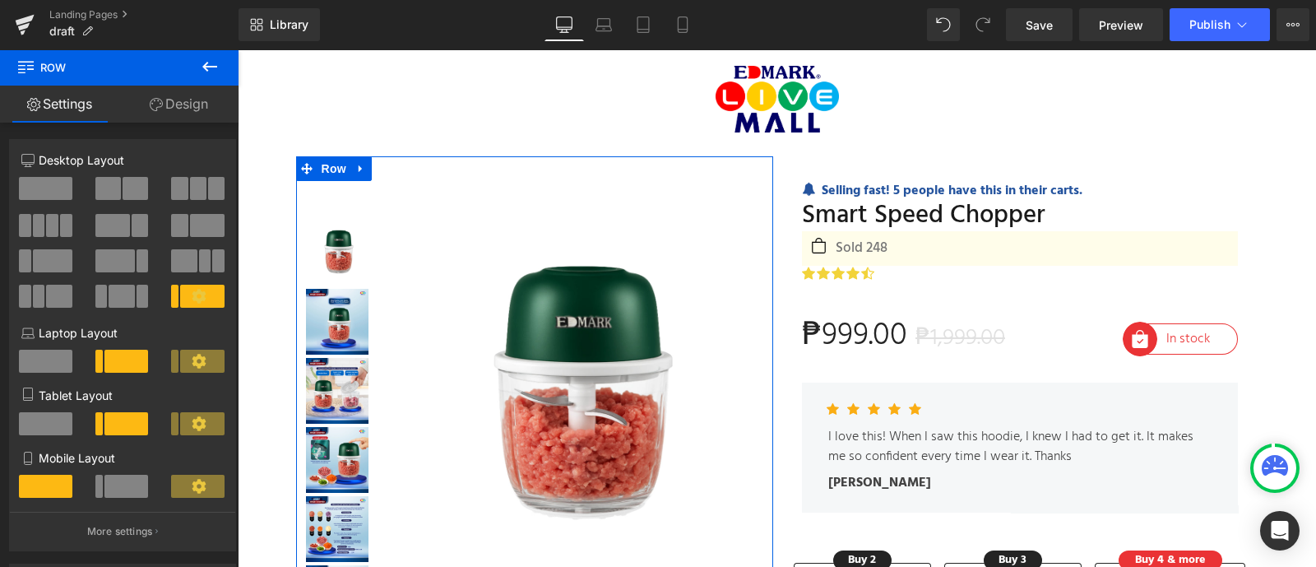
click at [167, 100] on link "Design" at bounding box center [178, 104] width 119 height 37
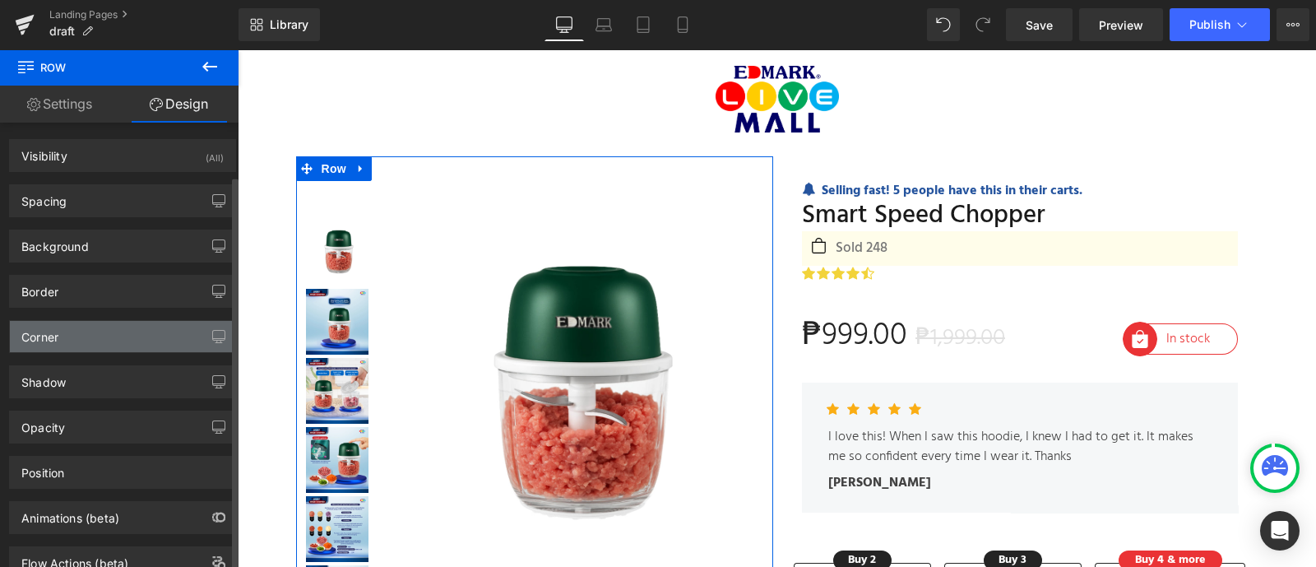
scroll to position [58, 0]
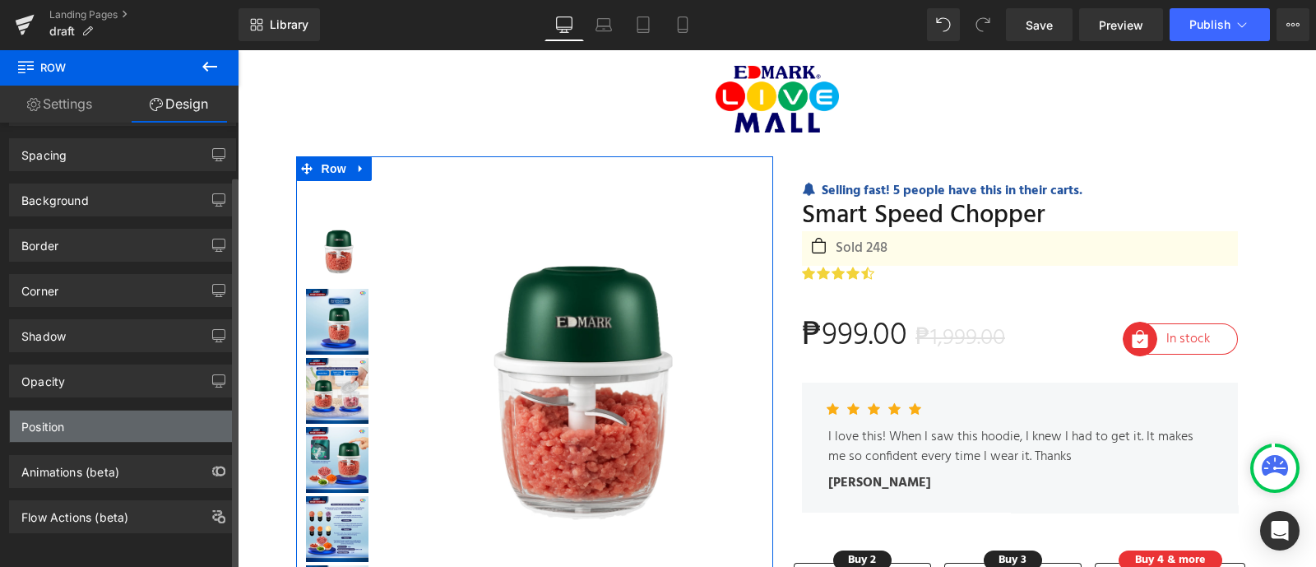
click at [114, 423] on div "Position" at bounding box center [122, 425] width 225 height 31
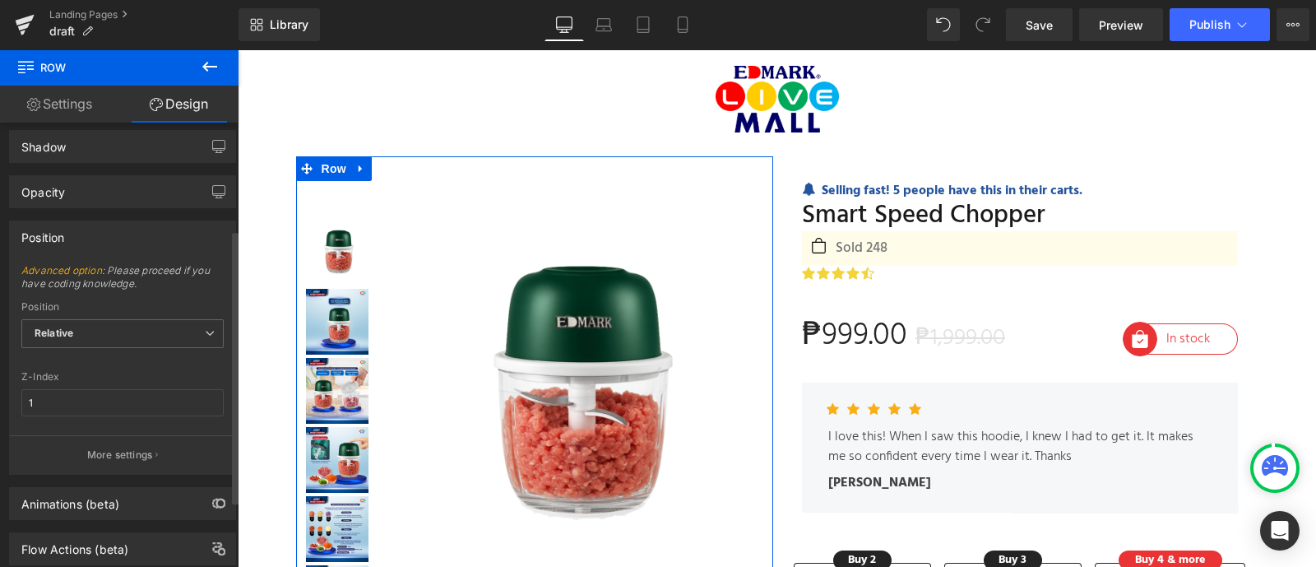
scroll to position [262, 0]
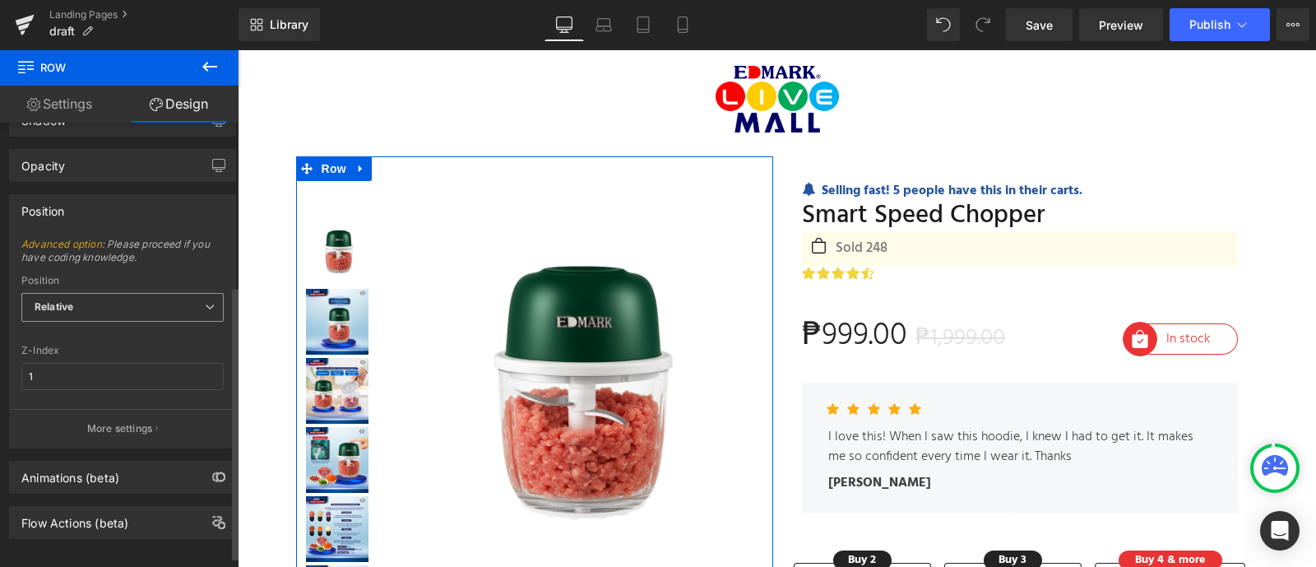
click at [127, 305] on span "Relative" at bounding box center [122, 307] width 202 height 29
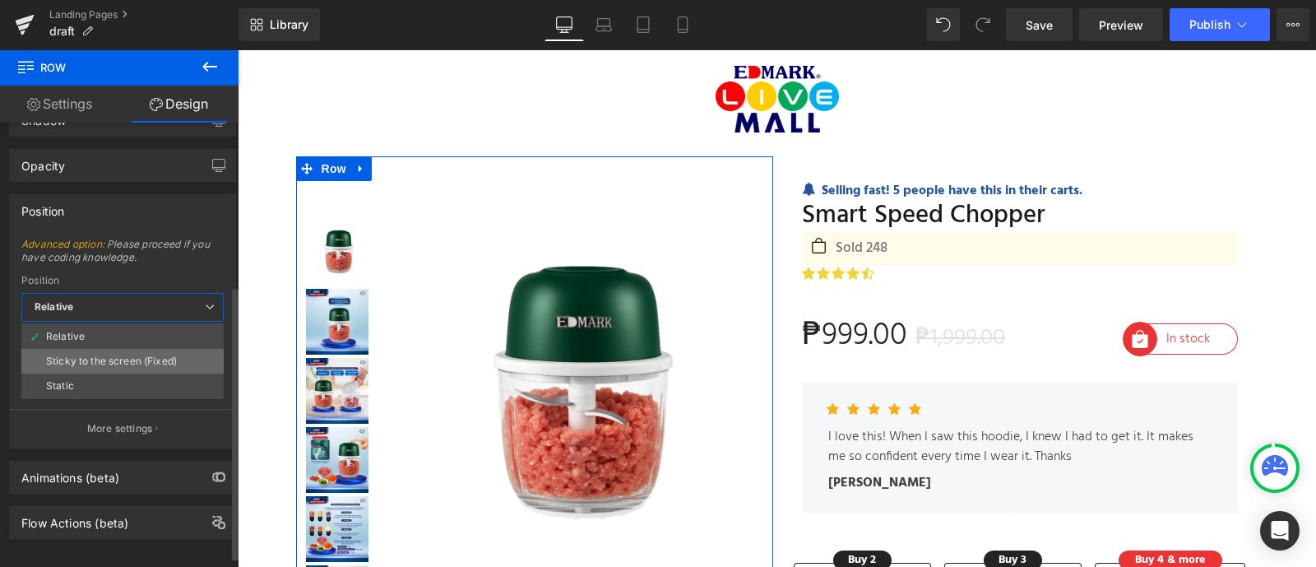
click at [123, 362] on div "Sticky to the screen (Fixed)" at bounding box center [111, 361] width 131 height 12
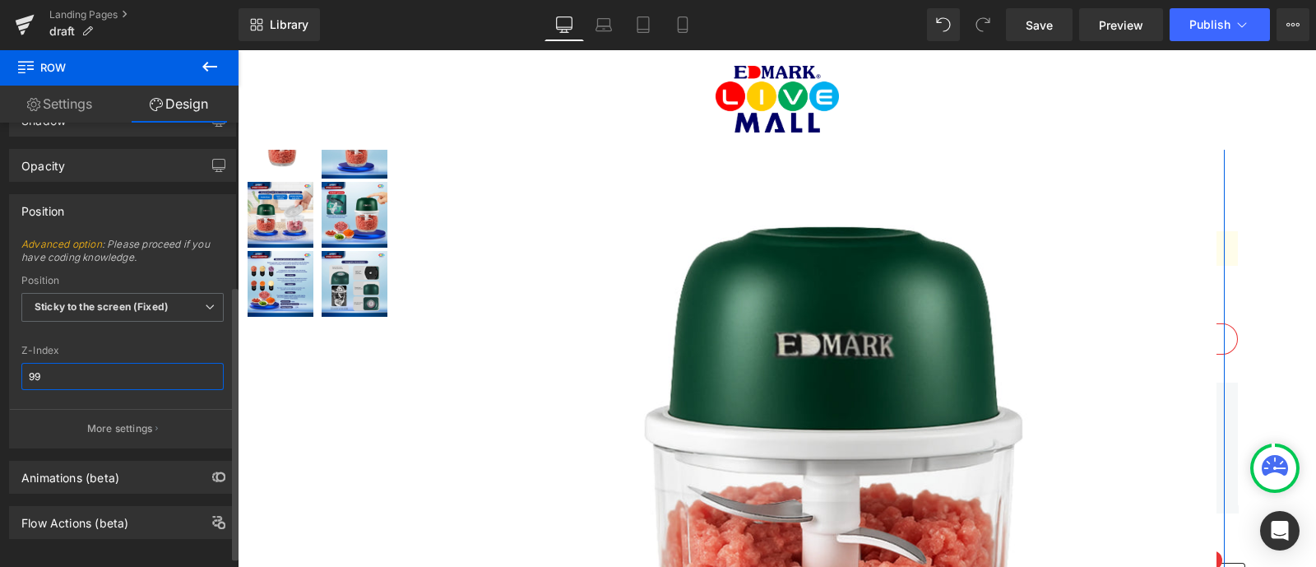
click at [95, 373] on input "99" at bounding box center [122, 376] width 202 height 27
type input "1"
click at [116, 332] on div at bounding box center [122, 335] width 202 height 11
click at [60, 97] on link "Settings" at bounding box center [59, 104] width 119 height 37
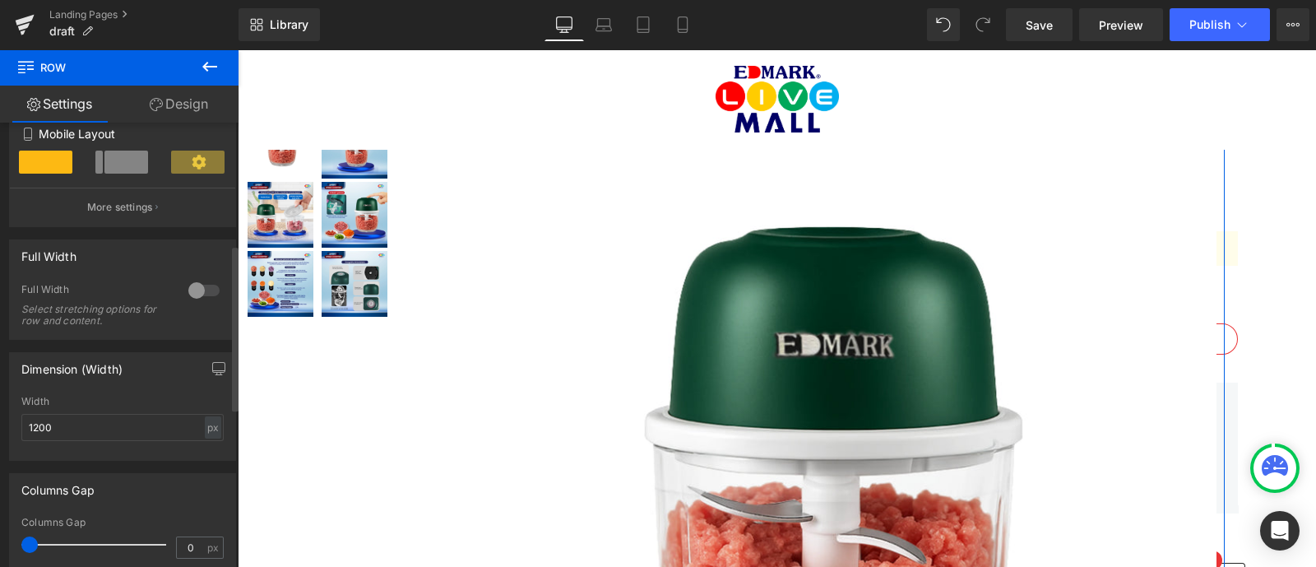
scroll to position [325, 0]
click at [58, 426] on input "1200" at bounding box center [122, 426] width 202 height 27
click at [205, 430] on div "px" at bounding box center [213, 426] width 16 height 22
click at [203, 479] on li "px" at bounding box center [212, 476] width 21 height 24
click at [216, 425] on input "1200" at bounding box center [122, 426] width 202 height 27
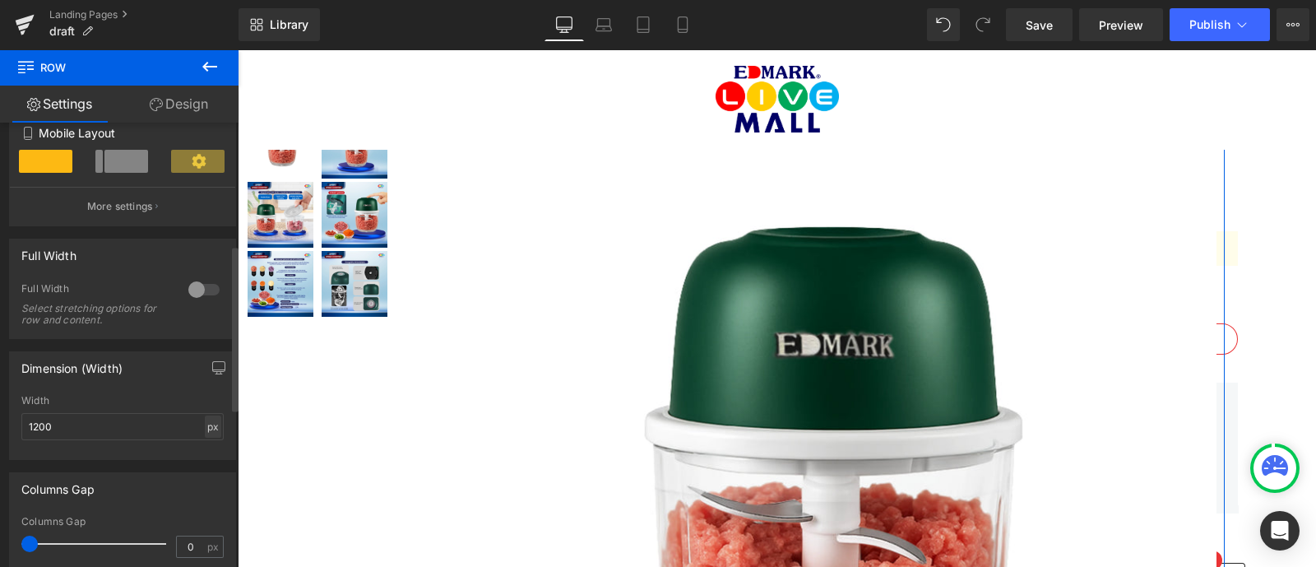
click at [206, 425] on div "px" at bounding box center [213, 426] width 16 height 22
click at [208, 455] on li "%" at bounding box center [212, 452] width 21 height 24
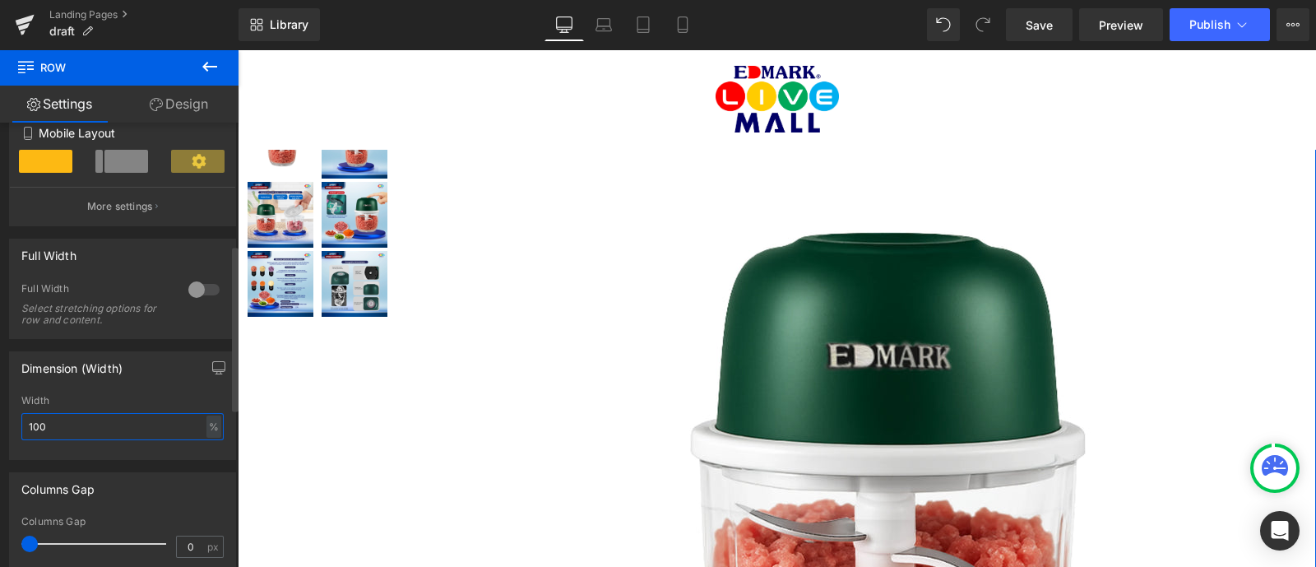
click at [137, 428] on input "100" at bounding box center [122, 426] width 202 height 27
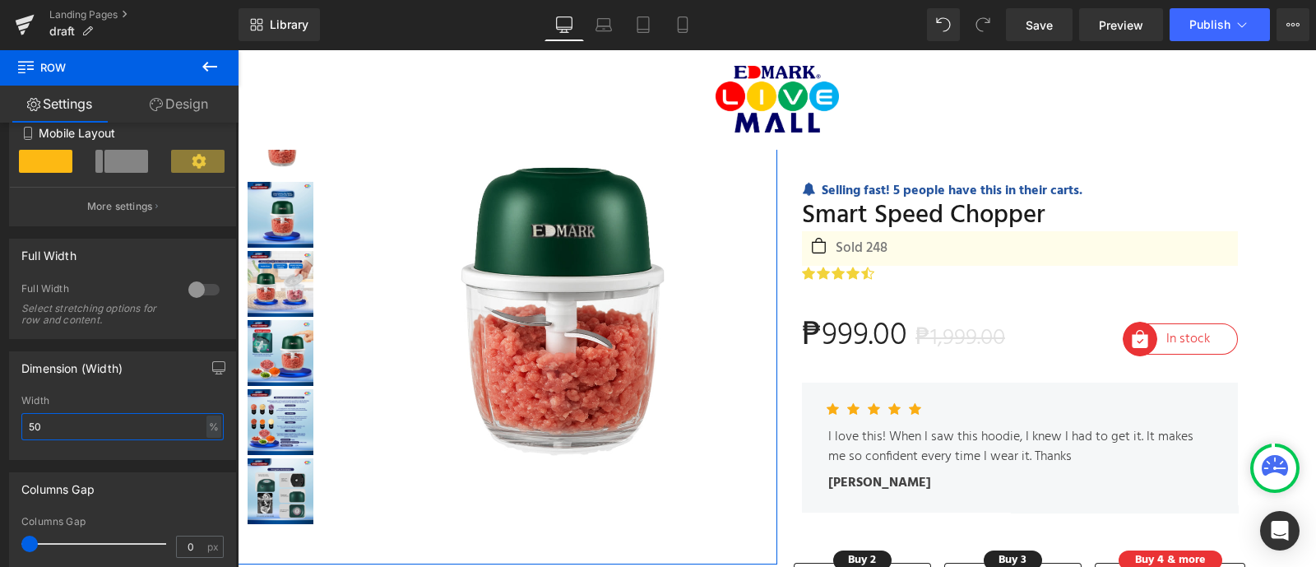
type input "50"
click at [187, 100] on link "Design" at bounding box center [178, 104] width 119 height 37
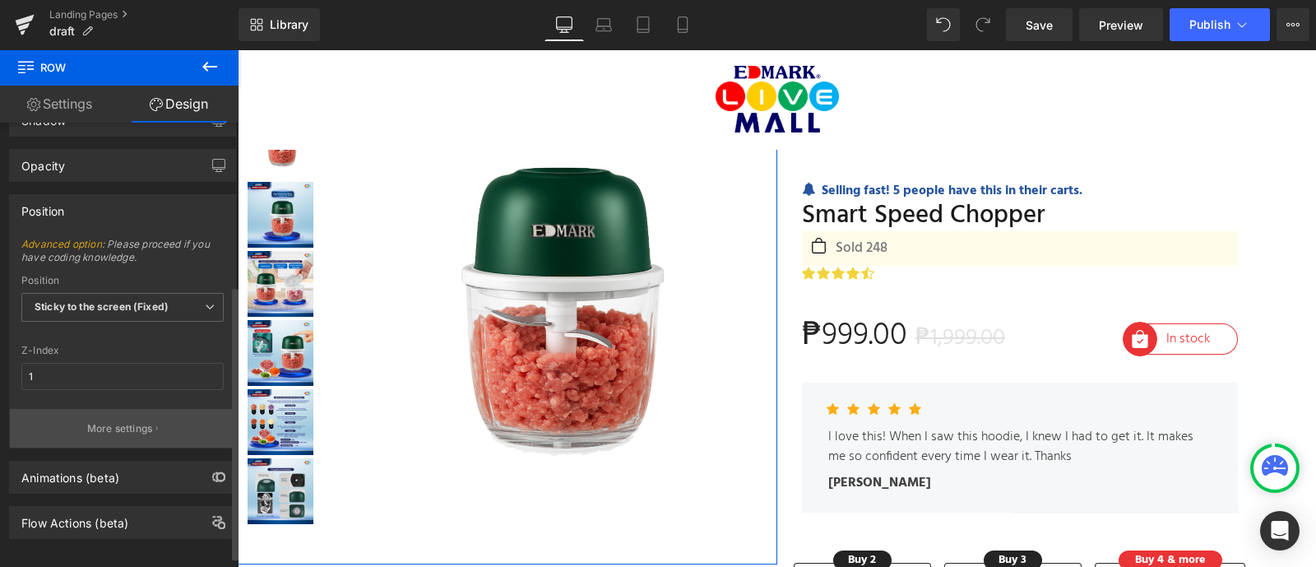
click at [114, 425] on p "More settings" at bounding box center [120, 428] width 66 height 15
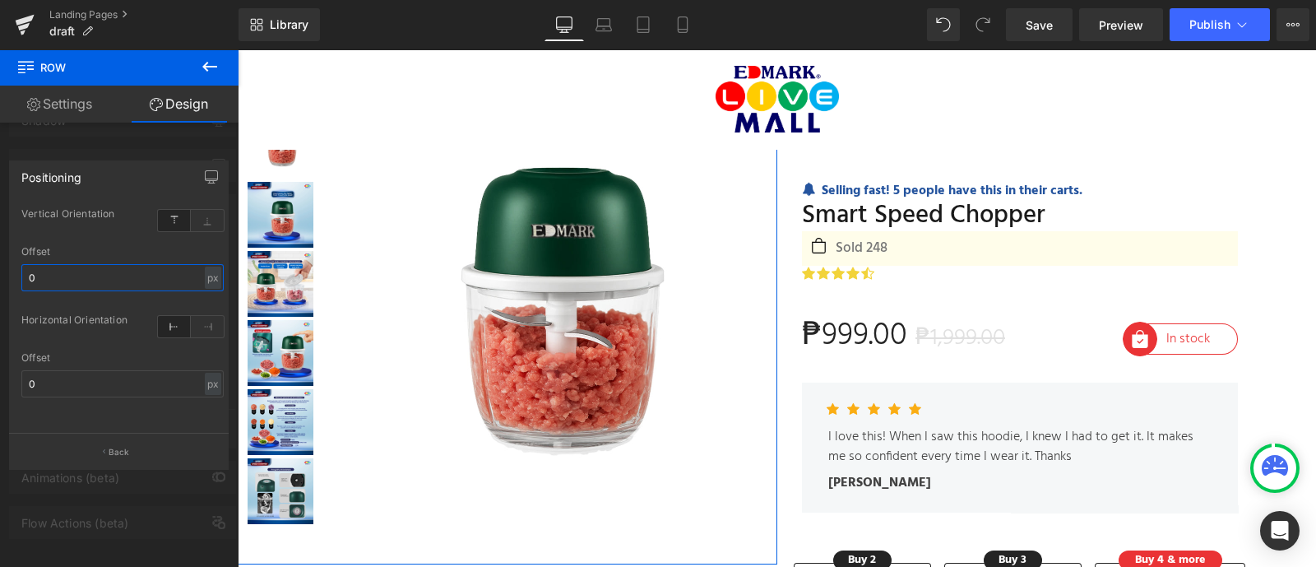
click at [90, 277] on input "0" at bounding box center [122, 277] width 202 height 27
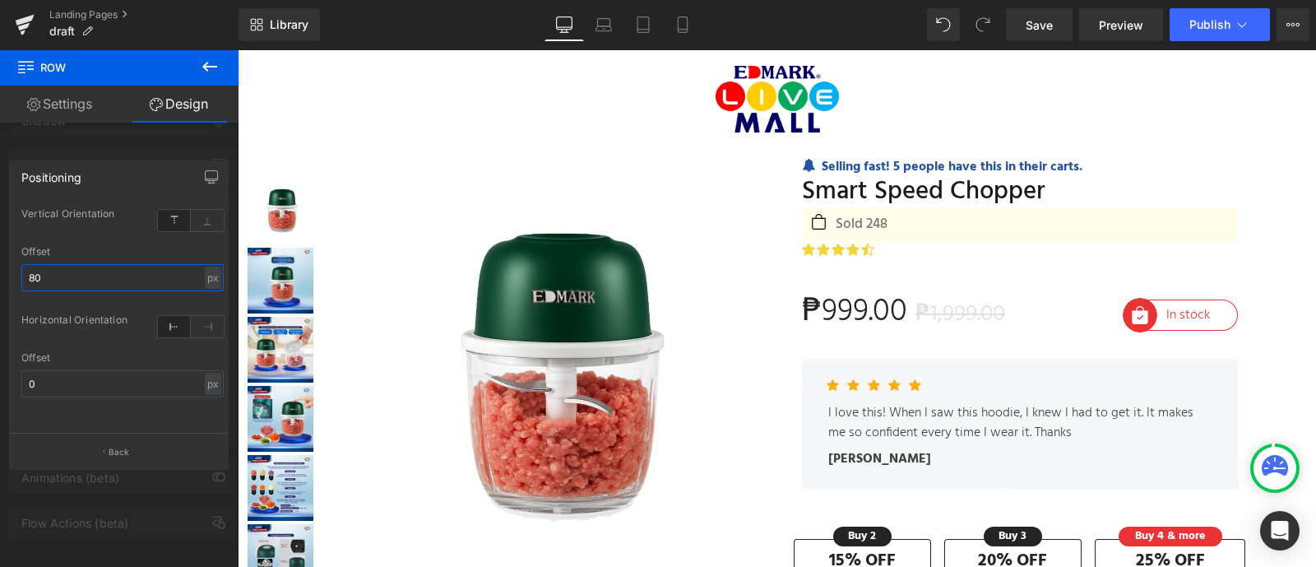
scroll to position [0, 0]
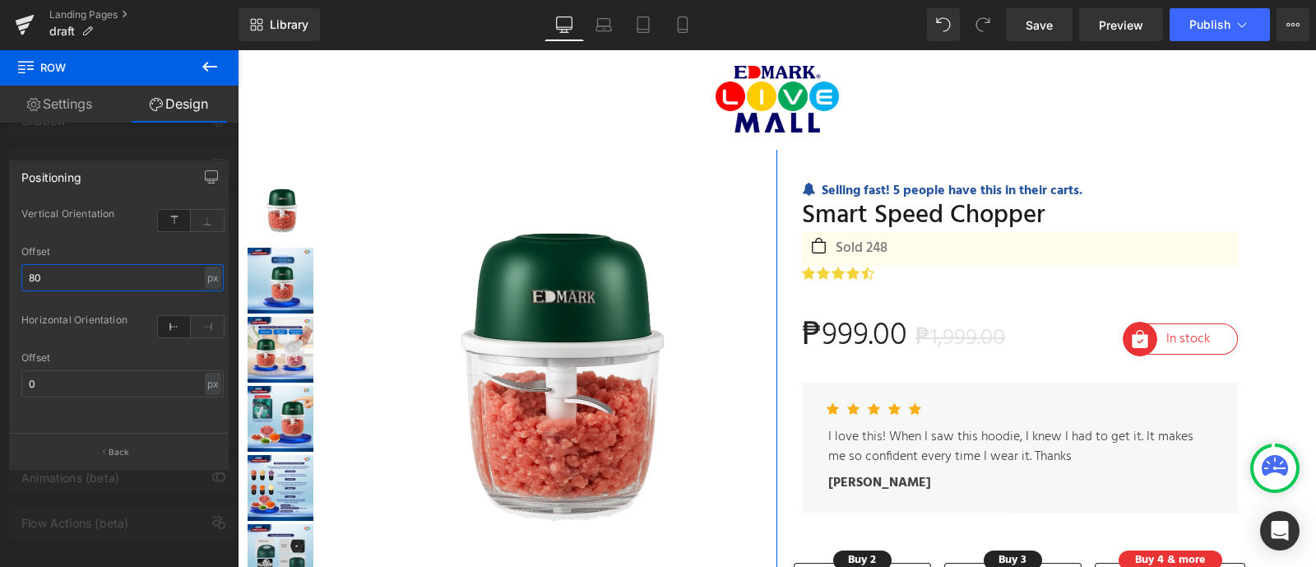
type input "8"
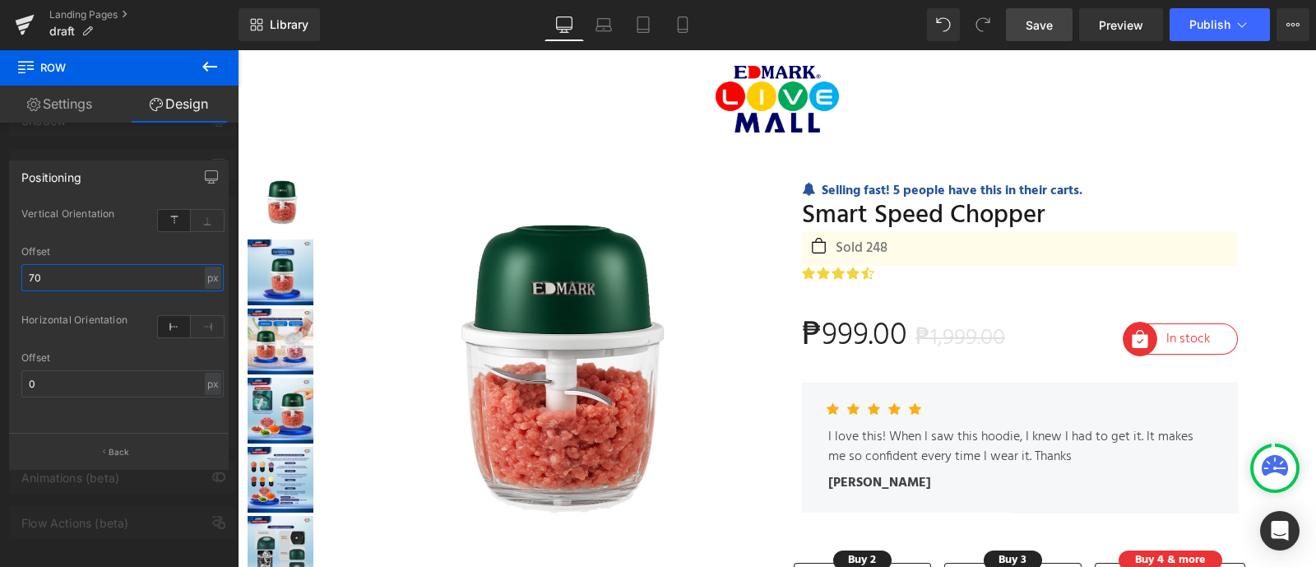
type input "70"
click at [1030, 12] on link "Save" at bounding box center [1039, 24] width 67 height 33
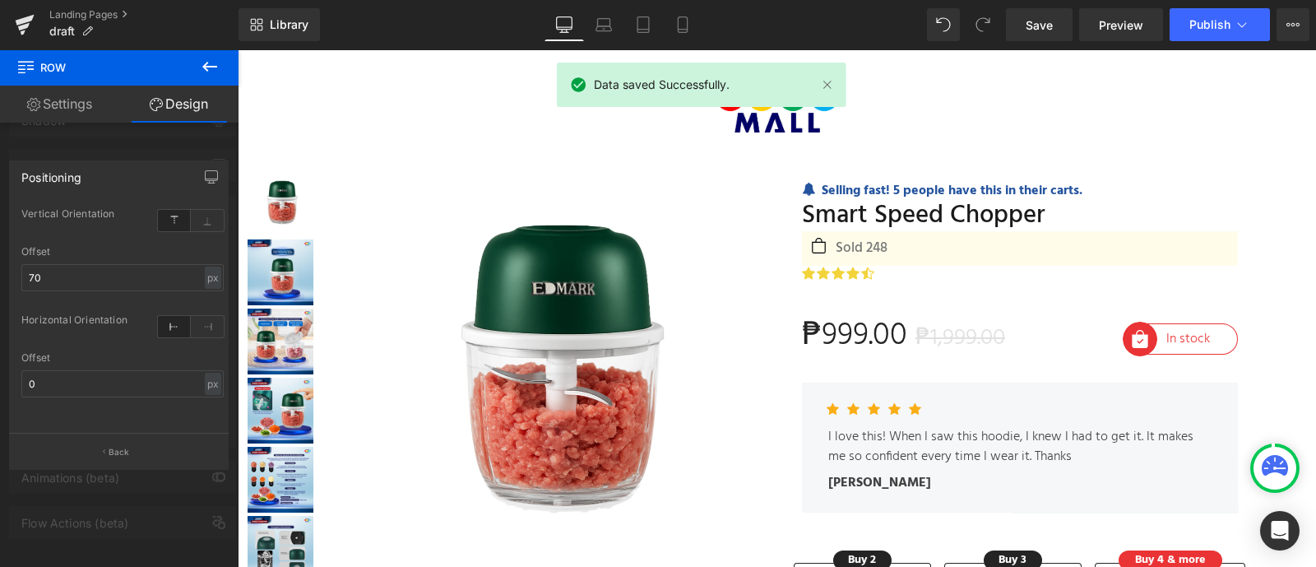
click at [216, 63] on icon at bounding box center [210, 67] width 20 height 20
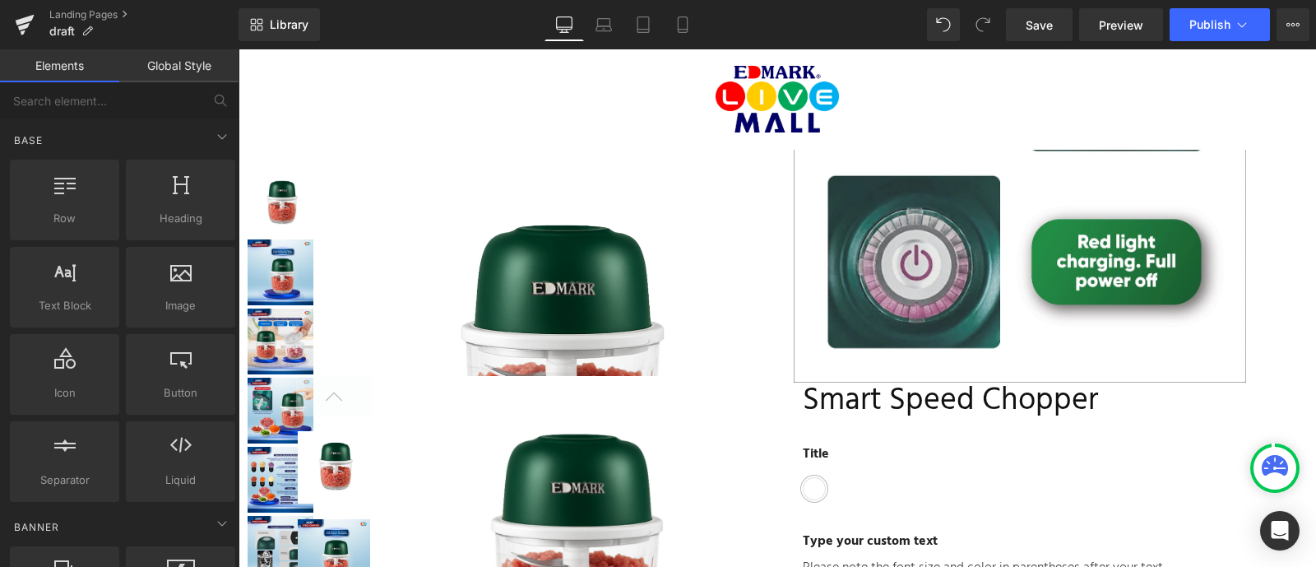
scroll to position [15398, 0]
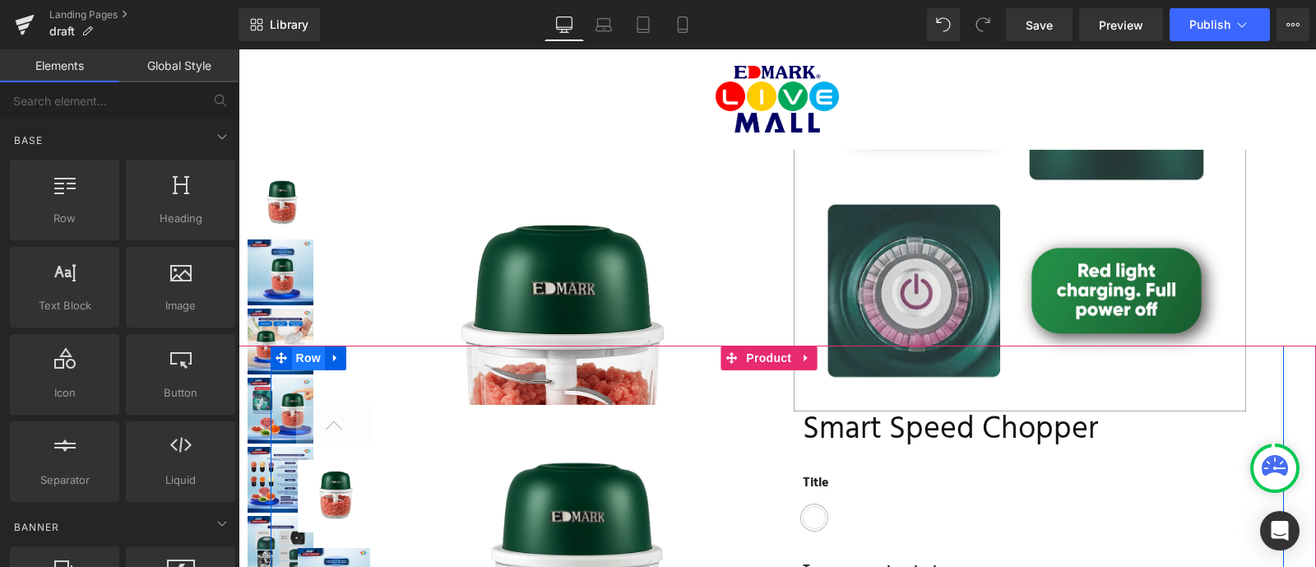
click at [304, 359] on span "Row" at bounding box center [308, 357] width 33 height 25
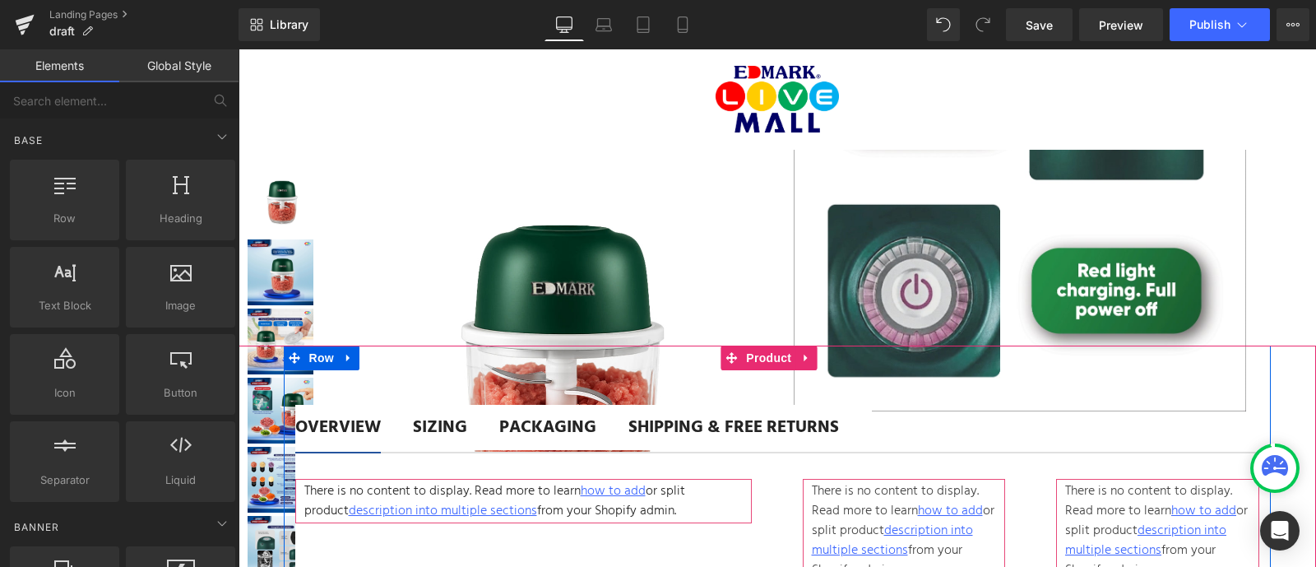
click at [305, 359] on span "Row" at bounding box center [321, 357] width 33 height 25
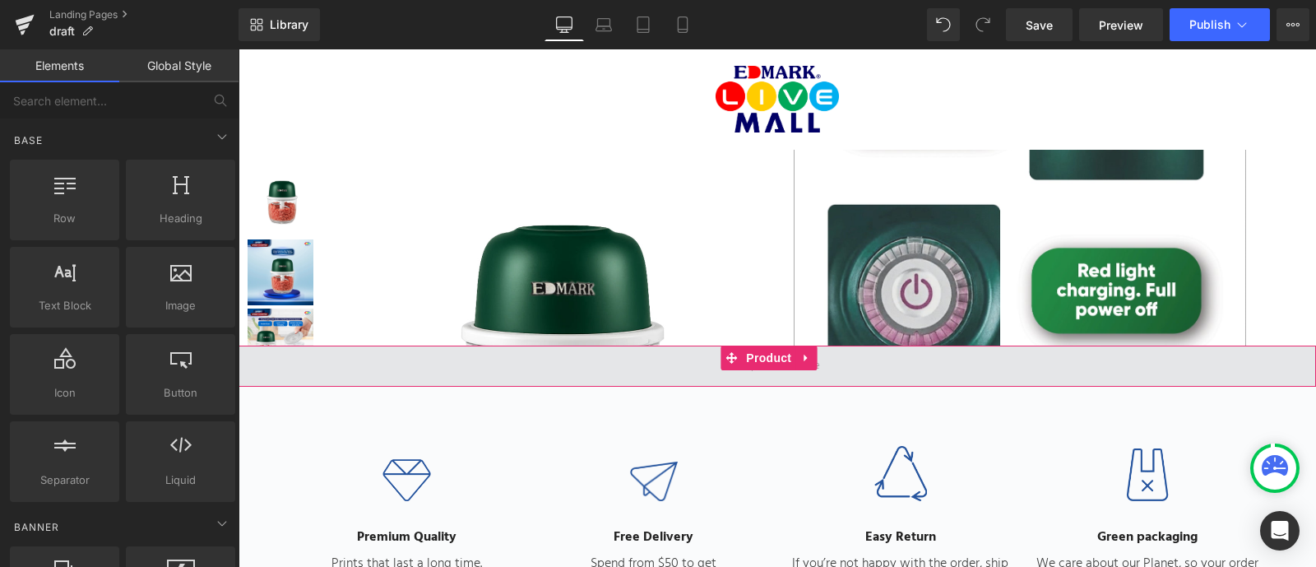
click at [320, 369] on span at bounding box center [777, 365] width 1078 height 41
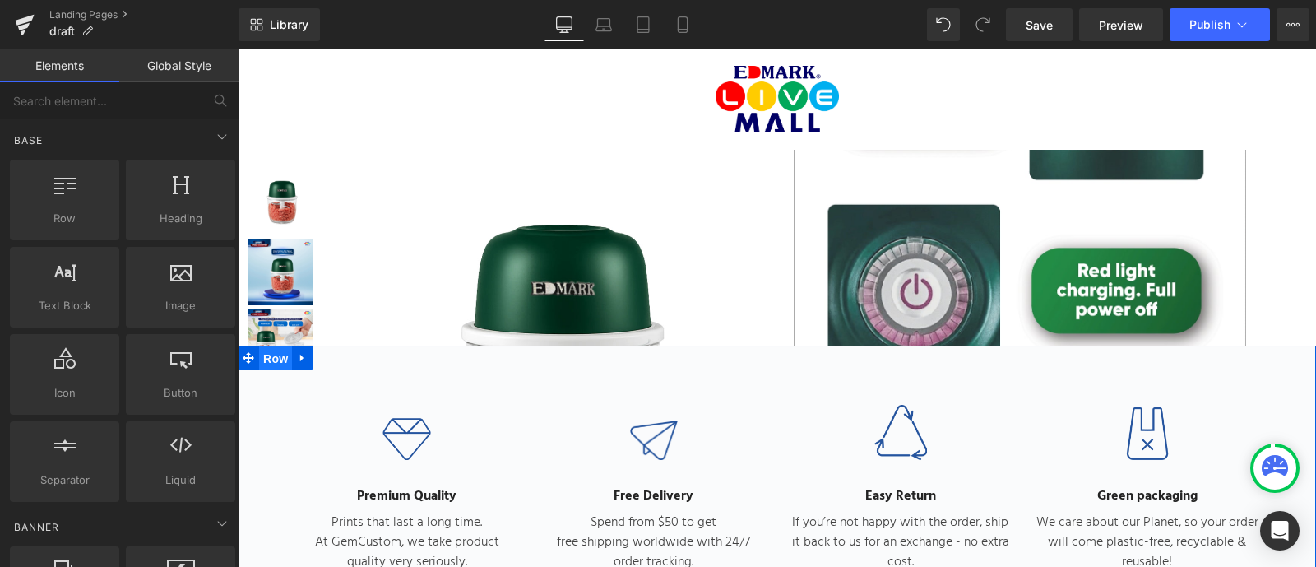
click at [267, 355] on span "Row" at bounding box center [275, 358] width 33 height 25
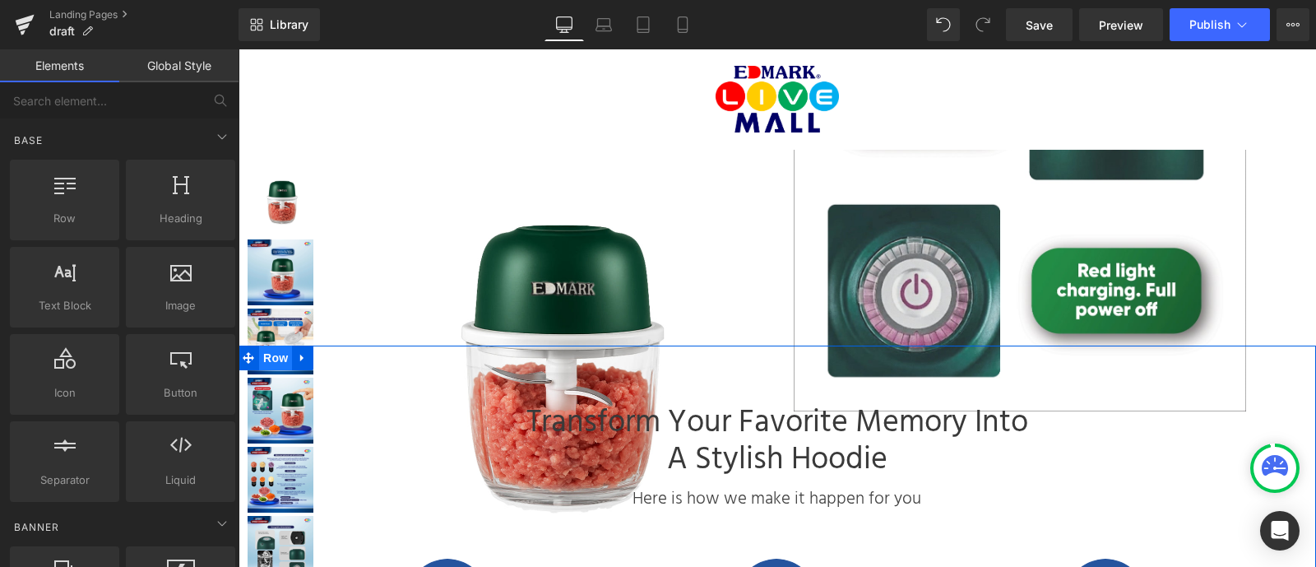
click at [267, 355] on span "Row" at bounding box center [275, 357] width 33 height 25
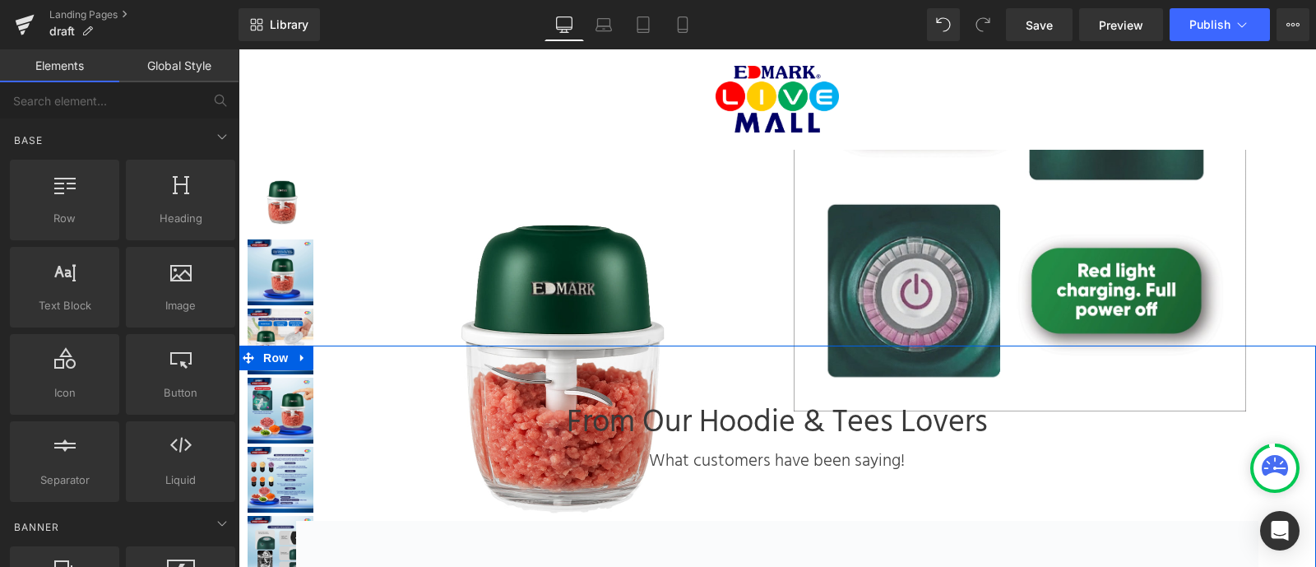
click at [267, 355] on span "Row" at bounding box center [275, 357] width 33 height 25
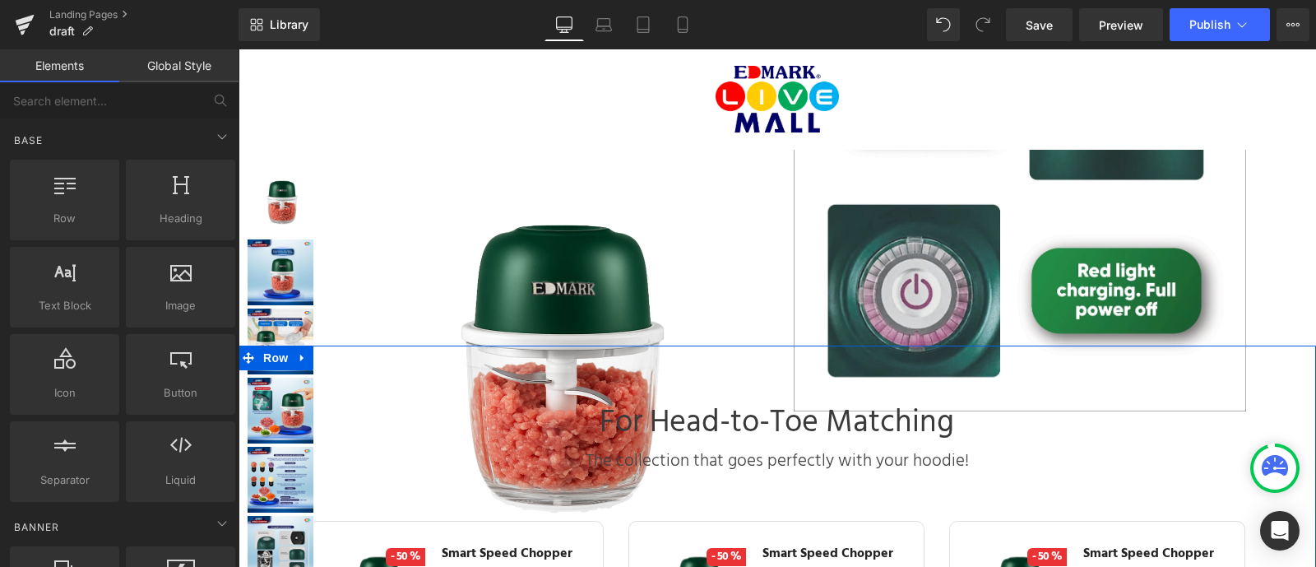
click at [267, 355] on span "Row" at bounding box center [275, 357] width 33 height 25
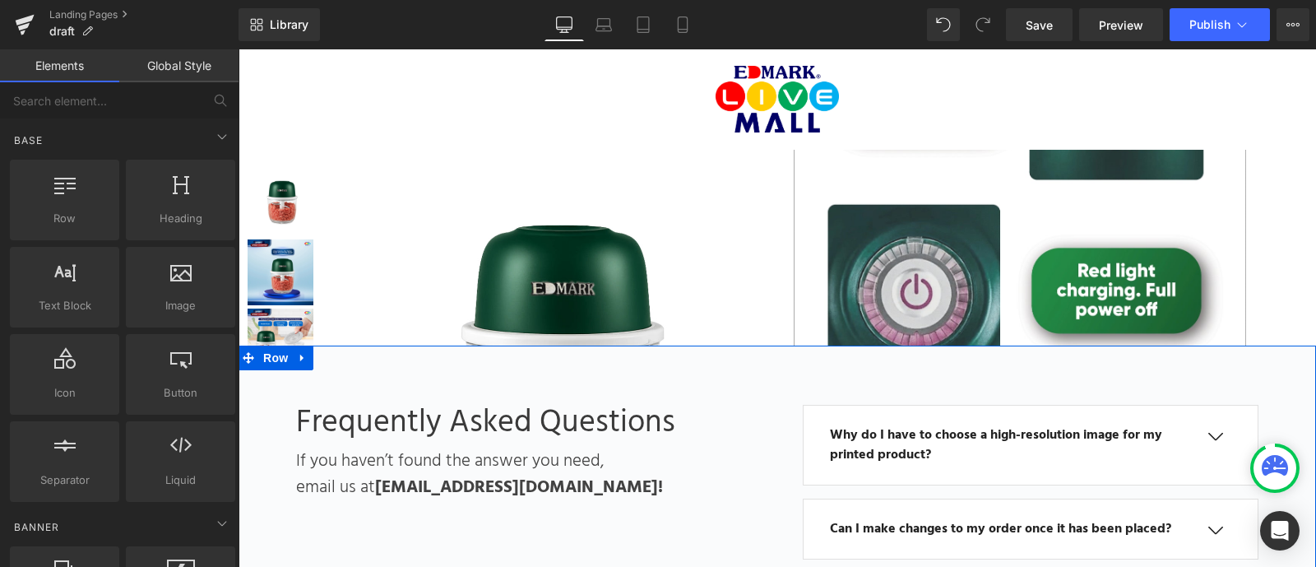
click at [267, 356] on span "Row" at bounding box center [275, 357] width 33 height 25
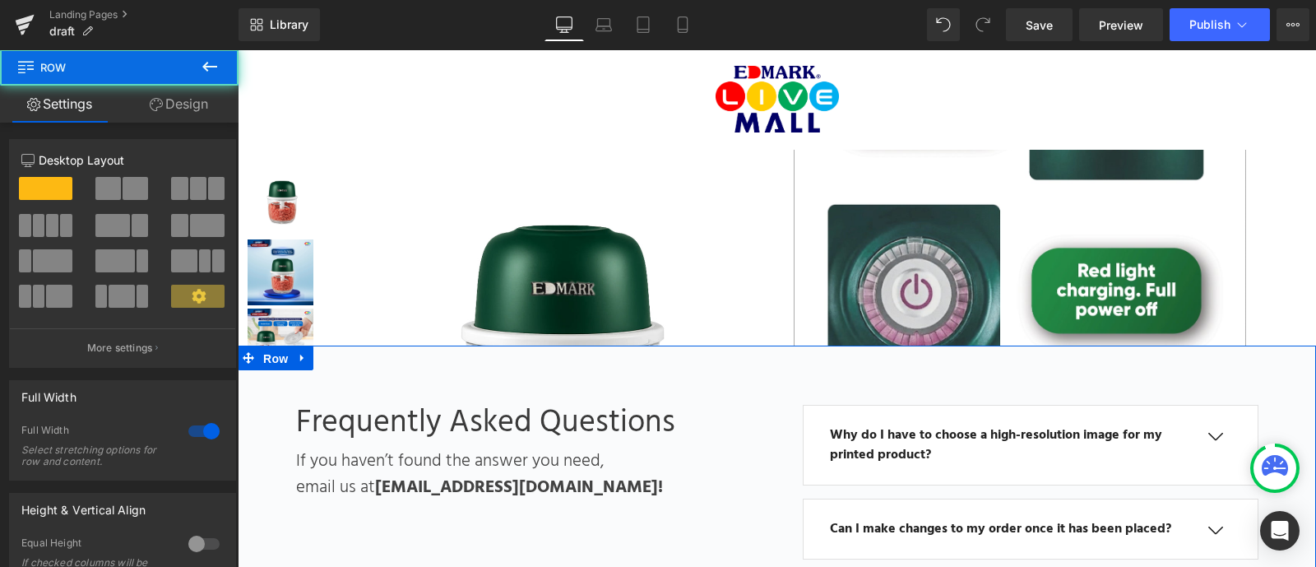
click at [267, 356] on span "Row" at bounding box center [275, 358] width 33 height 25
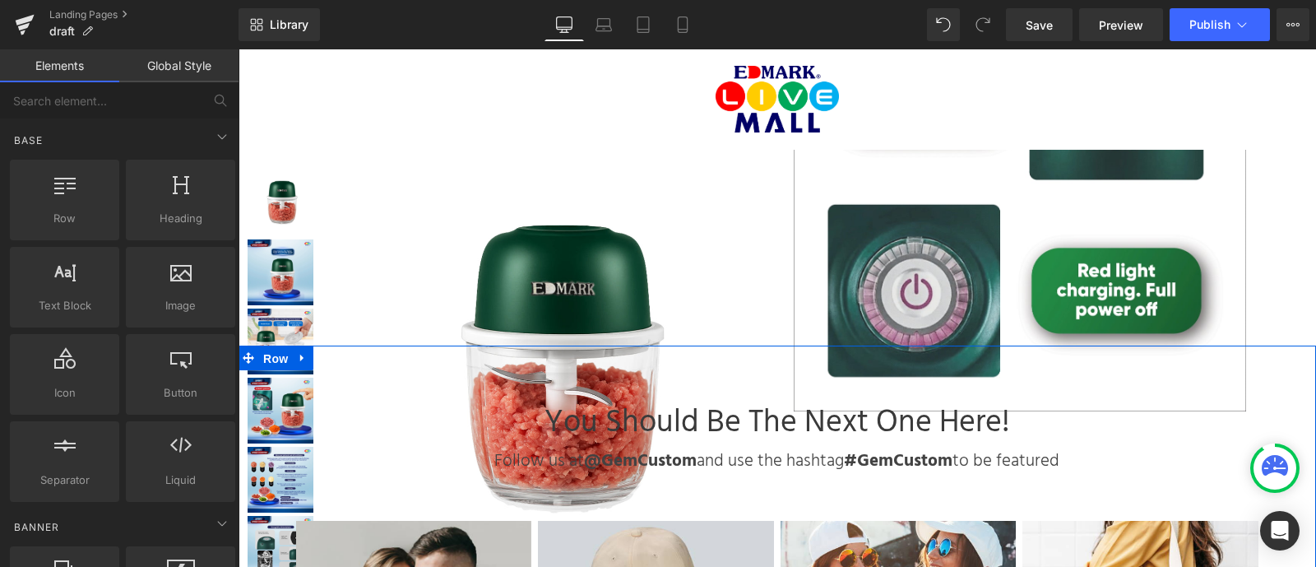
click at [267, 356] on span "Row" at bounding box center [275, 358] width 33 height 25
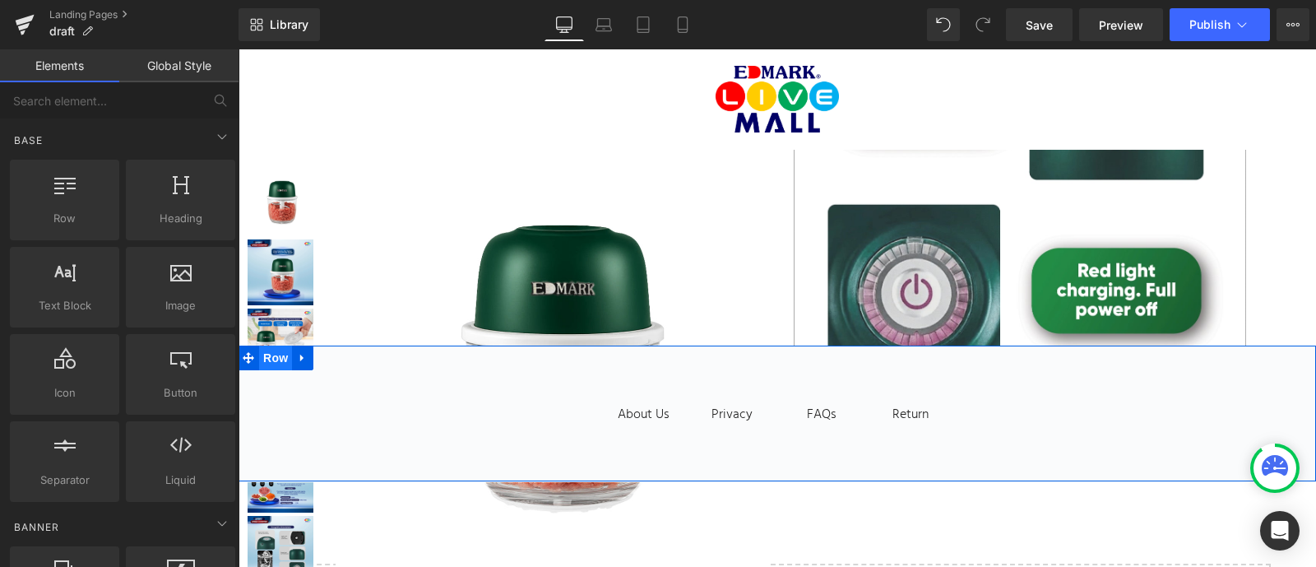
click at [273, 357] on span "Row" at bounding box center [275, 357] width 33 height 25
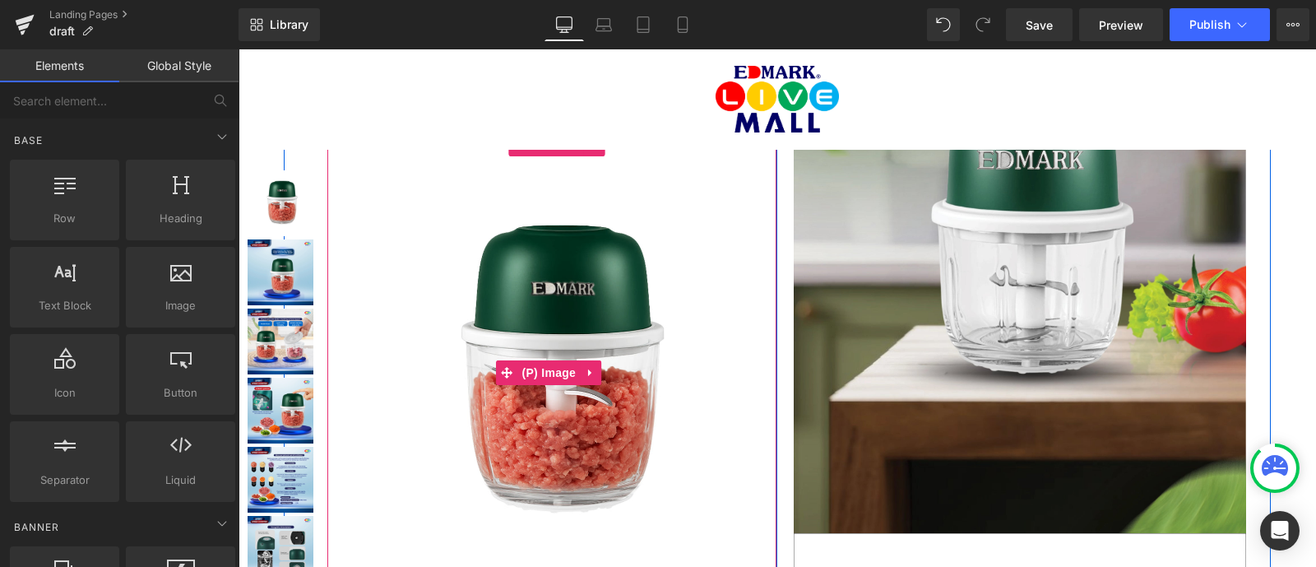
scroll to position [14131, 0]
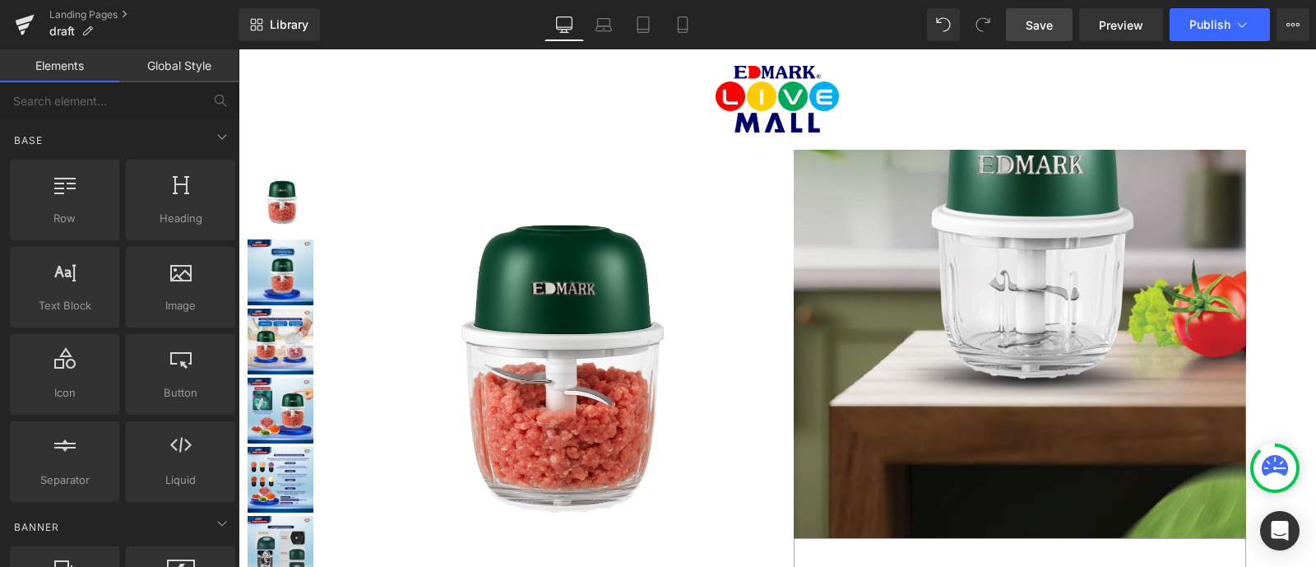
click at [1051, 26] on span "Save" at bounding box center [1039, 24] width 27 height 17
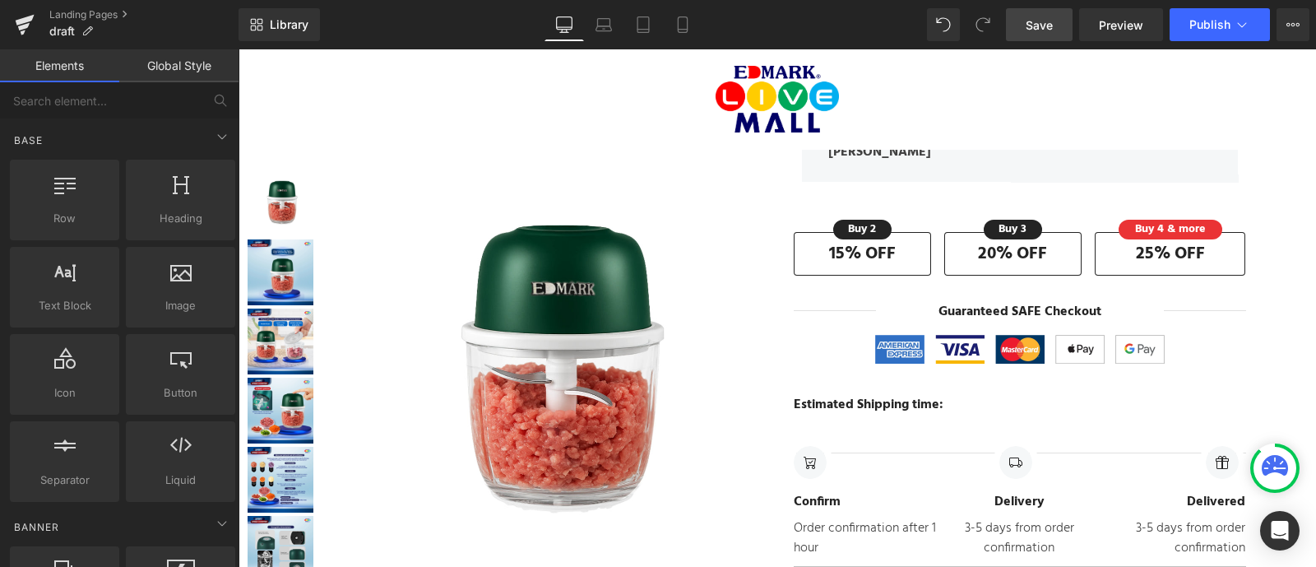
scroll to position [0, 0]
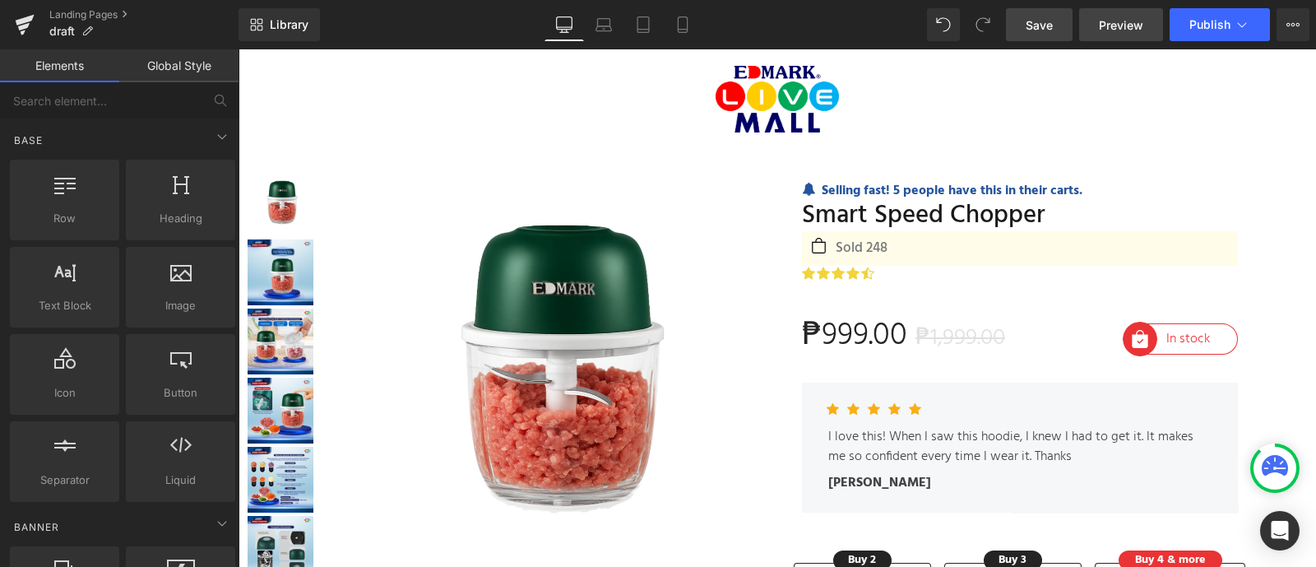
click at [1138, 30] on span "Preview" at bounding box center [1121, 24] width 44 height 17
click at [1199, 15] on button "Publish" at bounding box center [1220, 24] width 100 height 33
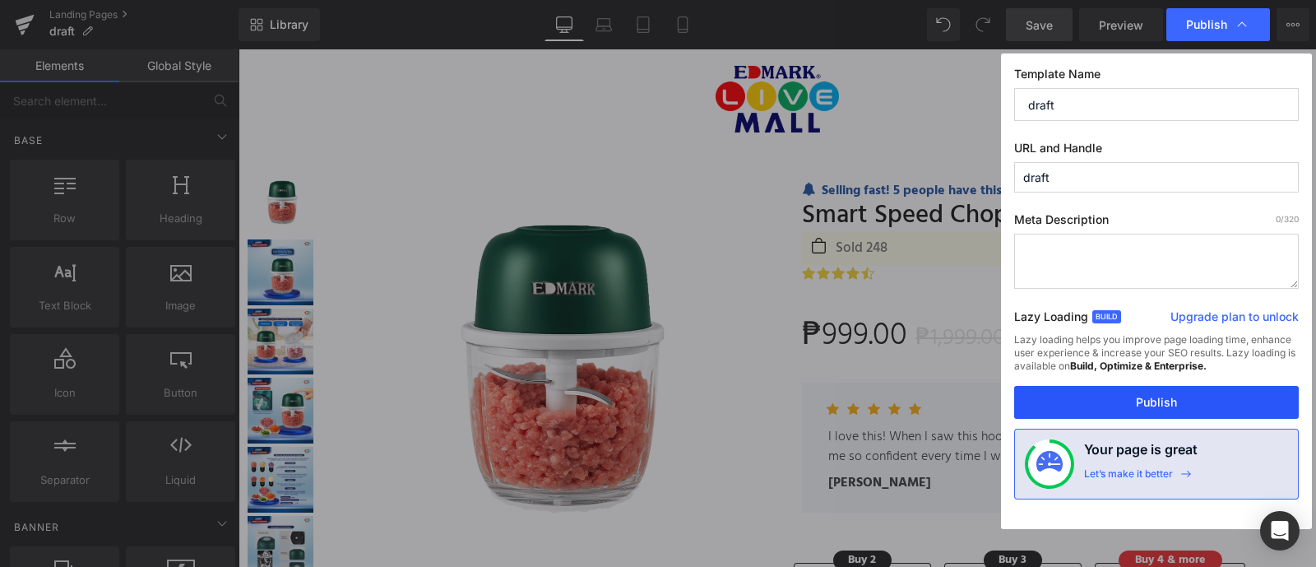
click at [1172, 409] on button "Publish" at bounding box center [1156, 402] width 285 height 33
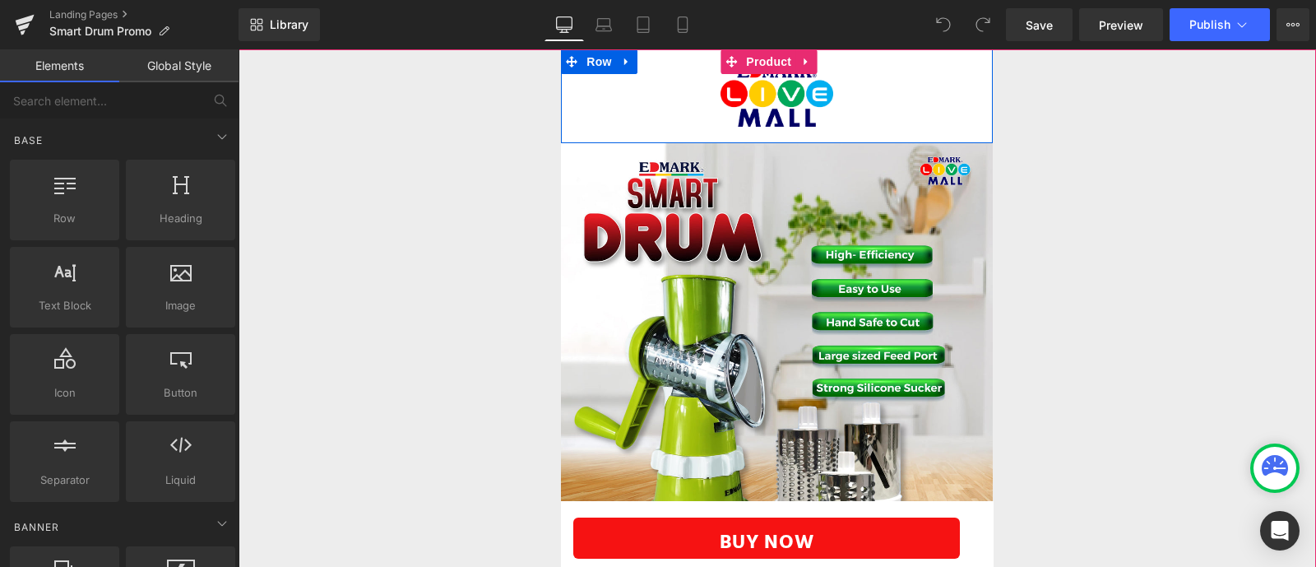
click at [571, 112] on div "Image Row" at bounding box center [776, 96] width 431 height 94
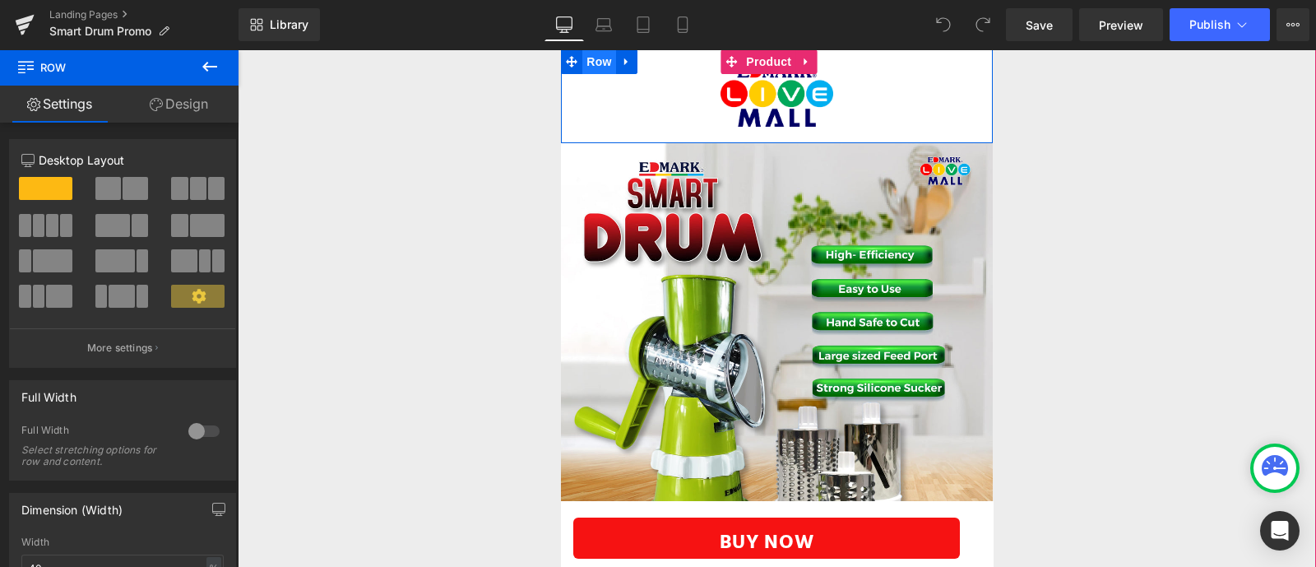
click at [582, 67] on span "Row" at bounding box center [598, 61] width 33 height 25
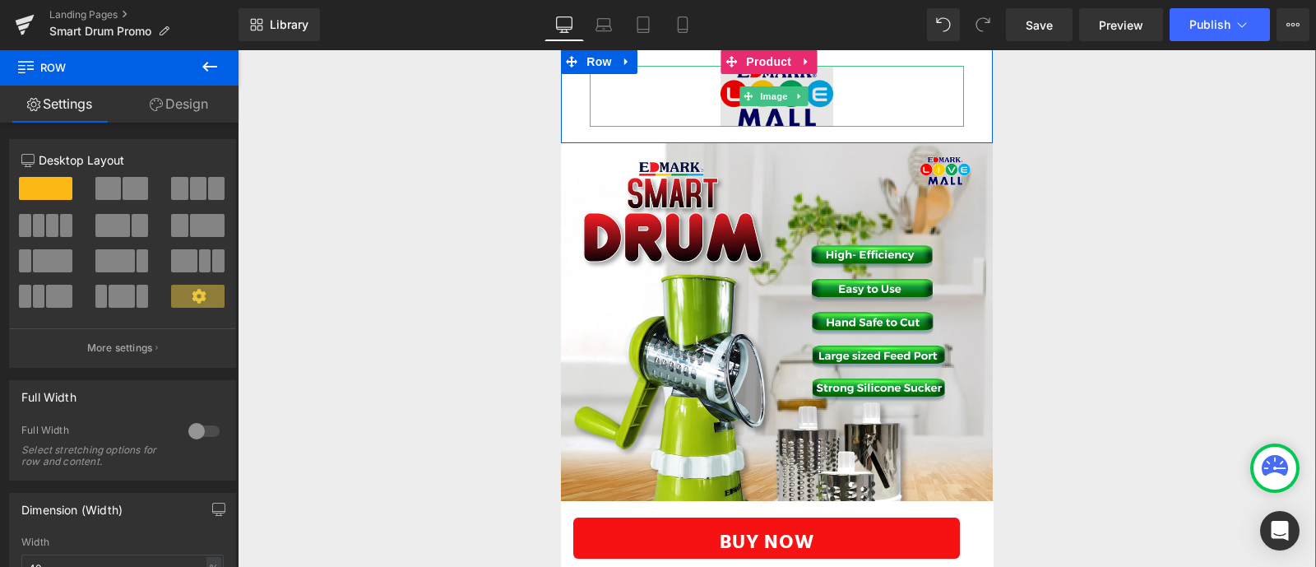
click at [770, 112] on img at bounding box center [777, 96] width 112 height 61
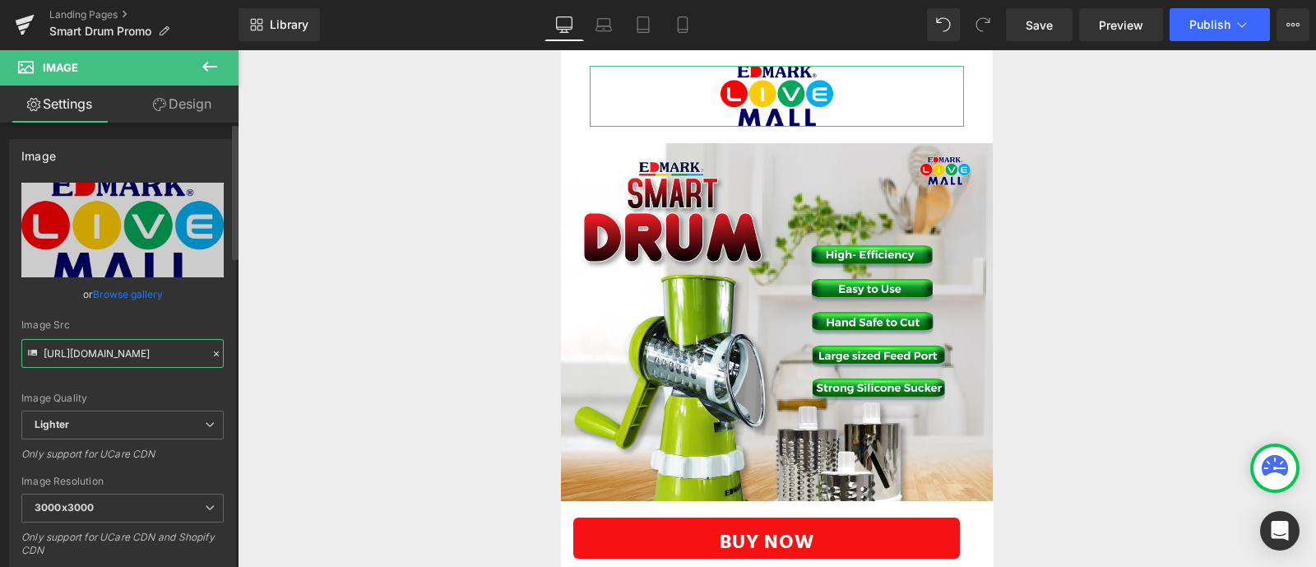
click at [119, 339] on input "[URL][DOMAIN_NAME]" at bounding box center [122, 353] width 202 height 29
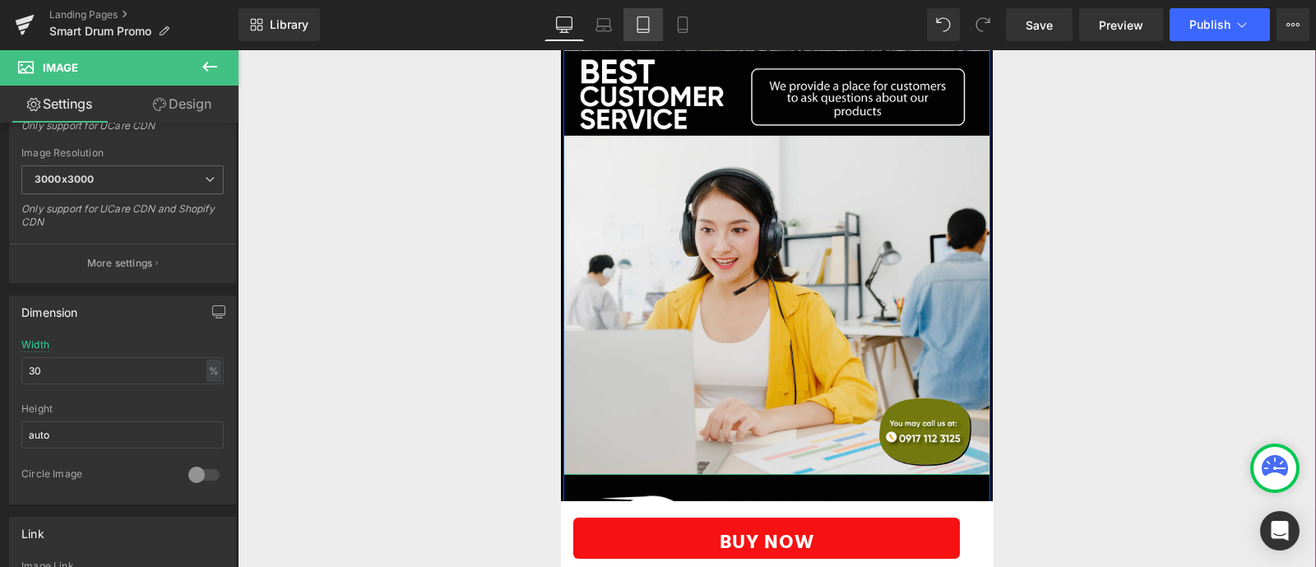
scroll to position [7670, 0]
